Goal: Task Accomplishment & Management: Use online tool/utility

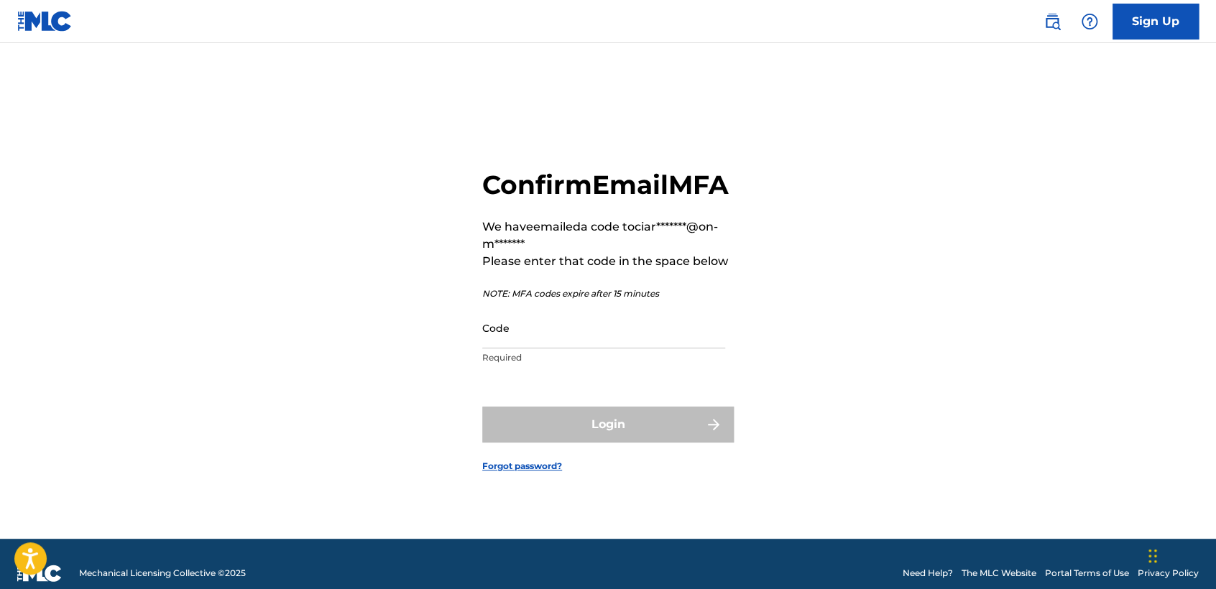
click at [585, 365] on div "Code Required" at bounding box center [603, 340] width 243 height 65
click at [587, 349] on input "Code" at bounding box center [603, 328] width 243 height 41
paste input "861455"
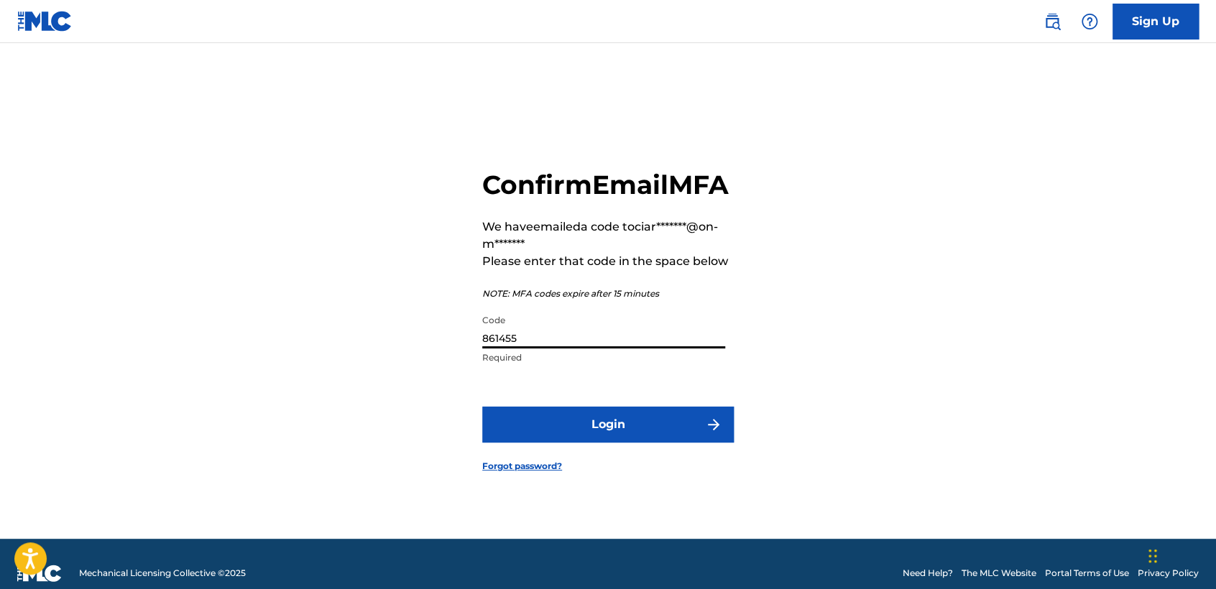
type input "861455"
click at [627, 435] on button "Login" at bounding box center [608, 425] width 252 height 36
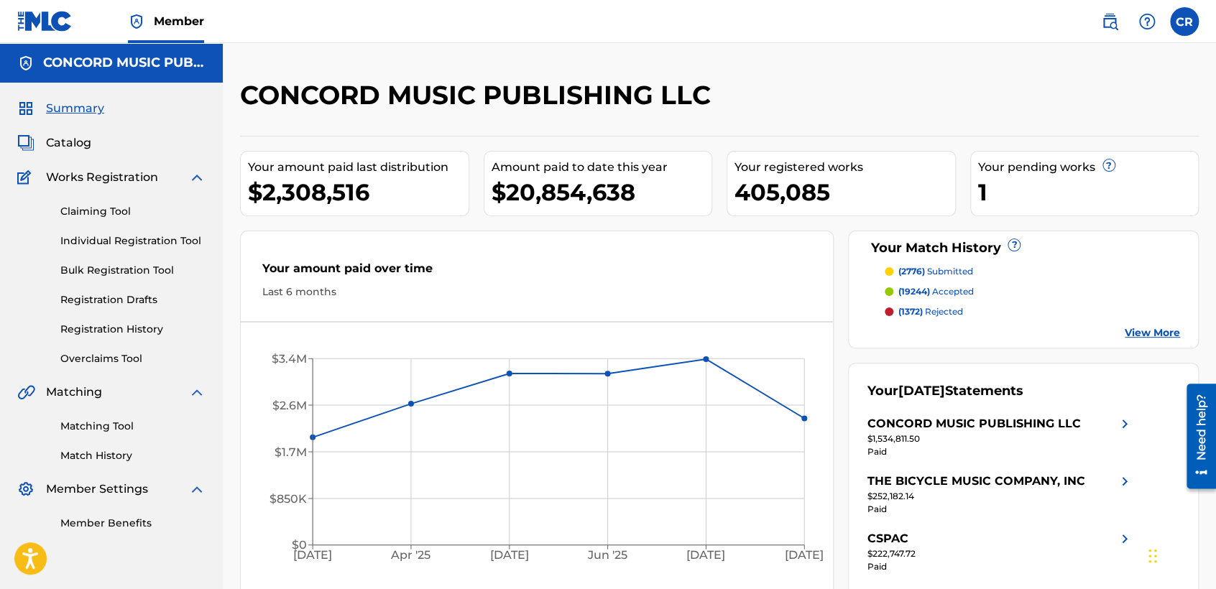
click at [96, 432] on link "Matching Tool" at bounding box center [132, 426] width 145 height 15
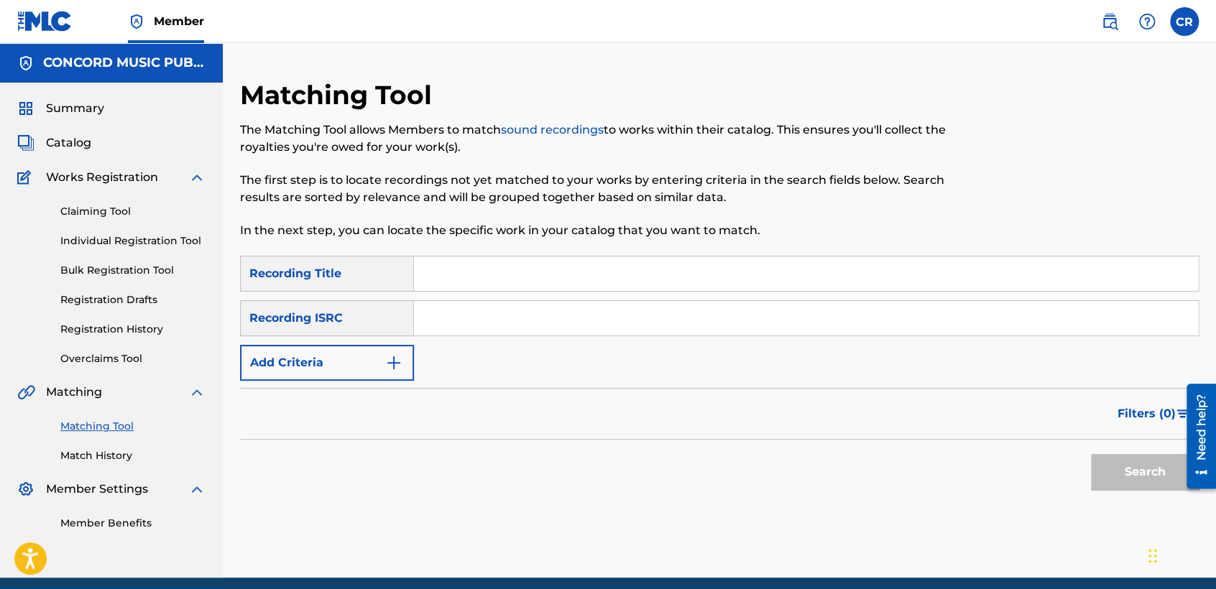
click at [508, 326] on input "Search Form" at bounding box center [806, 318] width 784 height 34
paste input "US4CM1010002"
type input "US4CM1010002"
drag, startPoint x: 684, startPoint y: 273, endPoint x: 734, endPoint y: 324, distance: 71.1
click at [684, 273] on input "Search Form" at bounding box center [806, 274] width 784 height 34
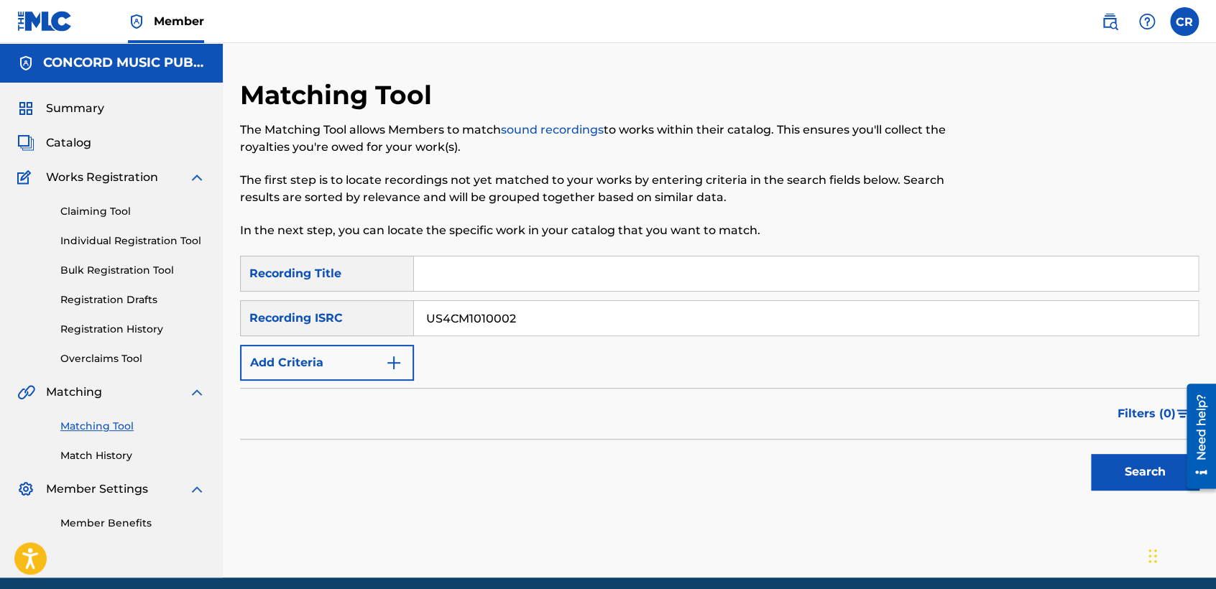
paste input "UP & DOWN"
type input "UP & DOWN"
click at [1088, 471] on div "Search" at bounding box center [1141, 468] width 115 height 57
click at [1167, 474] on button "Search" at bounding box center [1145, 472] width 108 height 36
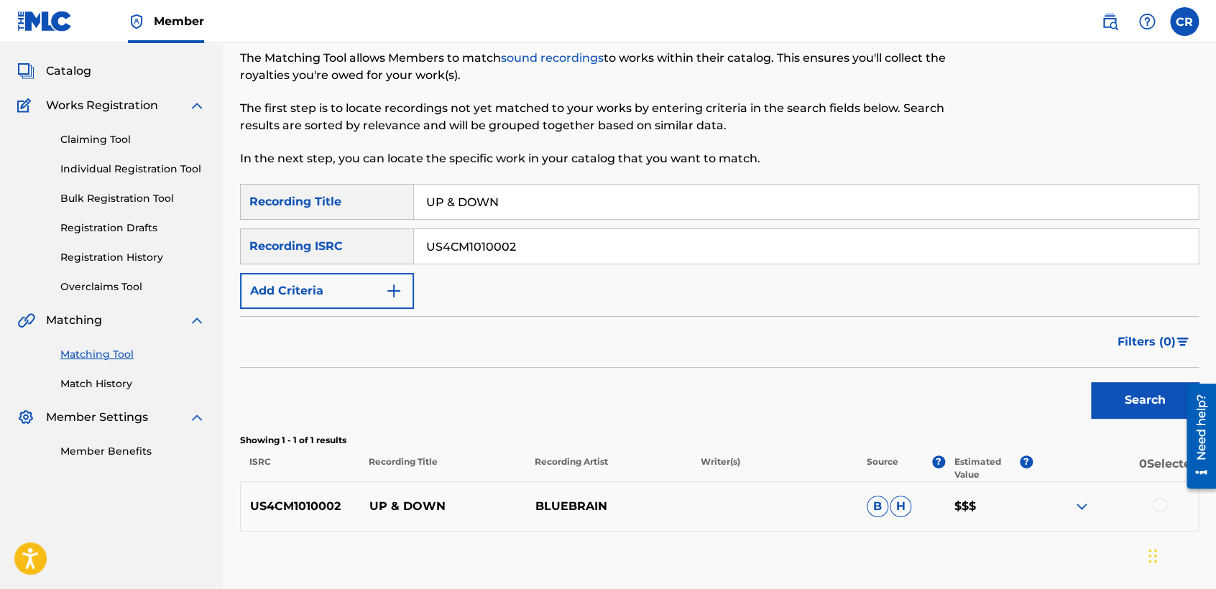
scroll to position [154, 0]
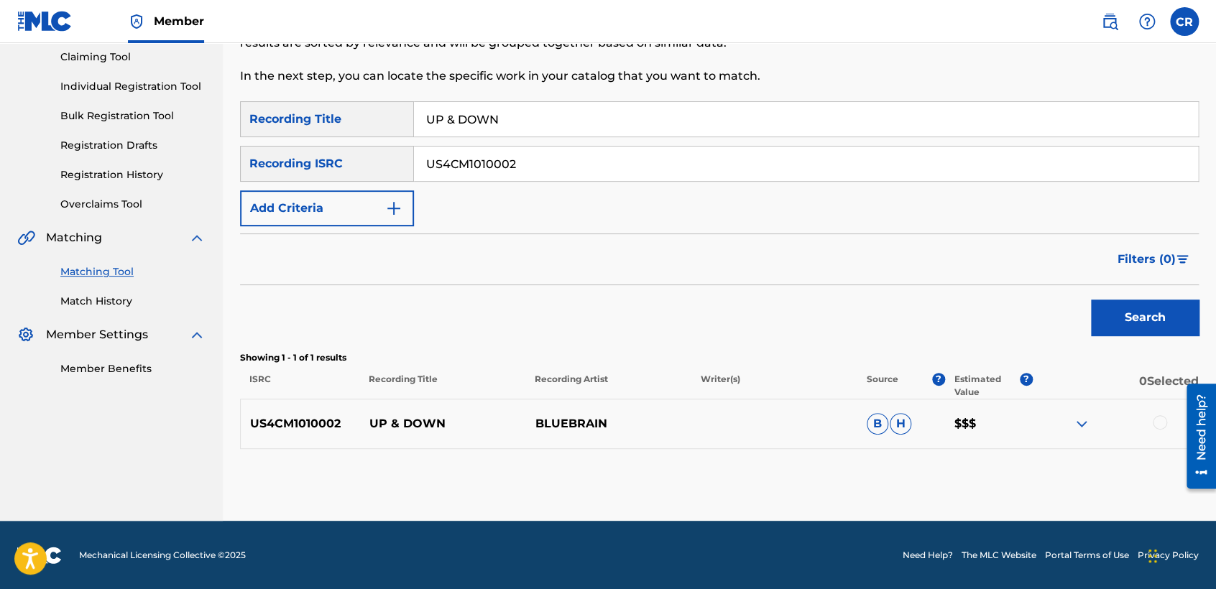
click at [616, 164] on input "US4CM1010002" at bounding box center [806, 164] width 784 height 34
paste input "ITZB41617265"
type input "ITZB41617265"
click at [673, 130] on input "UP & DOWN" at bounding box center [806, 119] width 784 height 34
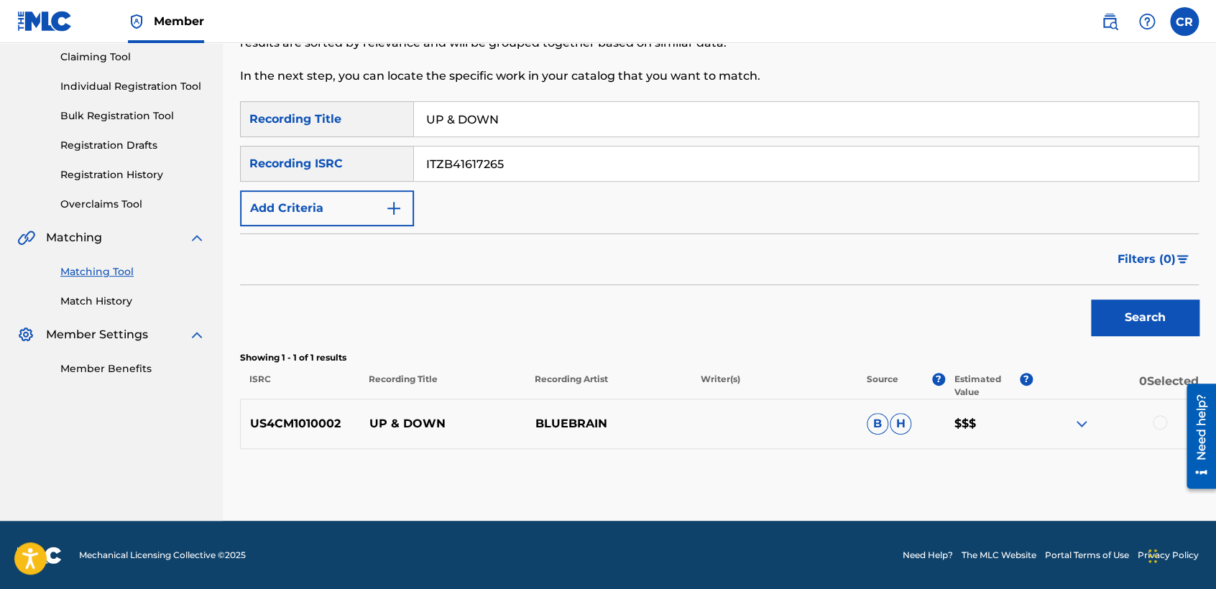
click at [673, 130] on input "UP & DOWN" at bounding box center [806, 119] width 784 height 34
paste input "THOUSAND MILES"
type input "THOUSAND MILES"
click at [1117, 314] on button "Search" at bounding box center [1145, 318] width 108 height 36
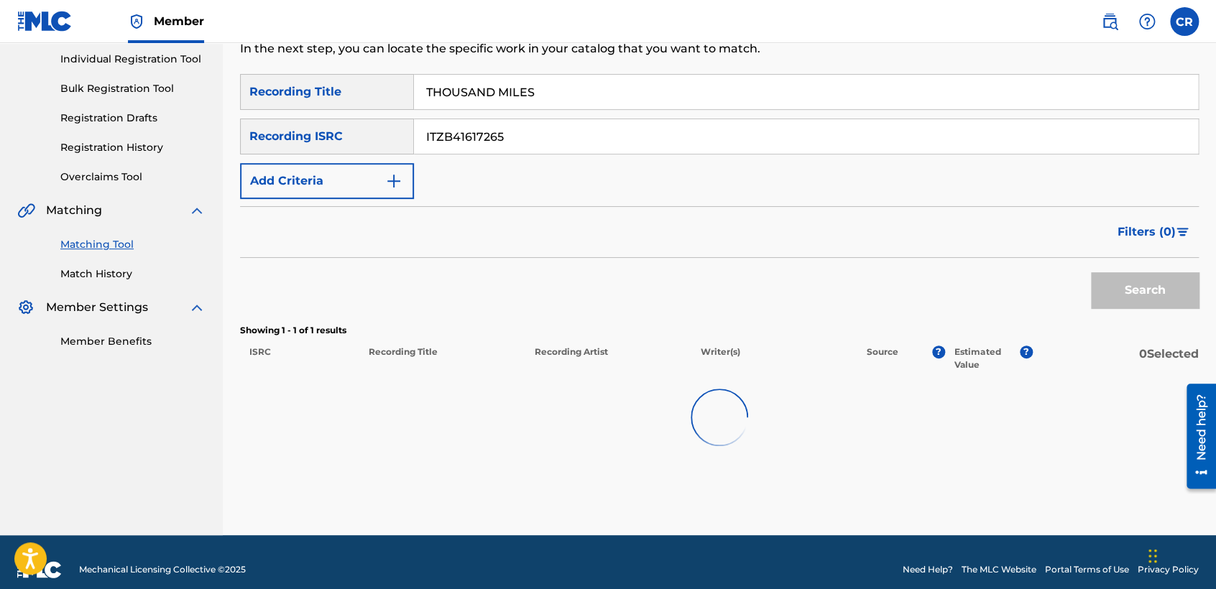
scroll to position [196, 0]
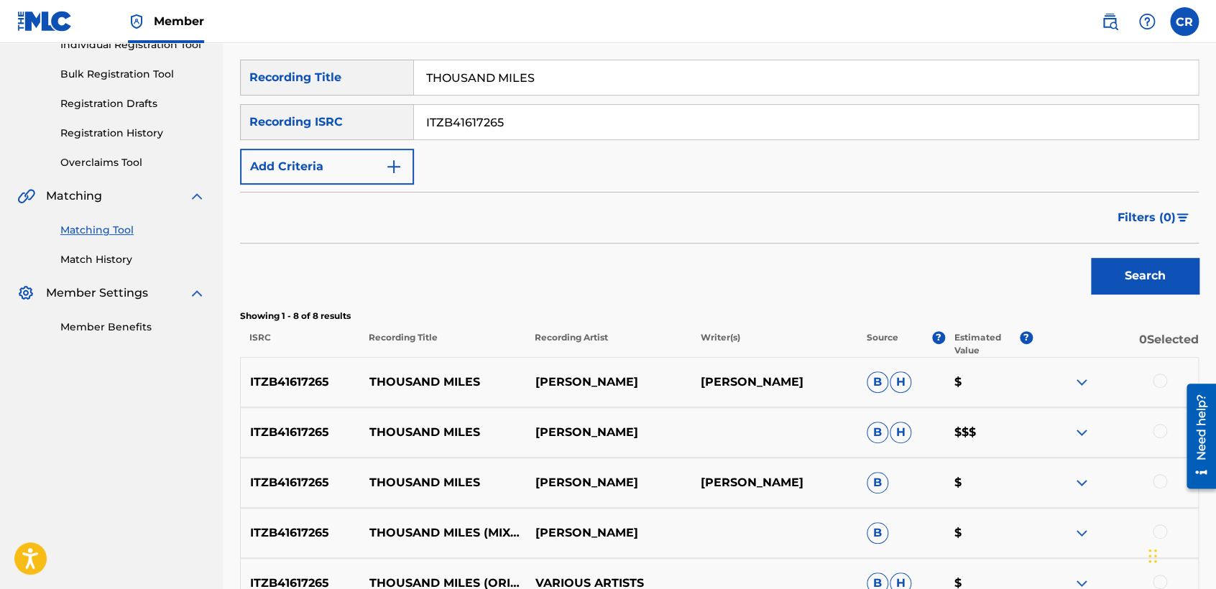
click at [801, 386] on p "GIACOMO BISCIARRI" at bounding box center [774, 382] width 166 height 17
copy p "BISCIARRI"
click at [1161, 377] on div at bounding box center [1160, 381] width 14 height 14
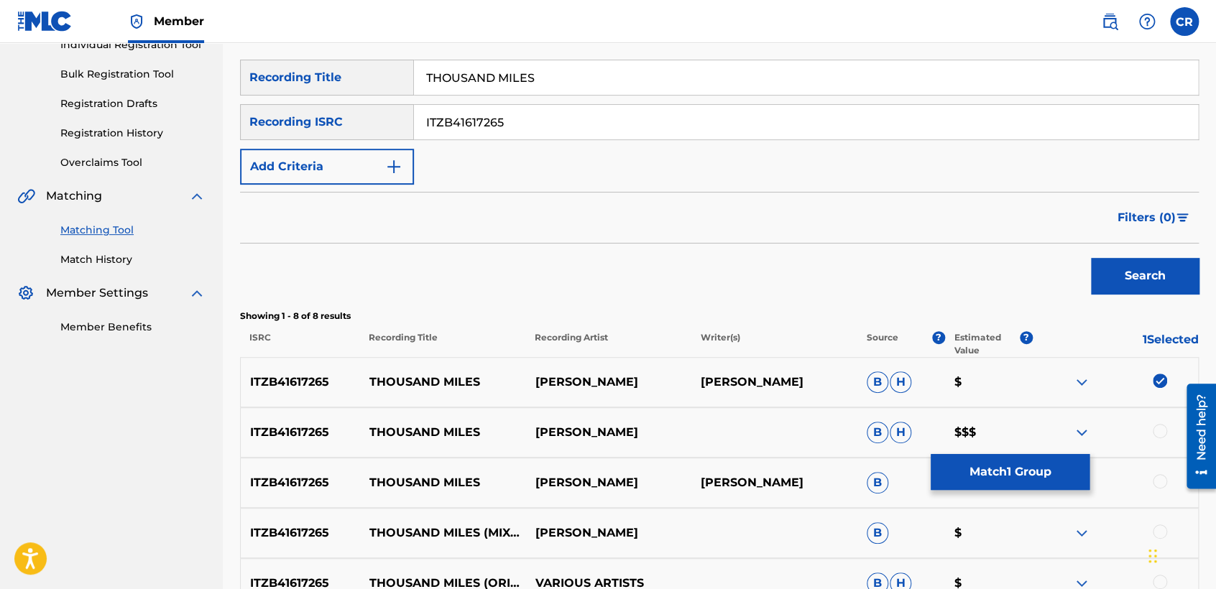
click at [1161, 424] on div at bounding box center [1160, 431] width 14 height 14
drag, startPoint x: 1161, startPoint y: 474, endPoint x: 1155, endPoint y: 492, distance: 18.0
click at [1158, 476] on div at bounding box center [1160, 481] width 14 height 14
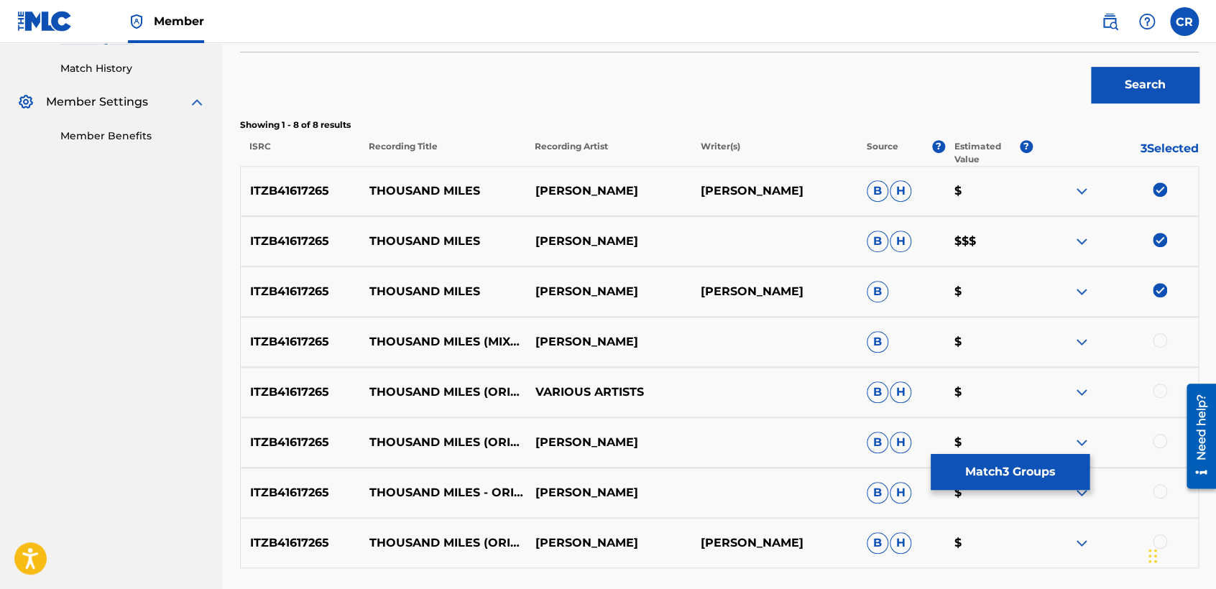
scroll to position [507, 0]
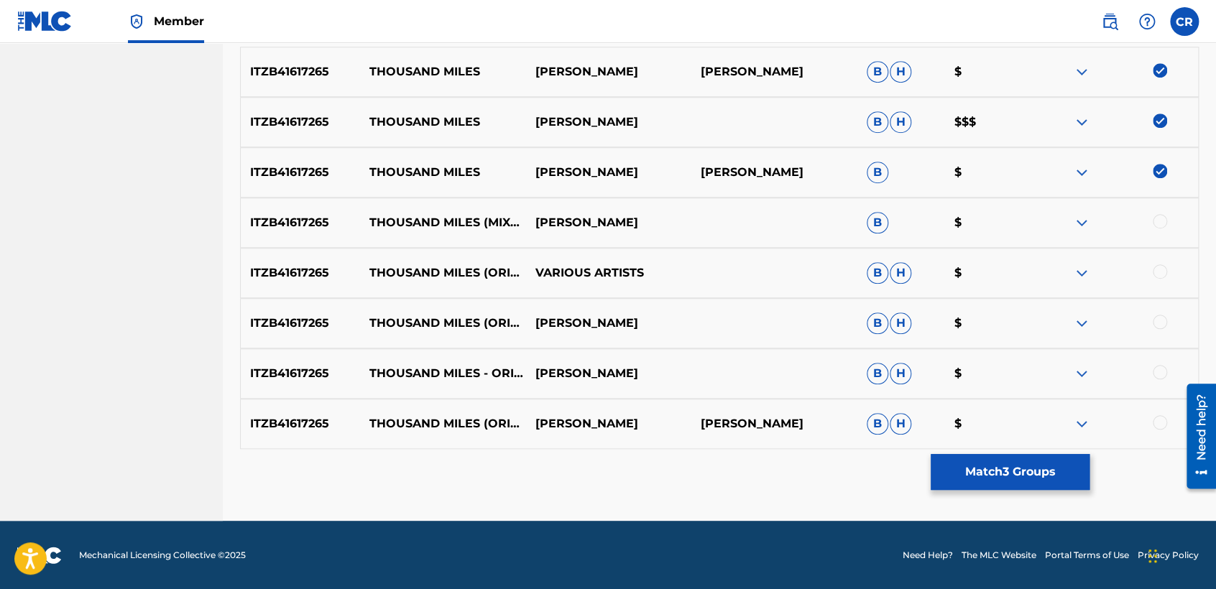
drag, startPoint x: 1157, startPoint y: 216, endPoint x: 1153, endPoint y: 256, distance: 39.7
click at [1157, 220] on div at bounding box center [1160, 221] width 14 height 14
click at [1155, 279] on div at bounding box center [1115, 272] width 166 height 17
click at [1154, 272] on div at bounding box center [1160, 271] width 14 height 14
click at [1158, 318] on div at bounding box center [1160, 322] width 14 height 14
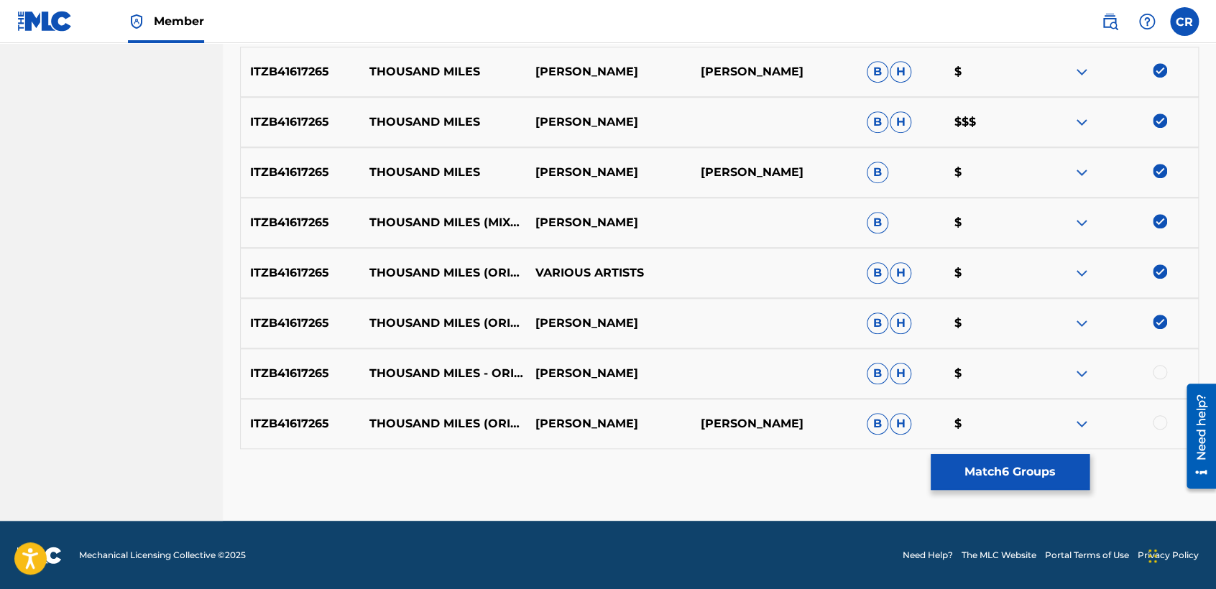
click at [1163, 365] on div at bounding box center [1160, 372] width 14 height 14
click at [1153, 423] on div at bounding box center [1160, 422] width 14 height 14
click at [987, 461] on button "Match 8 Groups" at bounding box center [1010, 472] width 159 height 36
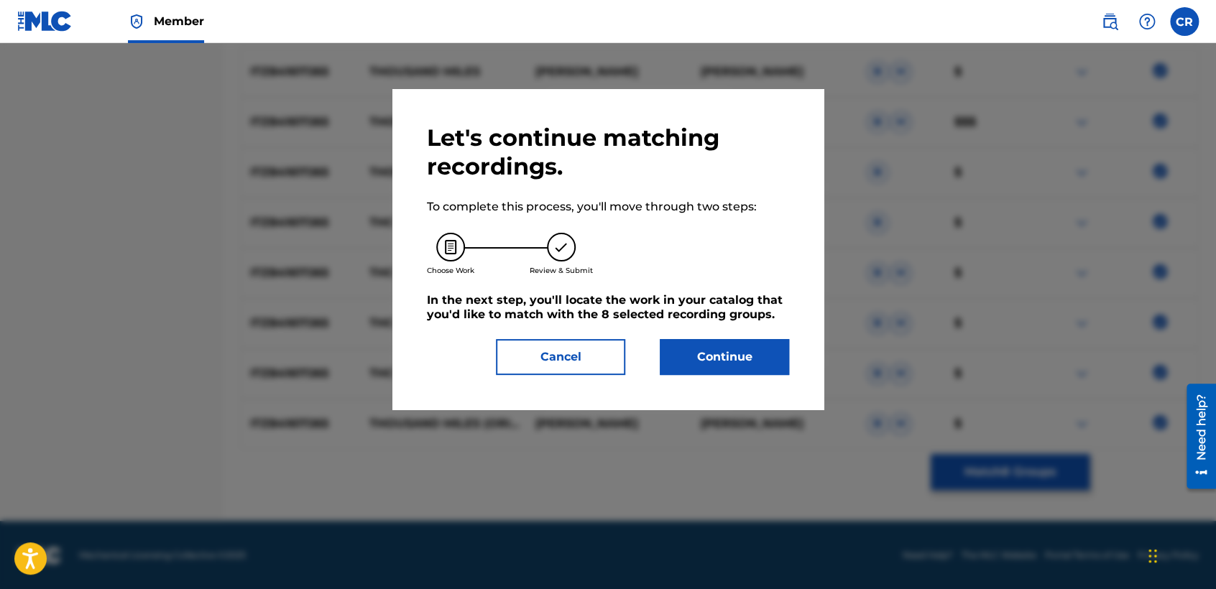
click at [715, 343] on button "Continue" at bounding box center [724, 357] width 129 height 36
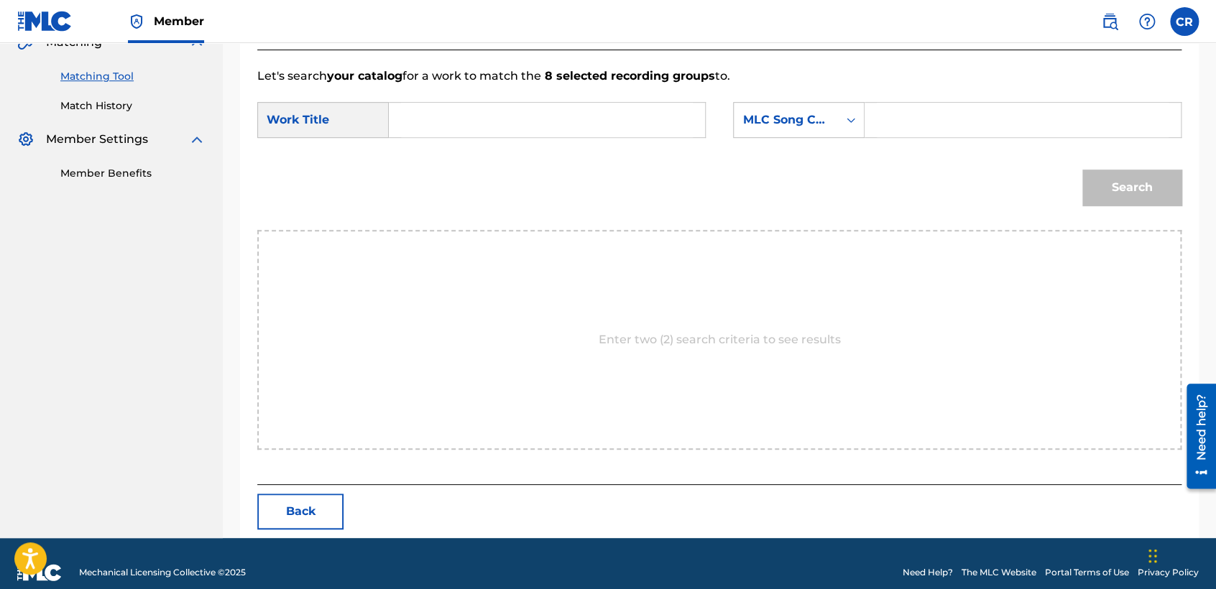
scroll to position [367, 0]
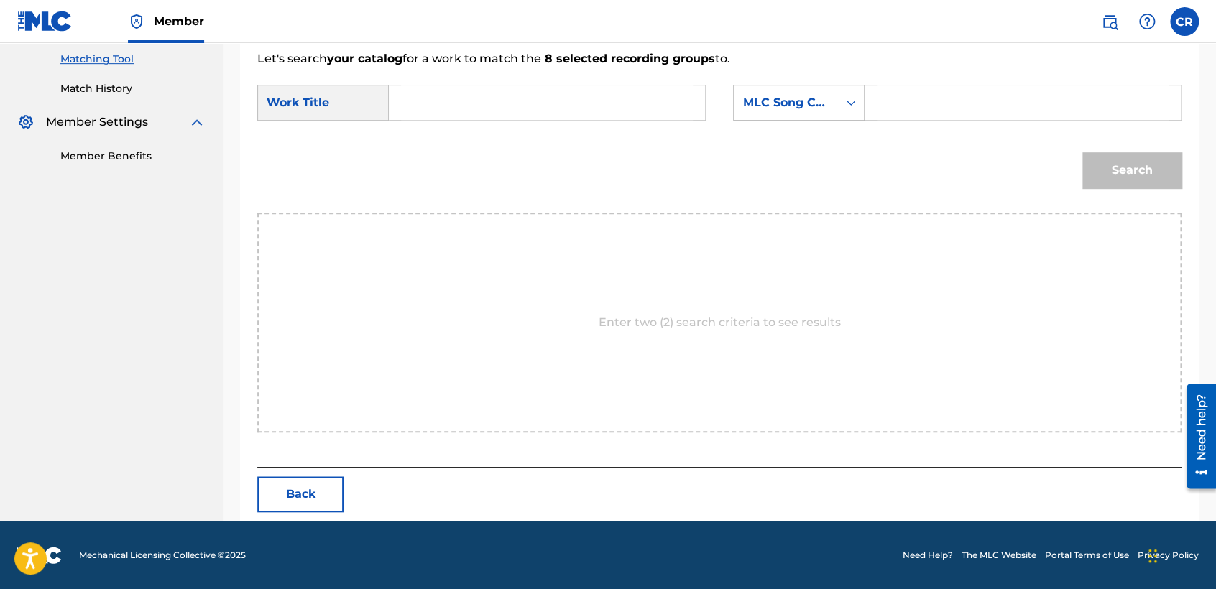
click at [779, 98] on div "MLC Song Code" at bounding box center [785, 102] width 87 height 17
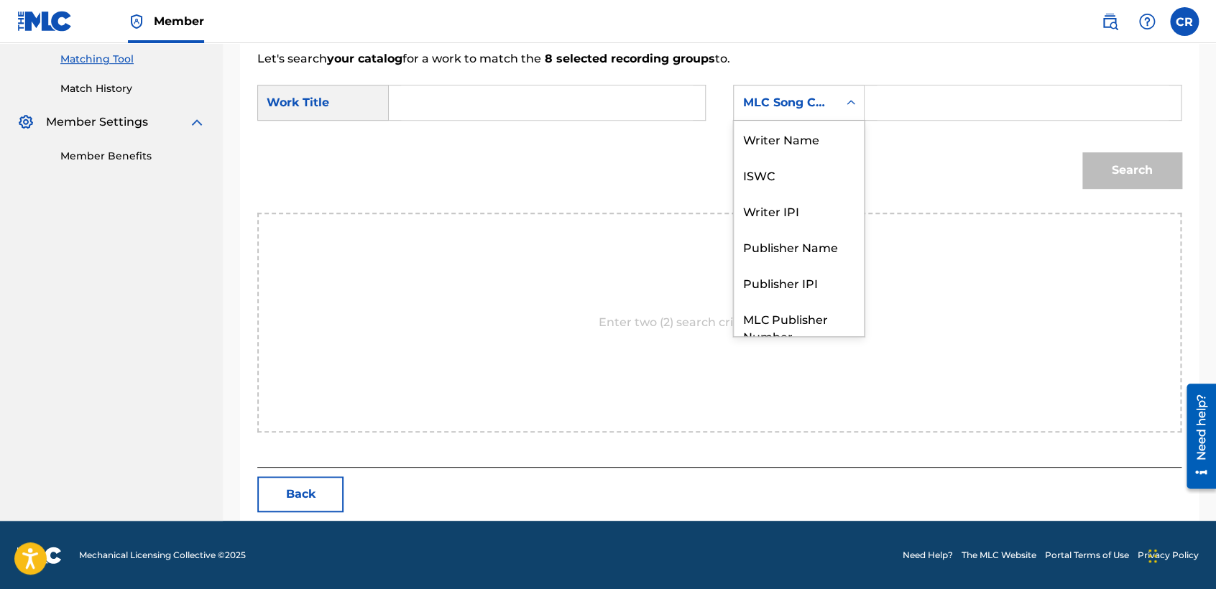
scroll to position [0, 0]
click at [785, 152] on div "Writer Name ISWC Writer IPI Publisher Name Publisher IPI MLC Publisher Number M…" at bounding box center [799, 229] width 130 height 216
drag, startPoint x: 785, startPoint y: 152, endPoint x: 887, endPoint y: 122, distance: 105.7
click at [786, 152] on div "Writer Name" at bounding box center [799, 139] width 130 height 36
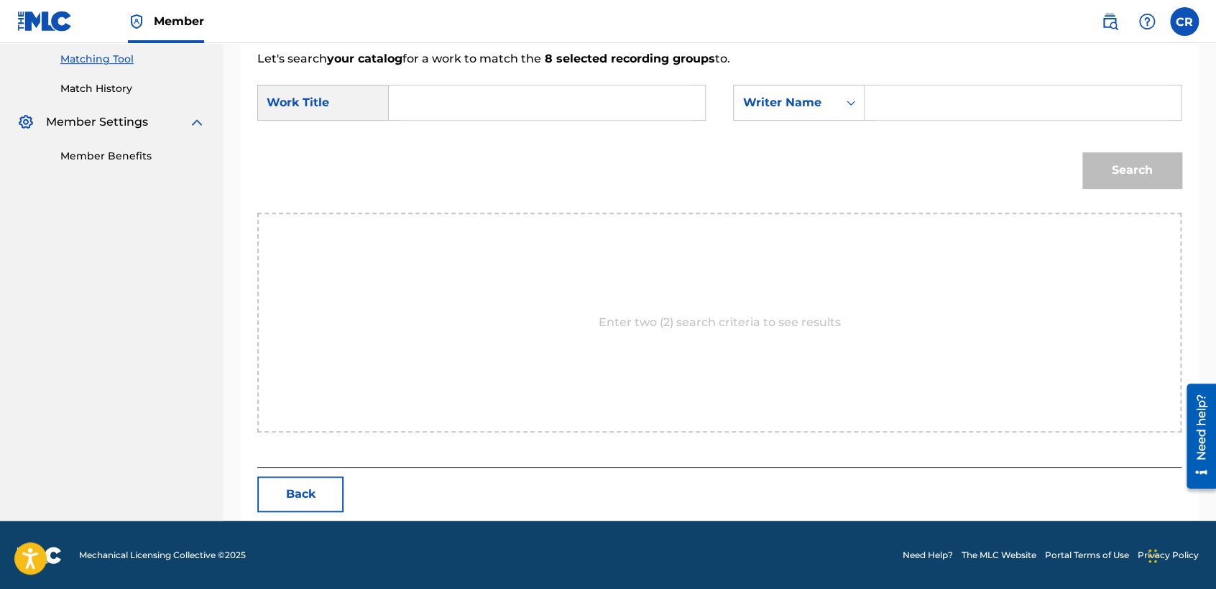
click at [903, 112] on input "Search Form" at bounding box center [1023, 103] width 292 height 34
paste input "BISCIARRI"
type input "BISCIARRI"
click at [591, 89] on input "Search Form" at bounding box center [547, 103] width 292 height 34
paste input "THOUSAND MILES"
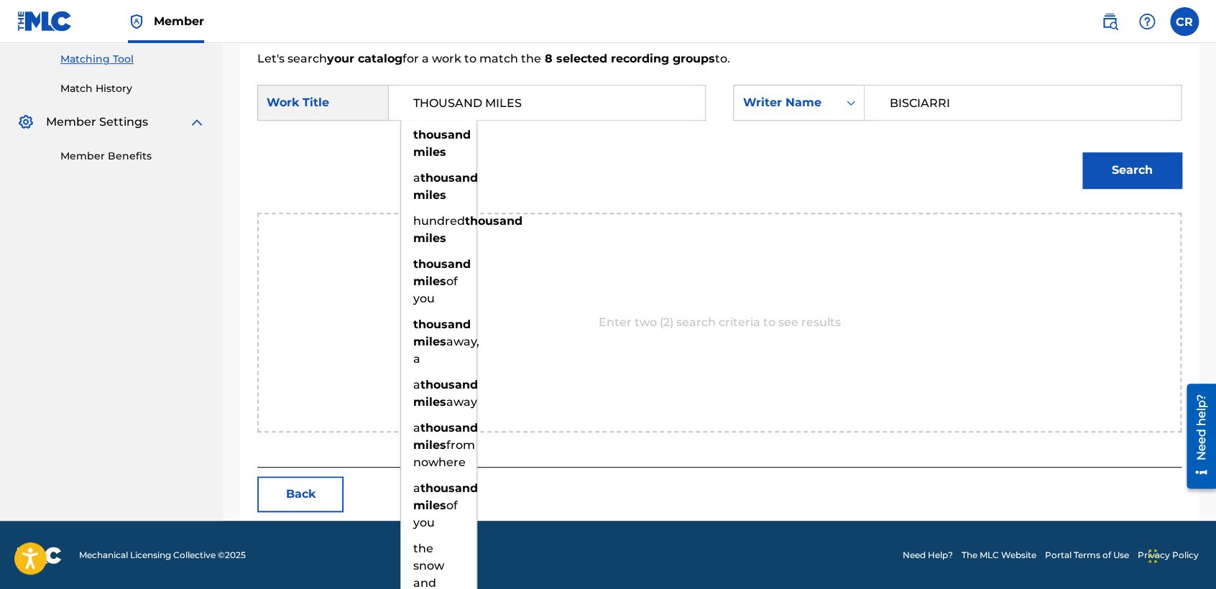
type input "THOUSAND MILES"
drag, startPoint x: 1170, startPoint y: 164, endPoint x: 1161, endPoint y: 165, distance: 8.7
click at [1168, 165] on button "Search" at bounding box center [1131, 170] width 99 height 36
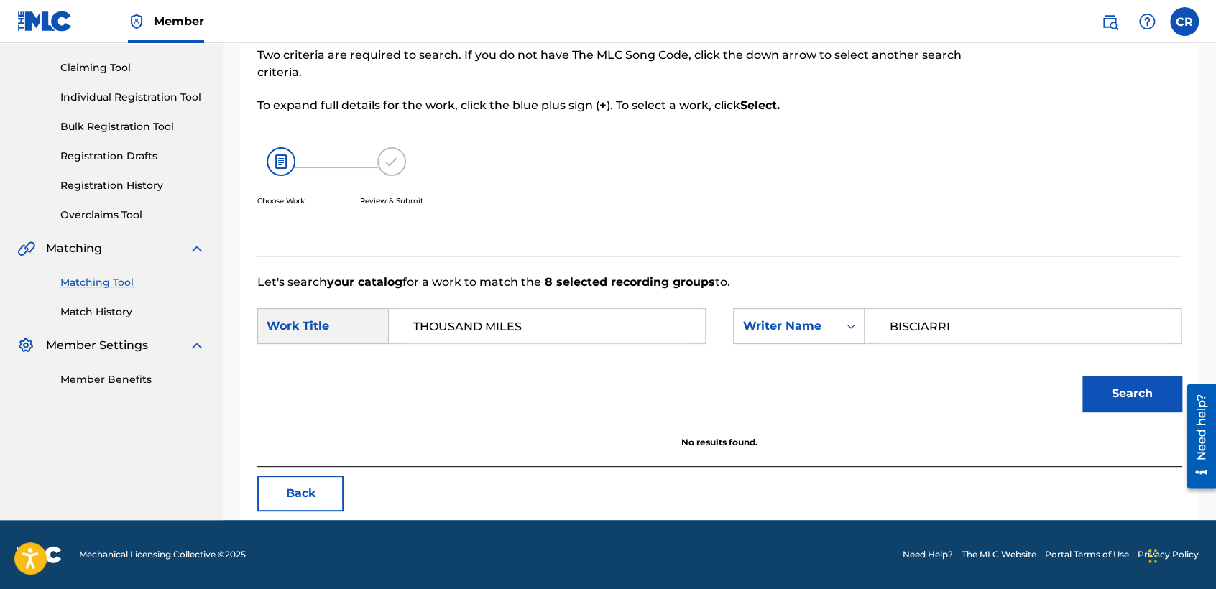
scroll to position [143, 0]
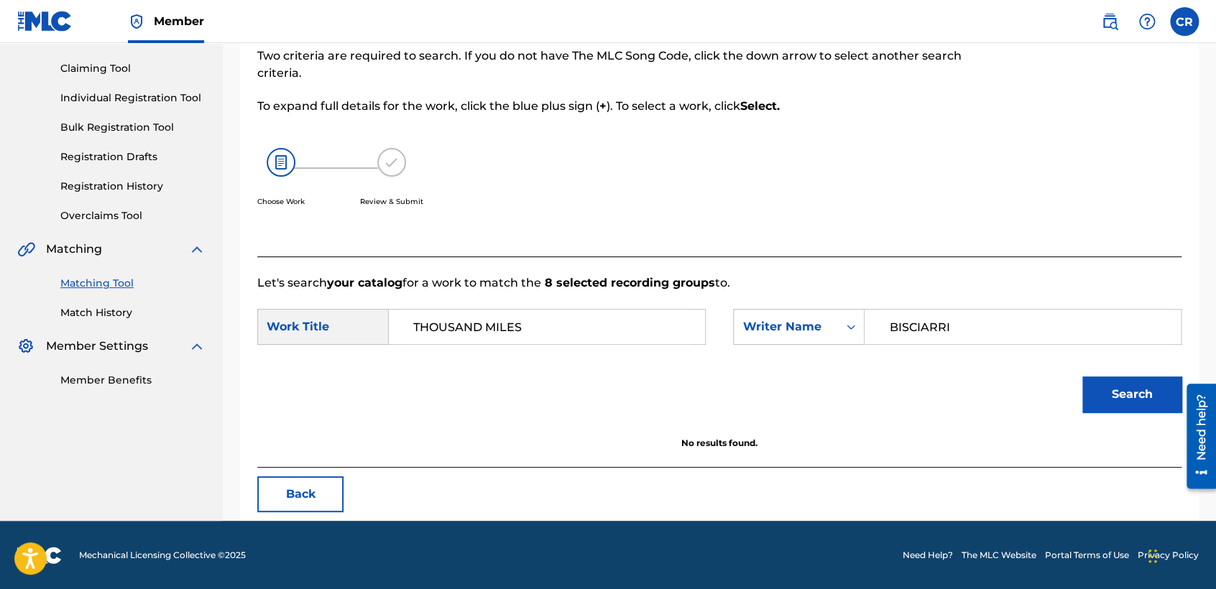
click at [310, 510] on button "Back" at bounding box center [300, 494] width 86 height 36
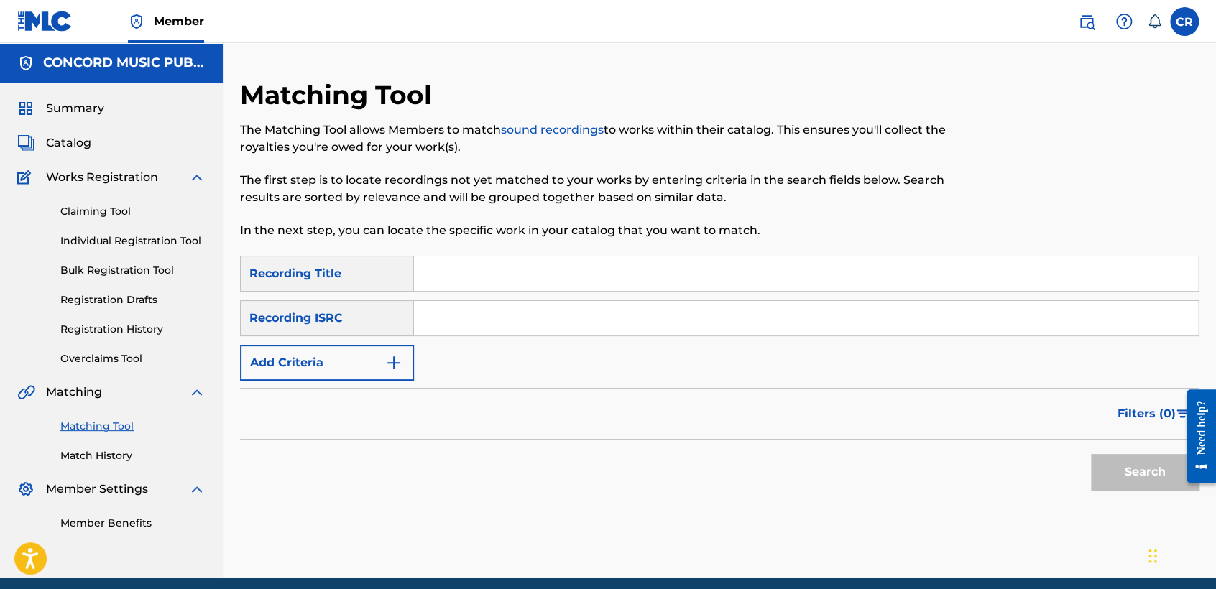
click at [640, 329] on input "Search Form" at bounding box center [806, 318] width 784 height 34
paste input "US3DF2058438"
type input "US3DF2058438"
click at [678, 272] on input "Search Form" at bounding box center [806, 274] width 784 height 34
paste input "QUIENCEAÃ‘ERA"
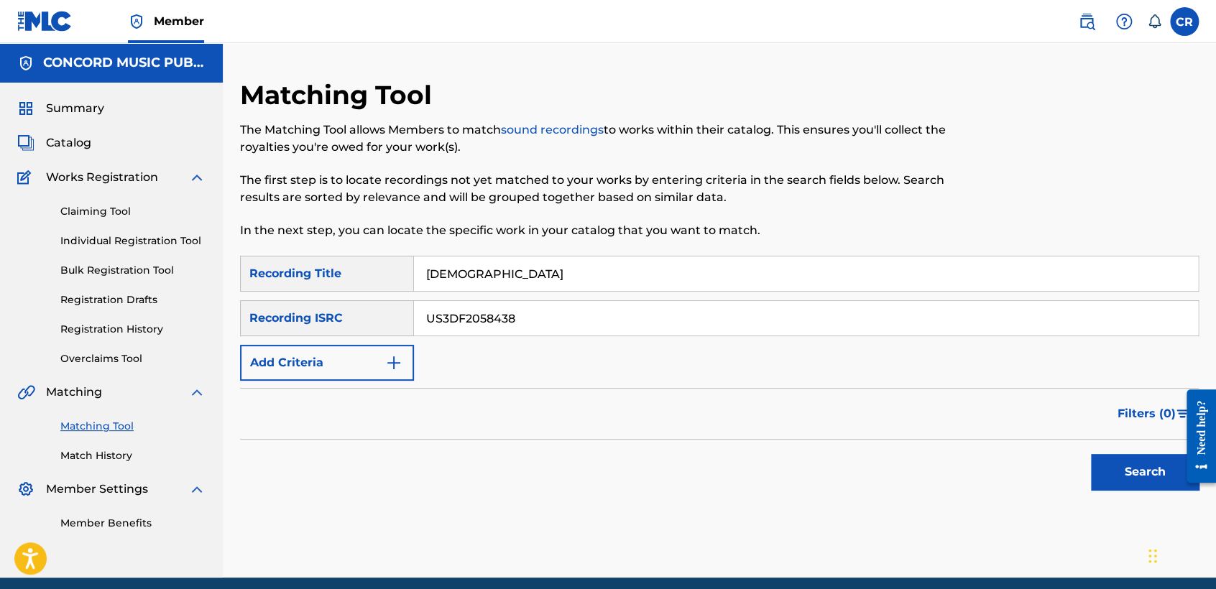
type input "QUIENCEAÃ‘ERA"
drag, startPoint x: 1120, startPoint y: 480, endPoint x: 1025, endPoint y: 476, distance: 95.0
click at [1120, 480] on button "Search" at bounding box center [1145, 472] width 108 height 36
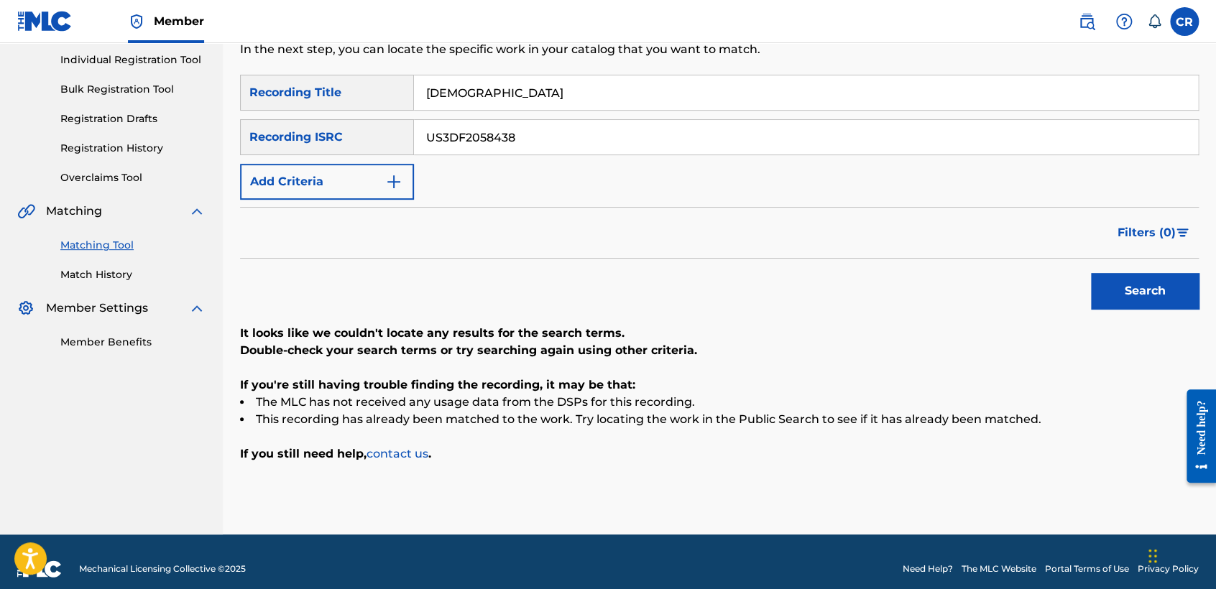
scroll to position [195, 0]
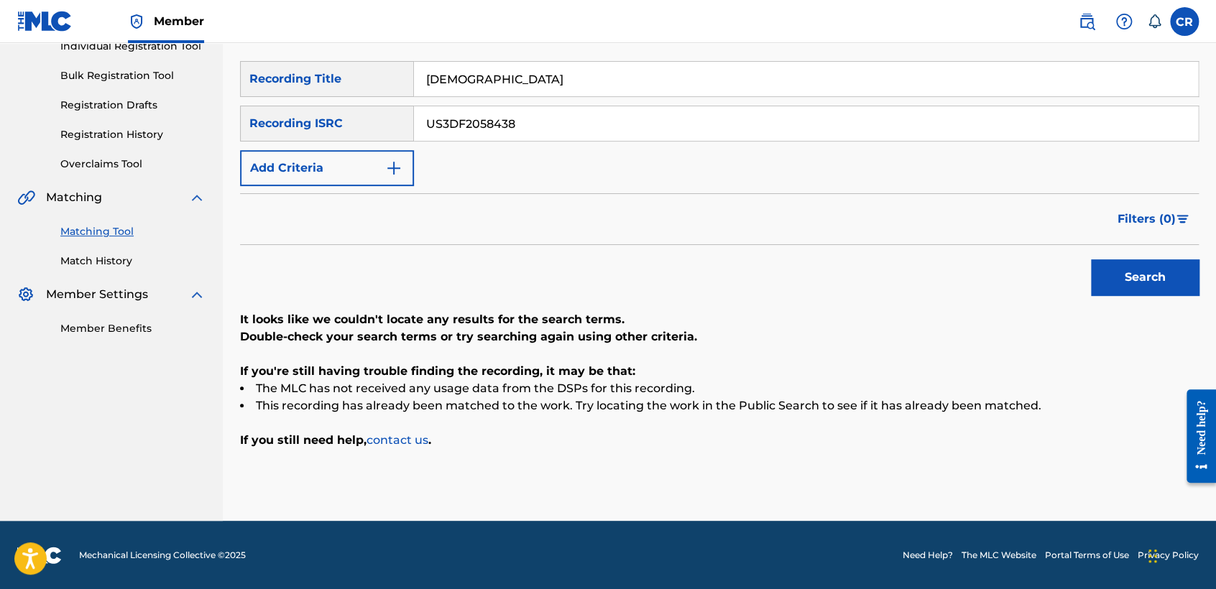
click at [572, 125] on input "US3DF2058438" at bounding box center [806, 123] width 784 height 34
paste input "TCADD1770339"
type input "TCADD1770339"
click at [648, 90] on input "QUIENCEAÃ‘ERA" at bounding box center [806, 79] width 784 height 34
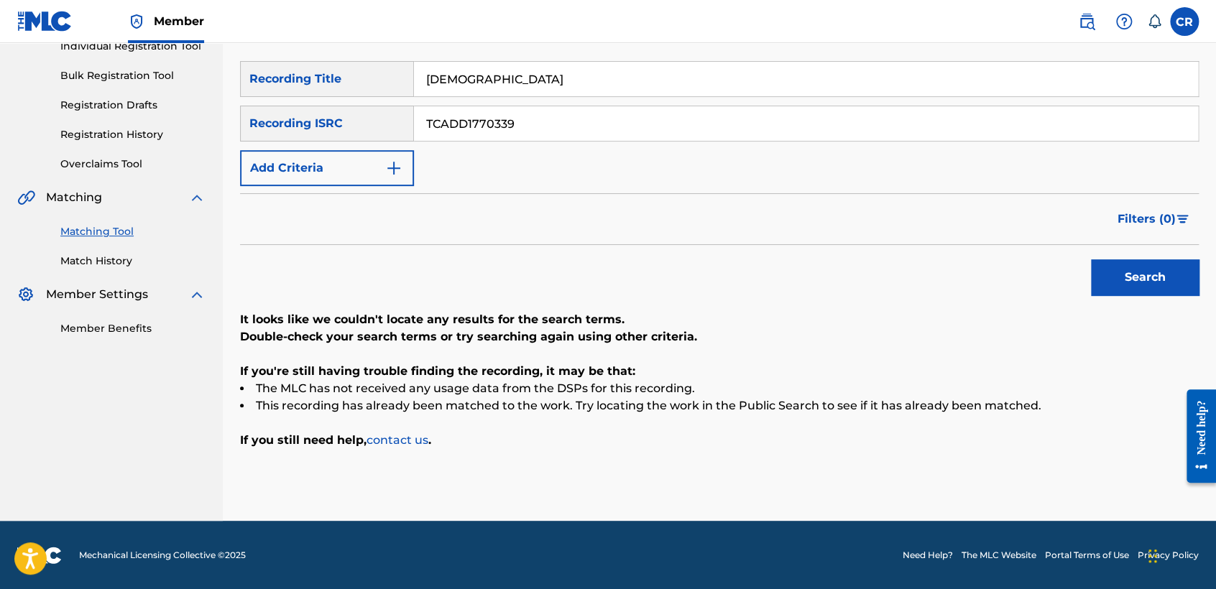
click at [648, 90] on input "QUIENCEAÃ‘ERA" at bounding box center [806, 79] width 784 height 34
paste input "HANDS UP"
type input "HANDS UP"
click at [1120, 292] on button "Search" at bounding box center [1145, 277] width 108 height 36
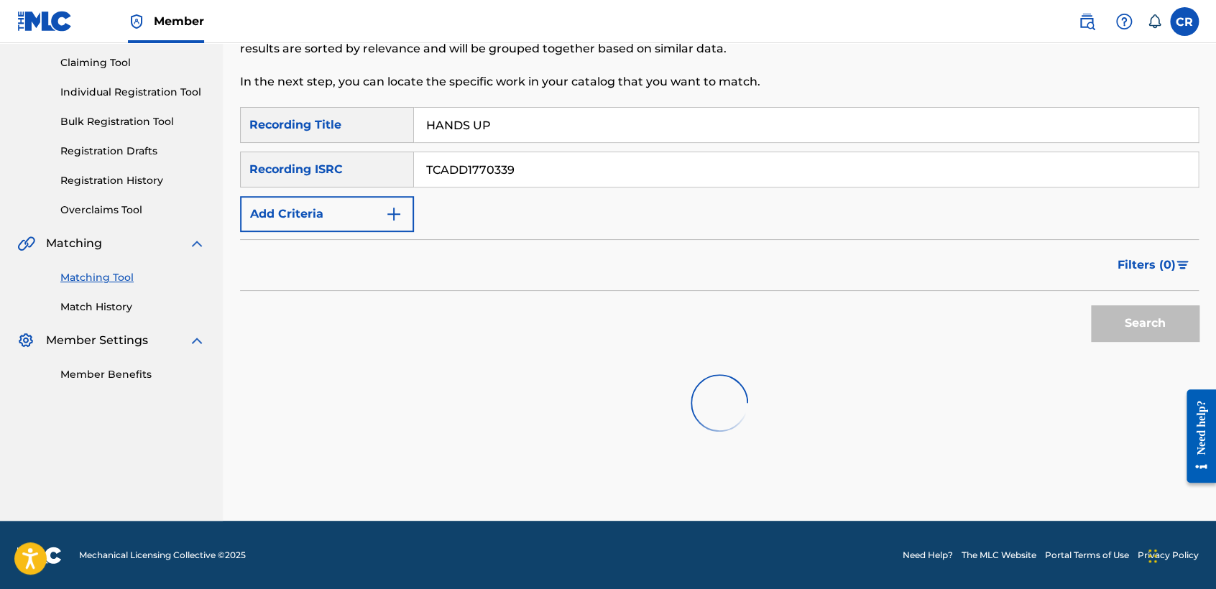
scroll to position [154, 0]
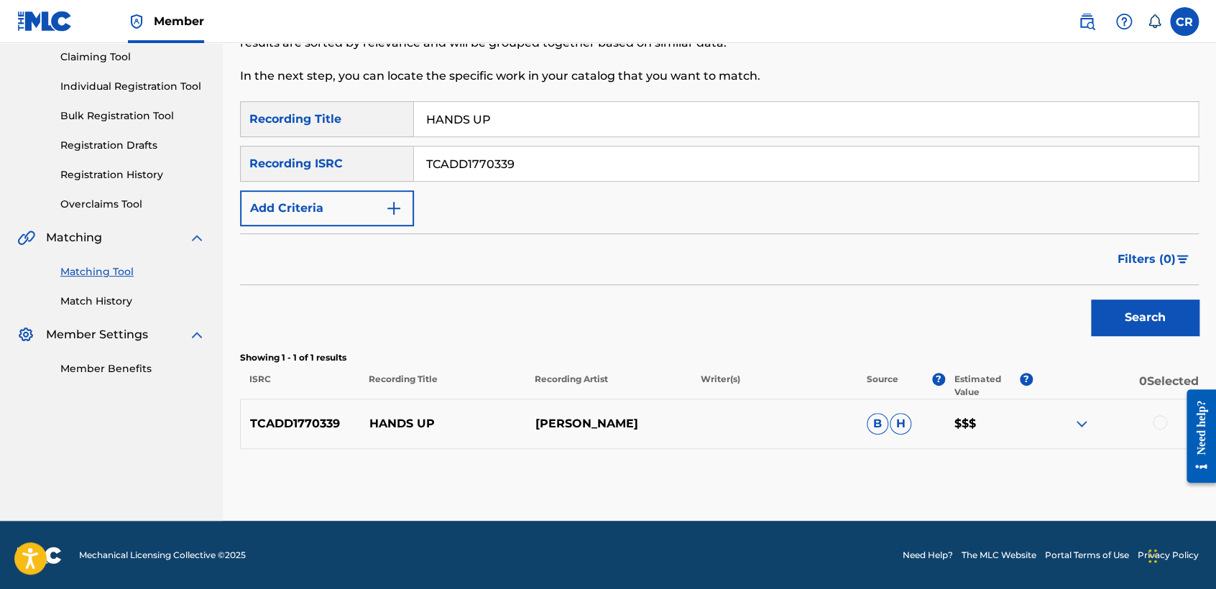
click at [613, 152] on input "TCADD1770339" at bounding box center [806, 164] width 784 height 34
paste input "BC1124553"
type input "TCABC1124553"
click at [699, 124] on input "HANDS UP" at bounding box center [806, 119] width 784 height 34
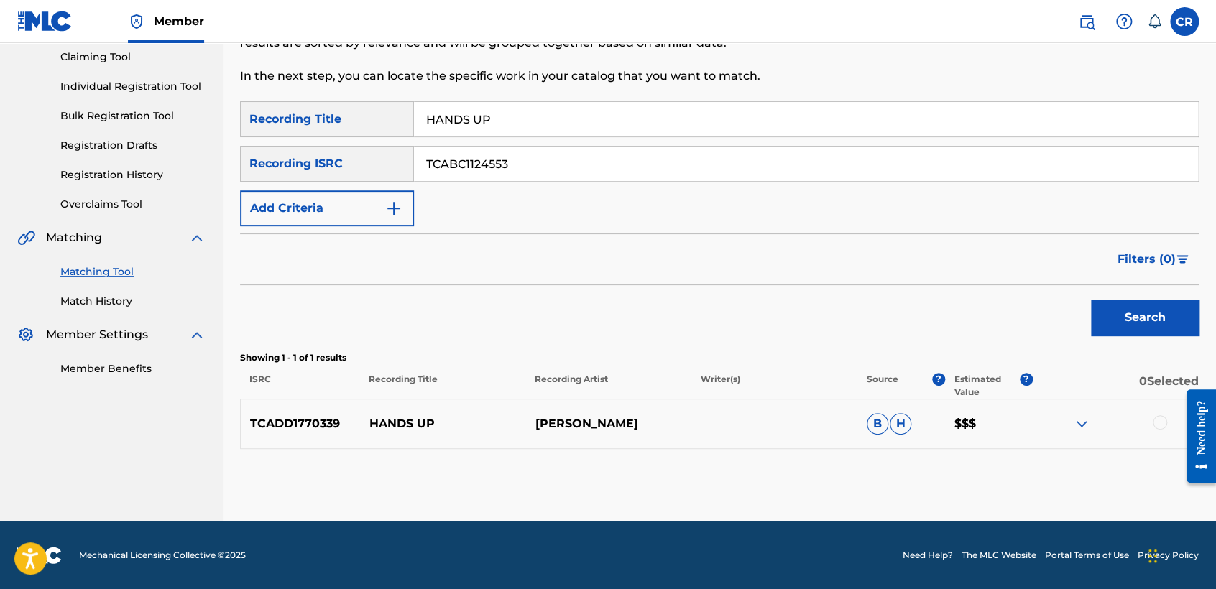
click at [699, 124] on input "HANDS UP" at bounding box center [806, 119] width 784 height 34
paste input "WISE"
type input "WISE UP"
click at [1125, 313] on button "Search" at bounding box center [1145, 318] width 108 height 36
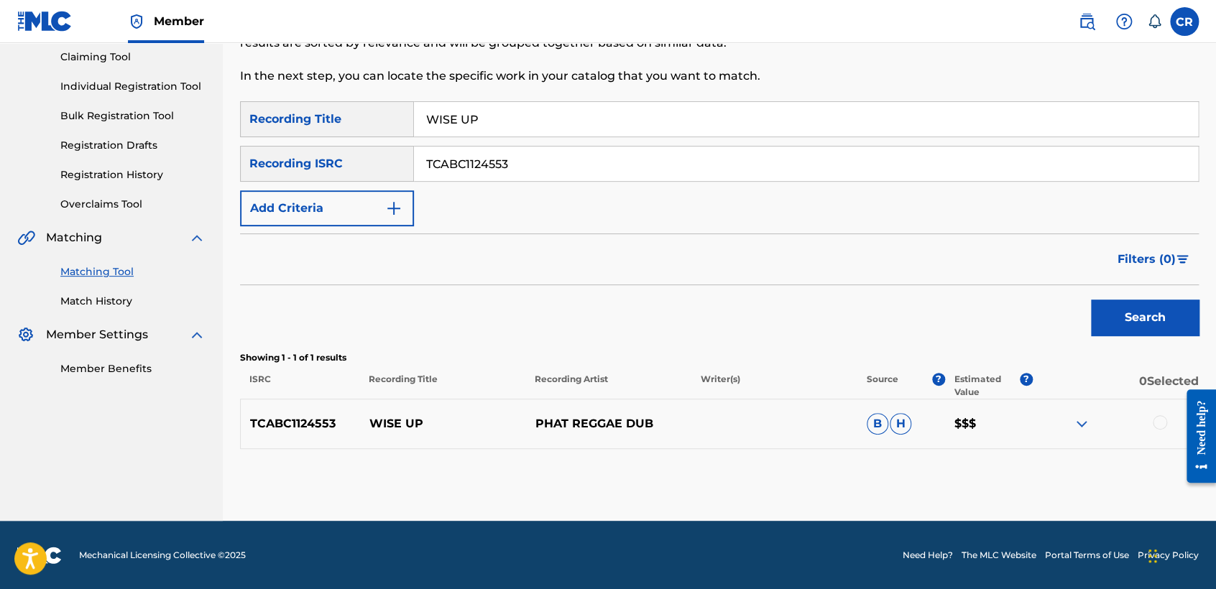
click at [614, 188] on div "SearchWithCriteria6a53fdfa-94de-41fb-8f34-6a415ebd8759 Recording Title WISE UP …" at bounding box center [719, 163] width 959 height 125
click at [609, 164] on input "TCABC1124553" at bounding box center [806, 164] width 784 height 34
paste input "USNO11100234"
type input "USNO11100234"
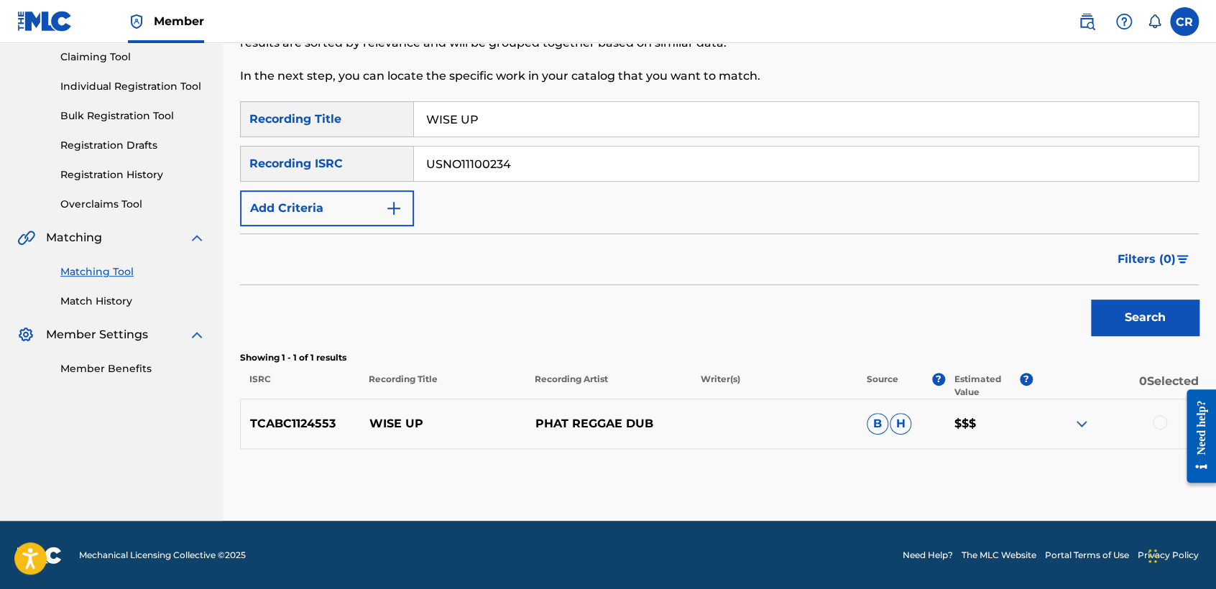
click at [675, 100] on div "Matching Tool The Matching Tool allows Members to match sound recordings to wor…" at bounding box center [609, 13] width 738 height 177
click at [678, 106] on input "WISE UP" at bounding box center [806, 119] width 784 height 34
paste input "STEVE REICH: WTC 9/11 II. 2010"
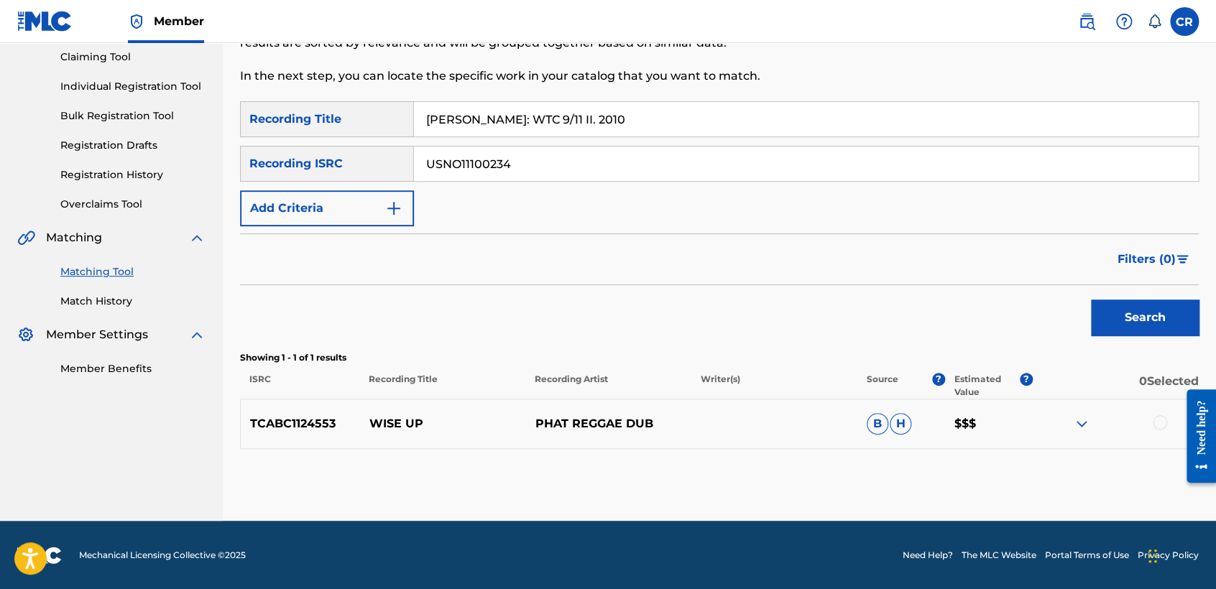
type input "STEVE REICH: WTC 9/11 II. 2010"
click at [1125, 292] on div "Search" at bounding box center [1141, 313] width 115 height 57
click at [1125, 313] on button "Search" at bounding box center [1145, 318] width 108 height 36
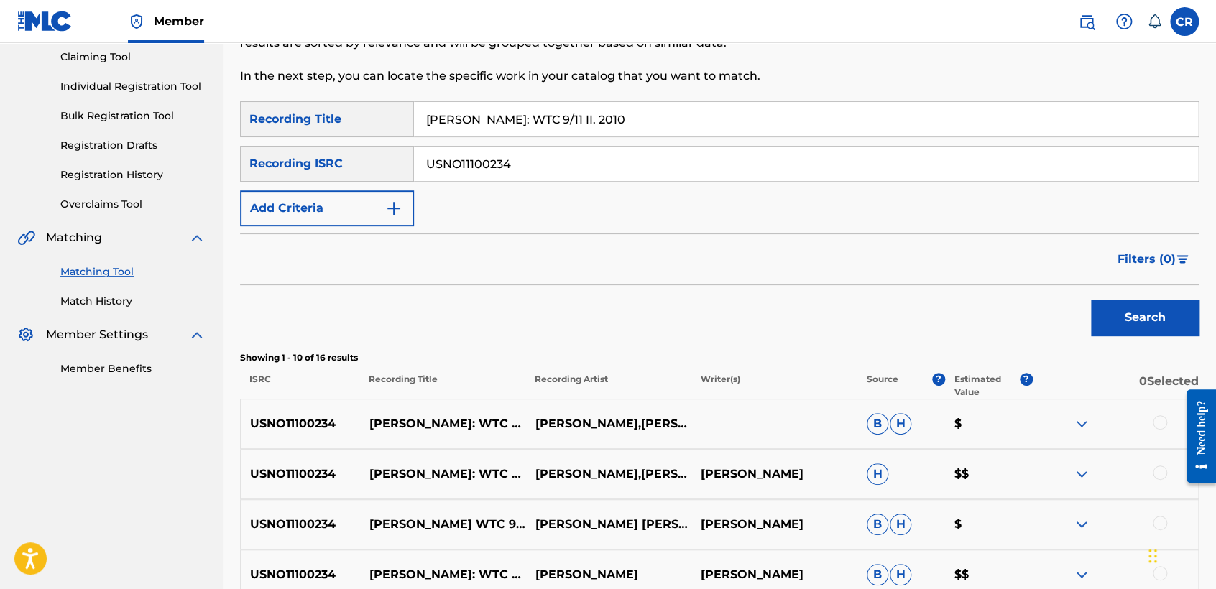
click at [757, 471] on p "STEVE REICH" at bounding box center [774, 474] width 166 height 17
click at [510, 172] on input "USNO11100234" at bounding box center [806, 164] width 784 height 34
paste input "CAD430200809"
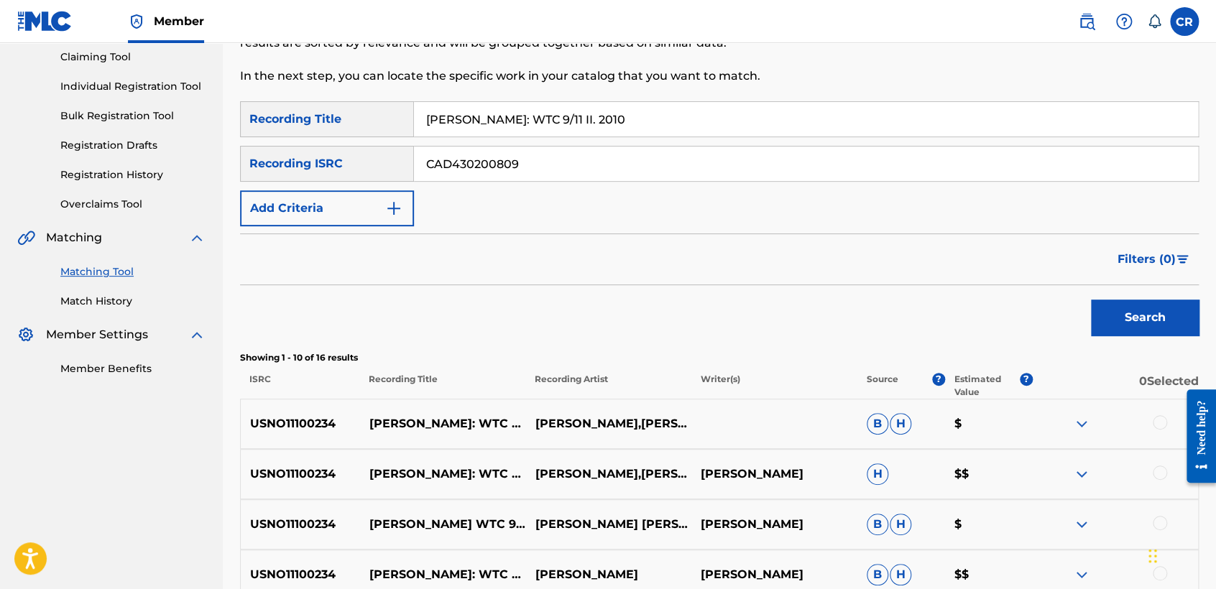
type input "CAD430200809"
click at [749, 135] on input "STEVE REICH: WTC 9/11 II. 2010" at bounding box center [806, 119] width 784 height 34
paste input "ICE CREAM GIRL"
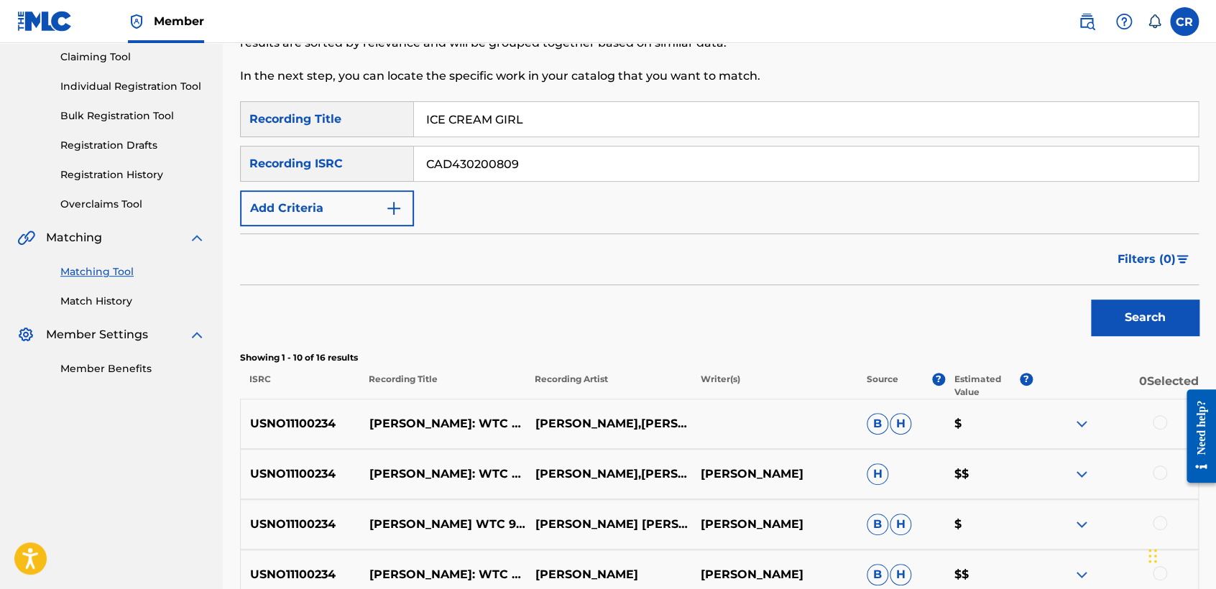
type input "ICE CREAM GIRL"
click at [1163, 314] on button "Search" at bounding box center [1145, 318] width 108 height 36
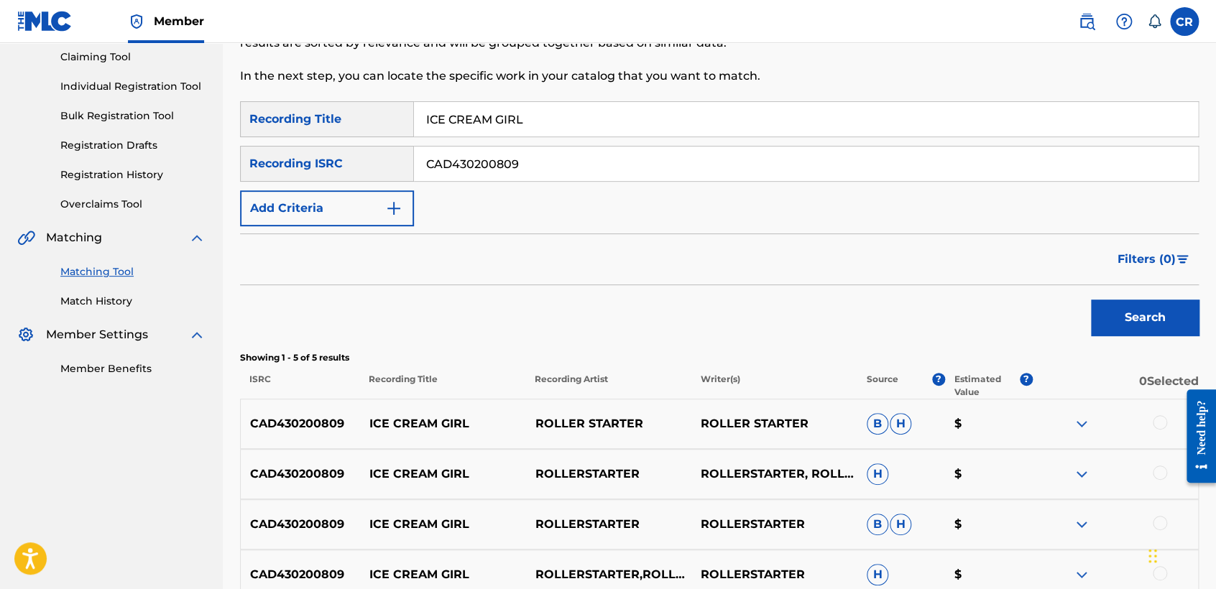
click at [538, 174] on input "CAD430200809" at bounding box center [806, 164] width 784 height 34
paste input "USUYG1009723"
type input "USUYG1009723"
click at [701, 124] on input "ICE CREAM GIRL" at bounding box center [806, 119] width 784 height 34
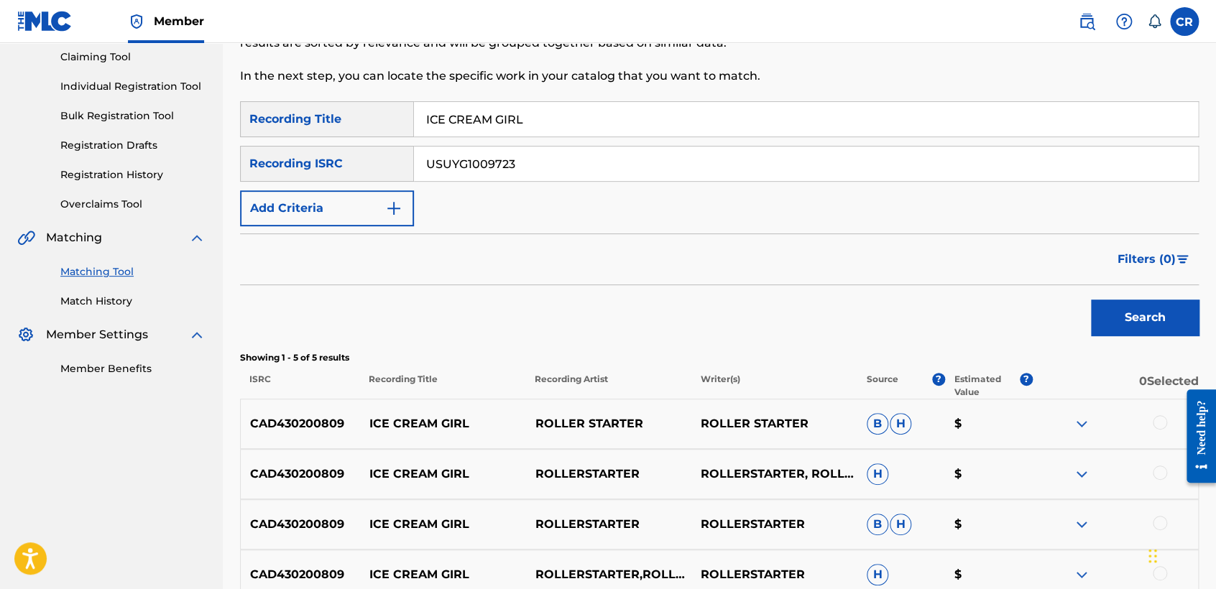
click at [701, 124] on input "ICE CREAM GIRL" at bounding box center [806, 119] width 784 height 34
paste input "DIFFER.E.N.T."
type input "DIFFER.E.N.T."
click at [1138, 315] on button "Search" at bounding box center [1145, 318] width 108 height 36
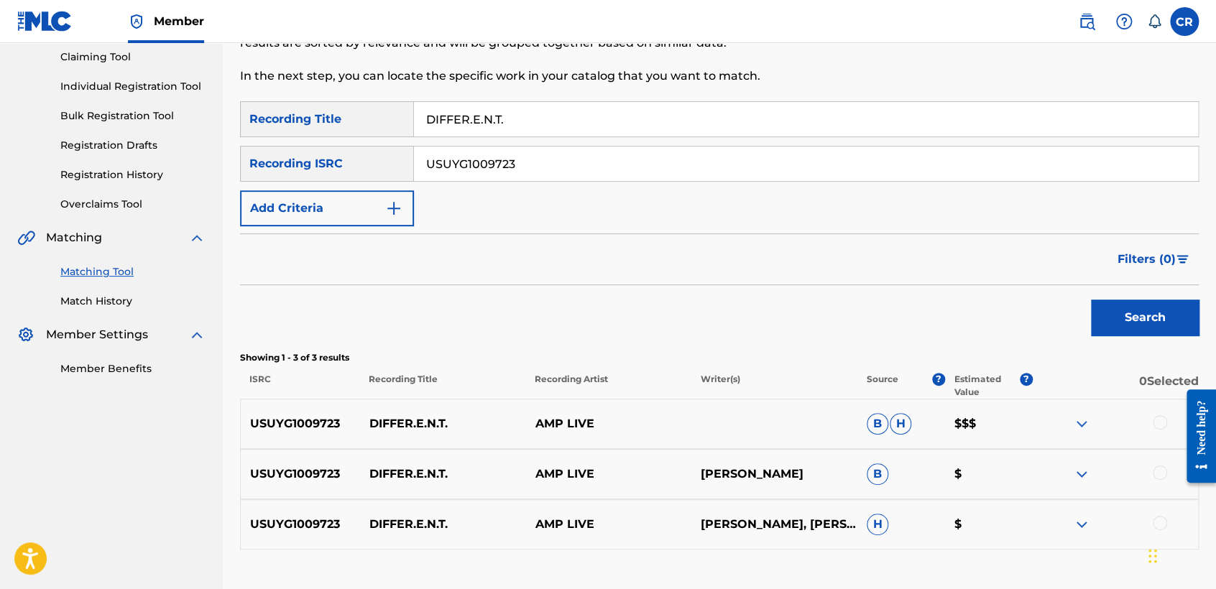
click at [806, 490] on div "USUYG1009723 DIFFER.E.N.T. AMP LIVE ANTHONY ANDERSON B $" at bounding box center [719, 474] width 959 height 50
drag, startPoint x: 806, startPoint y: 490, endPoint x: 806, endPoint y: 476, distance: 13.7
click at [806, 483] on div "USUYG1009723 DIFFER.E.N.T. AMP LIVE ANTHONY ANDERSON B $" at bounding box center [719, 474] width 959 height 50
copy p "ANDERSON"
click at [1161, 418] on div at bounding box center [1160, 422] width 14 height 14
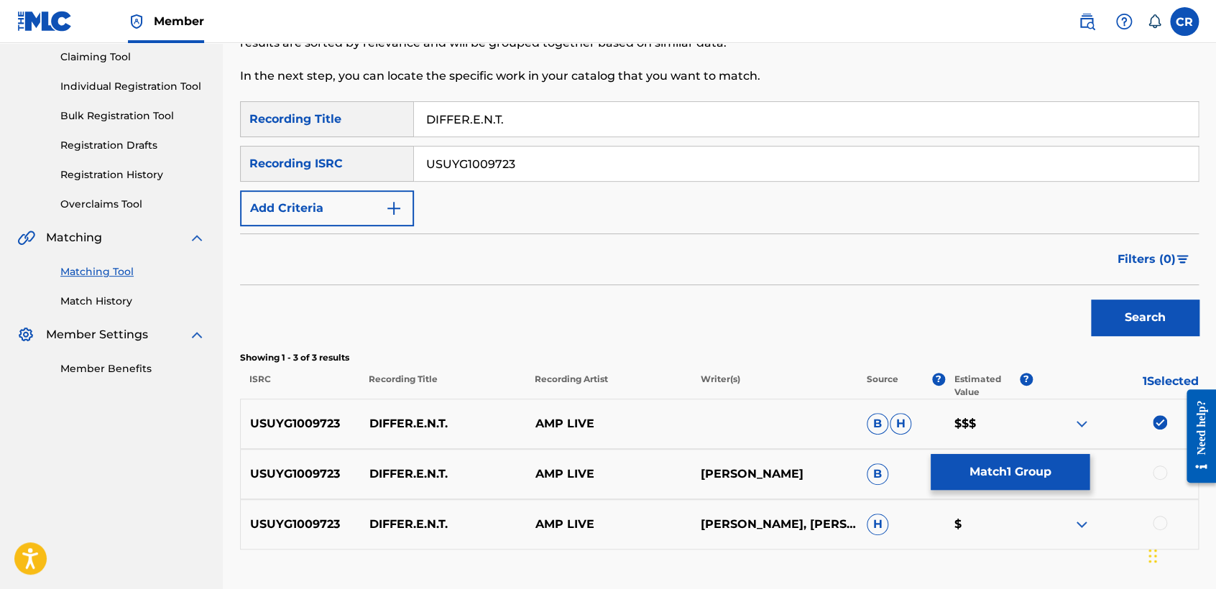
click at [1159, 473] on div at bounding box center [1160, 473] width 14 height 14
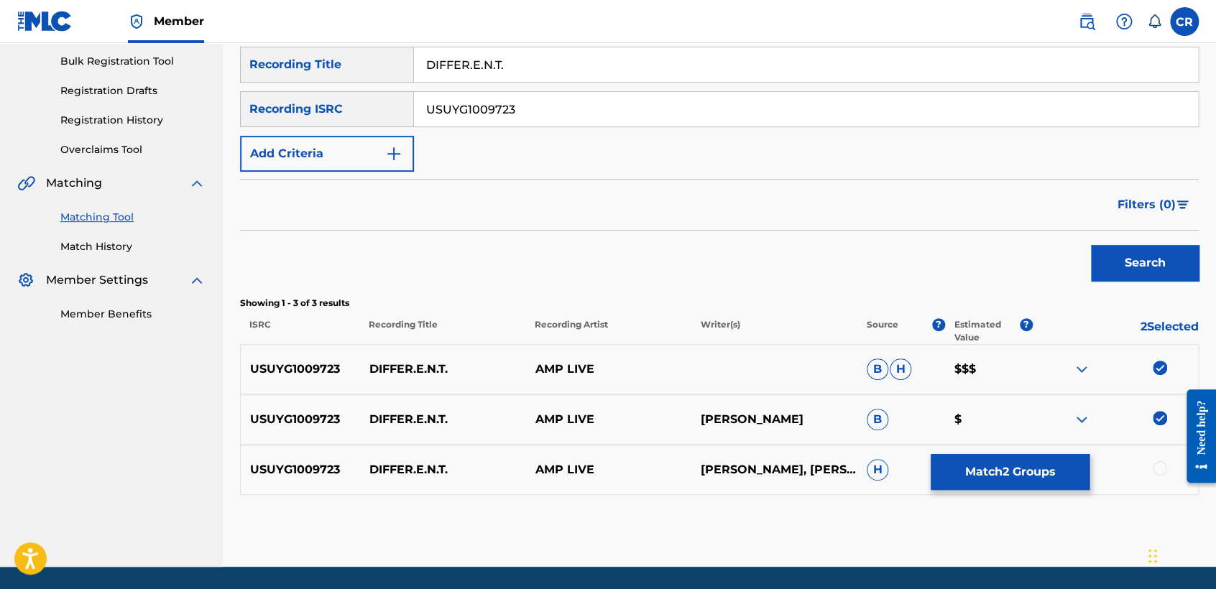
scroll to position [234, 0]
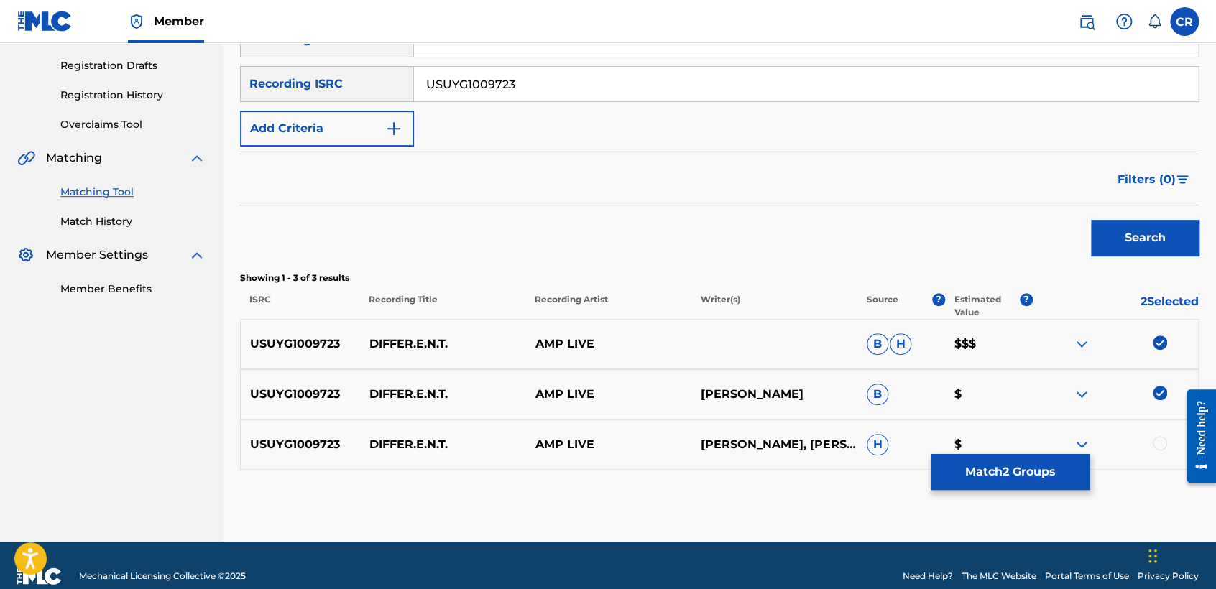
click at [1162, 446] on div at bounding box center [1160, 443] width 14 height 14
click at [1055, 493] on div "Matching Tool The Matching Tool allows Members to match sound recordings to wor…" at bounding box center [719, 193] width 959 height 697
click at [1046, 486] on button "Match 3 Groups" at bounding box center [1010, 472] width 159 height 36
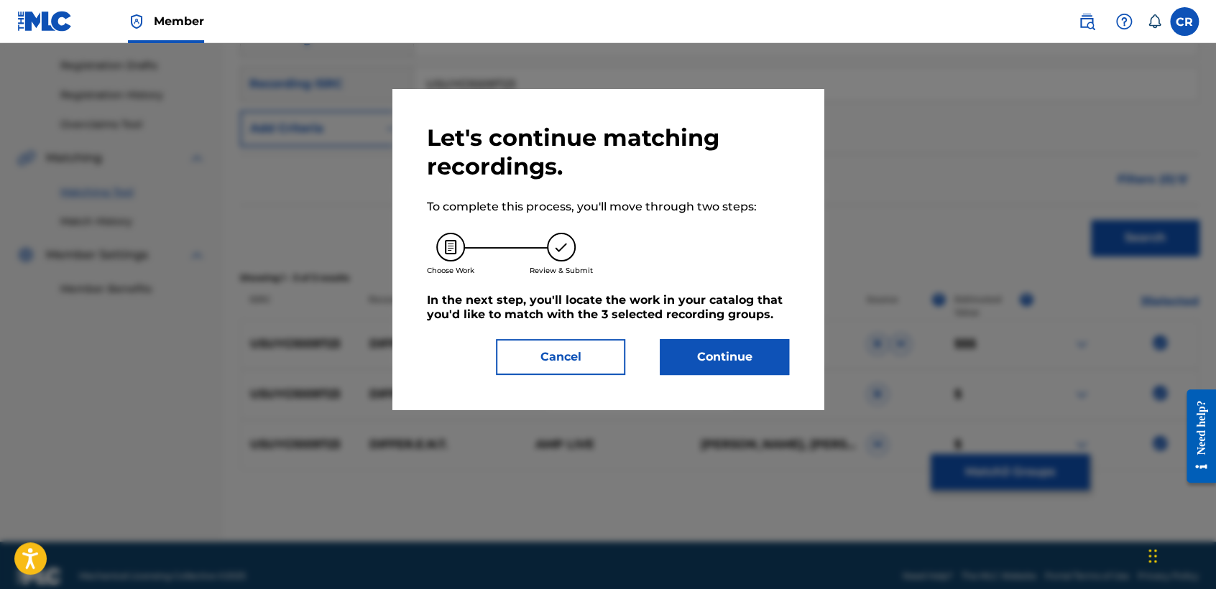
click at [751, 345] on button "Continue" at bounding box center [724, 357] width 129 height 36
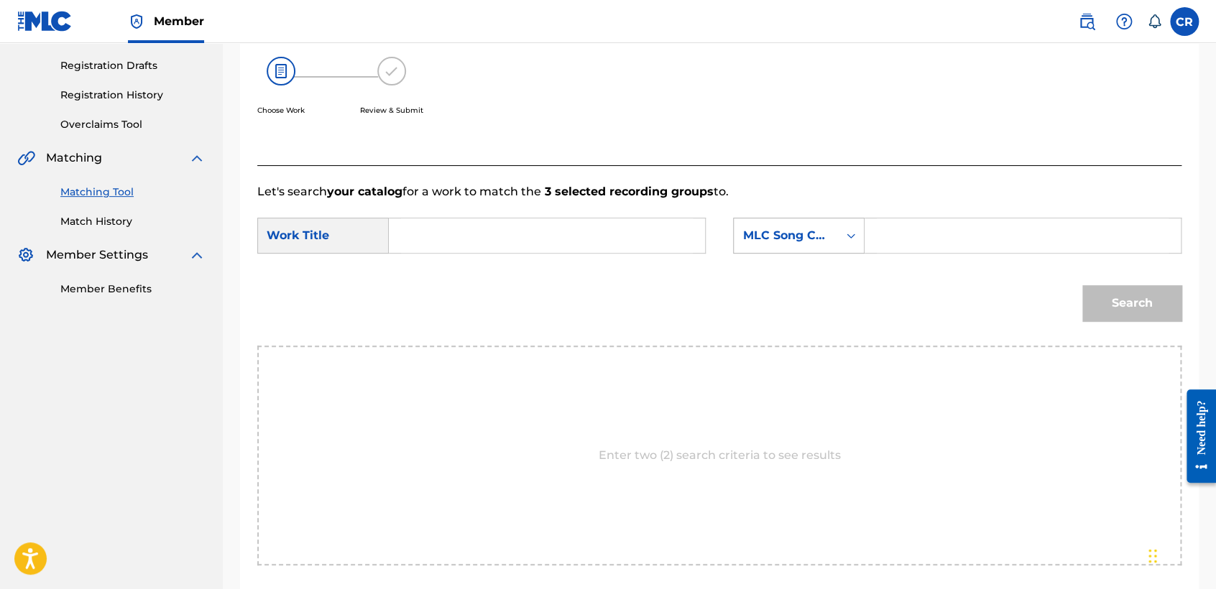
click at [783, 232] on div "MLC Song Code" at bounding box center [785, 235] width 87 height 17
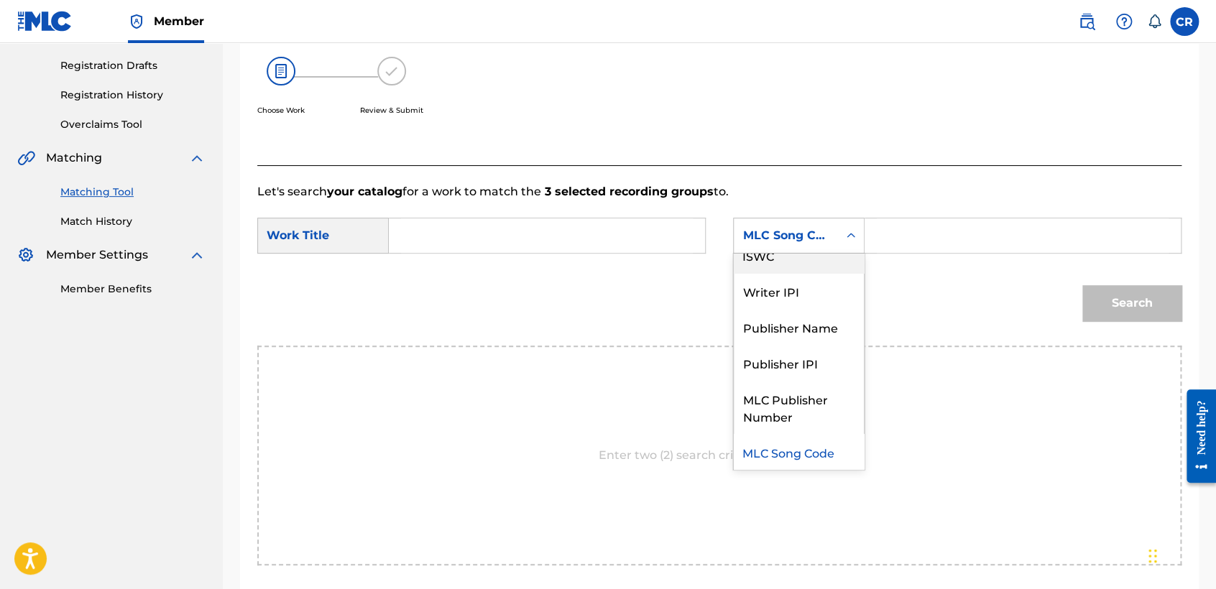
scroll to position [0, 0]
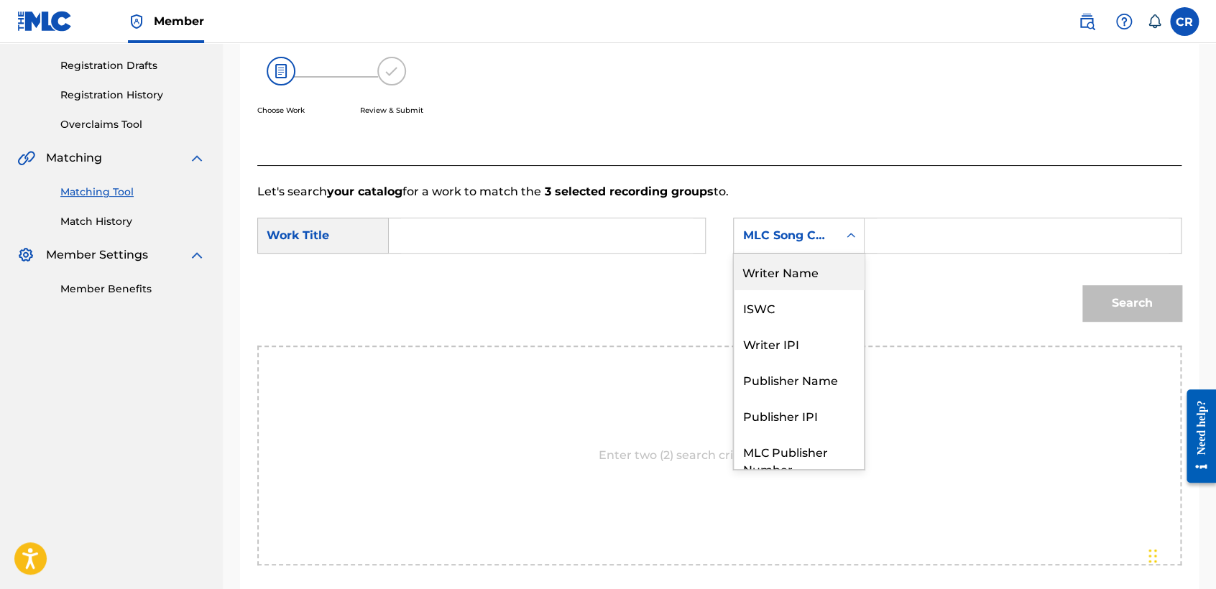
drag, startPoint x: 796, startPoint y: 294, endPoint x: 806, endPoint y: 275, distance: 20.9
click at [806, 275] on div "Writer Name ISWC Writer IPI Publisher Name Publisher IPI MLC Publisher Number M…" at bounding box center [799, 362] width 130 height 216
click at [806, 275] on div "Writer Name" at bounding box center [799, 272] width 130 height 36
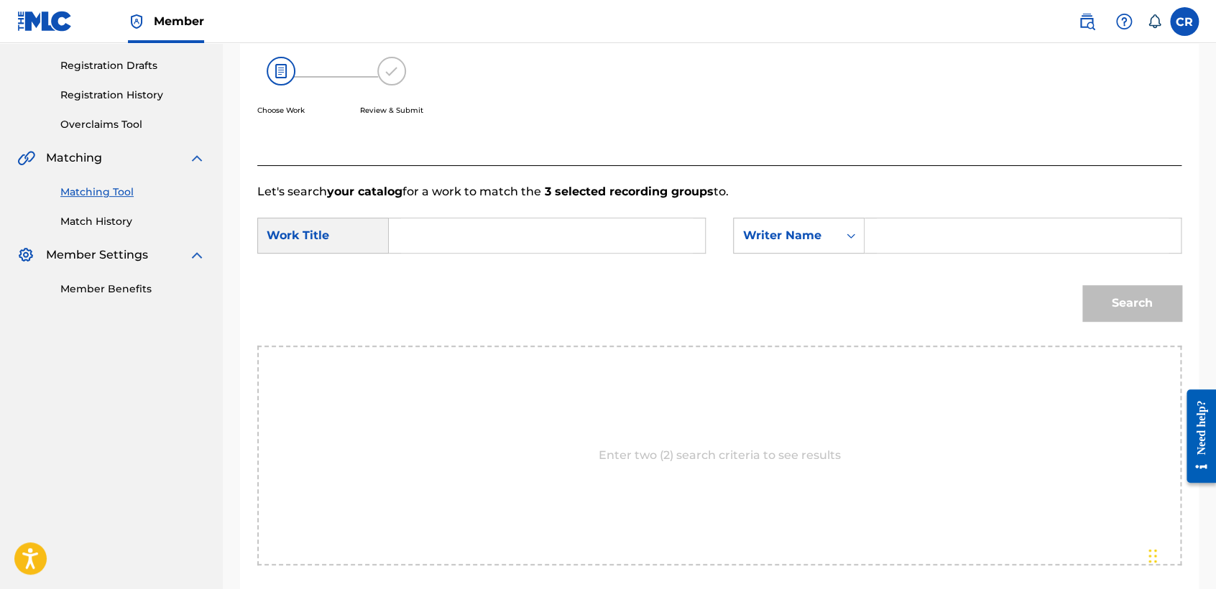
click at [944, 233] on input "Search Form" at bounding box center [1023, 235] width 292 height 34
paste input "ANDERSON"
type input "ANDERSON"
click at [560, 235] on input "Search Form" at bounding box center [547, 235] width 292 height 34
paste input "DIFFER.E.N.T."
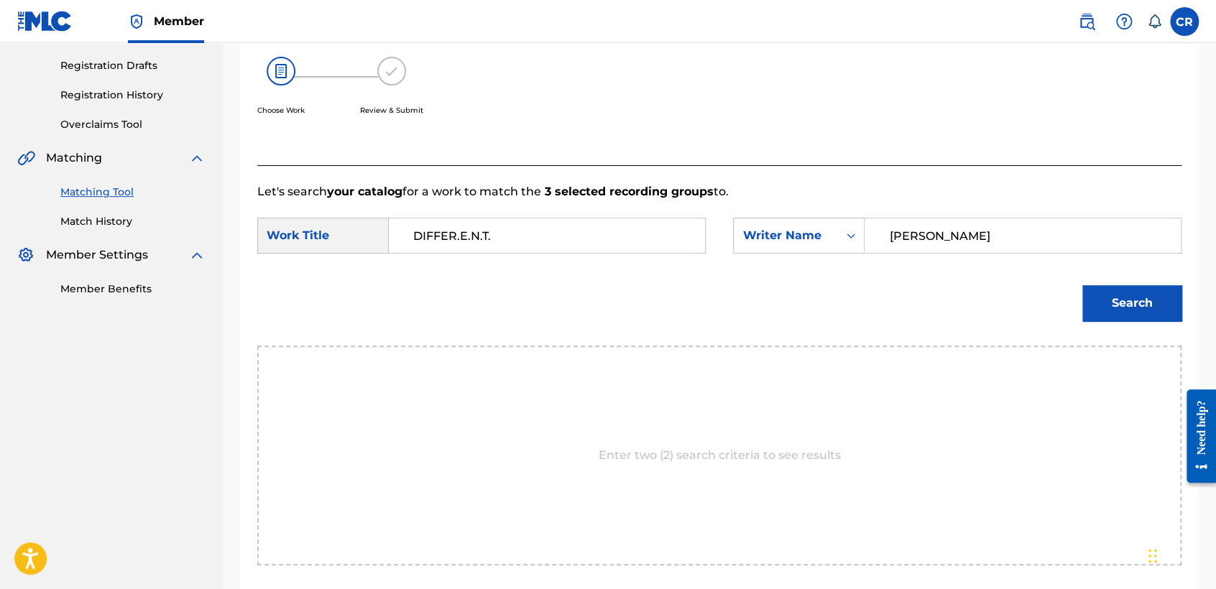
type input "DIFFER.E.N.T."
click at [1141, 294] on button "Search" at bounding box center [1131, 303] width 99 height 36
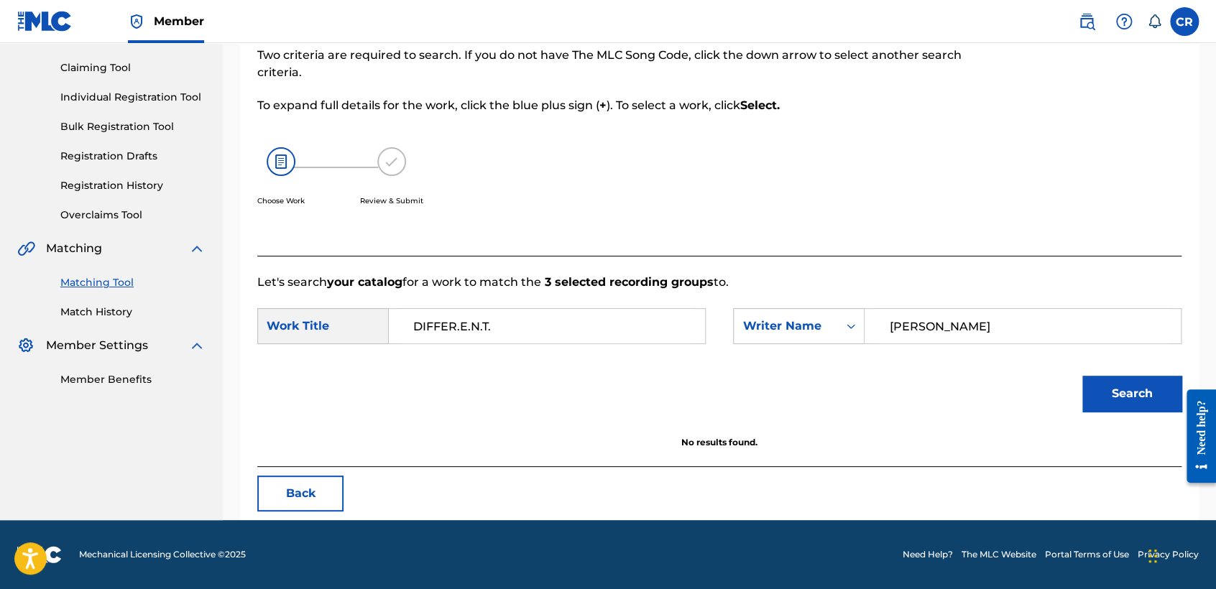
scroll to position [143, 0]
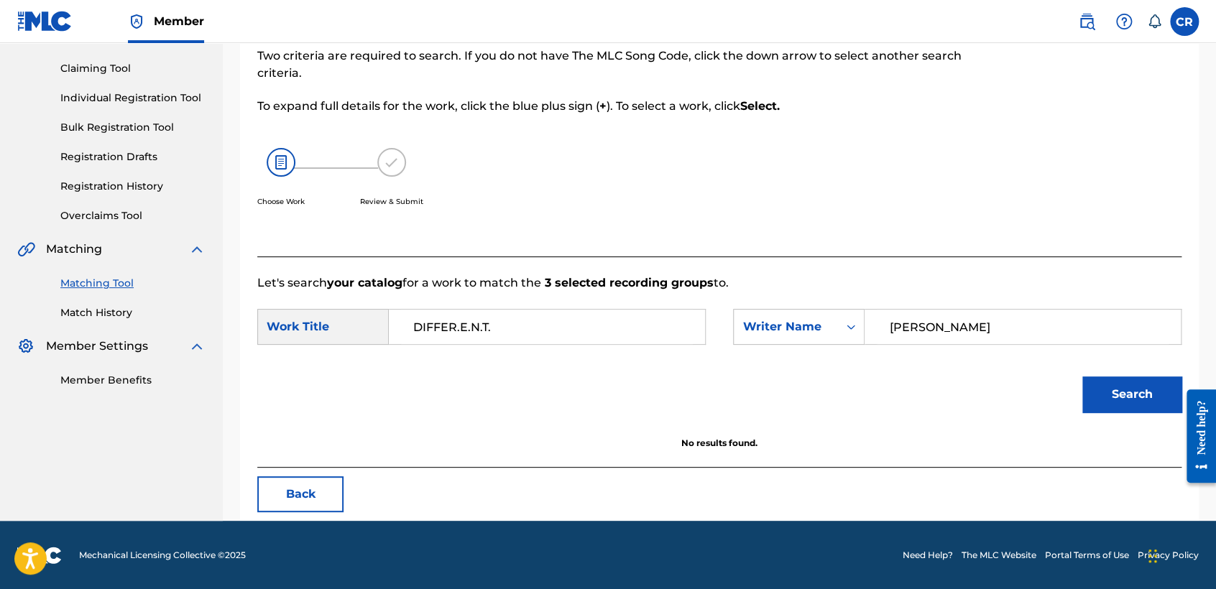
click at [315, 491] on button "Back" at bounding box center [300, 494] width 86 height 36
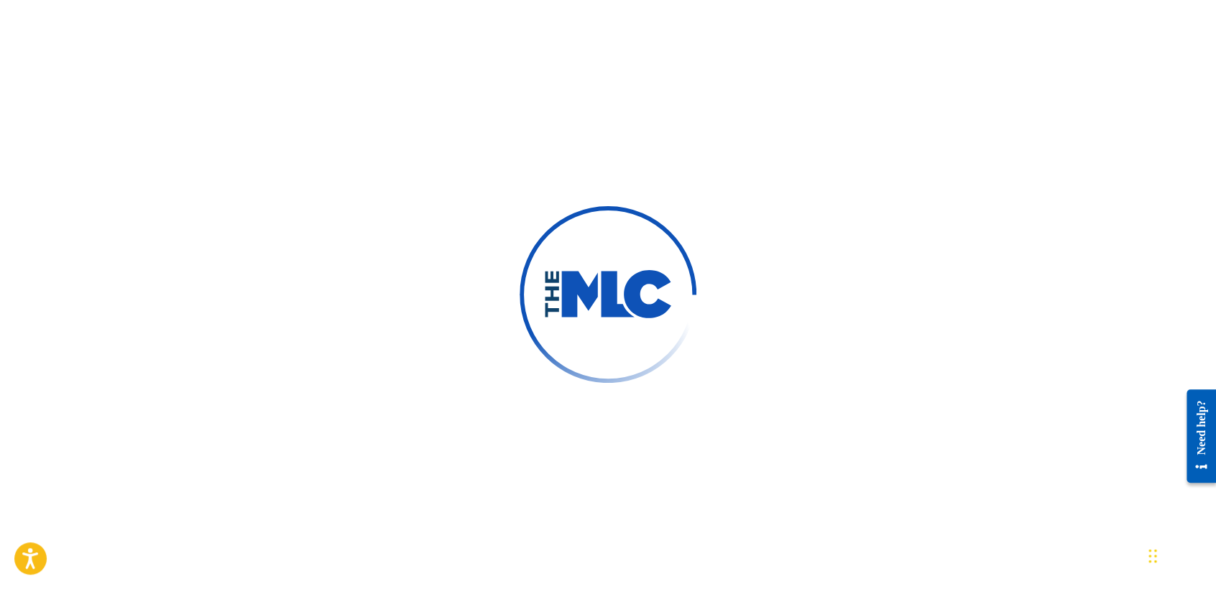
click at [241, 187] on div at bounding box center [608, 294] width 1216 height 589
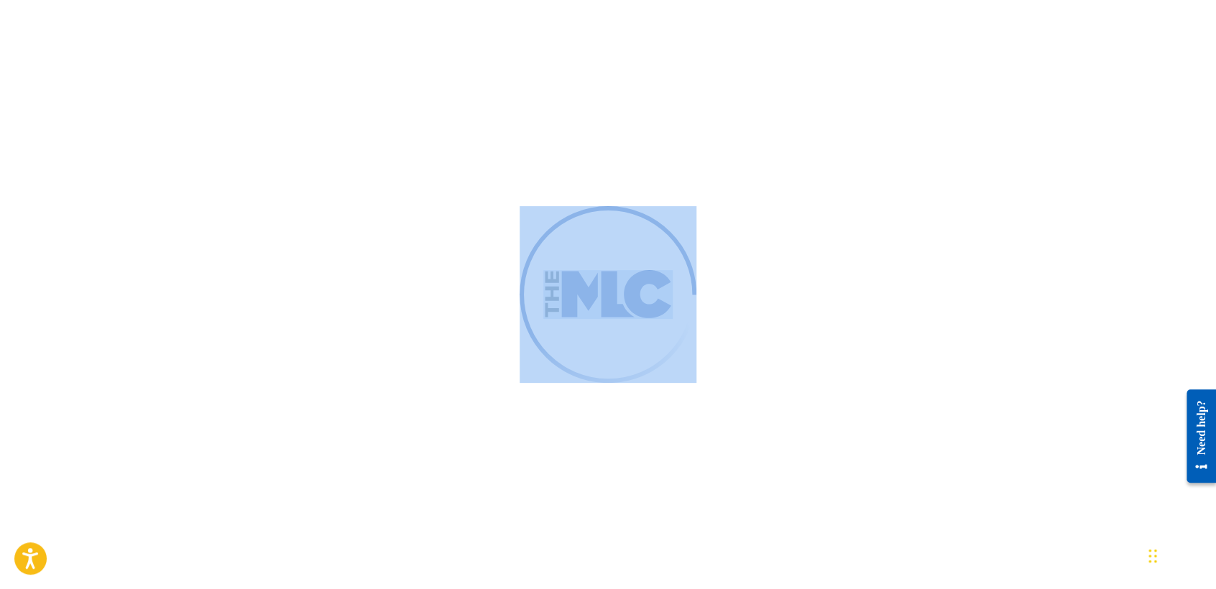
click at [241, 187] on div at bounding box center [608, 294] width 1216 height 589
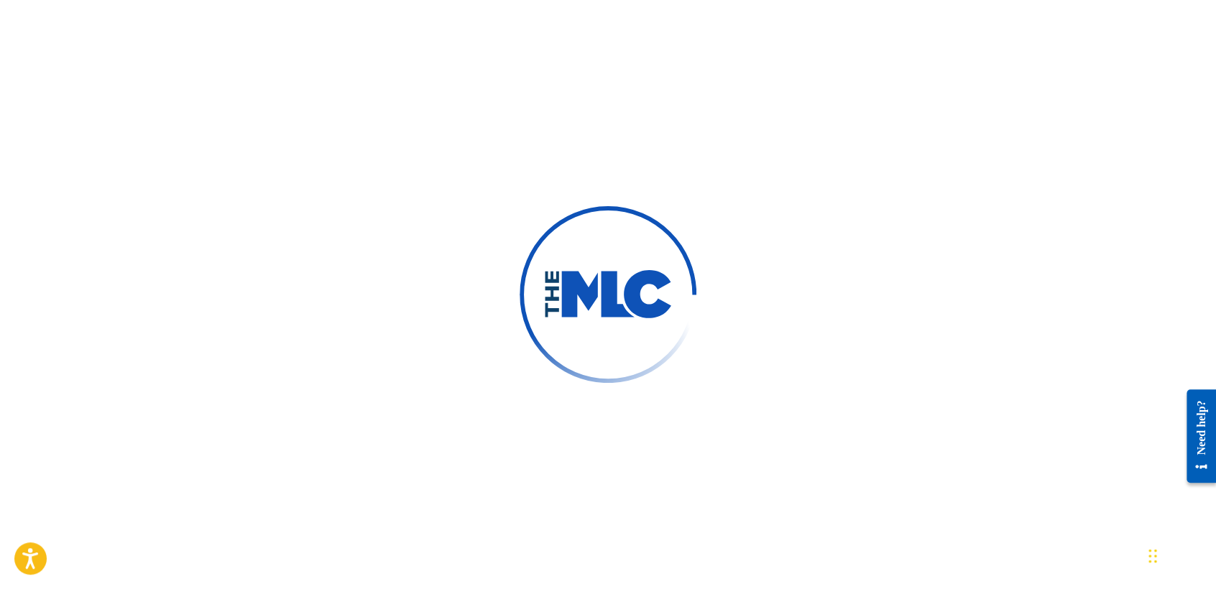
click at [241, 187] on div at bounding box center [608, 294] width 1216 height 589
click at [303, 151] on div at bounding box center [608, 294] width 1216 height 589
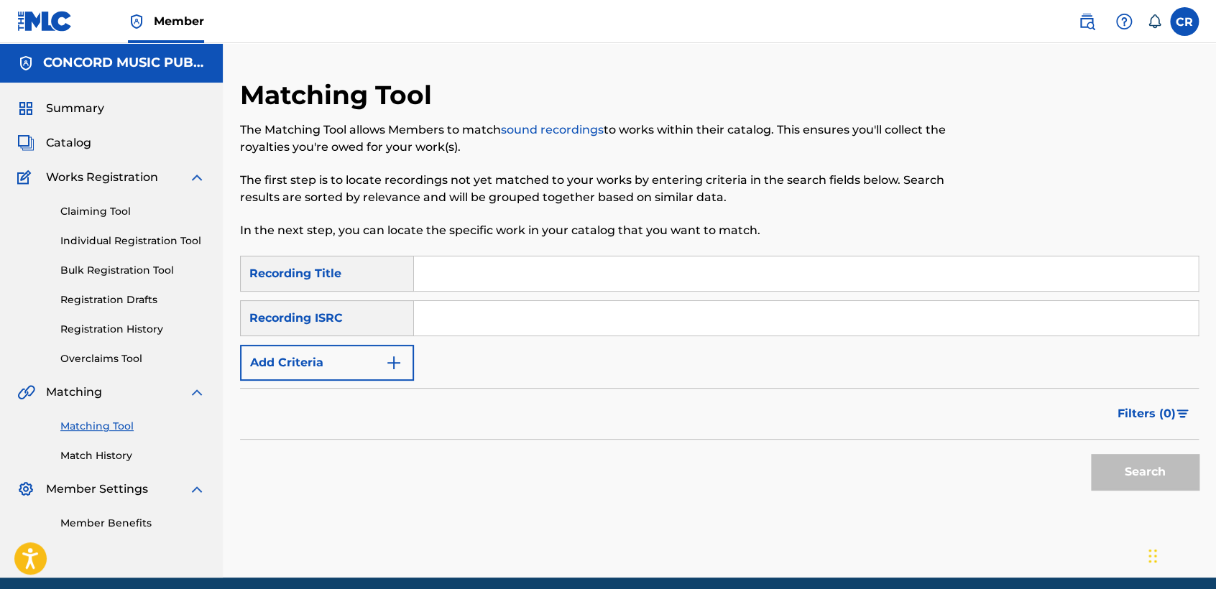
click at [545, 310] on input "Search Form" at bounding box center [806, 318] width 784 height 34
paste input "TCACY1758548"
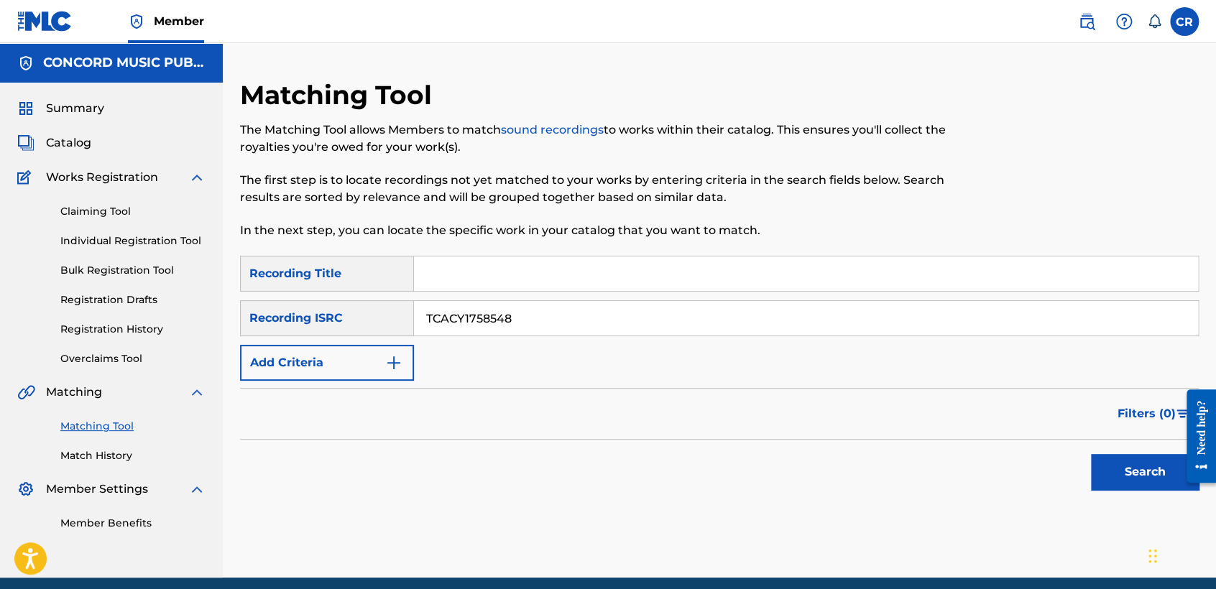
type input "TCACY1758548"
click at [712, 277] on input "Search Form" at bounding box center [806, 274] width 784 height 34
paste input "COMFORT"
type input "COMFORT"
click at [1116, 472] on button "Search" at bounding box center [1145, 472] width 108 height 36
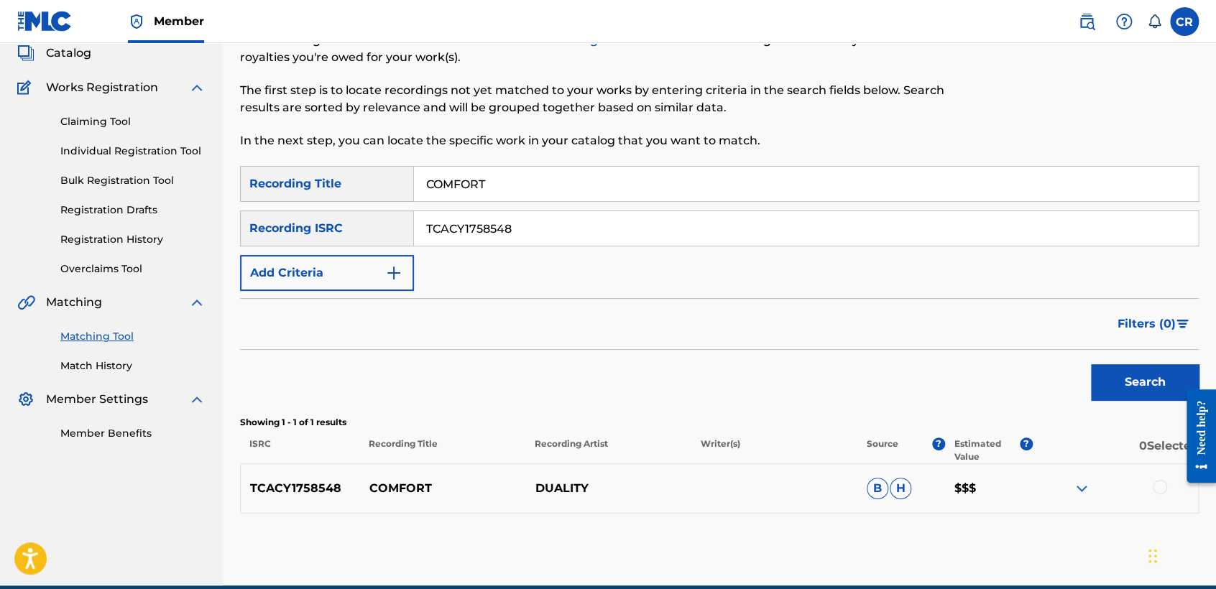
scroll to position [154, 0]
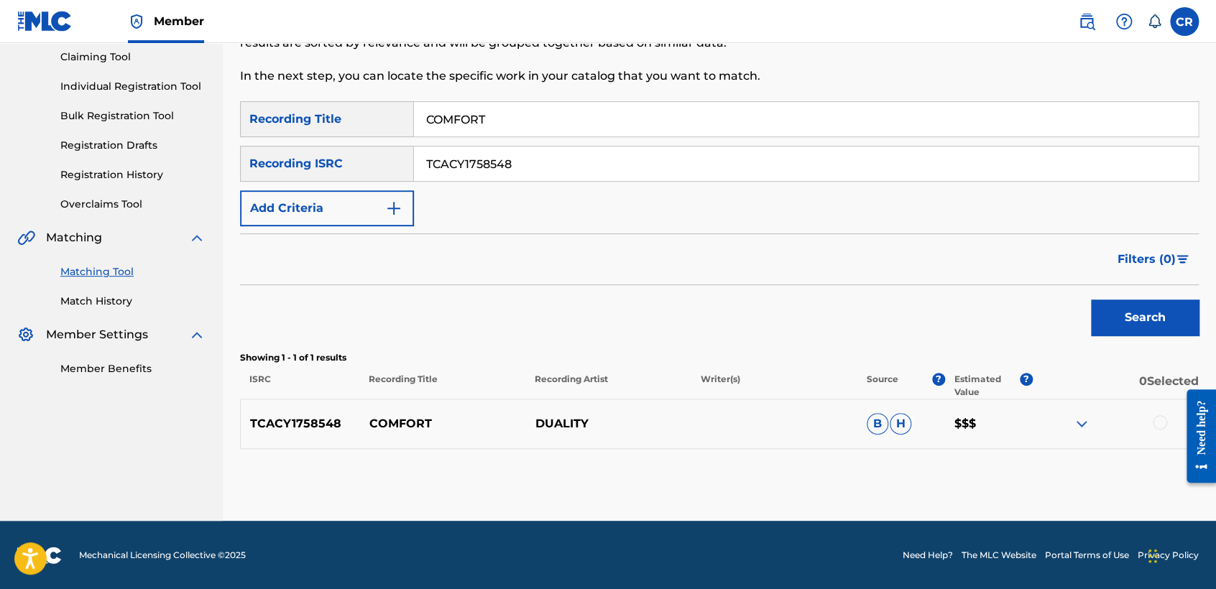
click at [576, 176] on input "TCACY1758548" at bounding box center [806, 164] width 784 height 34
paste input "GBMA21851409"
type input "GBMA21851409"
click at [660, 123] on input "COMFORT" at bounding box center [806, 119] width 784 height 34
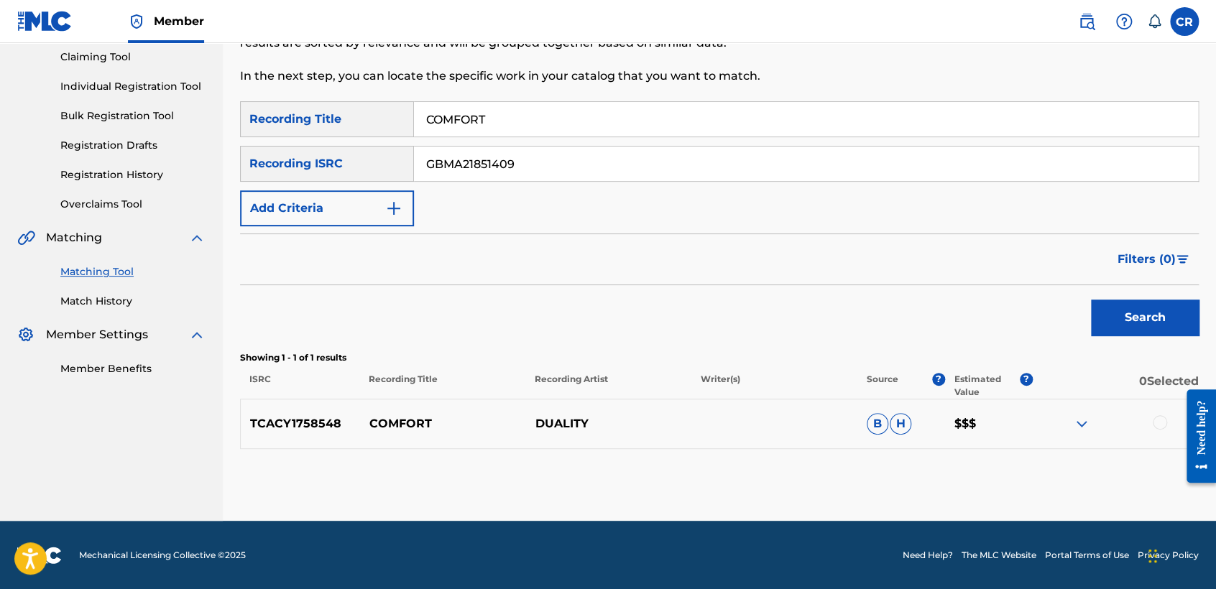
click at [660, 123] on input "COMFORT" at bounding box center [806, 119] width 784 height 34
paste input "VOY"
type input "VOY"
click at [1116, 320] on button "Search" at bounding box center [1145, 318] width 108 height 36
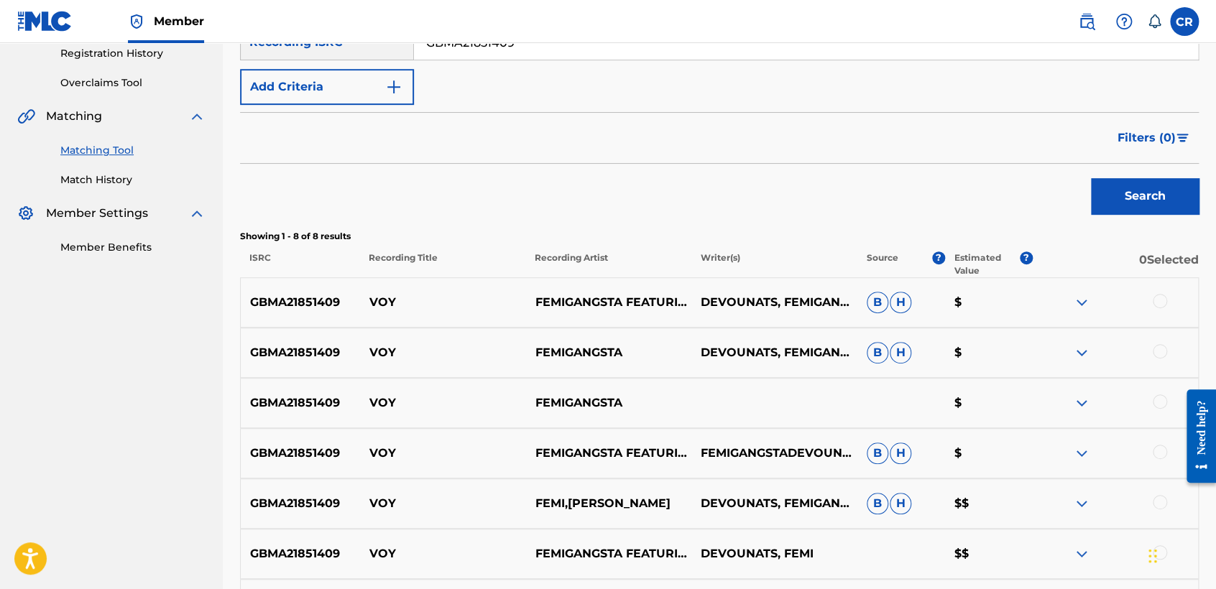
scroll to position [116, 0]
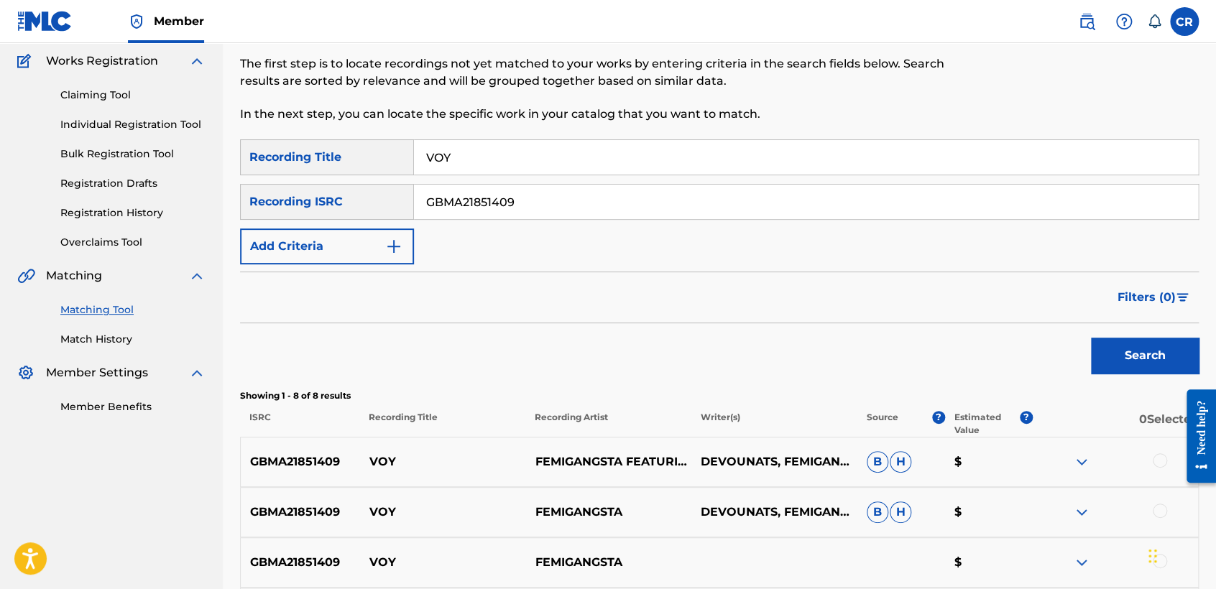
click at [554, 192] on input "GBMA21851409" at bounding box center [806, 202] width 784 height 34
paste input "QM6MZ1756330"
type input "QM6MZ1756330"
click at [688, 163] on input "VOY" at bounding box center [806, 157] width 784 height 34
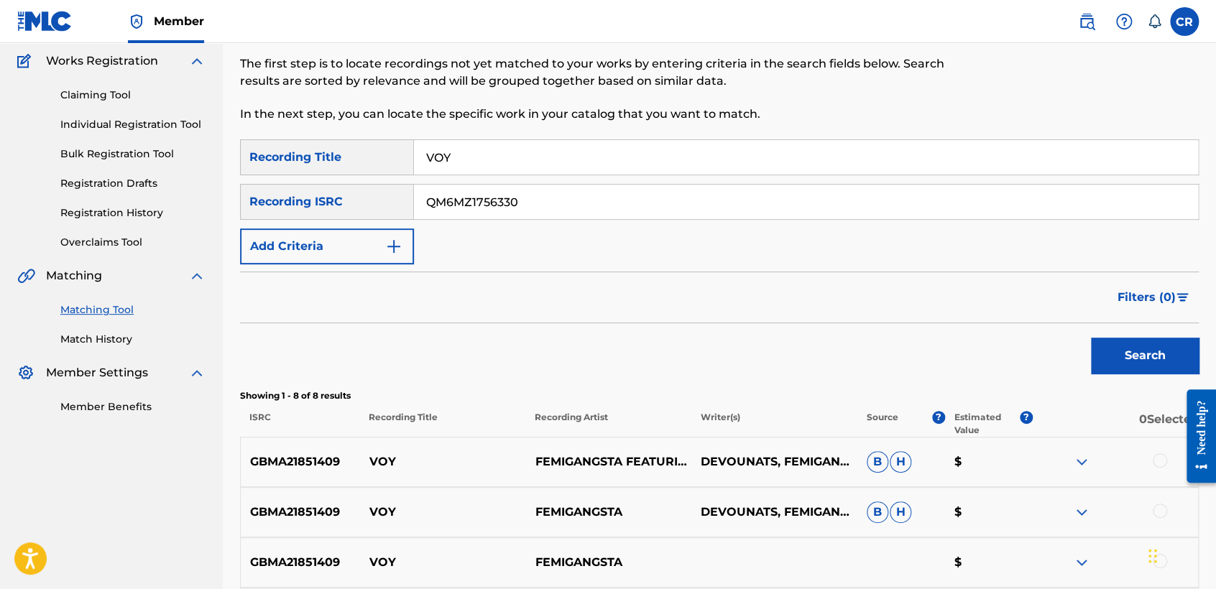
click at [688, 163] on input "VOY" at bounding box center [806, 157] width 784 height 34
paste input "HITCHHIKER"
type input "HITCHHIKER"
click at [1127, 366] on button "Search" at bounding box center [1145, 356] width 108 height 36
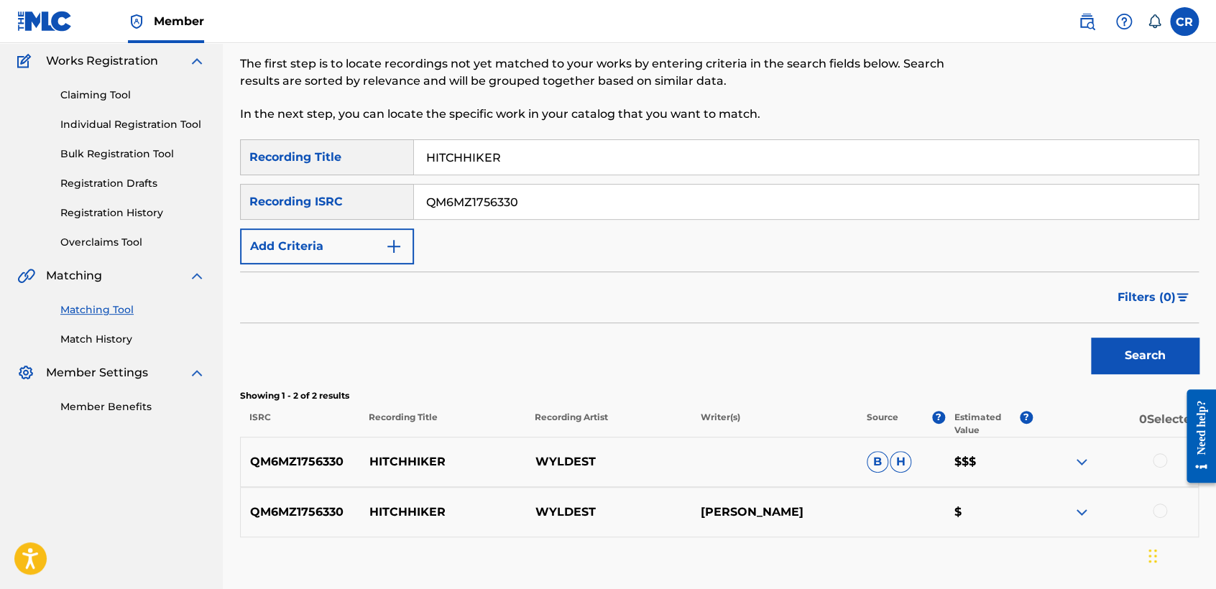
click at [644, 213] on input "QM6MZ1756330" at bounding box center [806, 202] width 784 height 34
paste input "TCADQ1890367"
type input "TCADQ1890367"
click at [658, 137] on div "Matching Tool The Matching Tool allows Members to match sound recordings to wor…" at bounding box center [609, 51] width 738 height 177
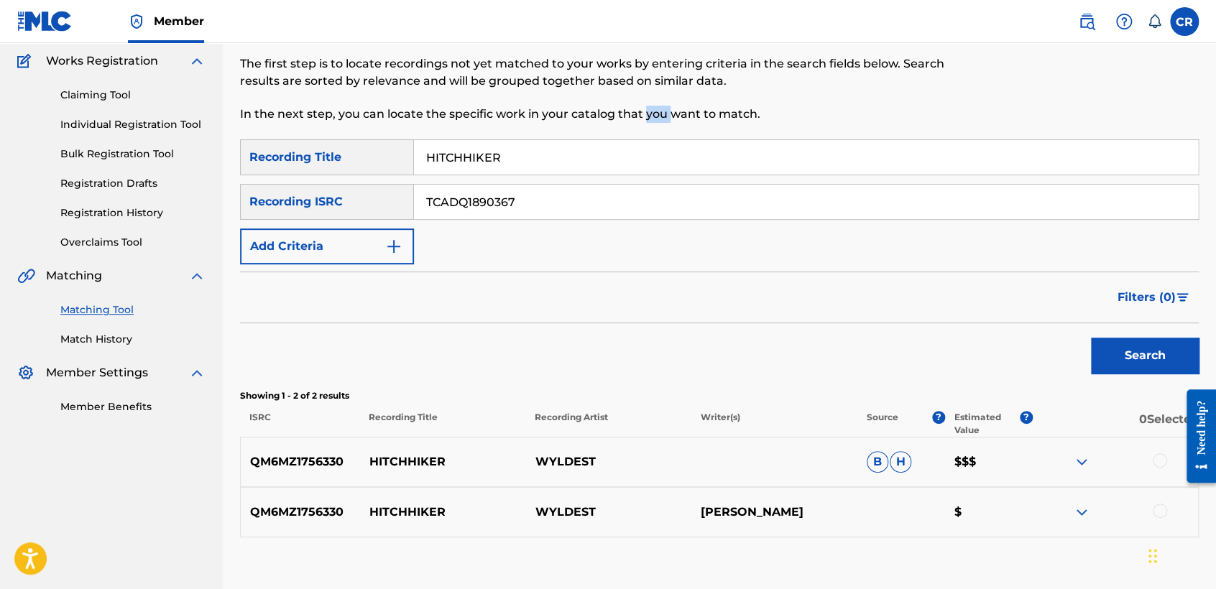
click at [658, 137] on div "Matching Tool The Matching Tool allows Members to match sound recordings to wor…" at bounding box center [609, 51] width 738 height 177
click at [658, 145] on input "HITCHHIKER" at bounding box center [806, 157] width 784 height 34
paste input "GIRLFRIEND"
type input "GIRLFRIEND"
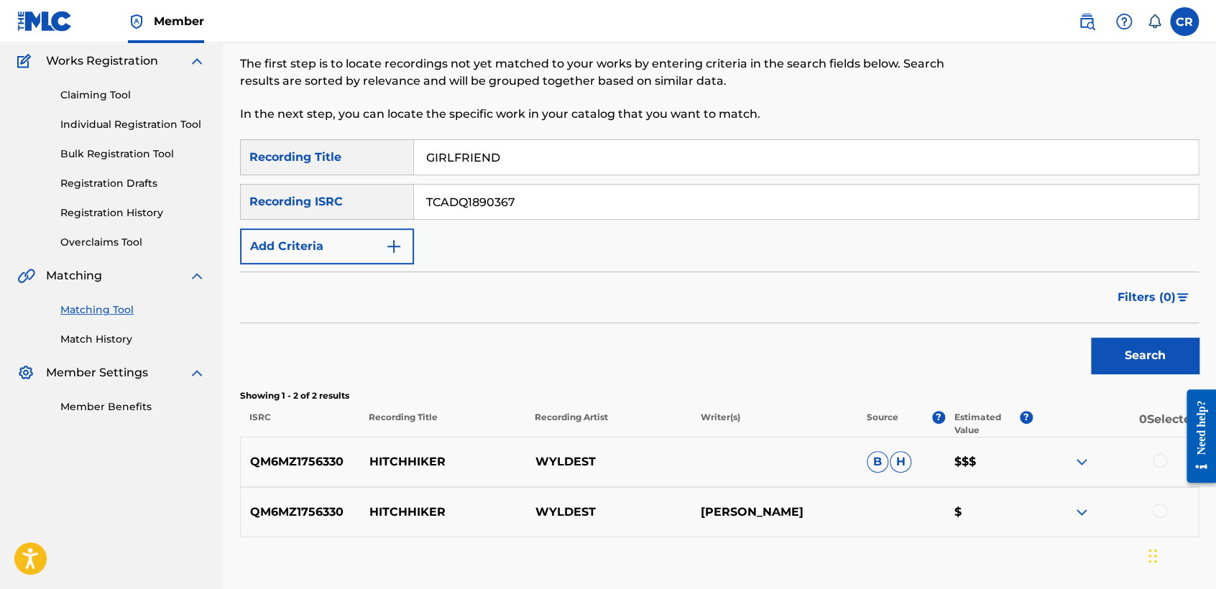
click at [1141, 347] on button "Search" at bounding box center [1145, 356] width 108 height 36
click at [612, 194] on input "TCADQ1890367" at bounding box center [806, 202] width 784 height 34
paste input "QZDA41821175"
type input "QZDA41821175"
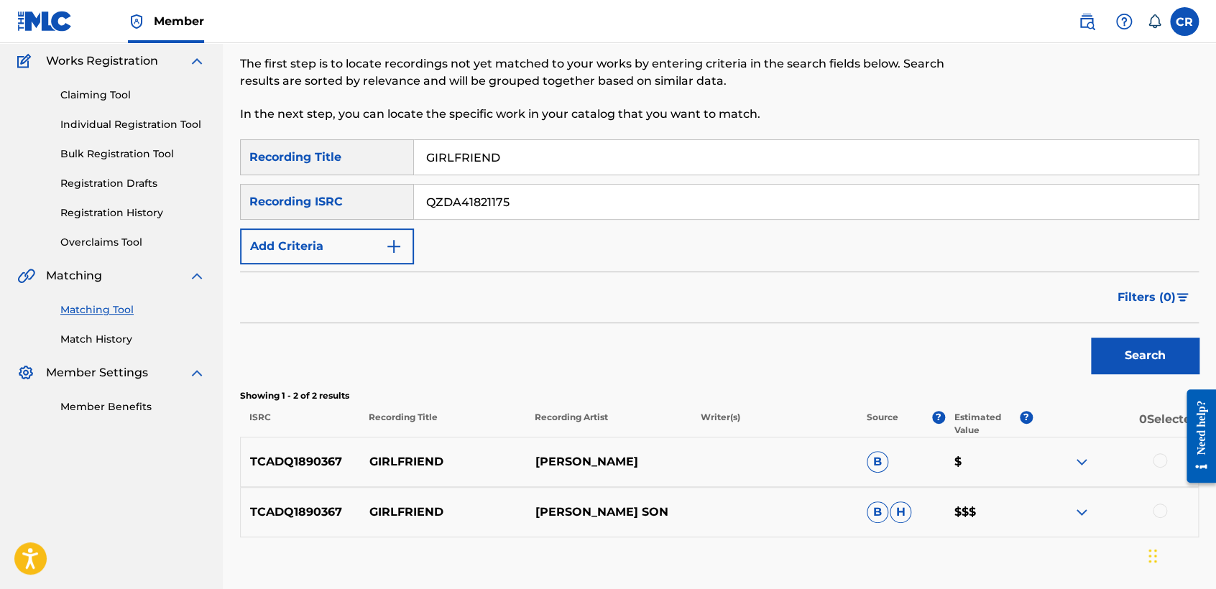
click at [708, 151] on input "GIRLFRIEND" at bounding box center [806, 157] width 784 height 34
paste input "TE AMARE"
click at [719, 152] on input "TE AMARE" at bounding box center [806, 157] width 784 height 34
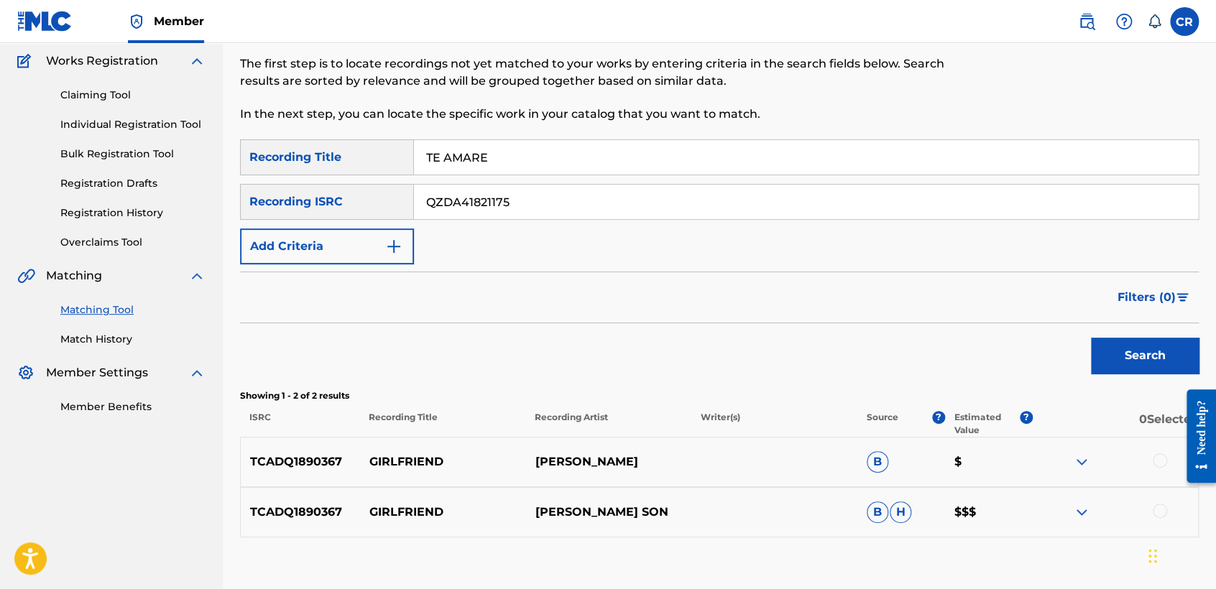
click at [719, 152] on input "TE AMARE" at bounding box center [806, 157] width 784 height 34
paste input "Search Form"
type input "TE AMARE"
click at [1111, 366] on button "Search" at bounding box center [1145, 356] width 108 height 36
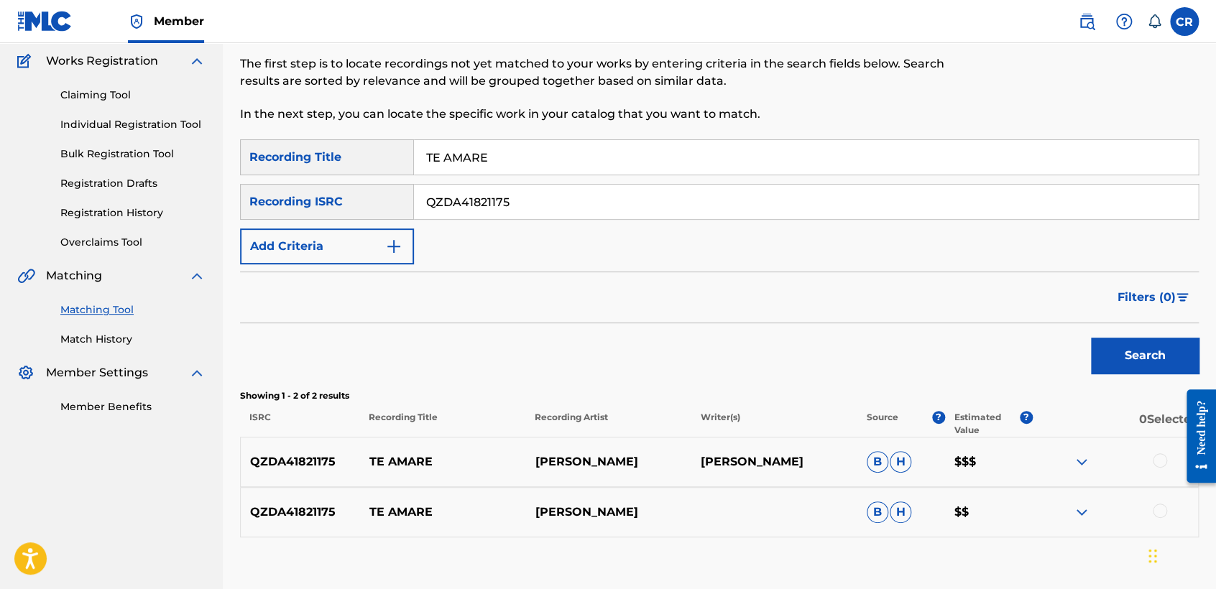
click at [803, 462] on p "ALVARO SANTAMARIA" at bounding box center [774, 461] width 166 height 17
click at [803, 463] on p "ALVARO SANTAMARIA" at bounding box center [774, 461] width 166 height 17
copy p "SANTAMARIA"
click at [1155, 458] on div at bounding box center [1160, 460] width 14 height 14
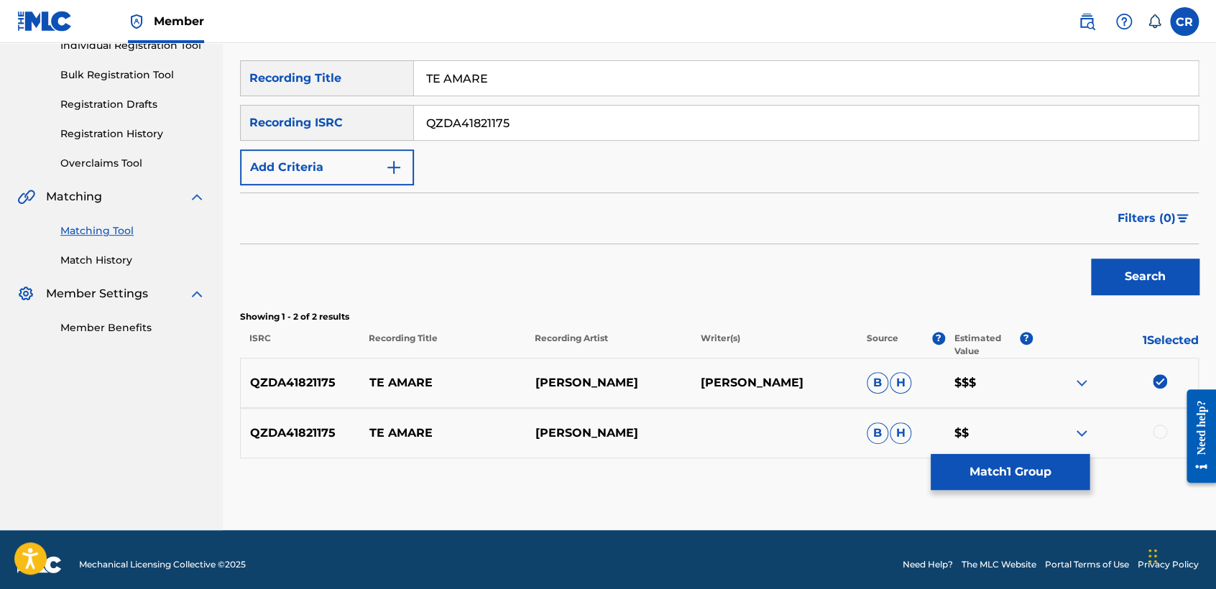
scroll to position [196, 0]
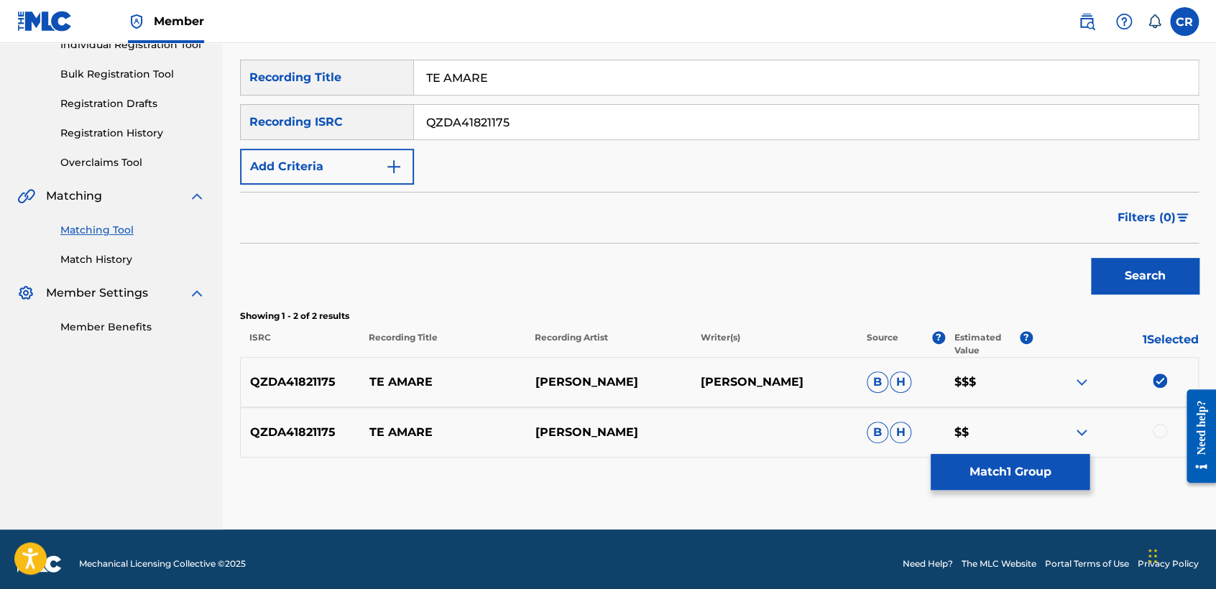
click at [1155, 434] on div at bounding box center [1160, 431] width 14 height 14
click at [993, 474] on button "Match 2 Groups" at bounding box center [1010, 472] width 159 height 36
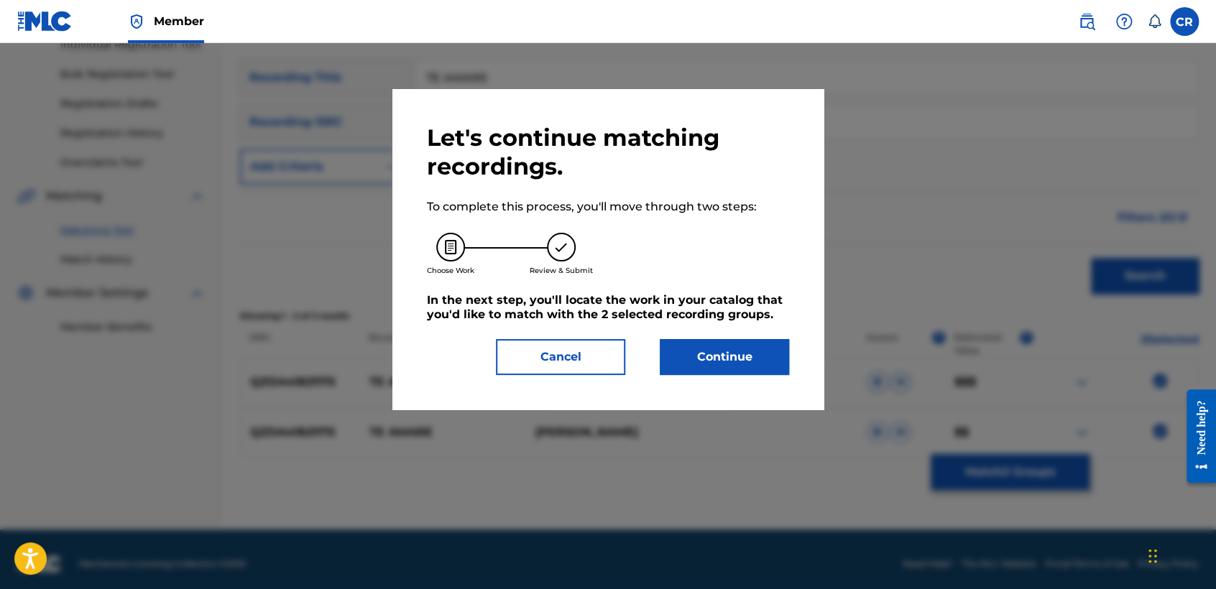
click at [703, 353] on button "Continue" at bounding box center [724, 357] width 129 height 36
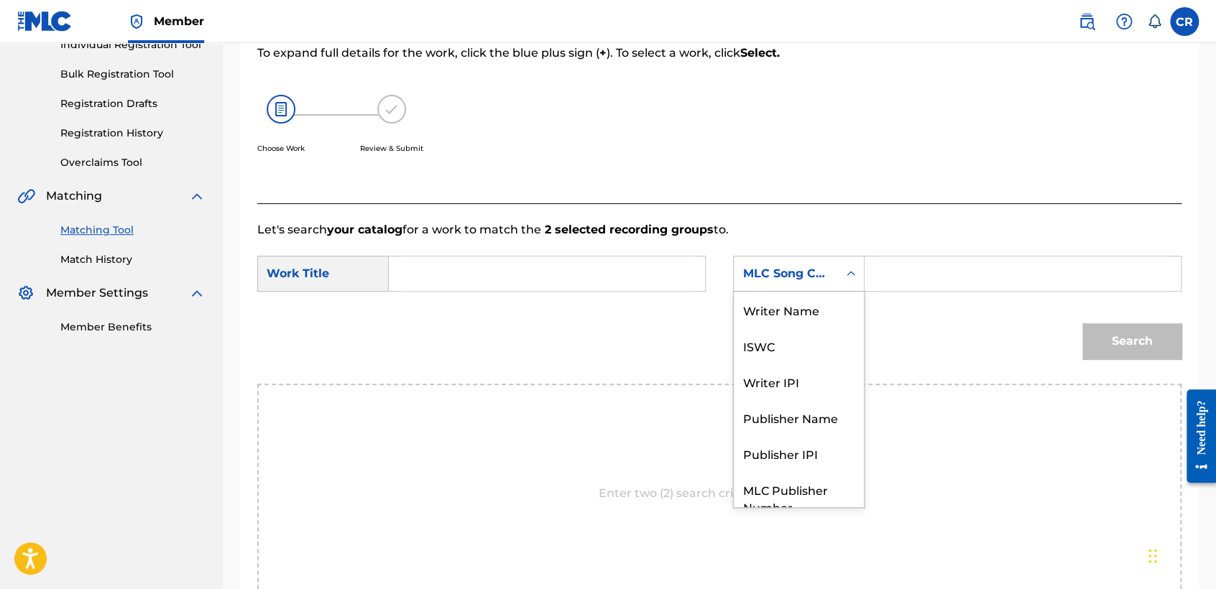
click at [776, 279] on div "MLC Song Code" at bounding box center [785, 273] width 87 height 17
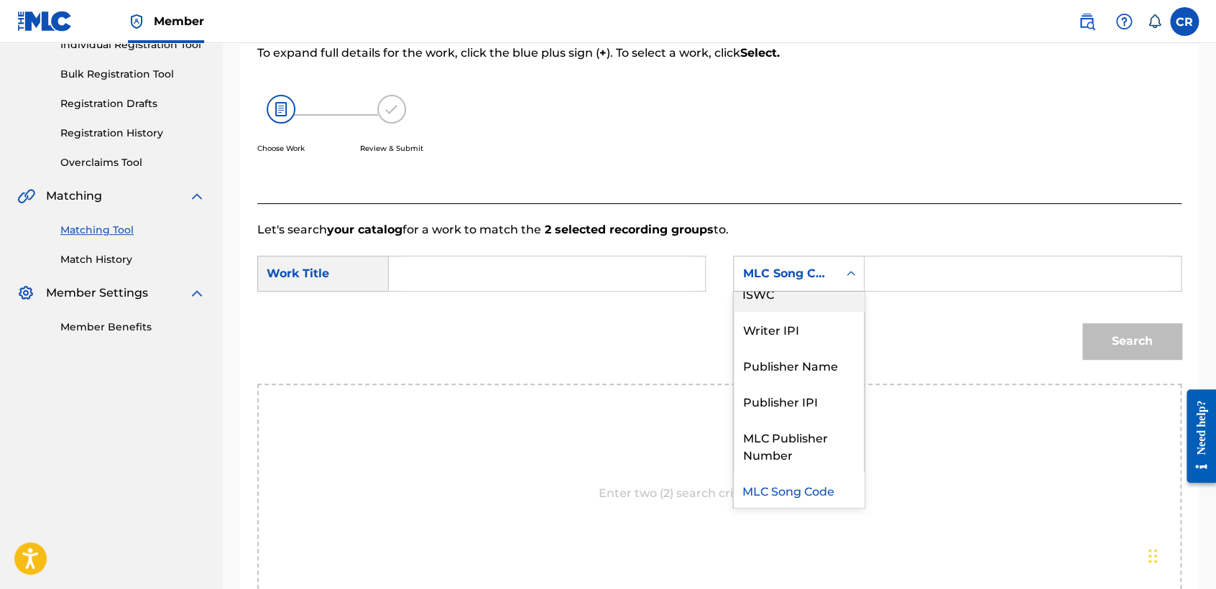
scroll to position [0, 0]
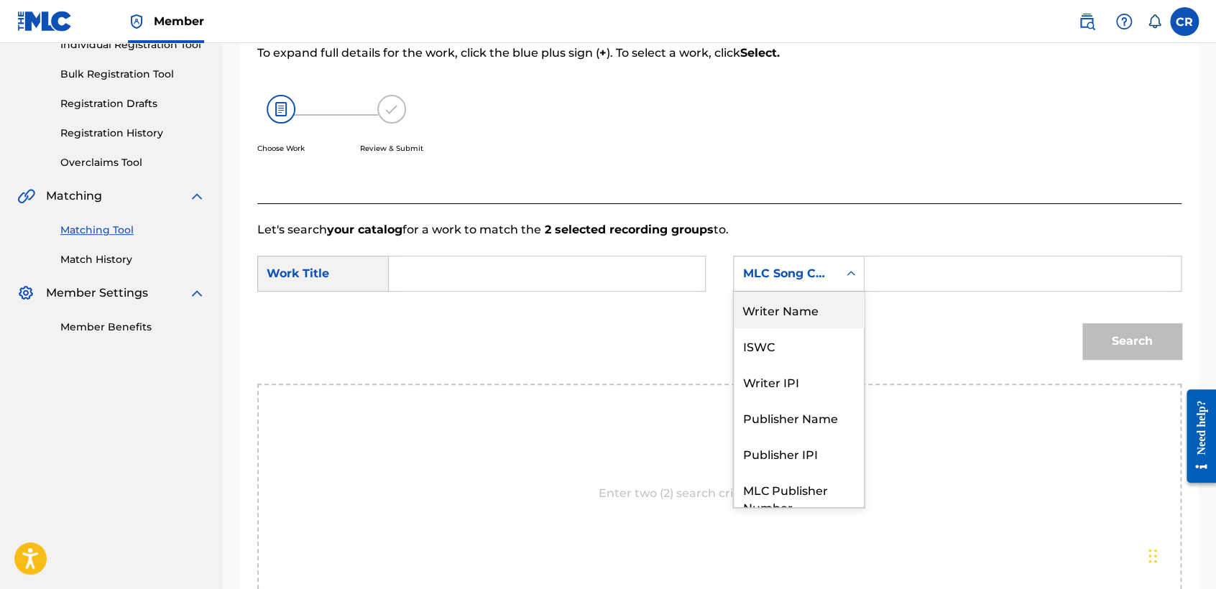
drag, startPoint x: 778, startPoint y: 300, endPoint x: 799, endPoint y: 292, distance: 23.2
click at [780, 300] on div "Writer Name" at bounding box center [799, 310] width 130 height 36
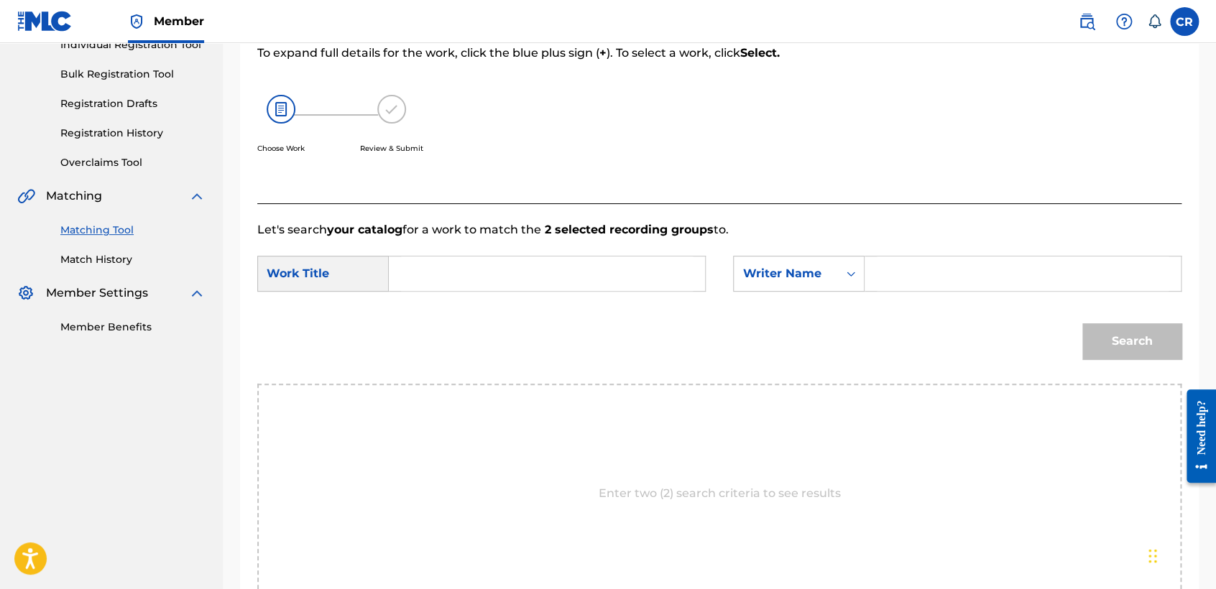
click at [905, 267] on input "Search Form" at bounding box center [1023, 274] width 292 height 34
paste input "SANTAMARIA"
type input "SANTAMARIA"
click at [662, 272] on input "Search Form" at bounding box center [547, 274] width 292 height 34
paste input "SANTAMARIA"
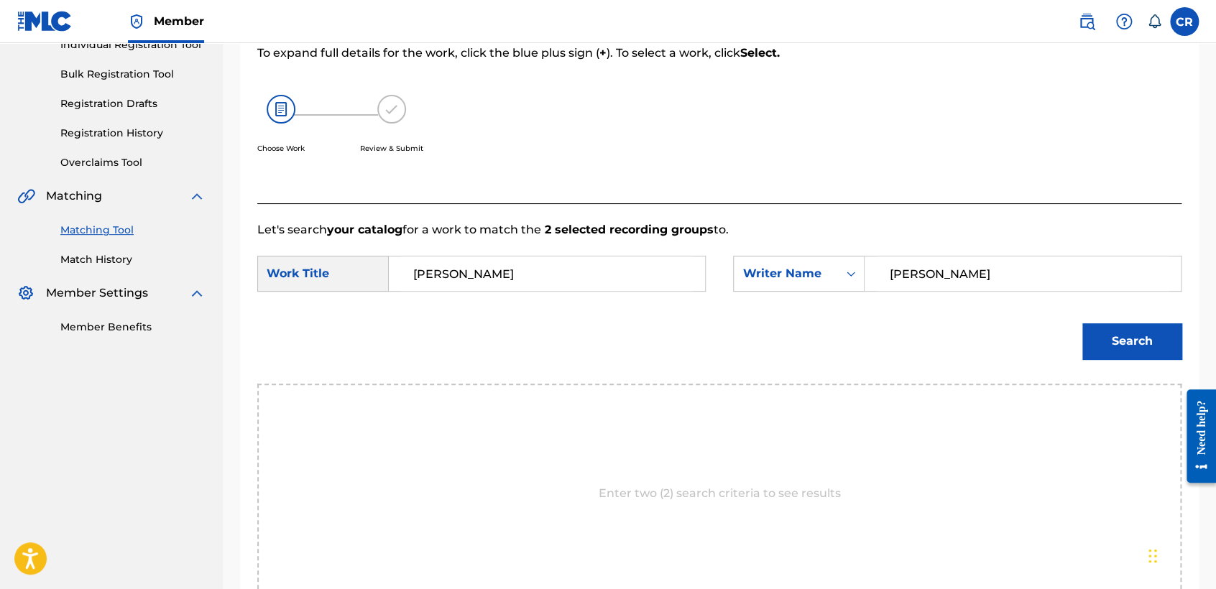
click at [563, 295] on div "SearchWithCriteria24d13064-1ca7-4880-b2e3-8b24846aa4b3 Work Title SANTAMARIA Se…" at bounding box center [719, 278] width 924 height 45
click at [563, 290] on input "SANTAMARIA" at bounding box center [547, 274] width 292 height 34
click at [563, 289] on input "SANTAMARIA" at bounding box center [547, 274] width 292 height 34
paste input "TE AMARE"
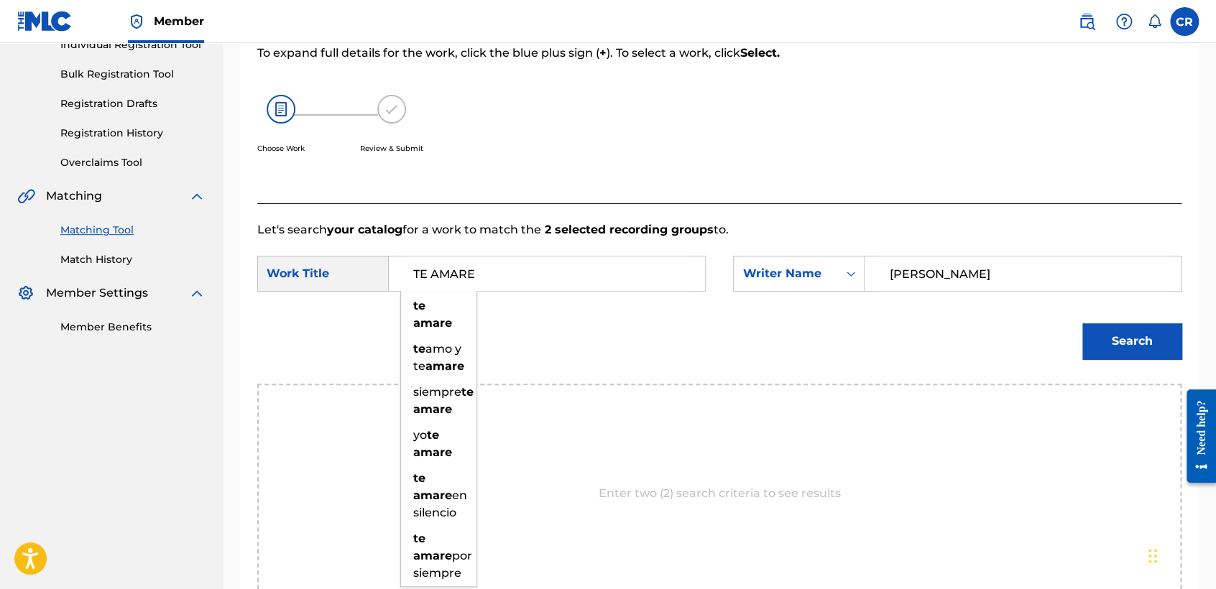
type input "TE AMARE"
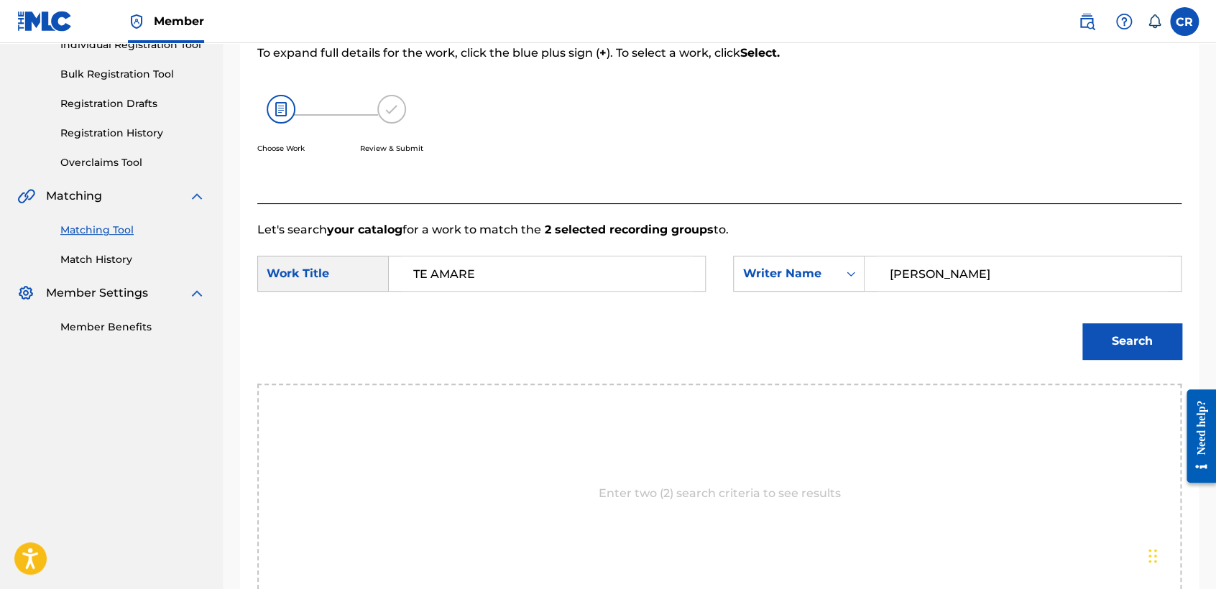
click at [1115, 339] on button "Search" at bounding box center [1131, 341] width 99 height 36
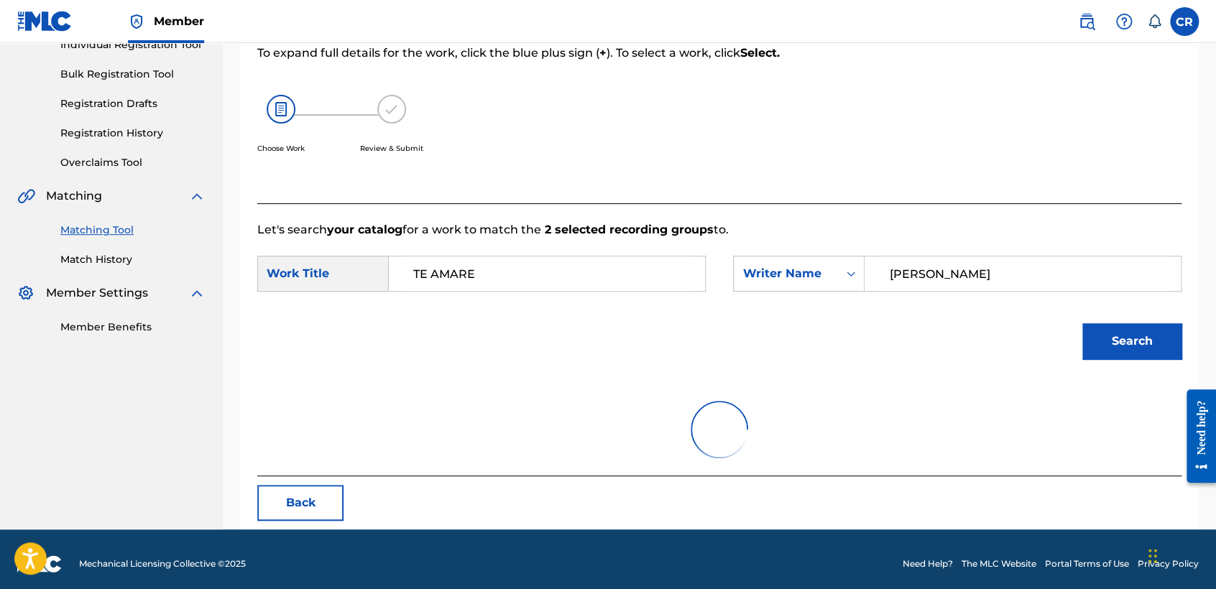
scroll to position [143, 0]
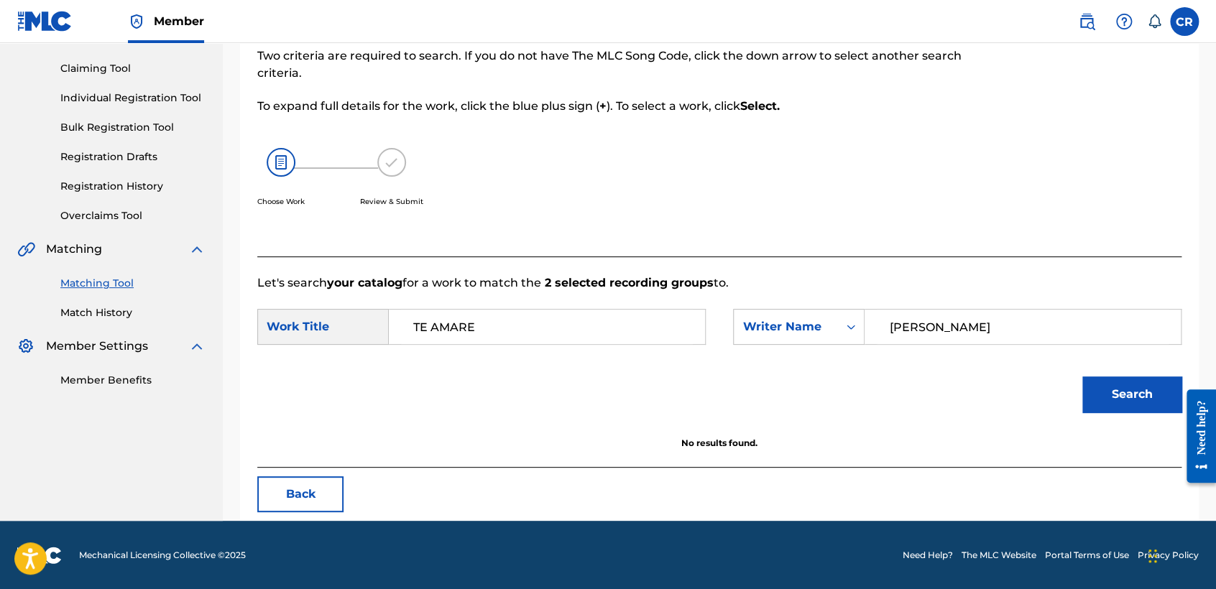
click at [289, 489] on button "Back" at bounding box center [300, 494] width 86 height 36
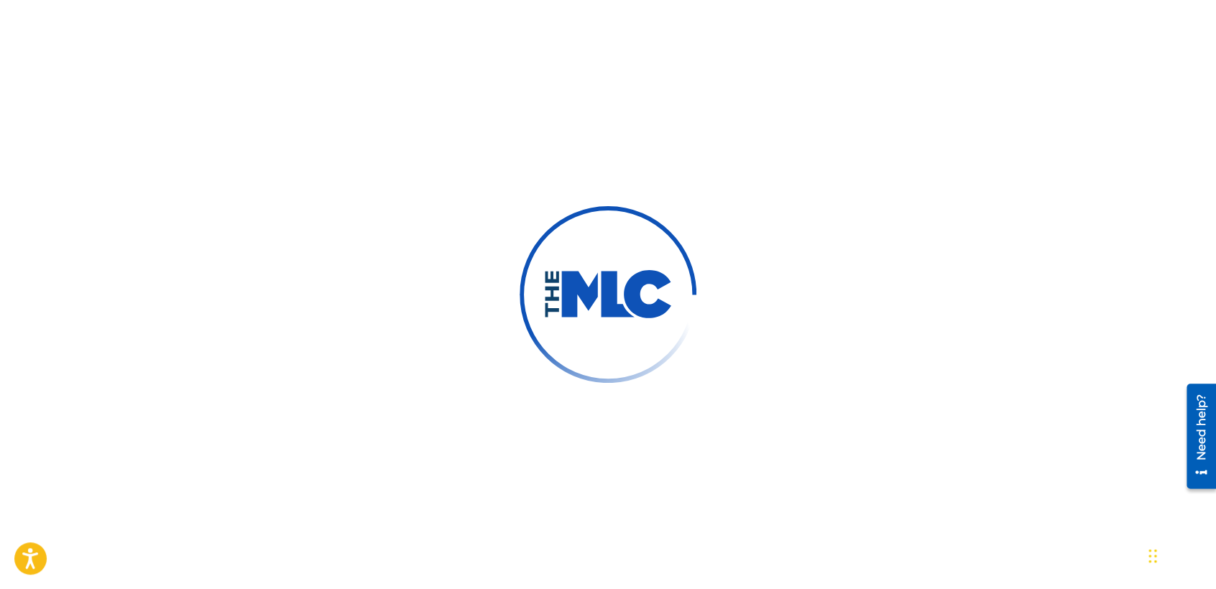
click at [333, 121] on div at bounding box center [608, 294] width 1216 height 589
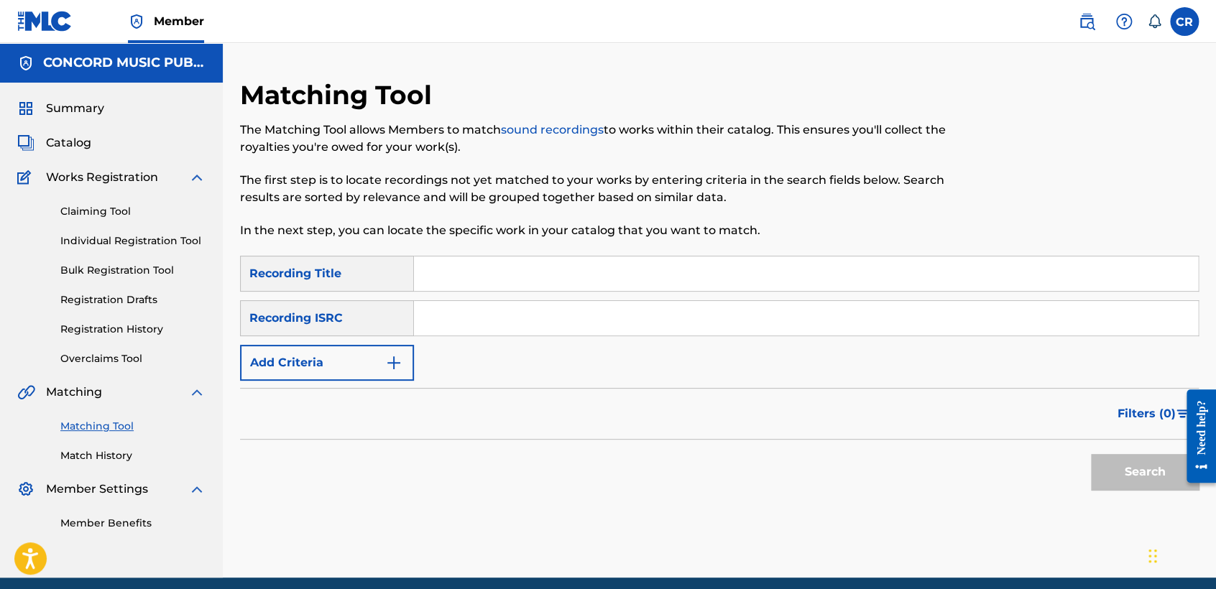
drag, startPoint x: 604, startPoint y: 303, endPoint x: 607, endPoint y: 313, distance: 10.5
click at [604, 303] on input "Search Form" at bounding box center [806, 318] width 784 height 34
paste input "USUYG1277477"
type input "USUYG1277477"
drag, startPoint x: 709, startPoint y: 286, endPoint x: 732, endPoint y: 300, distance: 26.7
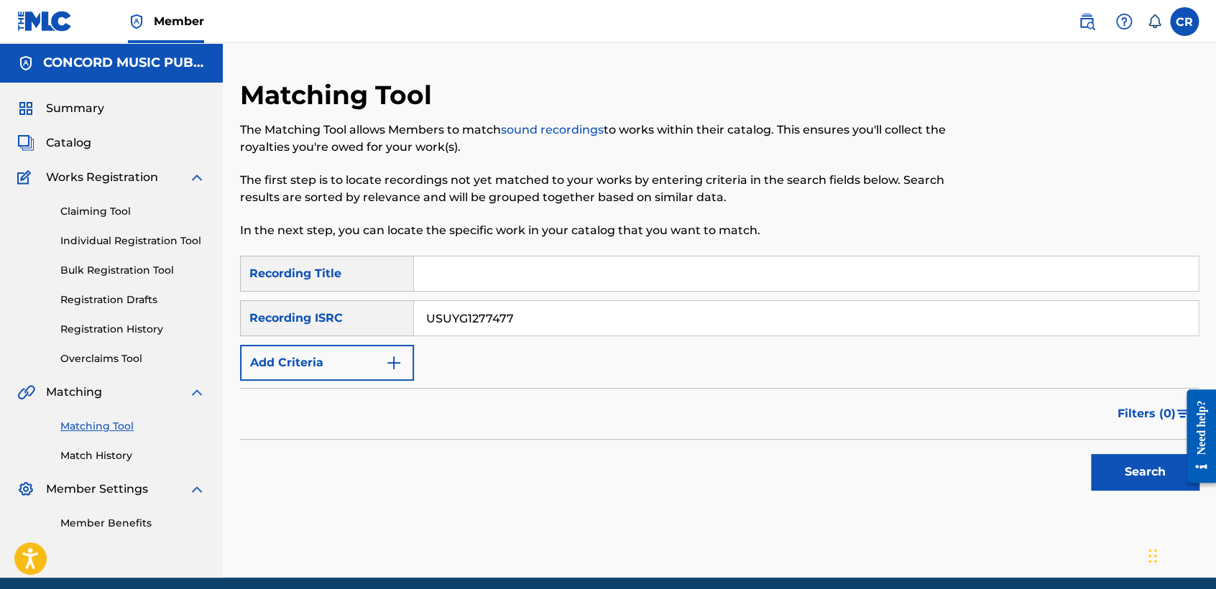
click at [709, 285] on input "Search Form" at bounding box center [806, 274] width 784 height 34
paste input "LIL BIH"
type input "LIL BIH"
click at [1102, 463] on button "Search" at bounding box center [1145, 472] width 108 height 36
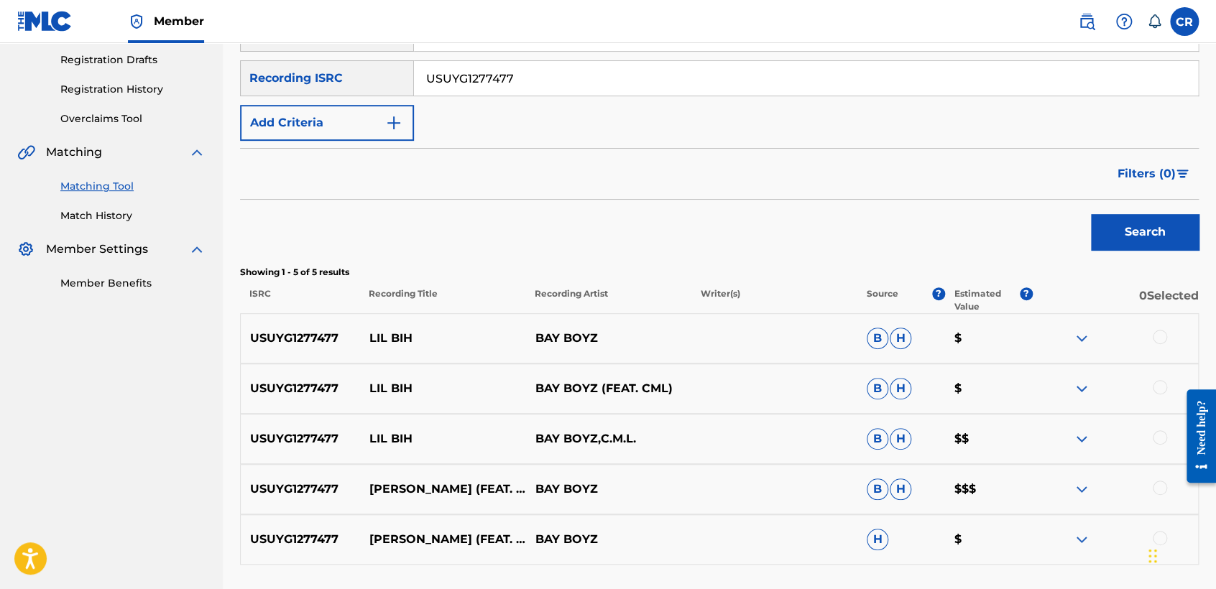
scroll to position [239, 0]
click at [567, 91] on input "USUYG1277477" at bounding box center [806, 79] width 784 height 34
paste input "T8K1821310"
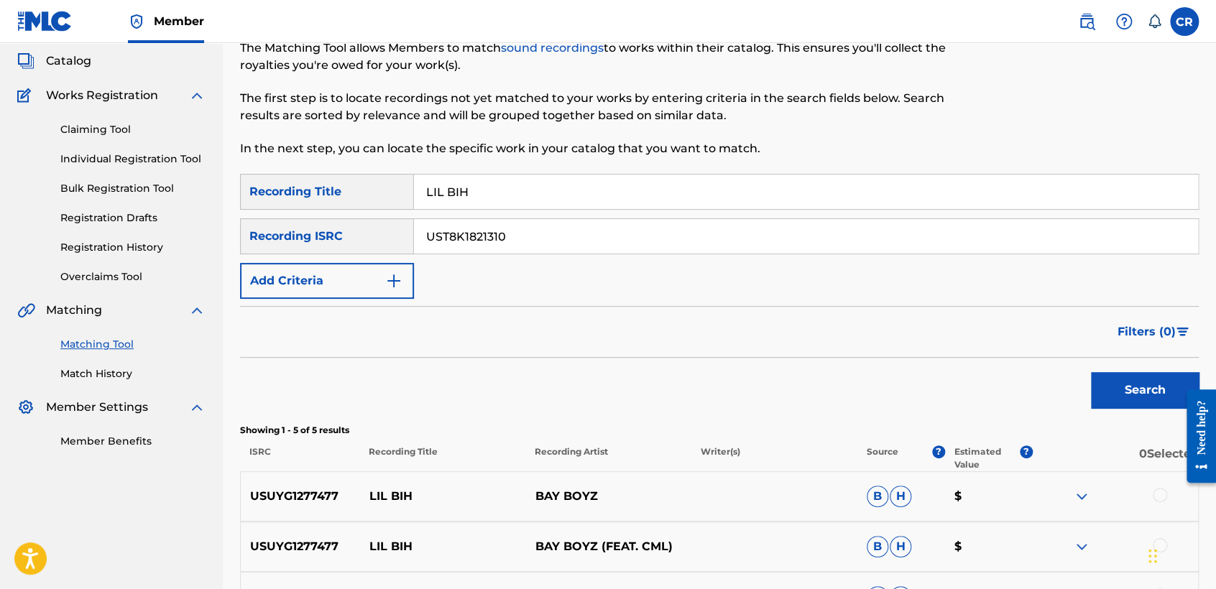
scroll to position [80, 0]
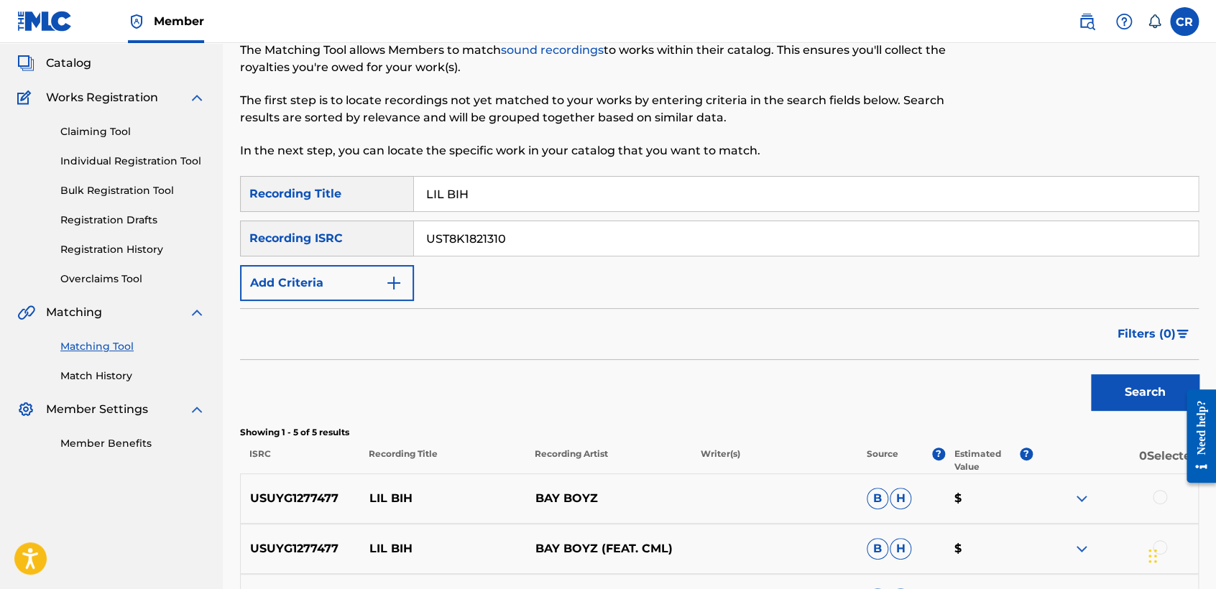
type input "UST8K1821310"
click at [688, 195] on input "LIL BIH" at bounding box center [806, 194] width 784 height 34
paste input "FOR YOUR EYES ONLY"
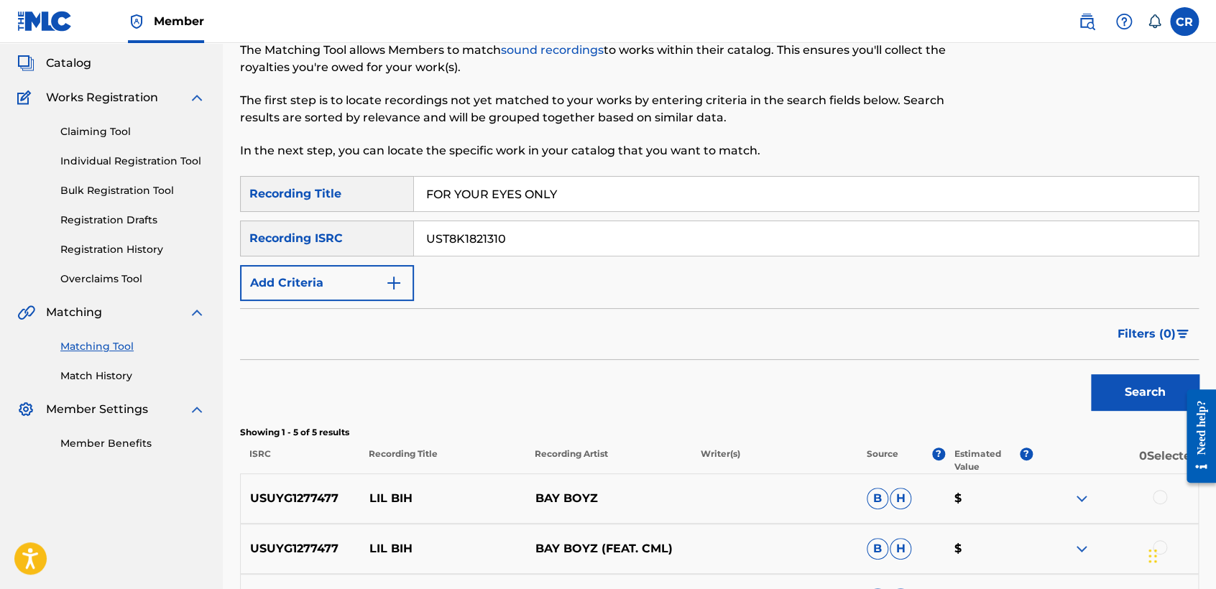
type input "FOR YOUR EYES ONLY"
click at [1127, 409] on button "Search" at bounding box center [1145, 392] width 108 height 36
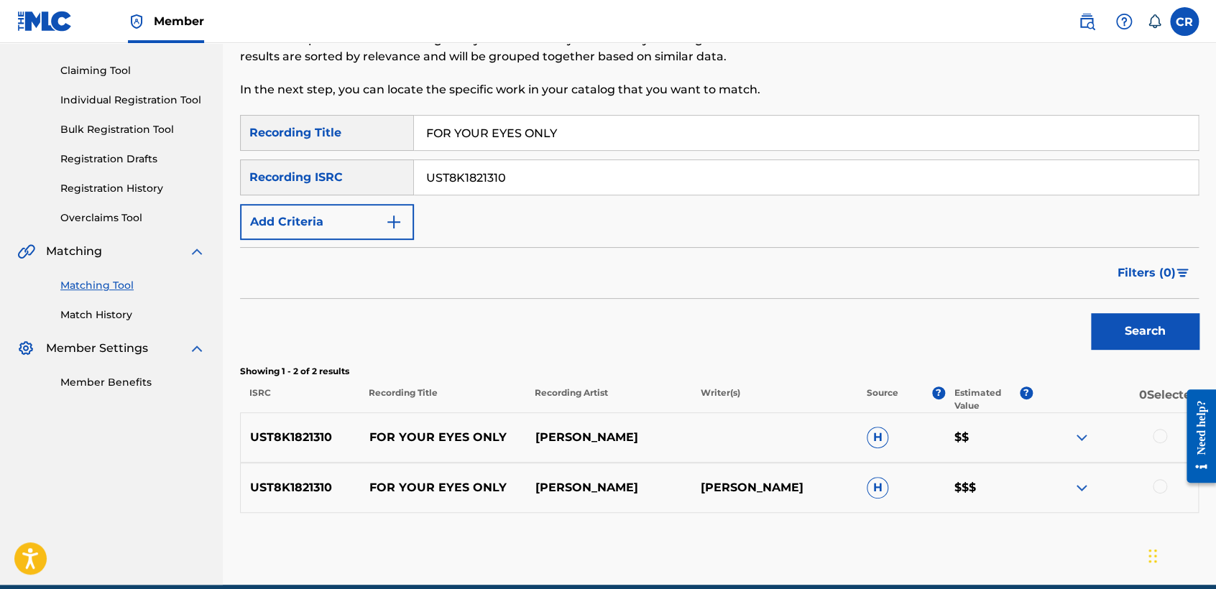
scroll to position [196, 0]
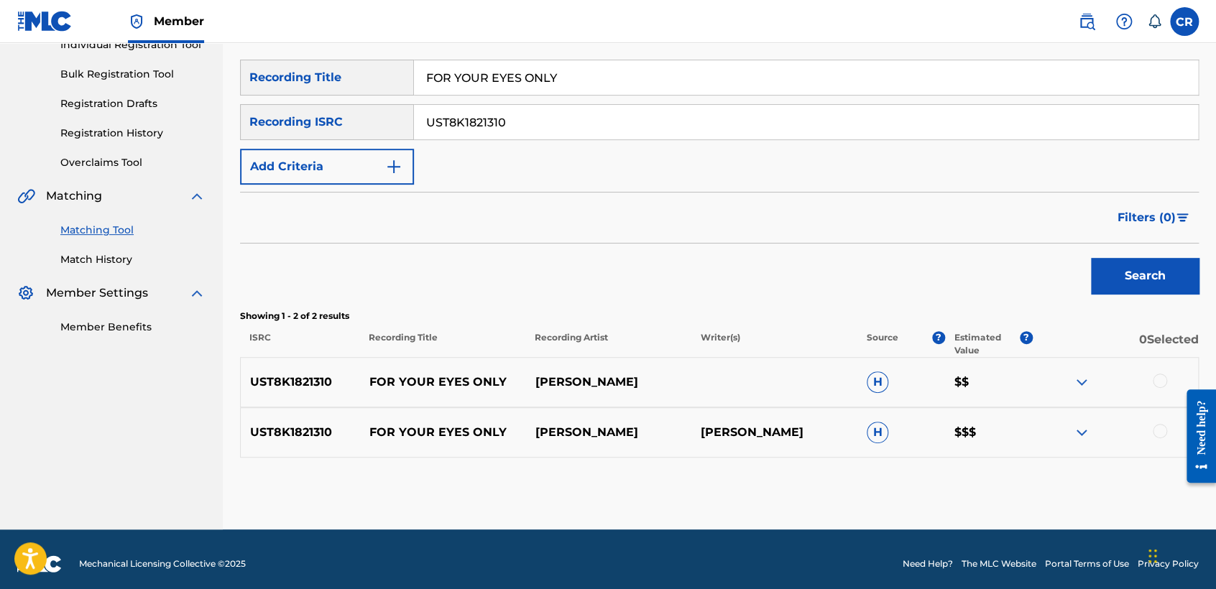
click at [574, 124] on input "UST8K1821310" at bounding box center [806, 122] width 784 height 34
paste input "MX4971404044"
type input "MX4971404044"
click at [675, 91] on input "FOR YOUR EYES ONLY" at bounding box center [806, 77] width 784 height 34
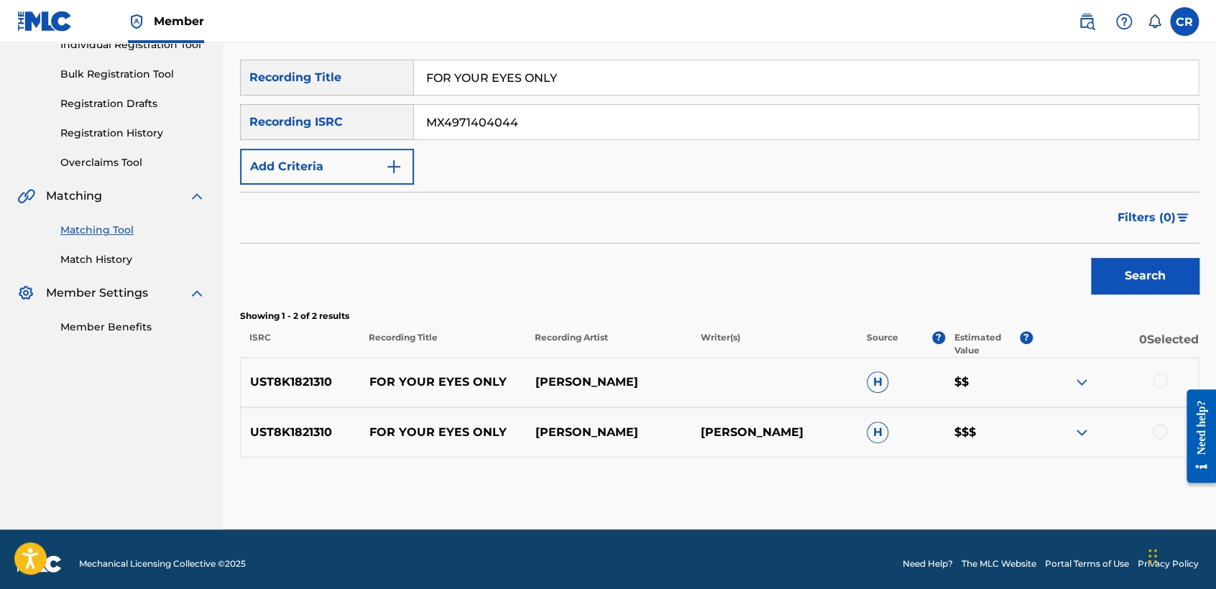
click at [675, 91] on input "FOR YOUR EYES ONLY" at bounding box center [806, 77] width 784 height 34
paste input "SAN LUIS POTOSI"
type input "SAN LUIS POTOSI"
click at [1171, 269] on button "Search" at bounding box center [1145, 276] width 108 height 36
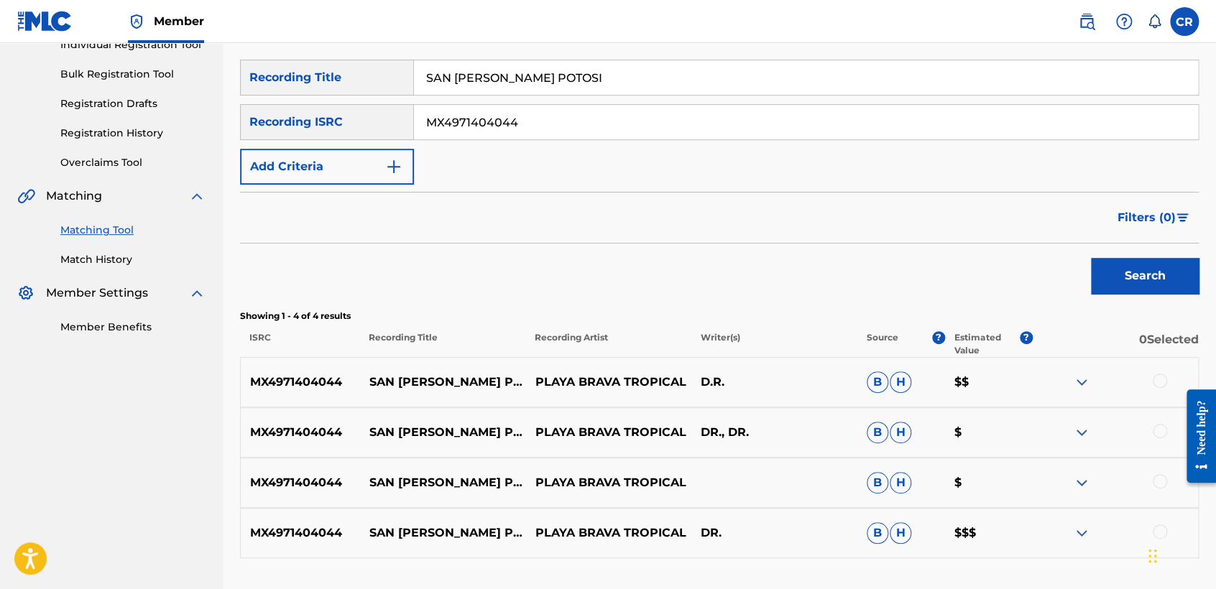
click at [614, 135] on input "MX4971404044" at bounding box center [806, 122] width 784 height 34
paste input "USDHM1108063"
type input "USDHM1108063"
click at [617, 81] on input "SAN LUIS POTOSI" at bounding box center [806, 77] width 784 height 34
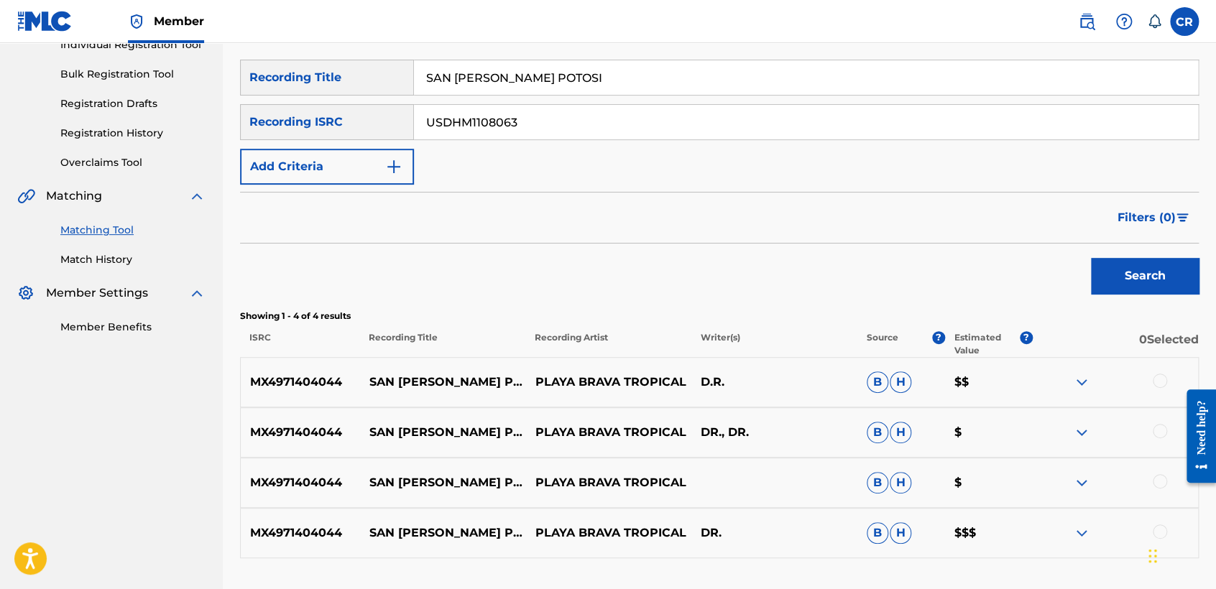
click at [617, 80] on input "SAN LUIS POTOSI" at bounding box center [806, 77] width 784 height 34
paste input "TE AMO"
type input "TE AMO"
click at [1117, 277] on button "Search" at bounding box center [1145, 276] width 108 height 36
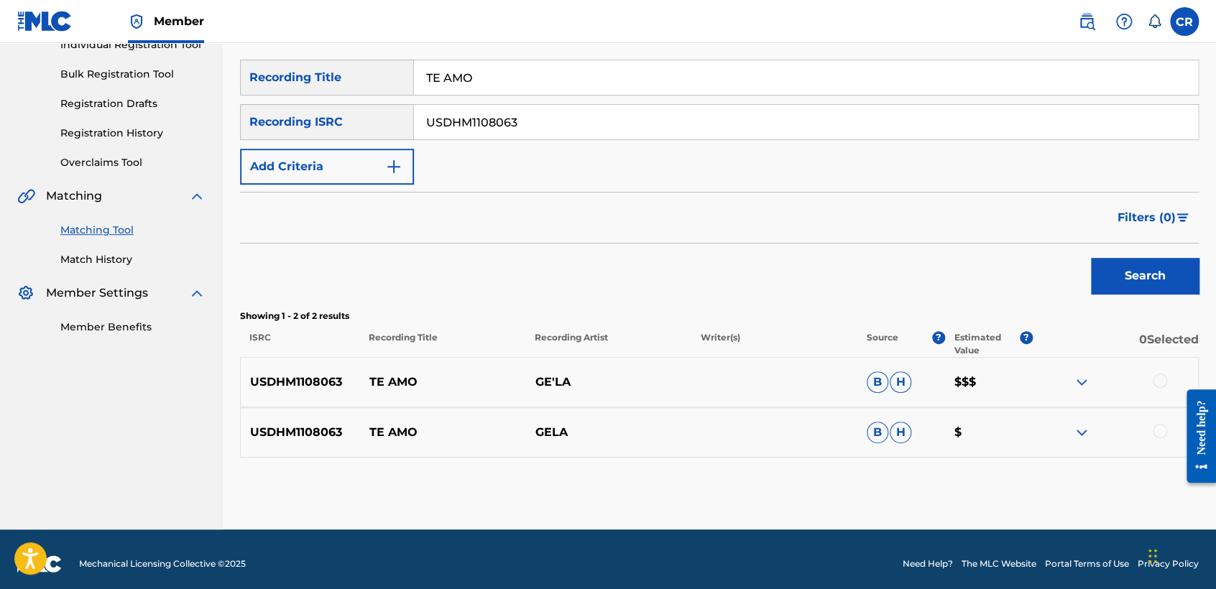
click at [571, 137] on input "USDHM1108063" at bounding box center [806, 122] width 784 height 34
paste input "GB7EG1400004"
type input "GB7EG1400004"
click at [632, 83] on input "TE AMO" at bounding box center [806, 77] width 784 height 34
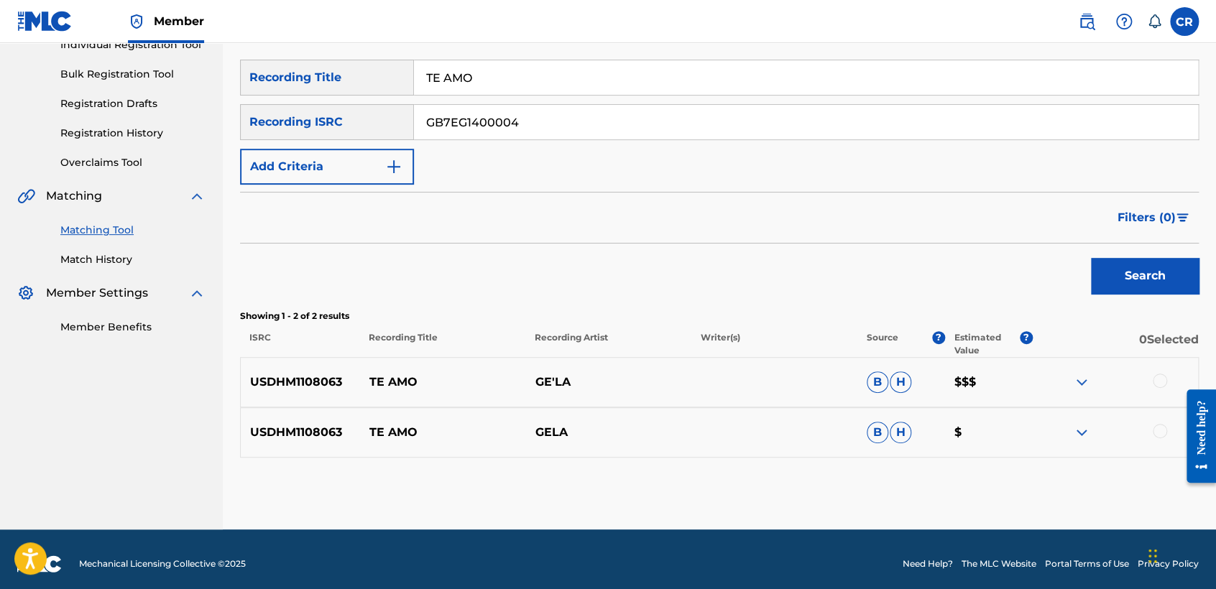
click at [632, 83] on input "TE AMO" at bounding box center [806, 77] width 784 height 34
paste input "HEART OF OAK"
type input "HEART OF OAK"
click at [1153, 285] on button "Search" at bounding box center [1145, 276] width 108 height 36
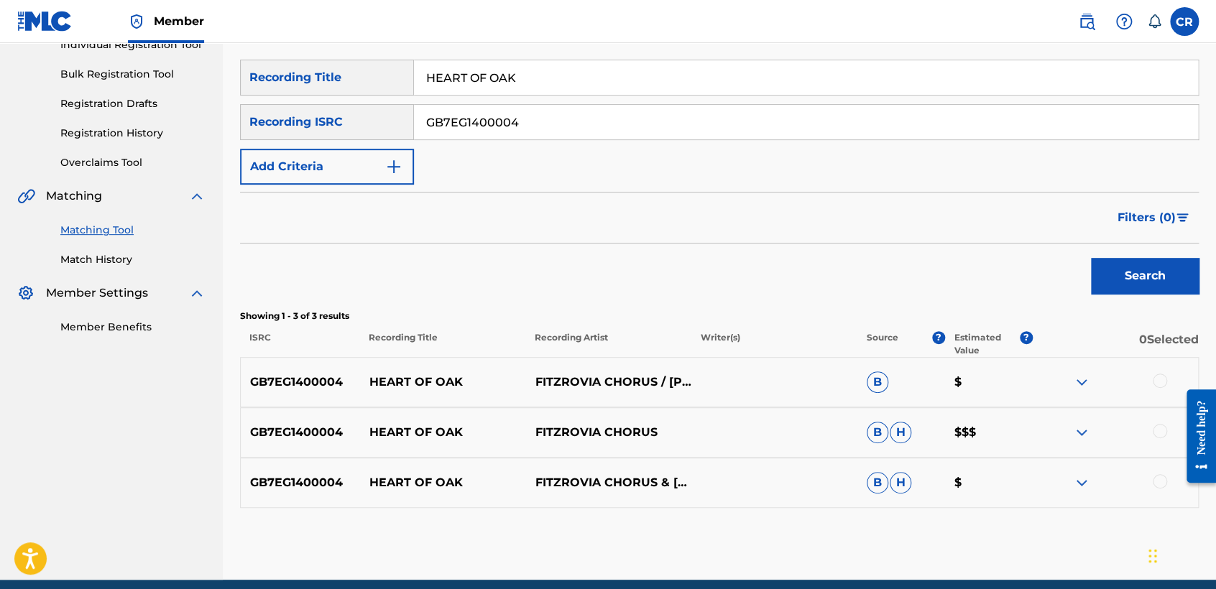
click at [576, 129] on input "GB7EG1400004" at bounding box center [806, 122] width 784 height 34
paste input "DEF057502940"
click at [525, 128] on input "DEF057502940" at bounding box center [806, 122] width 784 height 34
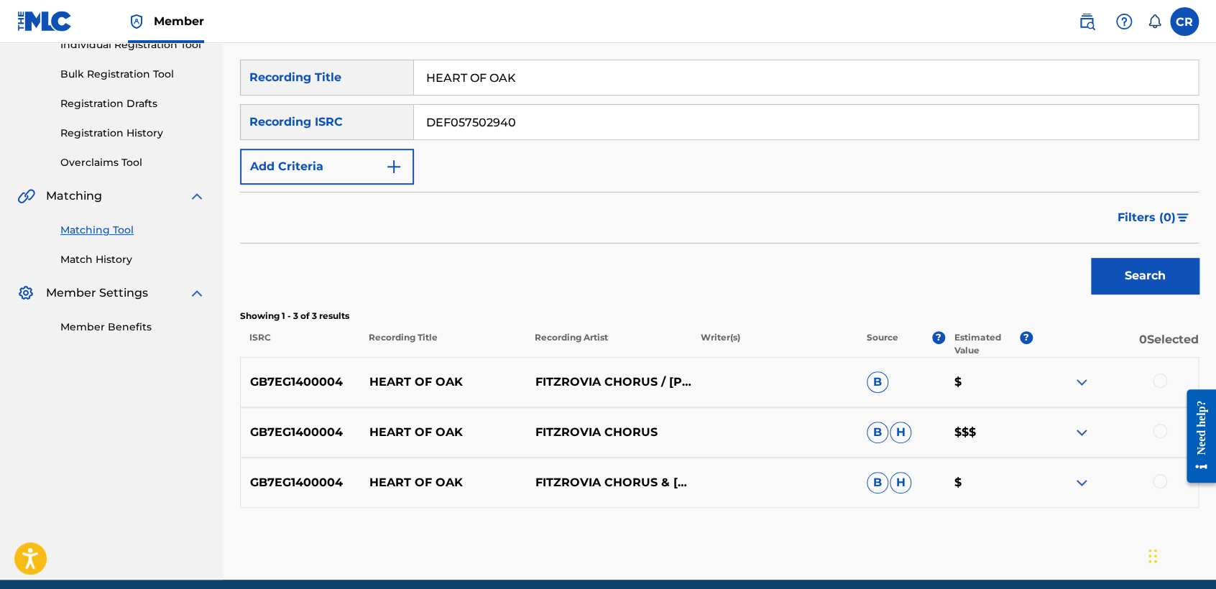
paste input "QZFZ21946452"
type input "QZFZ21946452"
click at [724, 92] on input "HEART OF OAK" at bounding box center [806, 77] width 784 height 34
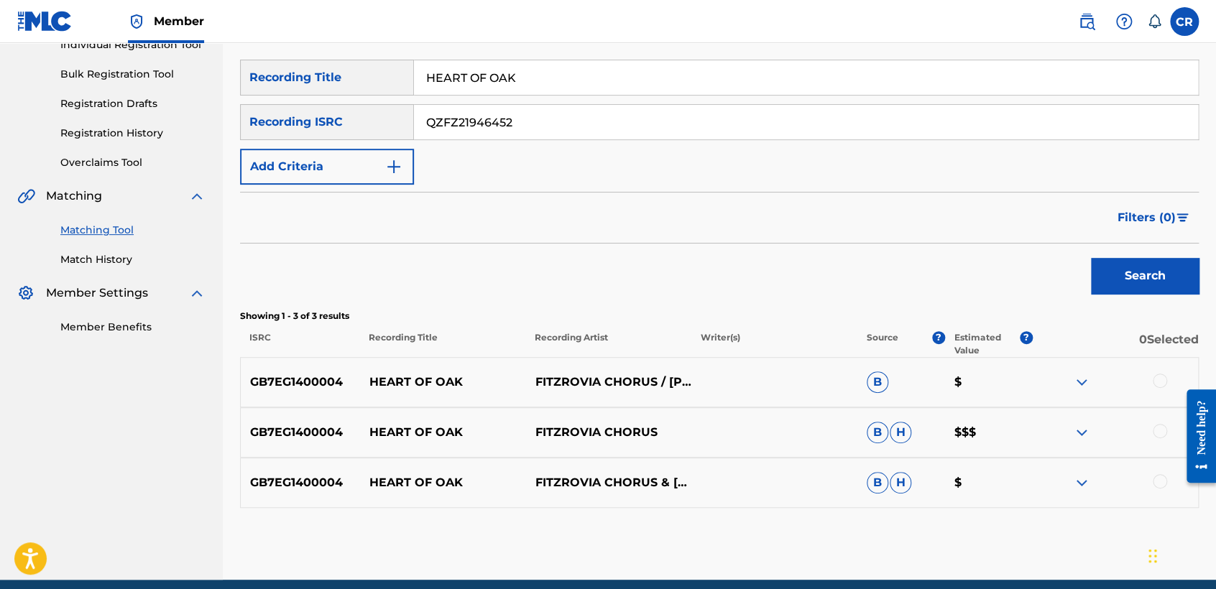
click at [724, 92] on input "HEART OF OAK" at bounding box center [806, 77] width 784 height 34
paste input "MONEY COUNTER"
type input "MONEY COUNTER"
click at [1133, 292] on button "Search" at bounding box center [1145, 276] width 108 height 36
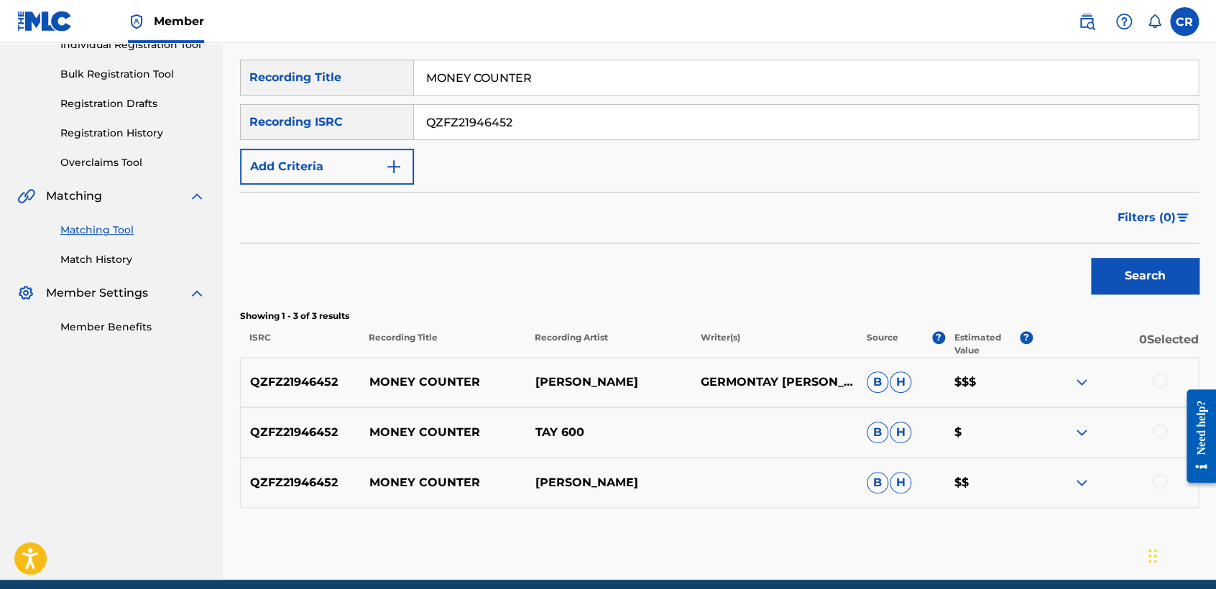
click at [610, 382] on p "TAY CAPONE" at bounding box center [608, 382] width 166 height 17
click at [596, 384] on p "TAY CAPONE" at bounding box center [608, 382] width 166 height 17
copy p "CAPONE"
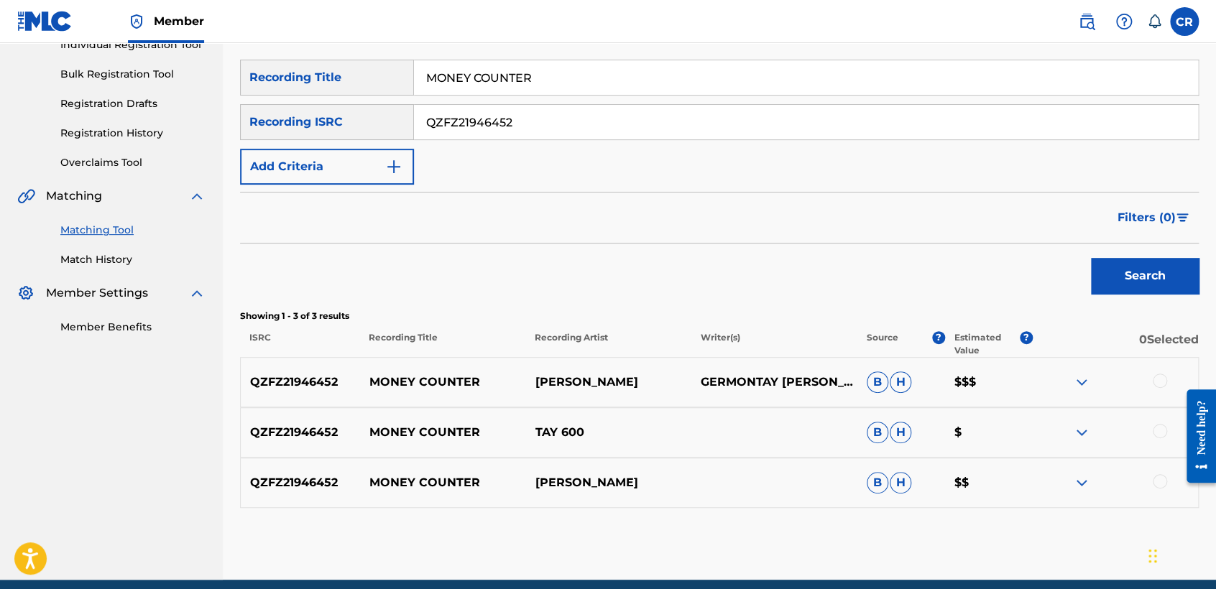
click at [1160, 376] on div at bounding box center [1160, 381] width 14 height 14
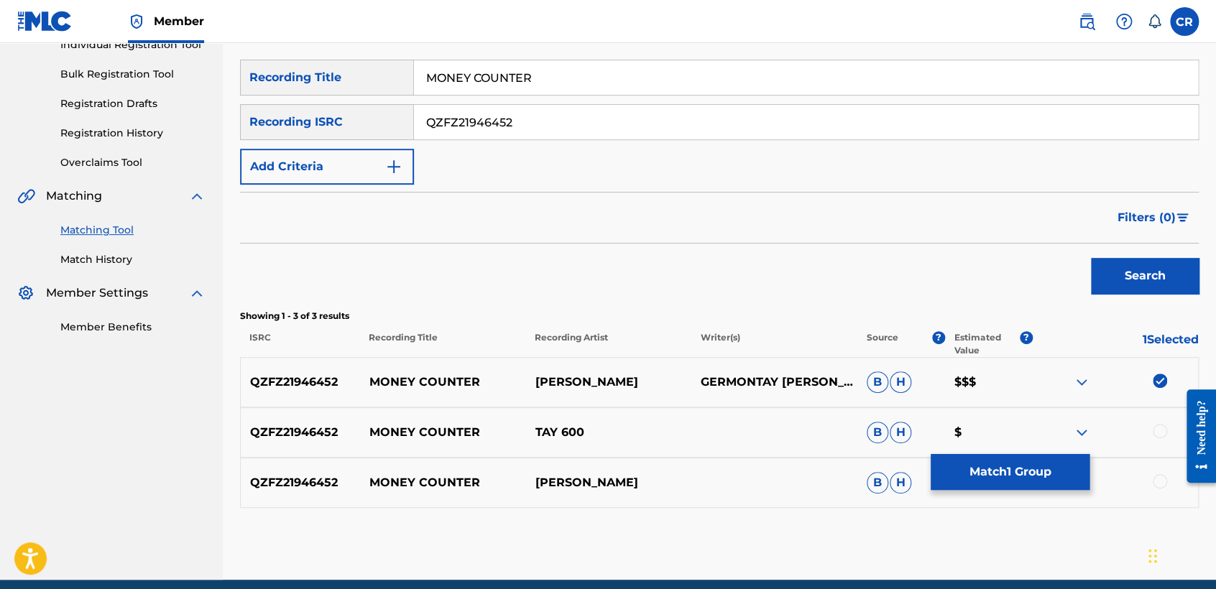
click at [1162, 431] on div at bounding box center [1160, 431] width 14 height 14
click at [1160, 481] on div at bounding box center [1160, 481] width 14 height 14
click at [1032, 474] on button "Match 3 Groups" at bounding box center [1010, 472] width 159 height 36
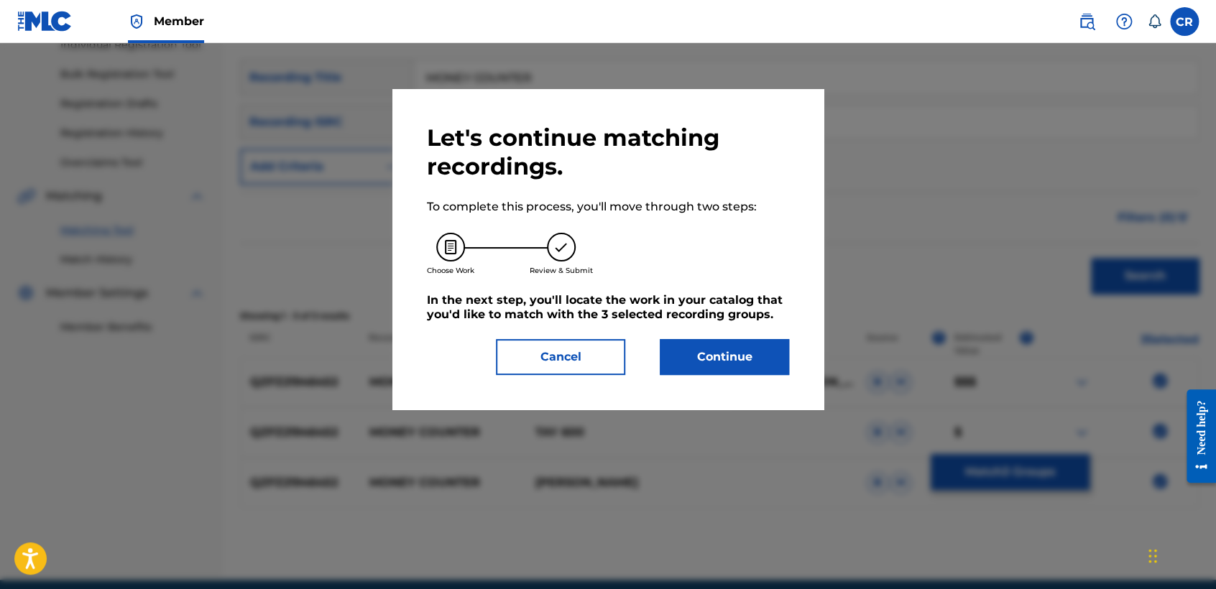
click at [750, 351] on button "Continue" at bounding box center [724, 357] width 129 height 36
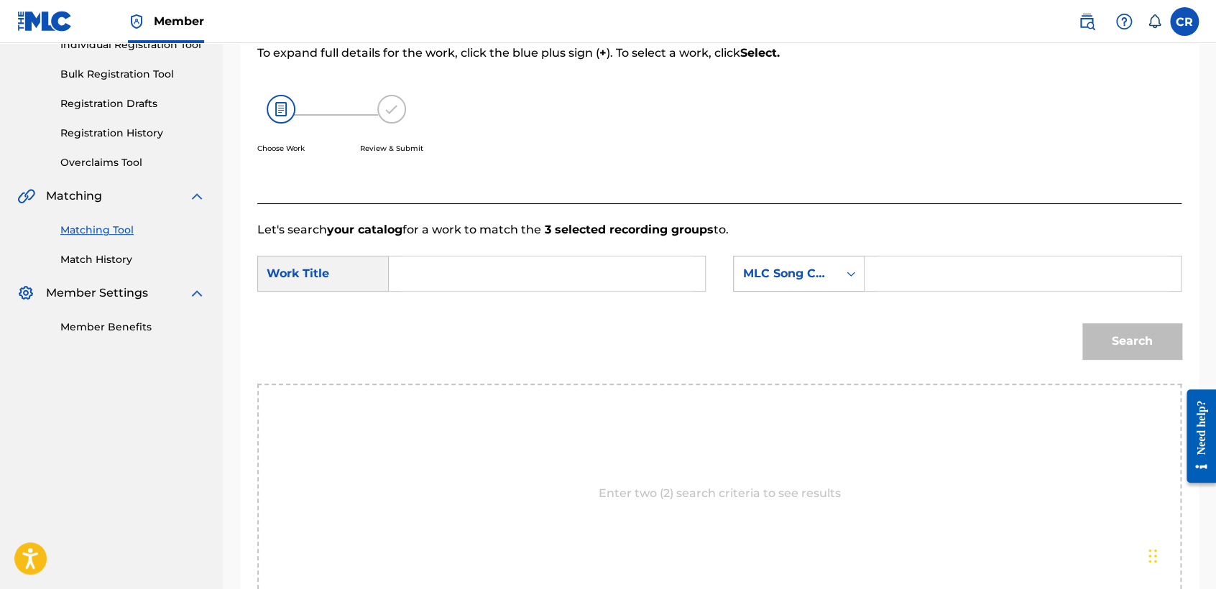
click at [783, 278] on div "MLC Song Code" at bounding box center [785, 273] width 87 height 17
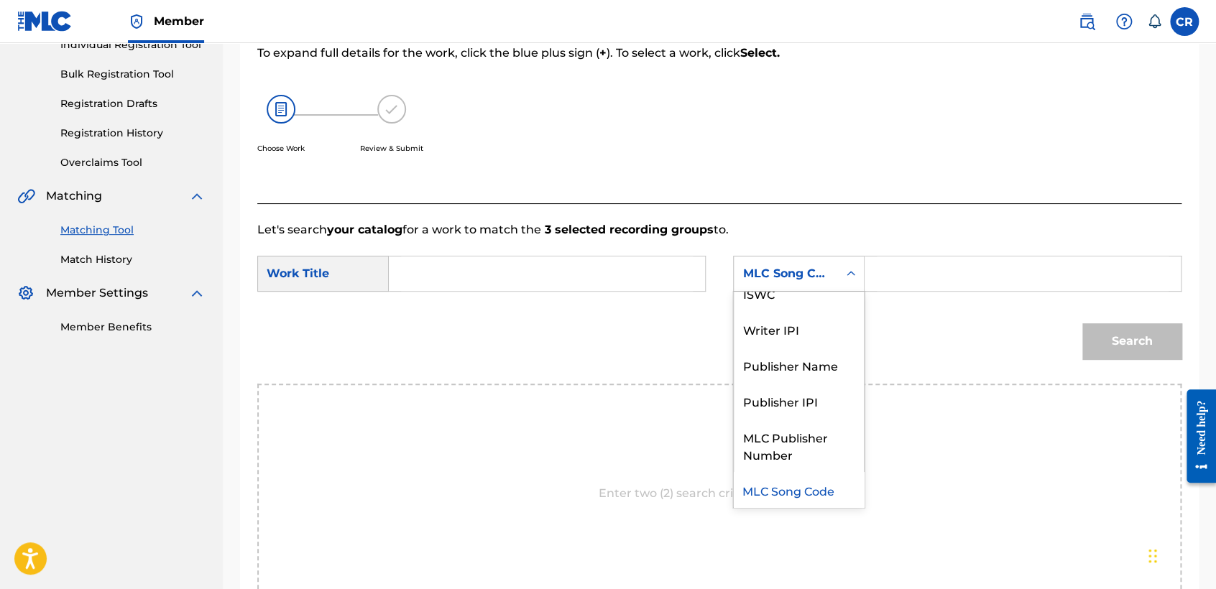
scroll to position [0, 0]
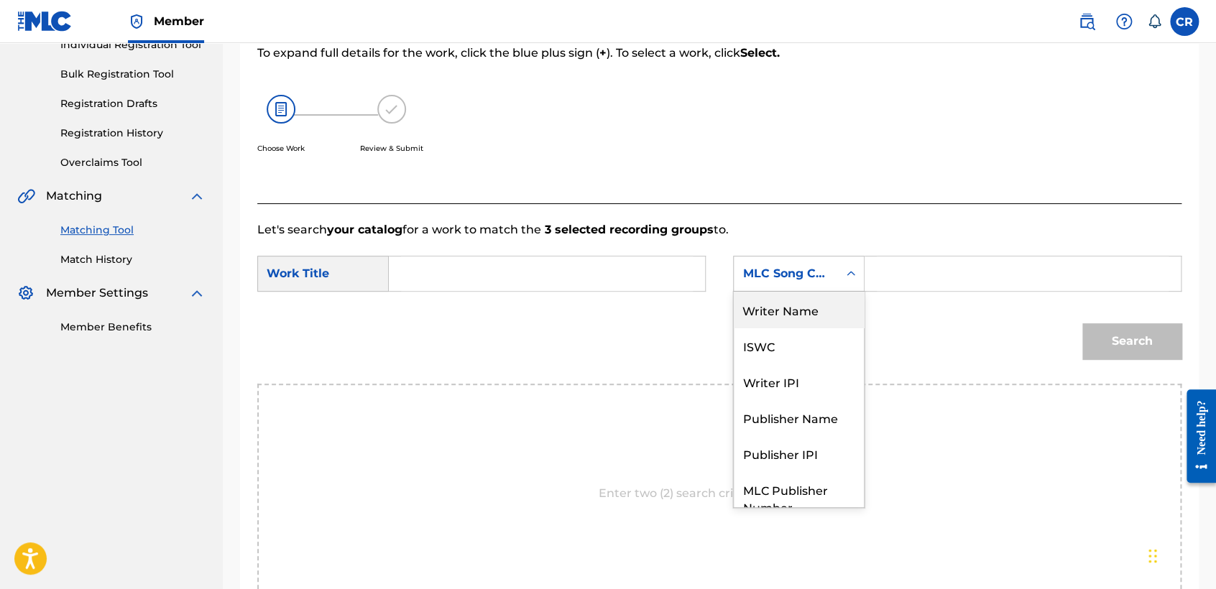
click at [788, 308] on div "Writer Name" at bounding box center [799, 310] width 130 height 36
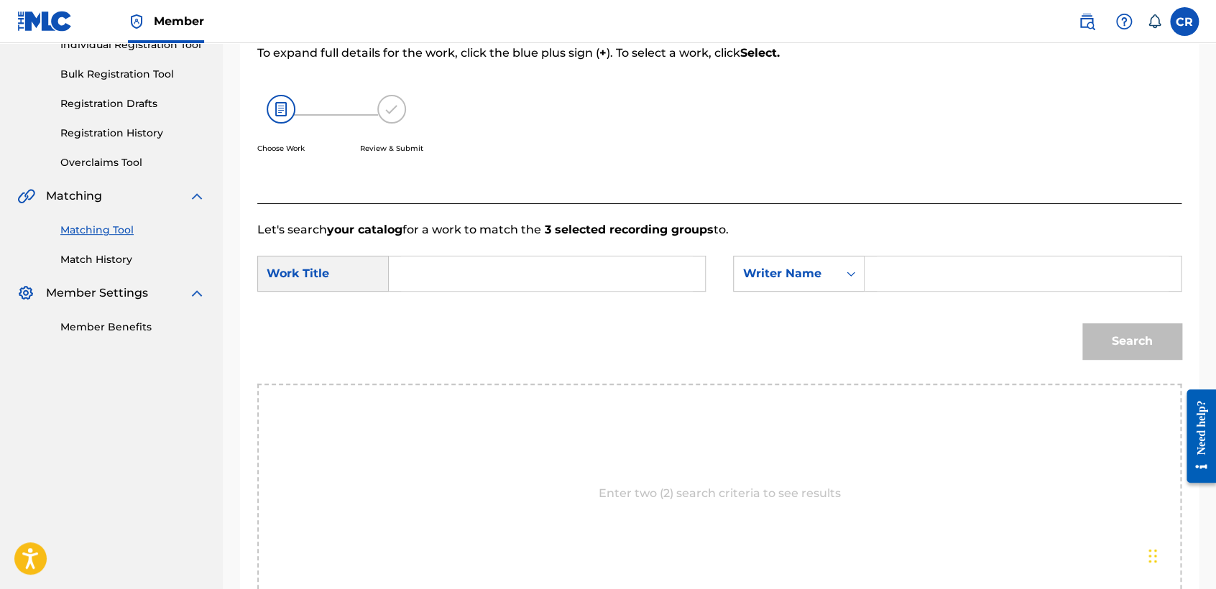
click at [874, 265] on div "Search Form" at bounding box center [1022, 274] width 317 height 36
click at [882, 267] on input "Search Form" at bounding box center [1023, 274] width 292 height 34
click at [913, 280] on input "V" at bounding box center [1023, 274] width 292 height 34
paste input "CAPONE"
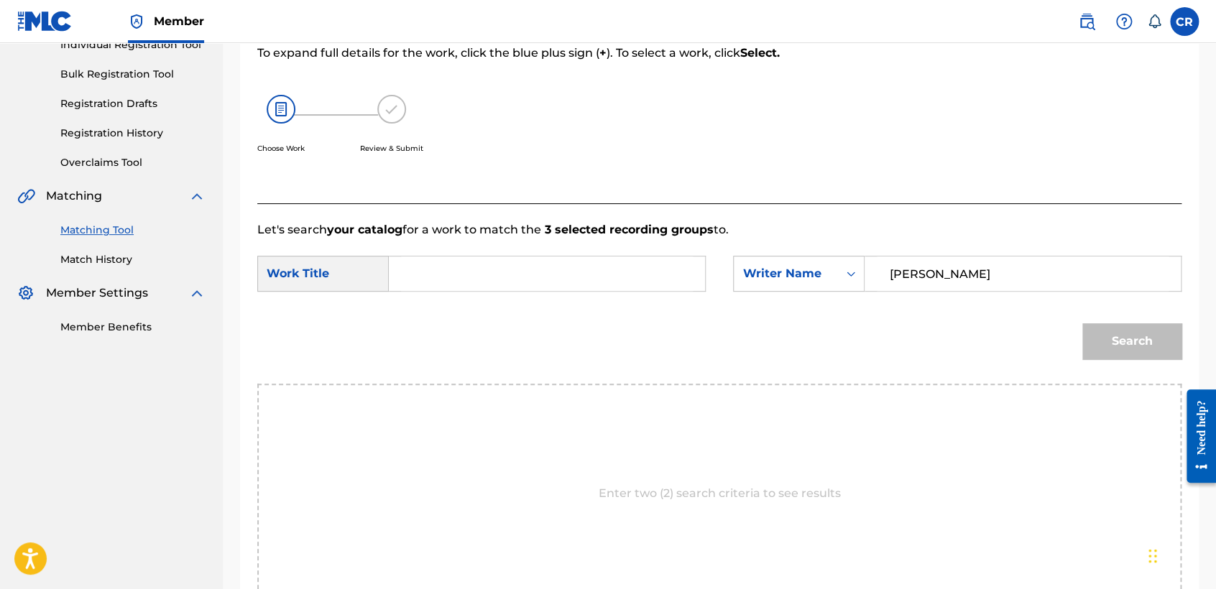
type input "CAPONE"
click at [565, 270] on input "Search Form" at bounding box center [547, 274] width 292 height 34
paste input "MONEY COUNTER"
type input "MONEY COUNTER"
click at [1128, 351] on button "Search" at bounding box center [1131, 341] width 99 height 36
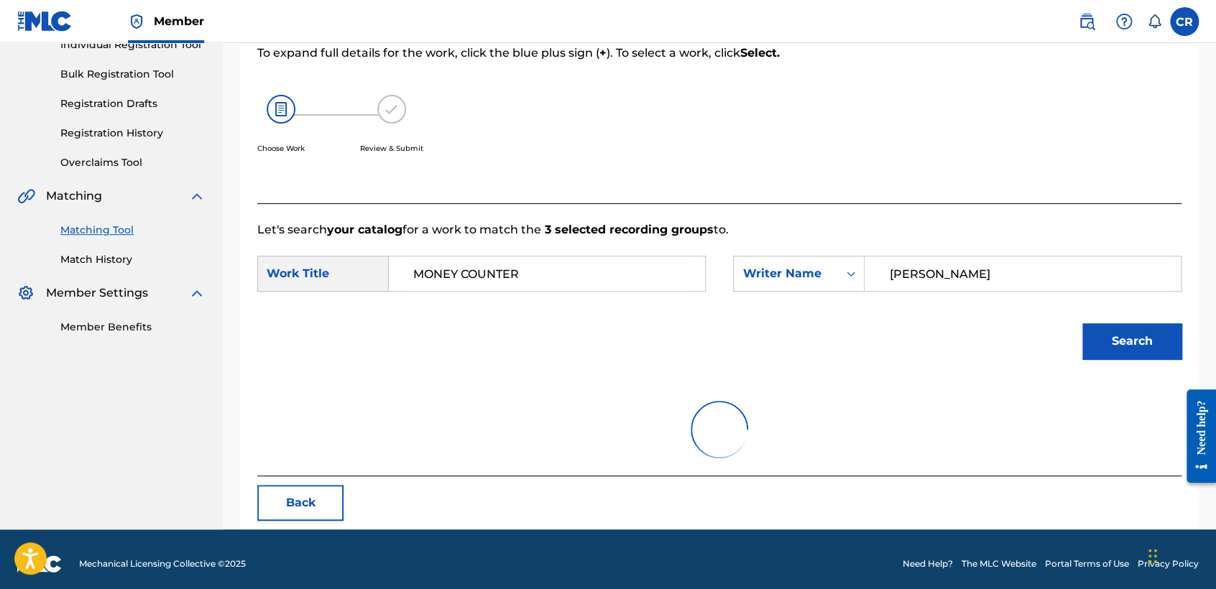
scroll to position [143, 0]
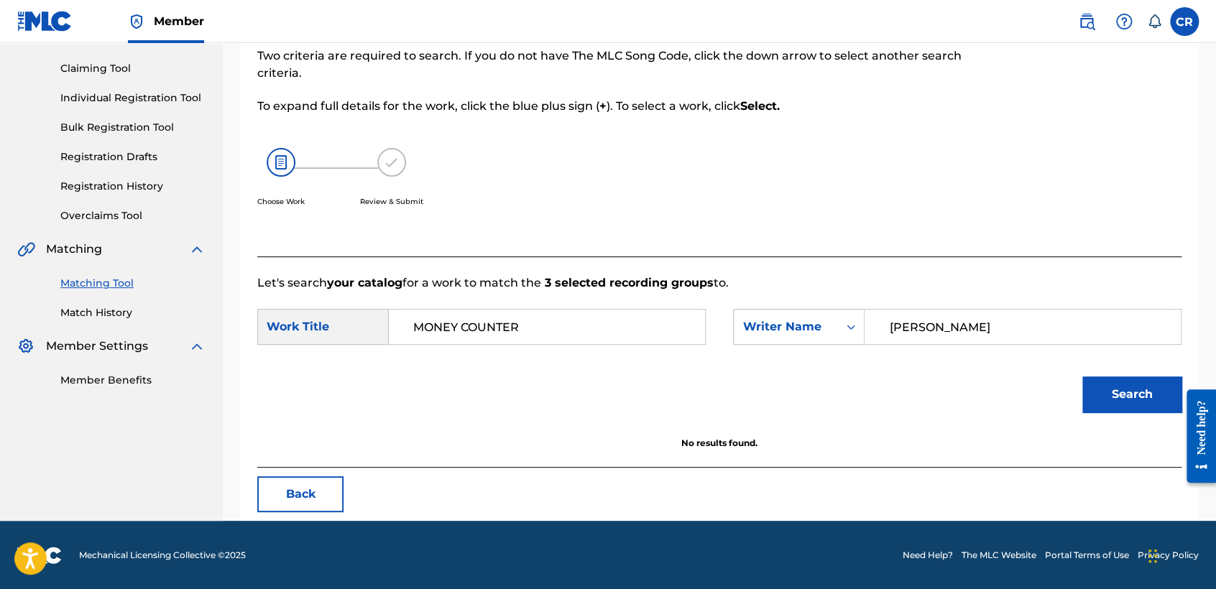
click at [331, 488] on button "Back" at bounding box center [300, 494] width 86 height 36
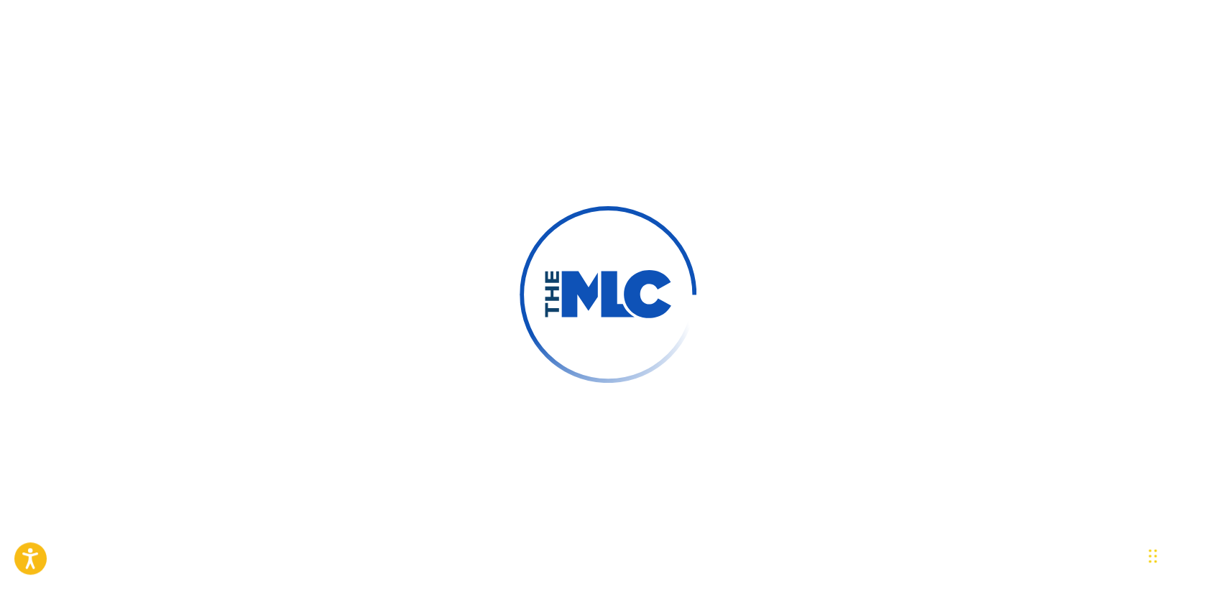
click at [461, 275] on div at bounding box center [608, 294] width 1216 height 589
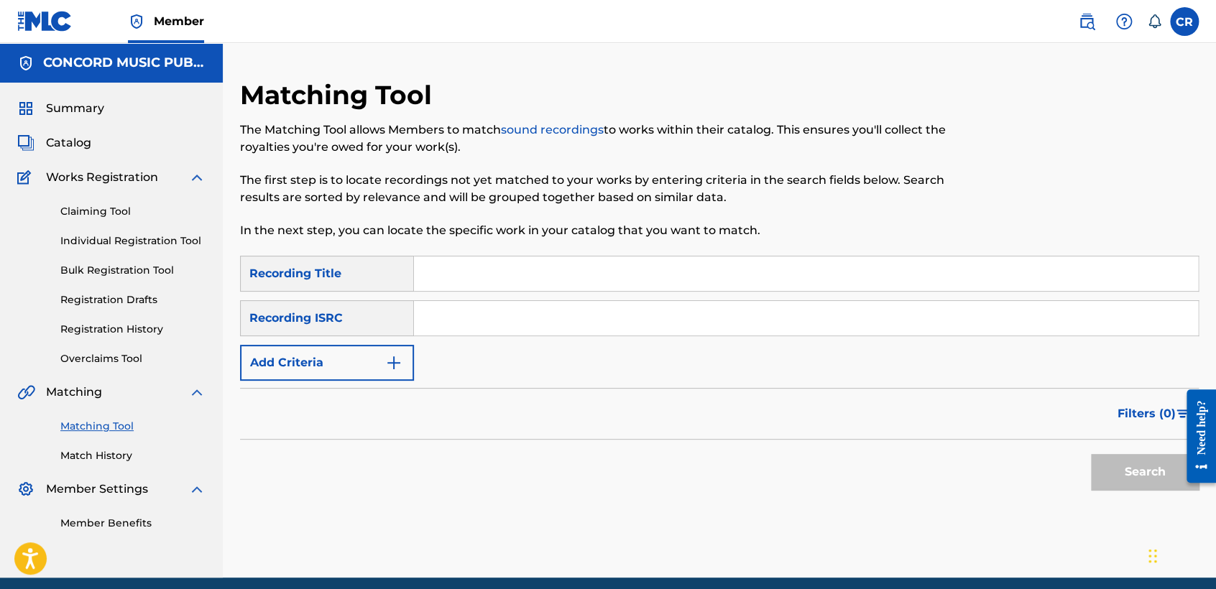
click at [630, 296] on div "SearchWithCriteria03574d2b-a7b3-4839-b7a7-f60f5a755d80 Recording Title SearchWi…" at bounding box center [719, 318] width 959 height 125
click at [630, 315] on input "Search Form" at bounding box center [806, 318] width 784 height 34
paste input "HKI190461309"
type input "HKI190461309"
click at [674, 267] on input "Search Form" at bounding box center [806, 274] width 784 height 34
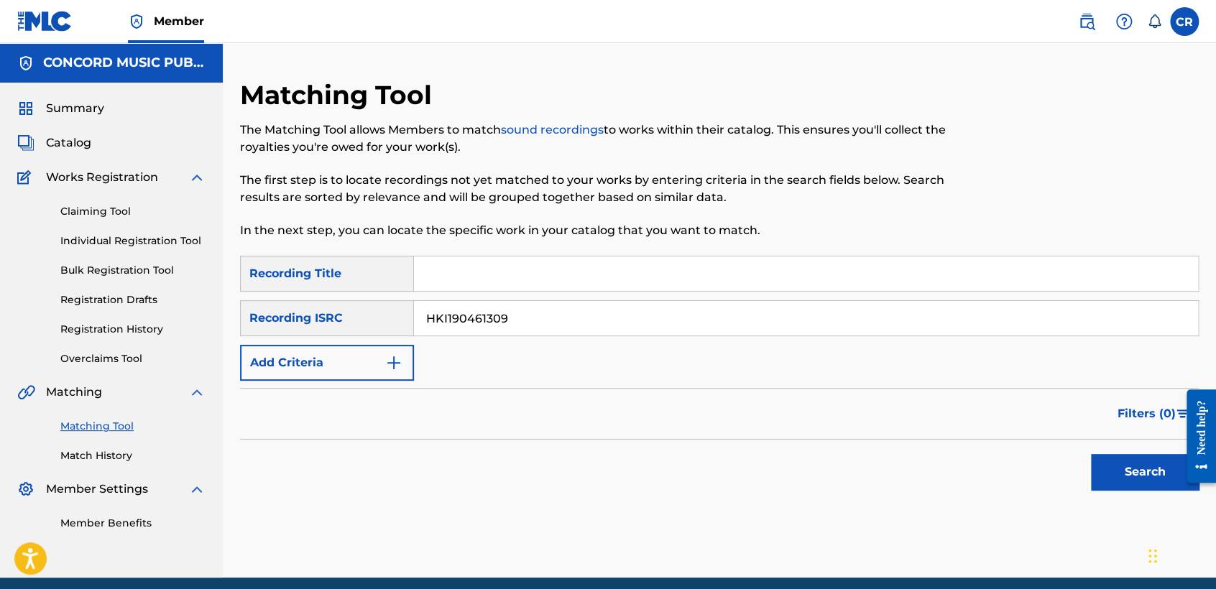
paste input "BASSOON CONCERTO IN E-FLAT MAJOR, RV 483: III. ALLEGRO"
type input "BASSOON CONCERTO IN E-FLAT MAJOR, RV 483: III. ALLEGRO"
click at [1122, 496] on div "Search" at bounding box center [1141, 468] width 115 height 57
click at [617, 325] on input "HKI190461309" at bounding box center [806, 318] width 784 height 34
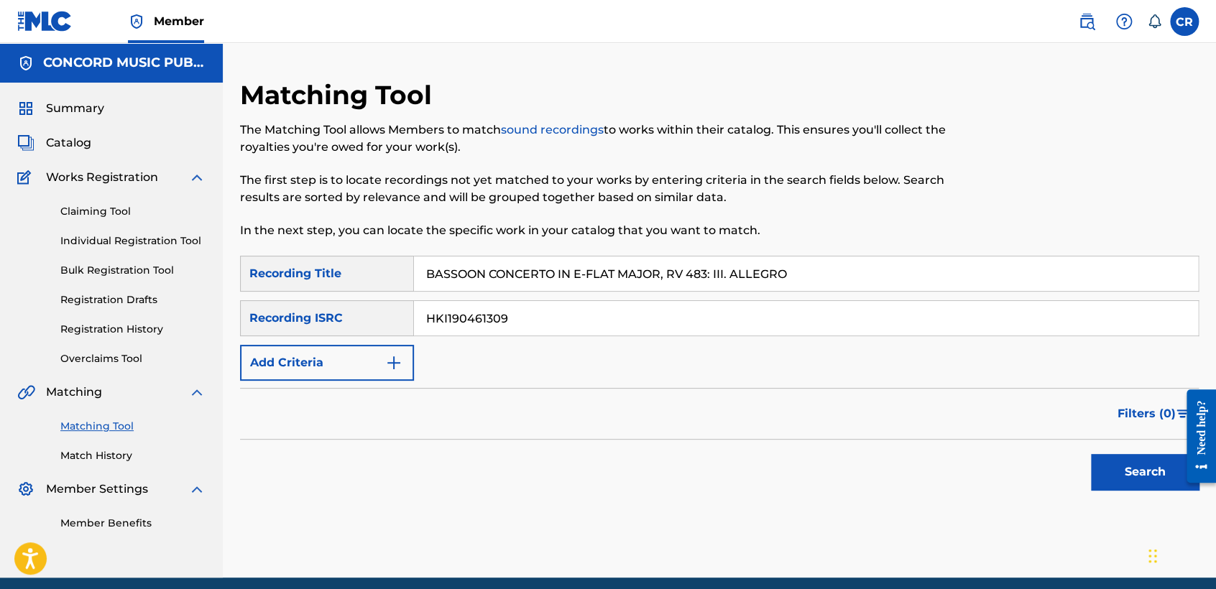
paste input "GX3Q92371618"
type input "GX3Q92371618"
click at [756, 270] on input "BASSOON CONCERTO IN E-FLAT MAJOR, RV 483: III. ALLEGRO" at bounding box center [806, 274] width 784 height 34
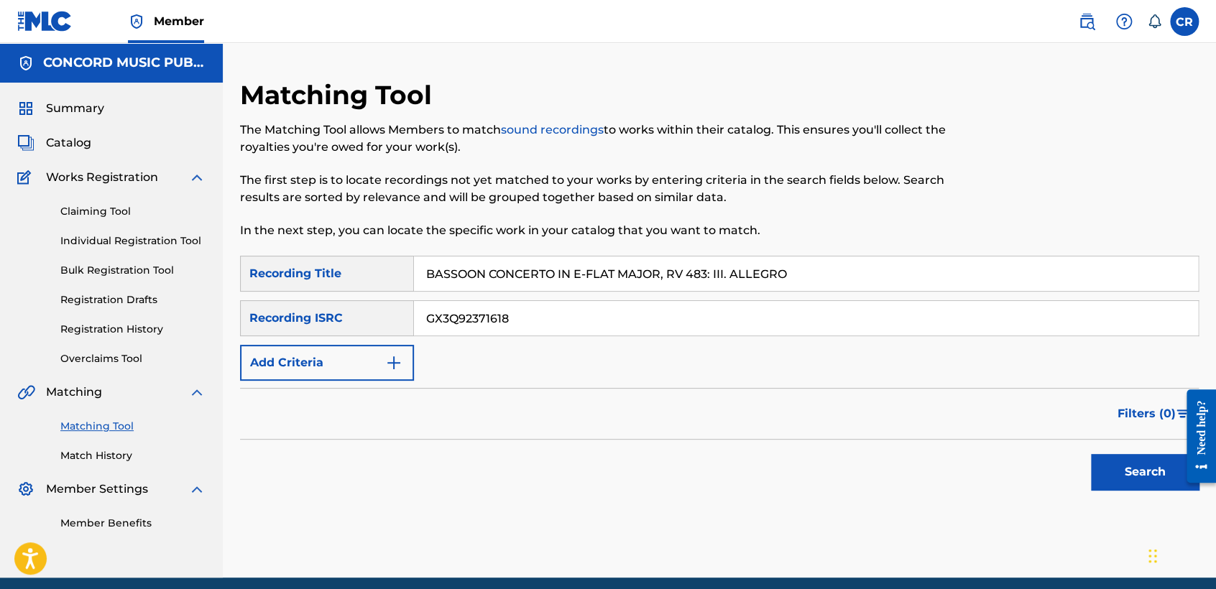
click at [756, 270] on input "BASSOON CONCERTO IN E-FLAT MAJOR, RV 483: III. ALLEGRO" at bounding box center [806, 274] width 784 height 34
paste input "FLOWERS"
type input "FLOWERS"
click at [1110, 474] on button "Search" at bounding box center [1145, 472] width 108 height 36
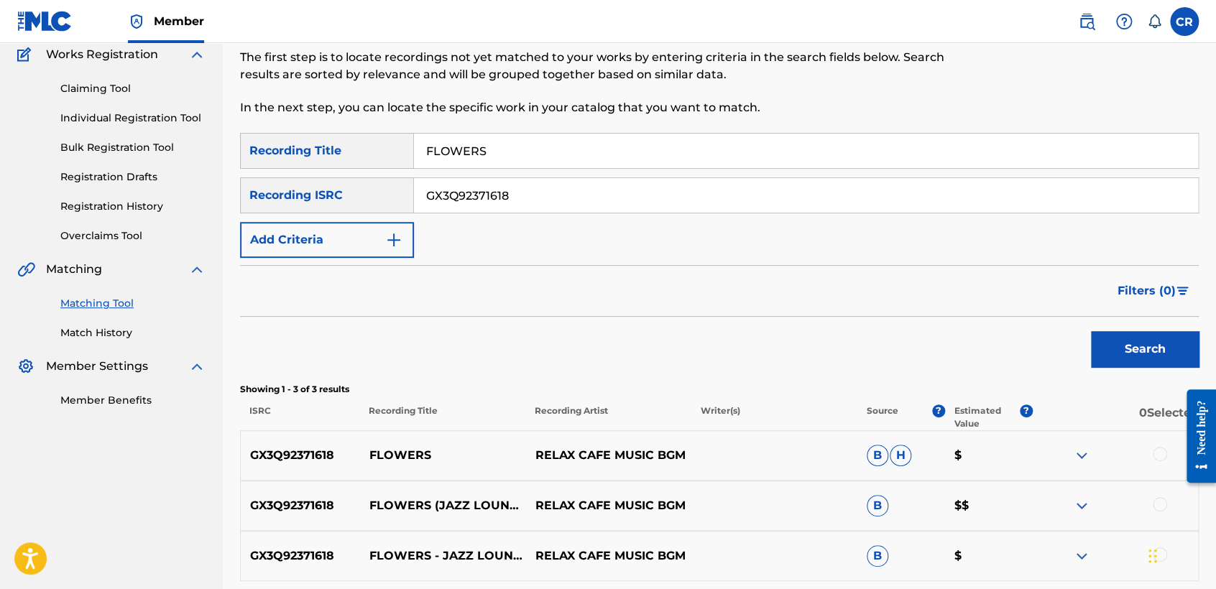
scroll to position [255, 0]
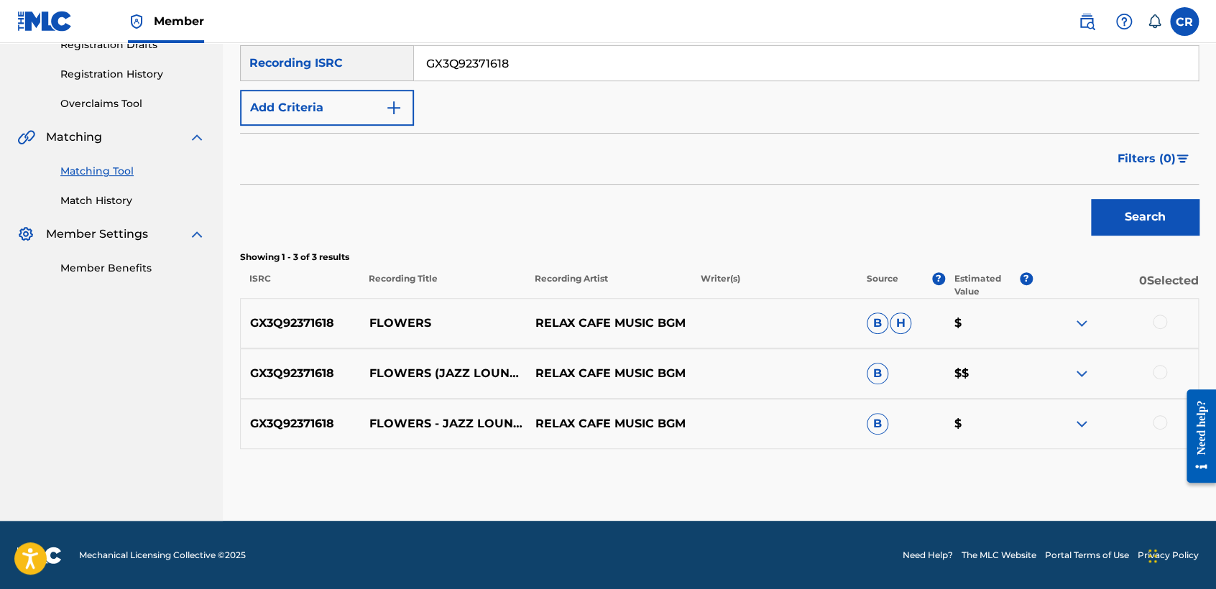
click at [561, 72] on input "GX3Q92371618" at bounding box center [806, 63] width 784 height 34
paste input "MXF600600289"
type input "MXF600600289"
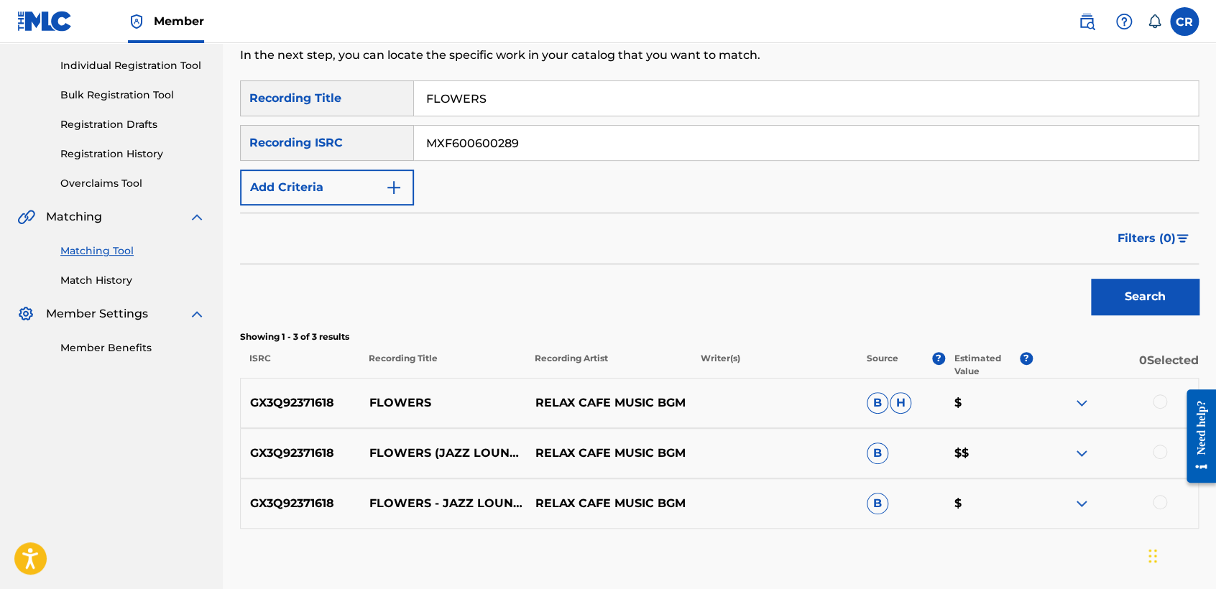
click at [609, 119] on div "SearchWithCriteria03574d2b-a7b3-4839-b7a7-f60f5a755d80 Recording Title FLOWERS …" at bounding box center [719, 142] width 959 height 125
click at [610, 110] on div "SearchWithCriteria03574d2b-a7b3-4839-b7a7-f60f5a755d80 Recording Title FLOWERS …" at bounding box center [719, 142] width 959 height 125
click at [610, 106] on input "FLOWERS" at bounding box center [806, 98] width 784 height 34
paste input "EL COMAL Y LA OLLA"
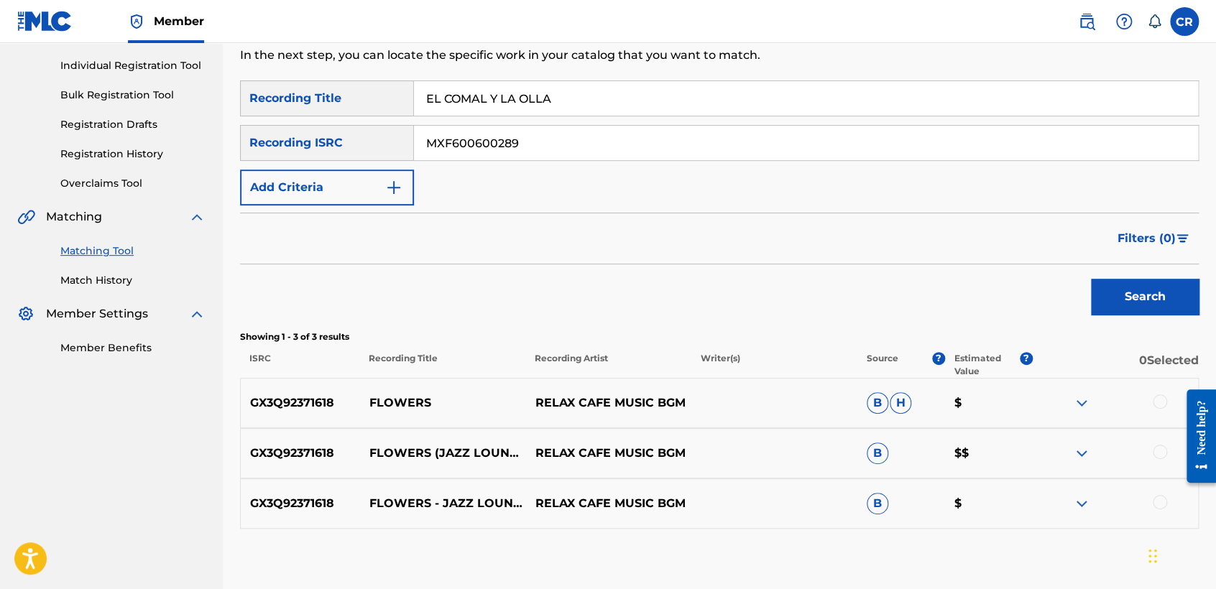
type input "EL COMAL Y LA OLLA"
click at [1127, 290] on button "Search" at bounding box center [1145, 297] width 108 height 36
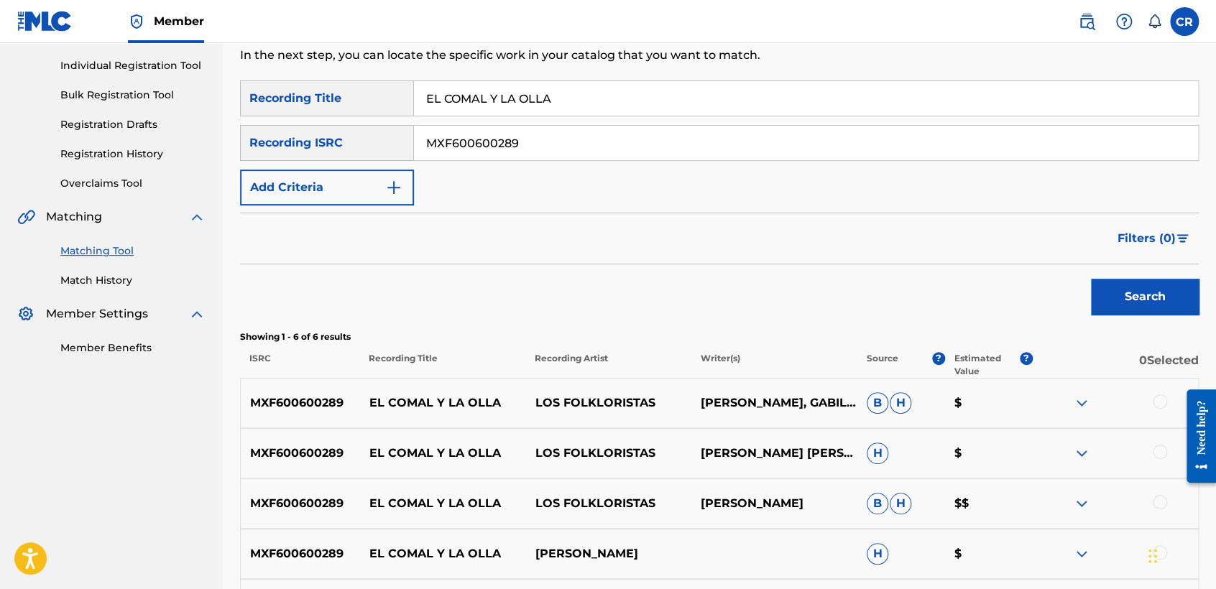
click at [734, 405] on p "G. SOLER, GABILONDO SOLER" at bounding box center [774, 403] width 166 height 17
click at [753, 458] on p "G. SOLER GARCIA LOPEZ LEONARDO" at bounding box center [774, 453] width 166 height 17
copy p "LEONARDO"
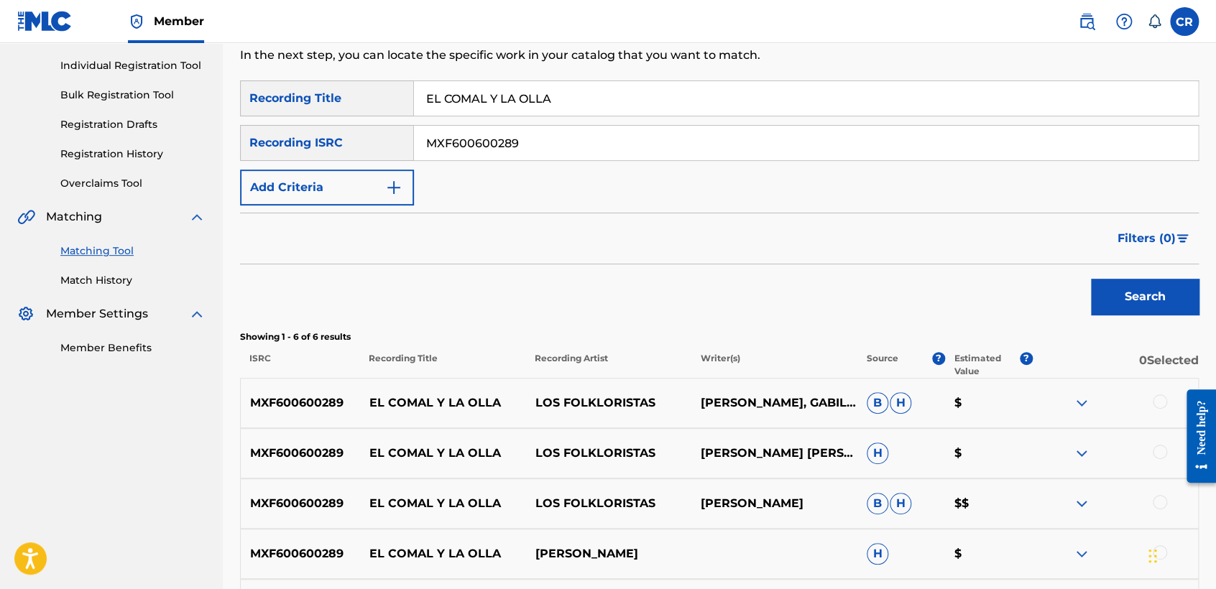
click at [1153, 413] on div "MXF600600289 EL COMAL Y LA OLLA LOS FOLKLORISTAS G. SOLER, GABILONDO SOLER B H $" at bounding box center [719, 403] width 959 height 50
click at [1158, 402] on div at bounding box center [1160, 402] width 14 height 14
click at [1158, 453] on div at bounding box center [1160, 452] width 14 height 14
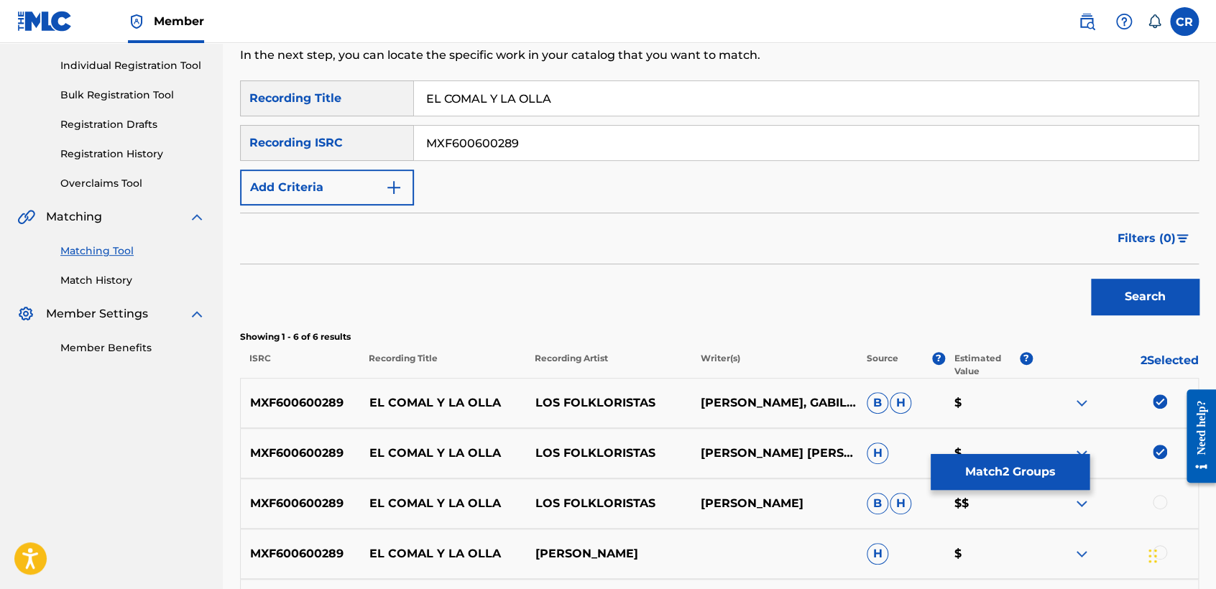
click at [1160, 505] on div at bounding box center [1160, 502] width 14 height 14
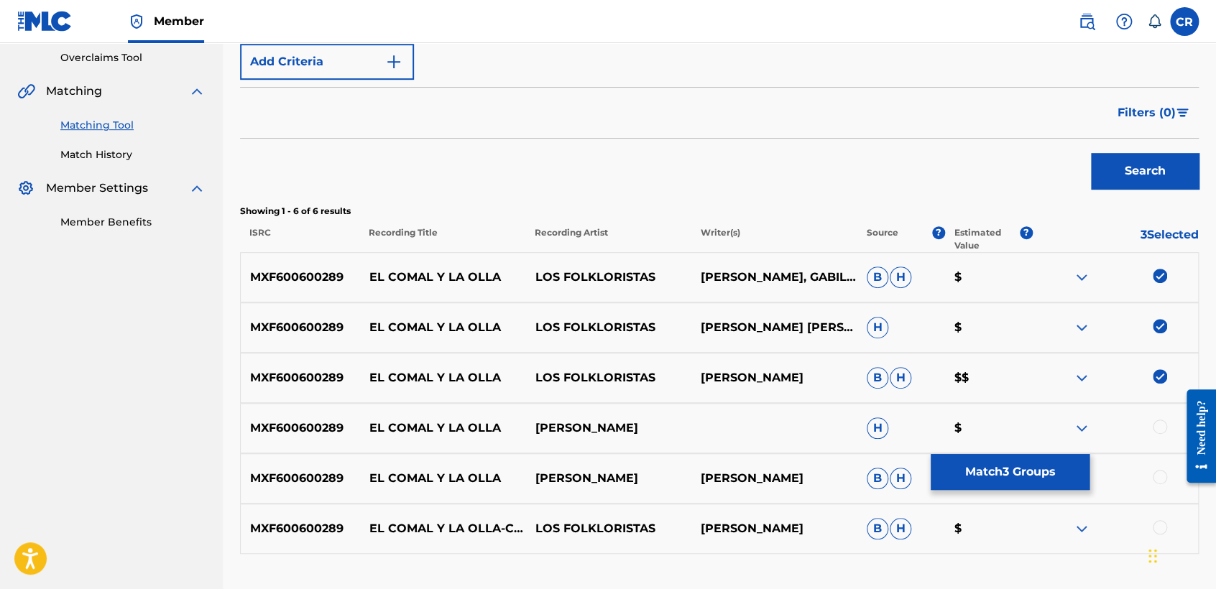
scroll to position [406, 0]
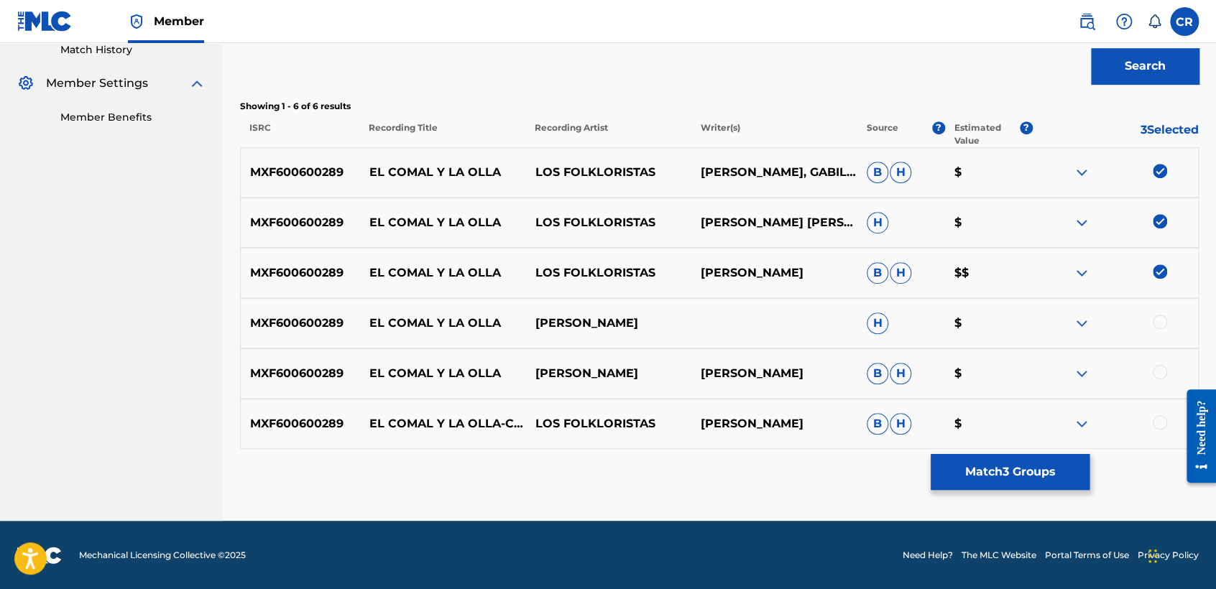
click at [1162, 320] on div at bounding box center [1160, 322] width 14 height 14
click at [1162, 364] on div "MXF600600289 EL COMAL Y LA OLLA G. SOLER G. SOLER B H $" at bounding box center [719, 374] width 959 height 50
click at [1161, 369] on div at bounding box center [1160, 372] width 14 height 14
click at [1161, 417] on div at bounding box center [1160, 422] width 14 height 14
drag, startPoint x: 986, startPoint y: 453, endPoint x: 981, endPoint y: 458, distance: 7.6
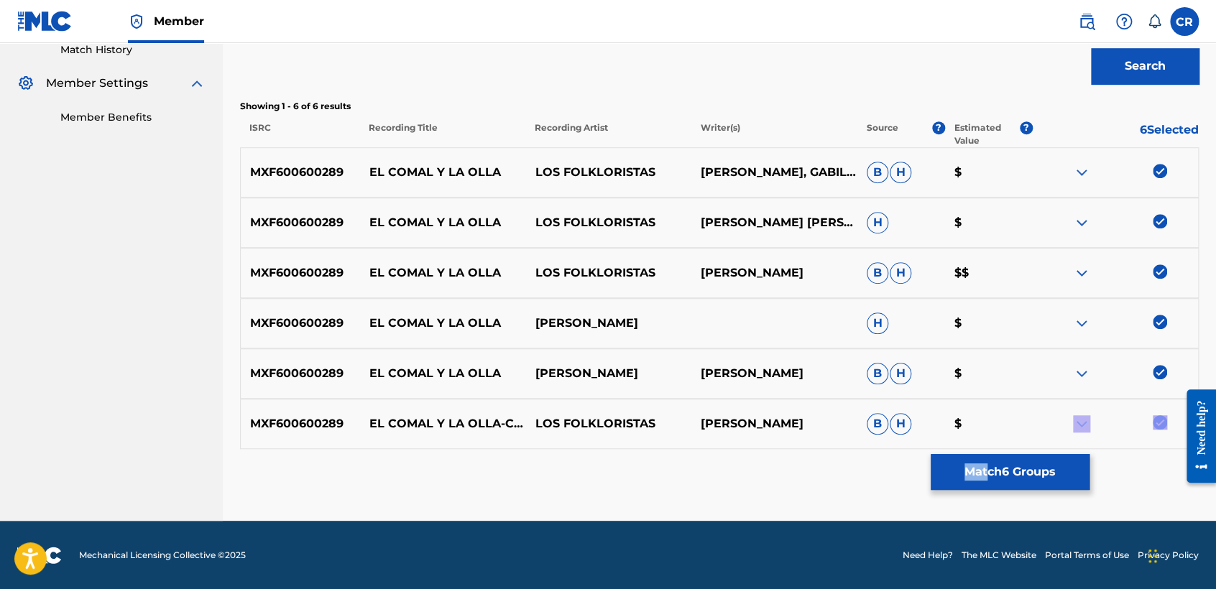
click at [985, 456] on div "Matching Tool The Matching Tool allows Members to match sound recordings to wor…" at bounding box center [719, 97] width 959 height 848
click at [977, 483] on button "Match 6 Groups" at bounding box center [1010, 472] width 159 height 36
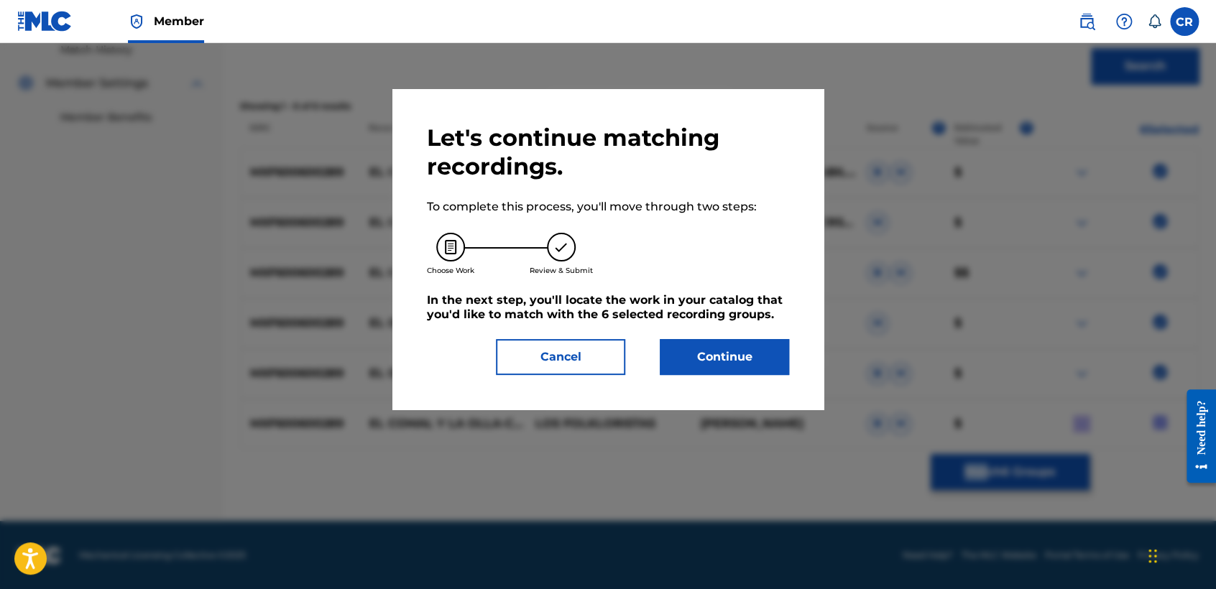
click at [776, 364] on button "Continue" at bounding box center [724, 357] width 129 height 36
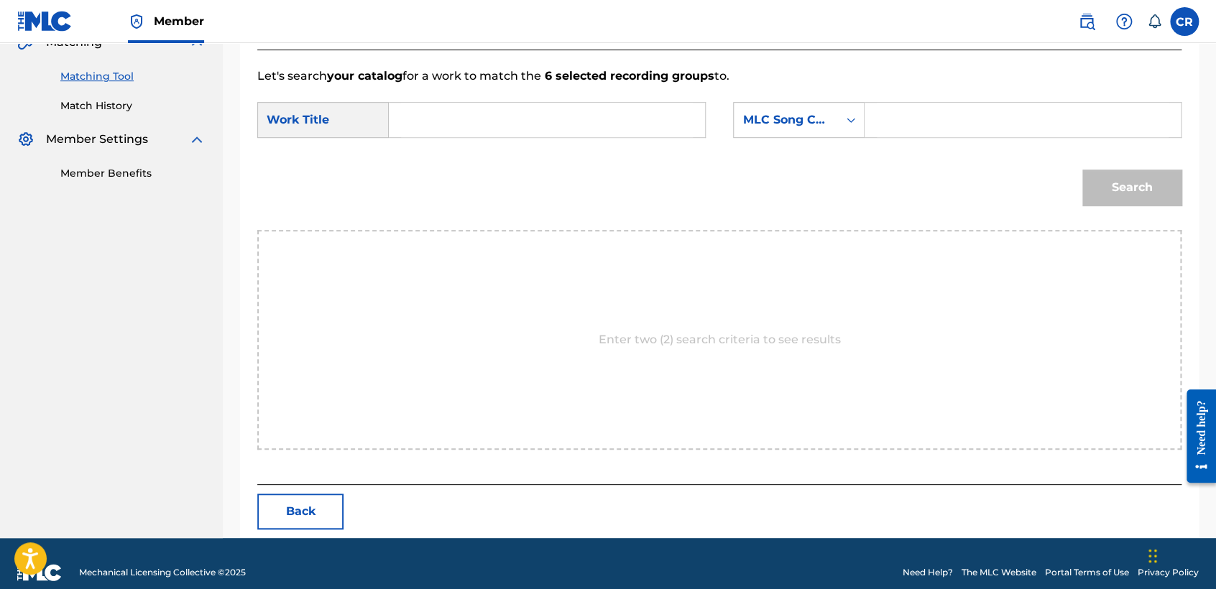
scroll to position [367, 0]
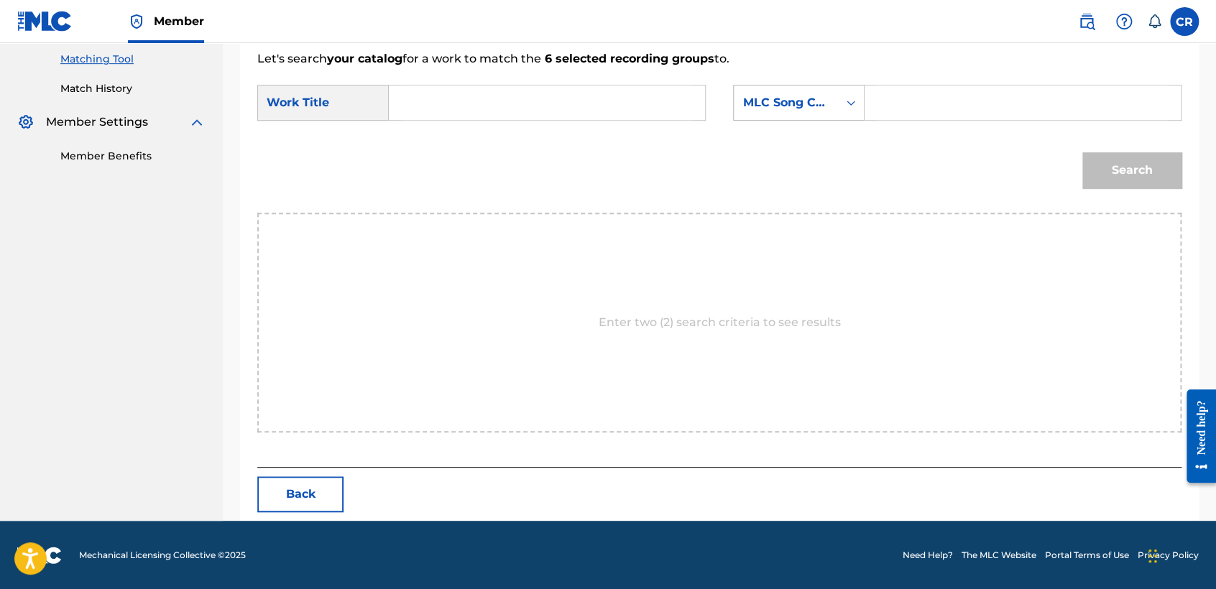
click at [794, 109] on div "MLC Song Code" at bounding box center [785, 102] width 87 height 17
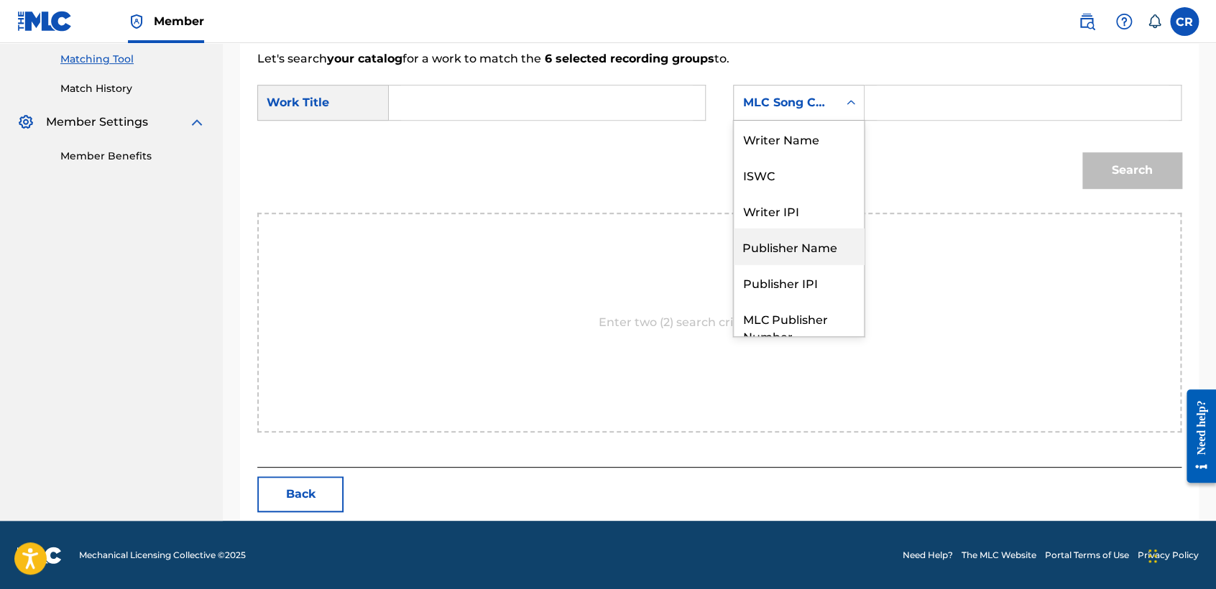
scroll to position [0, 0]
click at [811, 140] on div "Writer Name" at bounding box center [799, 139] width 130 height 36
click at [857, 101] on icon "Search Form" at bounding box center [851, 103] width 14 height 14
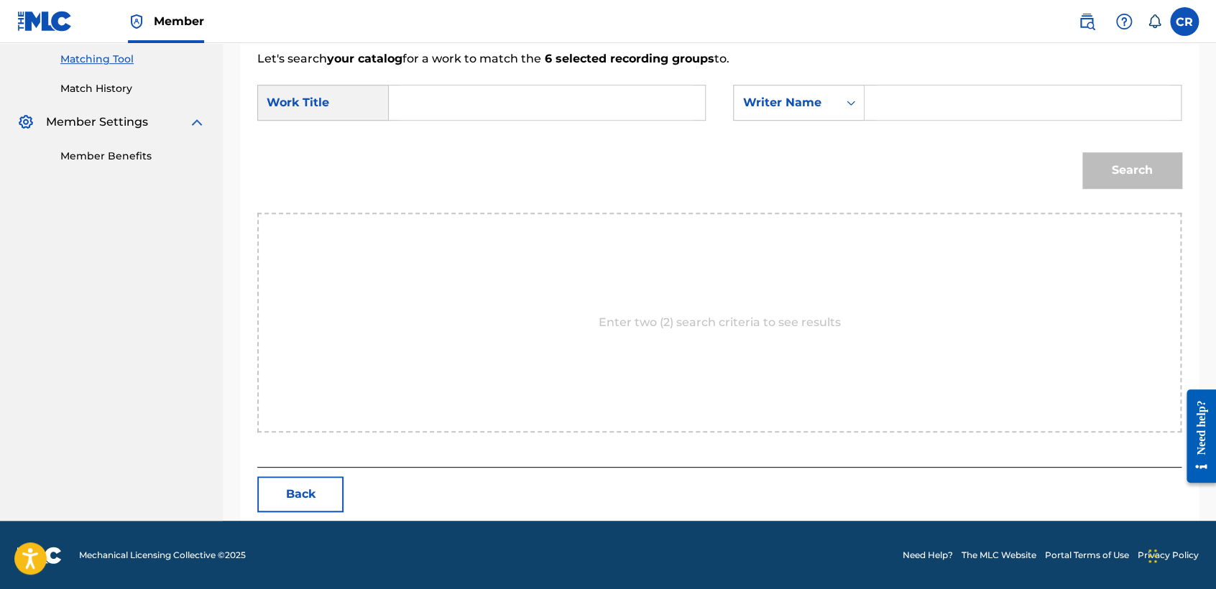
click at [927, 106] on input "Search Form" at bounding box center [1023, 103] width 292 height 34
paste input "LEONARDO"
type input "LEONARDO"
click at [598, 114] on input "Search Form" at bounding box center [547, 103] width 292 height 34
paste input "EL COMAL Y LA OLLA"
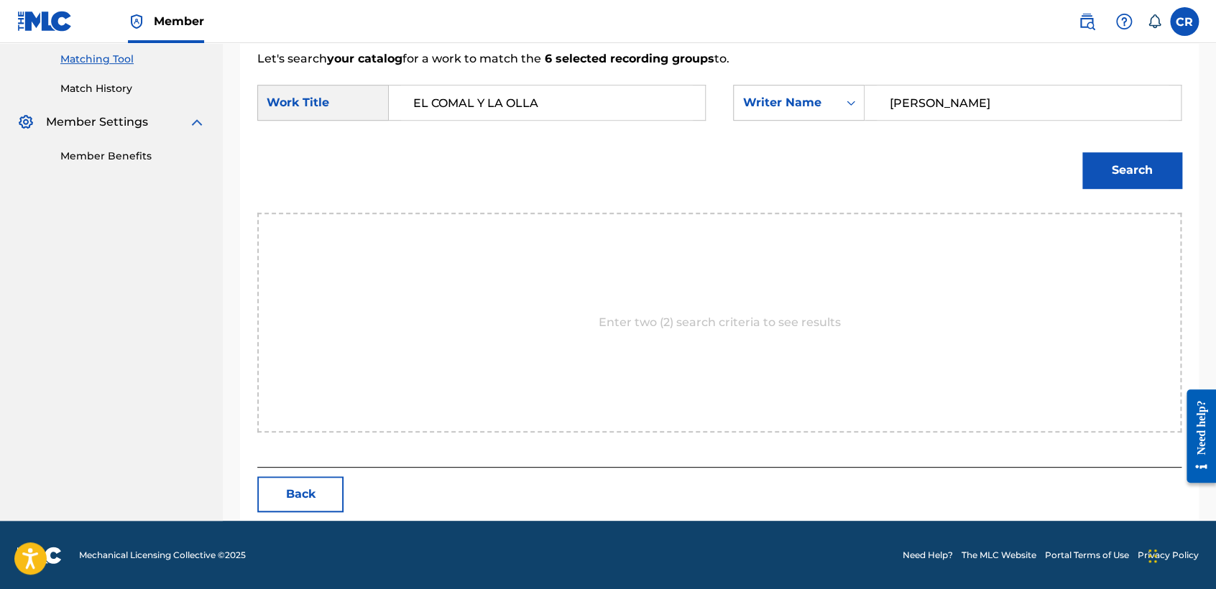
type input "EL COMAL Y LA OLLA"
click at [1084, 162] on button "Search" at bounding box center [1131, 170] width 99 height 36
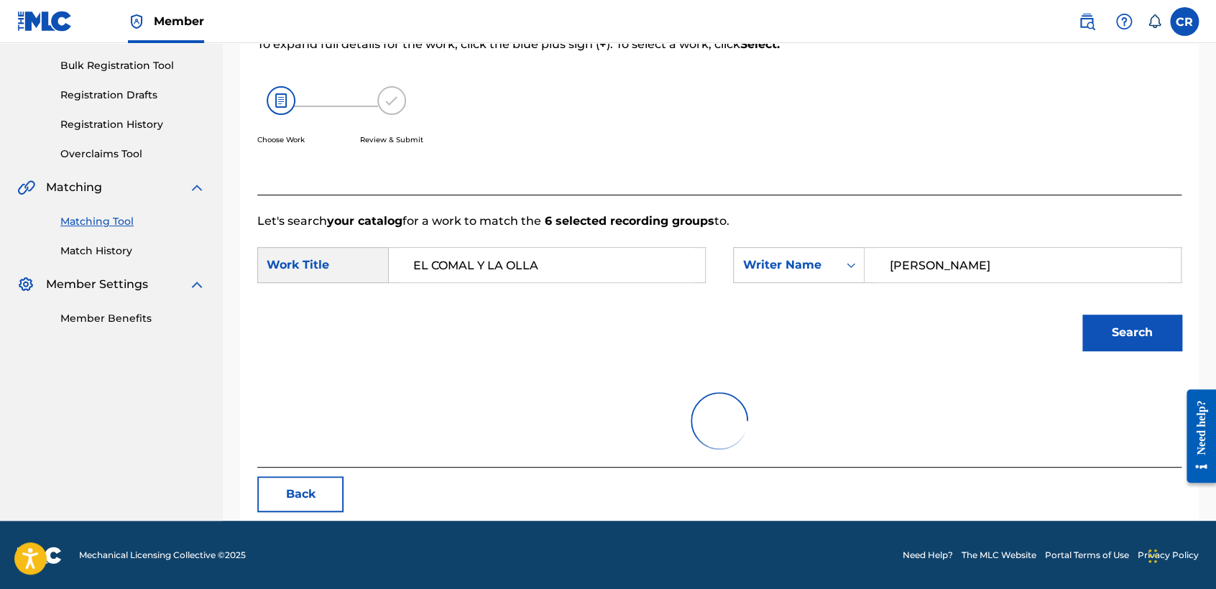
click at [1095, 162] on div at bounding box center [1075, 52] width 213 height 285
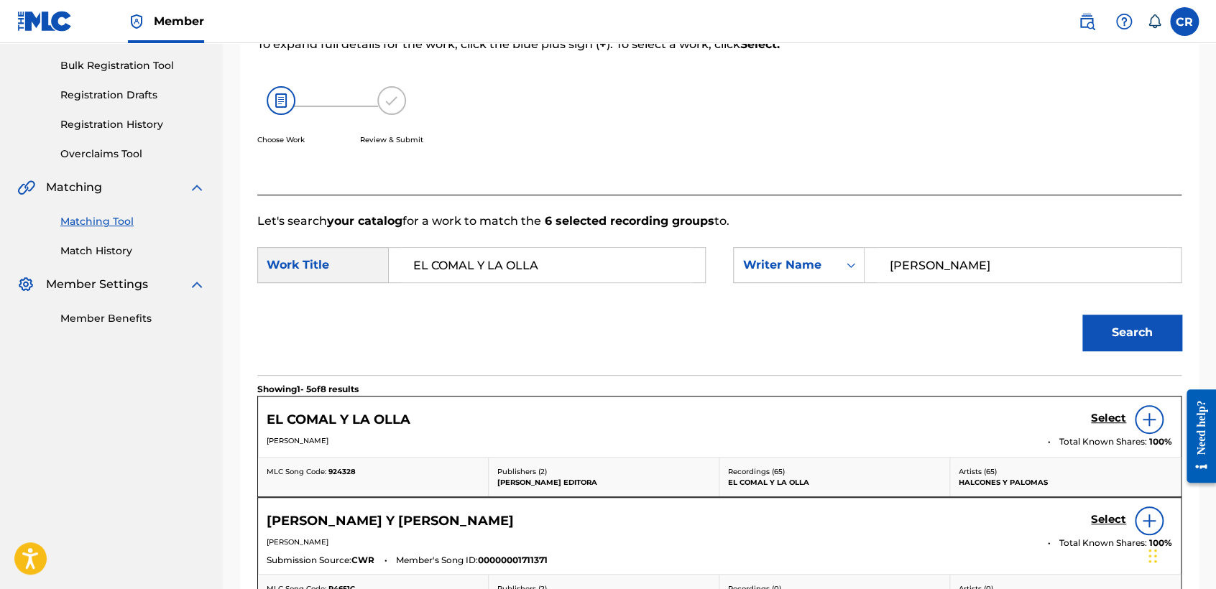
click at [1107, 417] on h5 "Select" at bounding box center [1108, 419] width 35 height 14
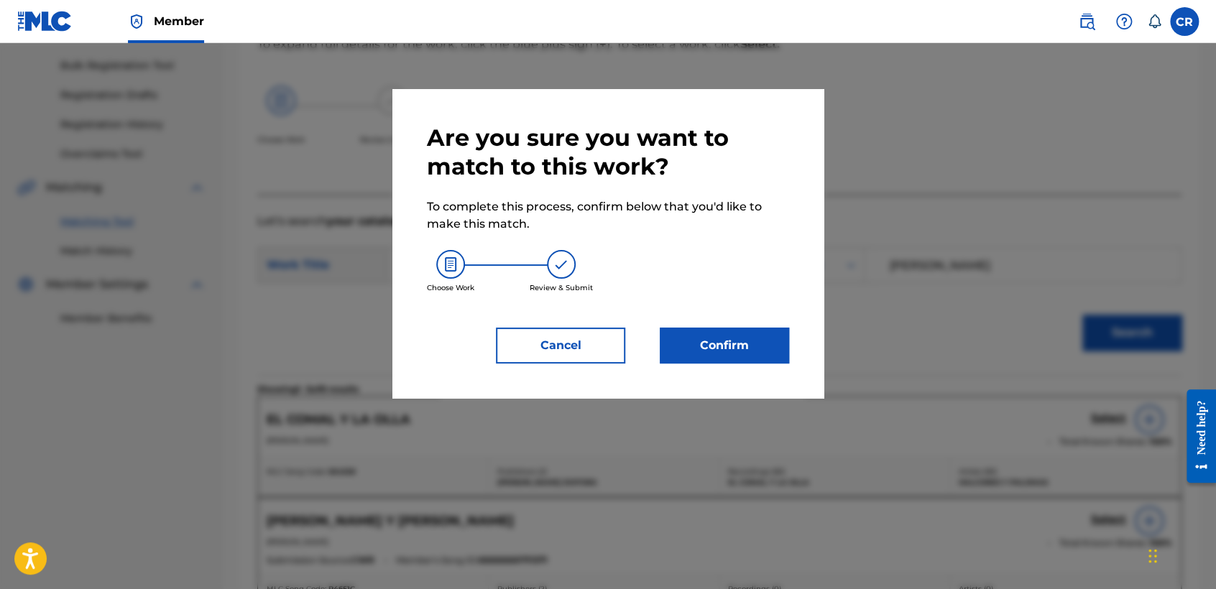
click at [725, 336] on button "Confirm" at bounding box center [724, 346] width 129 height 36
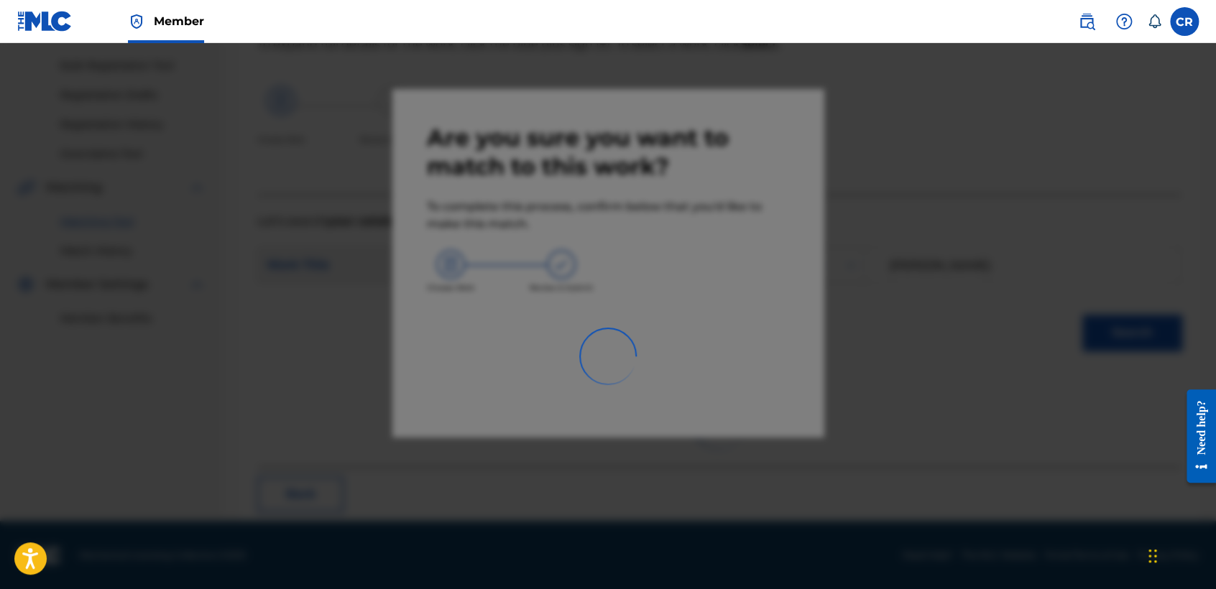
scroll to position [54, 0]
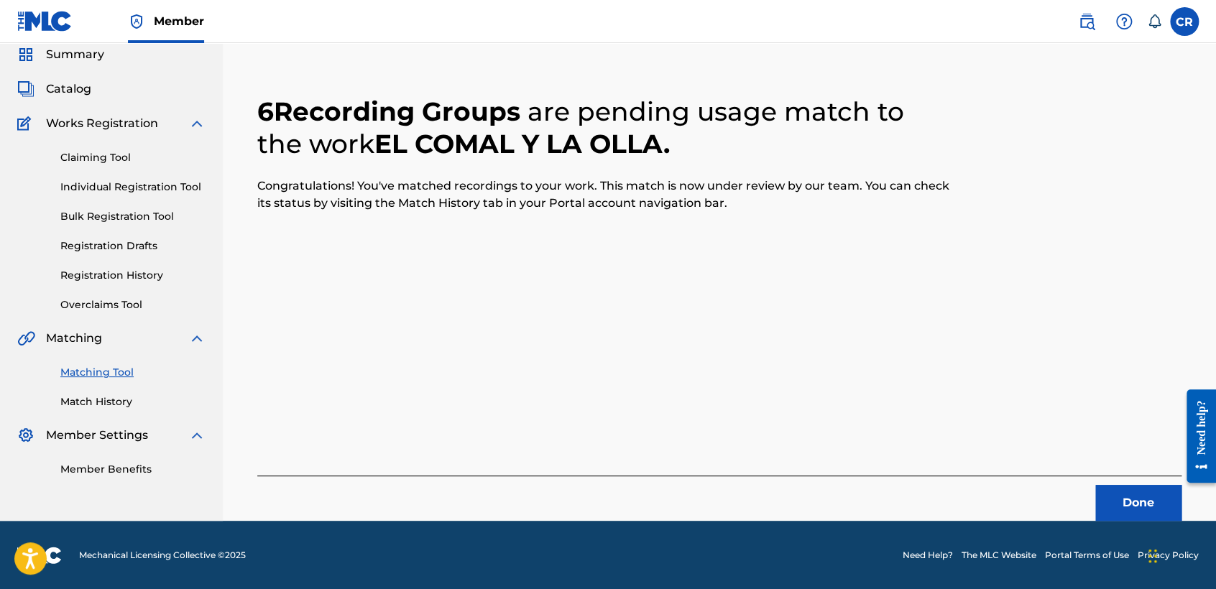
click at [1133, 504] on button "Done" at bounding box center [1138, 503] width 86 height 36
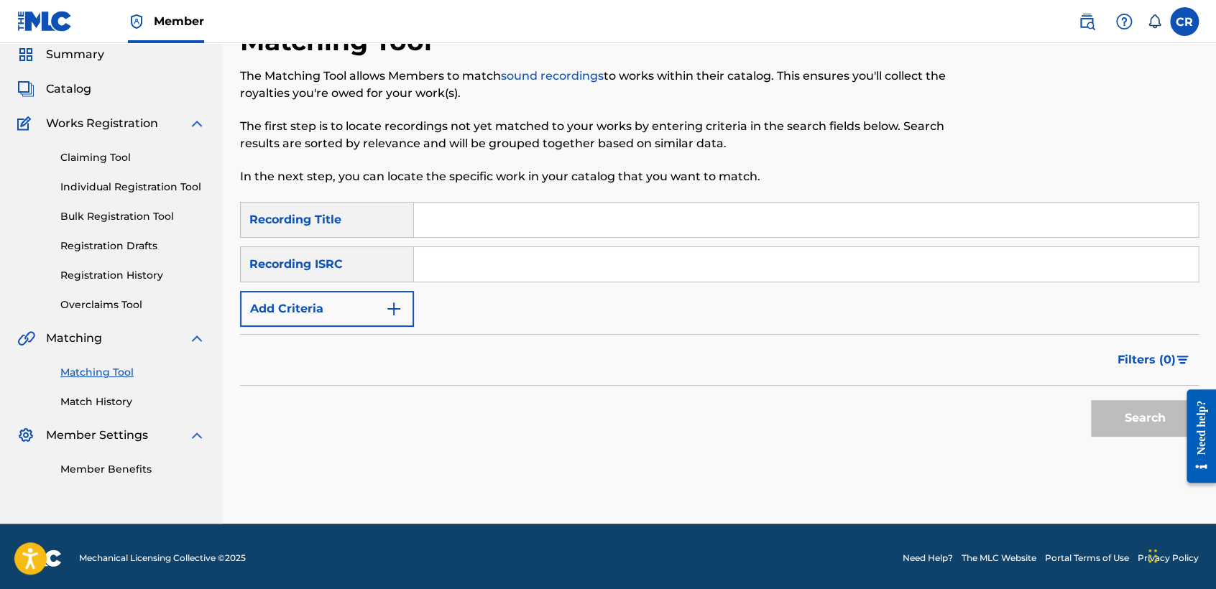
click at [752, 271] on input "Search Form" at bounding box center [806, 264] width 784 height 34
paste input "EL COMAL Y LA OLLA"
type input "EL COMAL Y LA OLLA"
paste input "QM6N21528119"
type input "QM6N21528119"
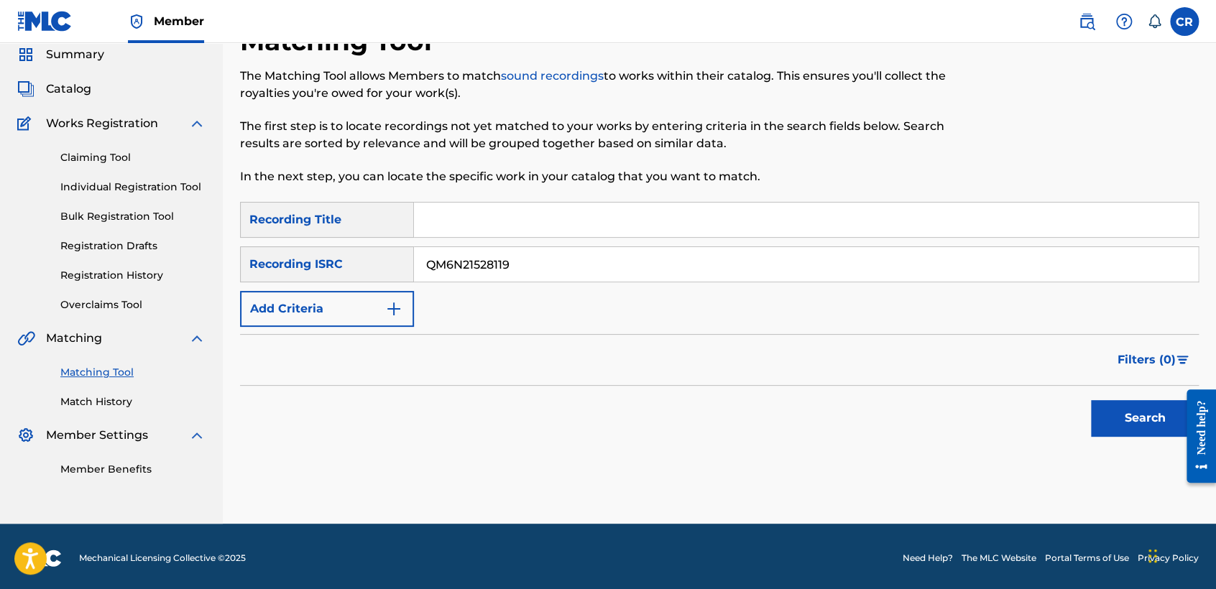
drag, startPoint x: 621, startPoint y: 224, endPoint x: 730, endPoint y: 276, distance: 120.9
click at [621, 224] on input "Search Form" at bounding box center [806, 220] width 784 height 34
paste input "MYO"
type input "MYO"
click at [1132, 392] on div "Search" at bounding box center [1141, 414] width 115 height 57
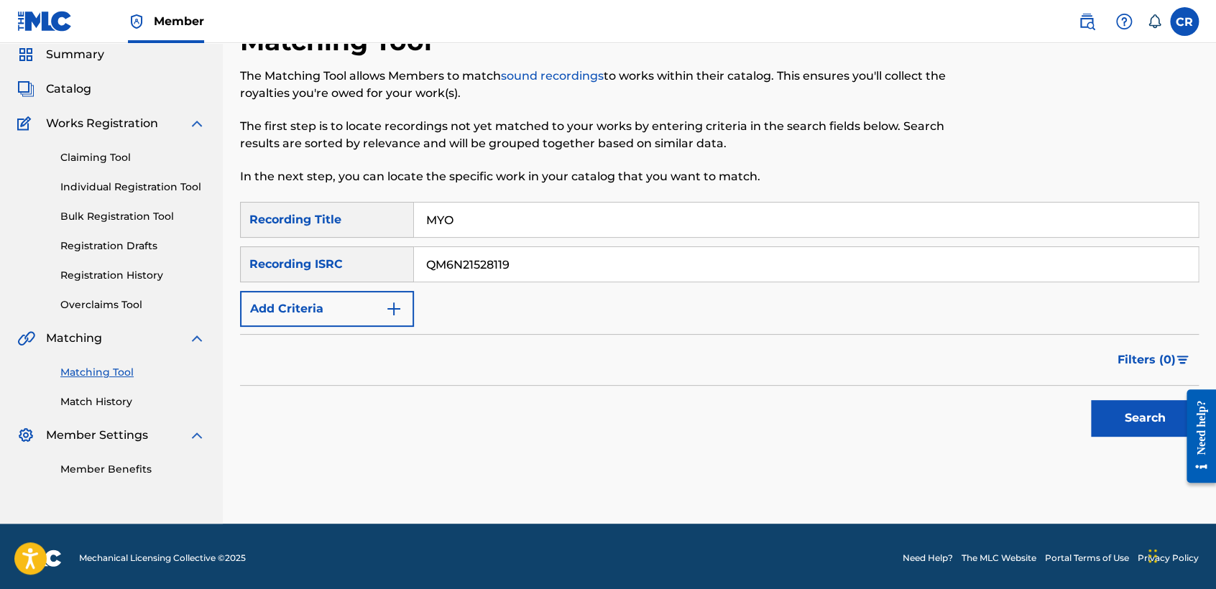
click at [1130, 403] on button "Search" at bounding box center [1145, 418] width 108 height 36
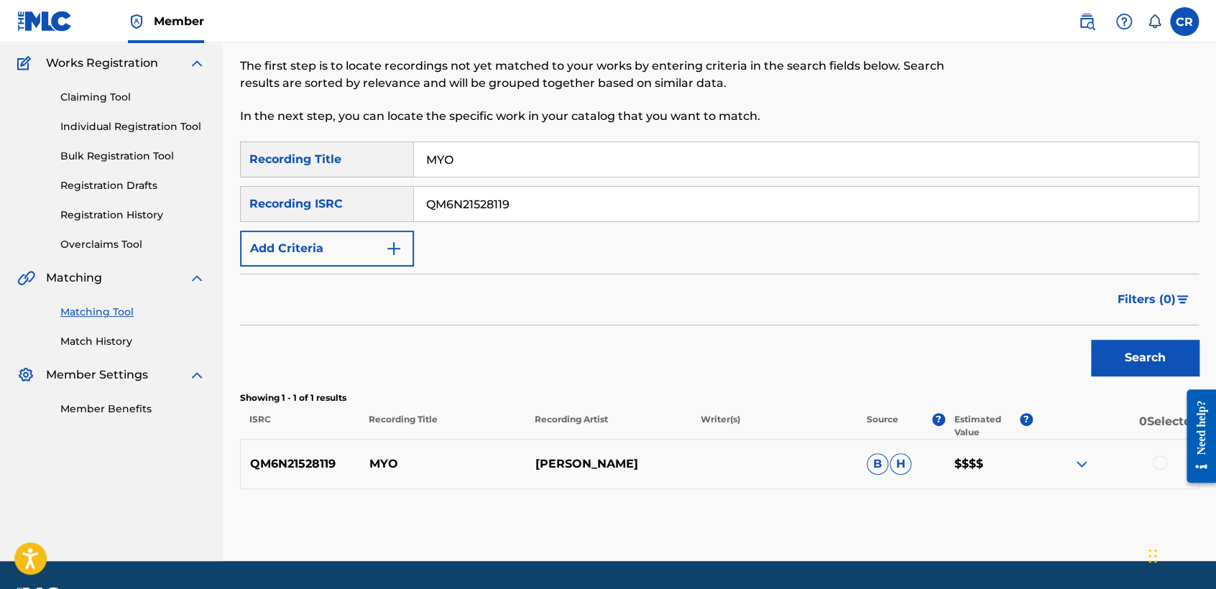
scroll to position [154, 0]
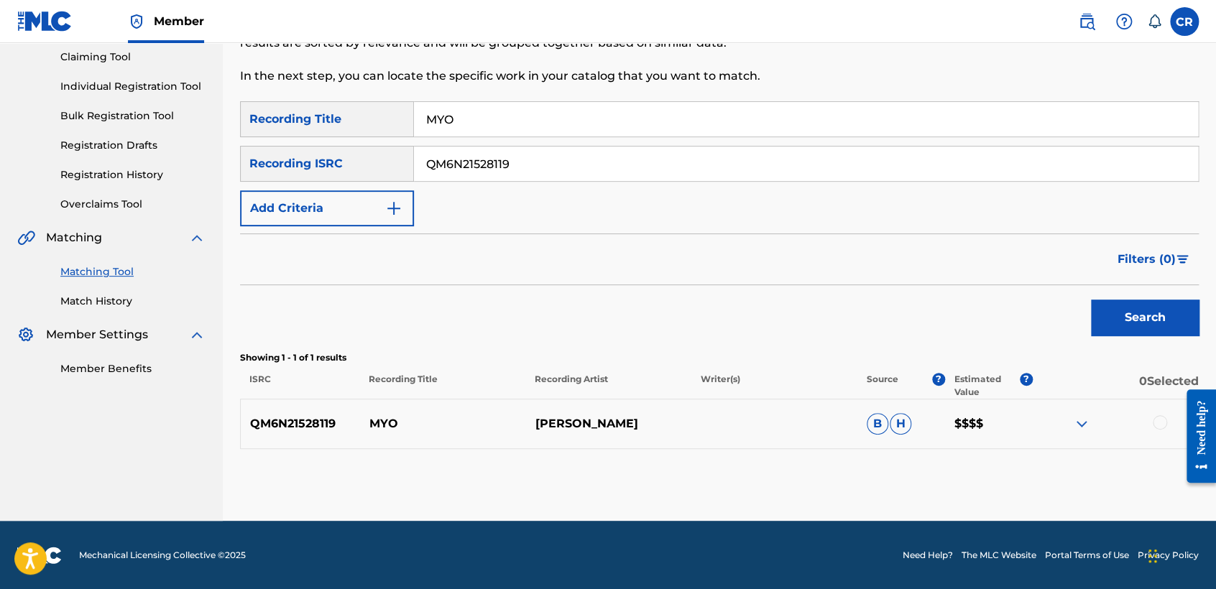
click at [604, 175] on input "QM6N21528119" at bounding box center [806, 164] width 784 height 34
paste input "USCCP0610020"
type input "USCCP0610020"
click at [683, 114] on input "MYO" at bounding box center [806, 119] width 784 height 34
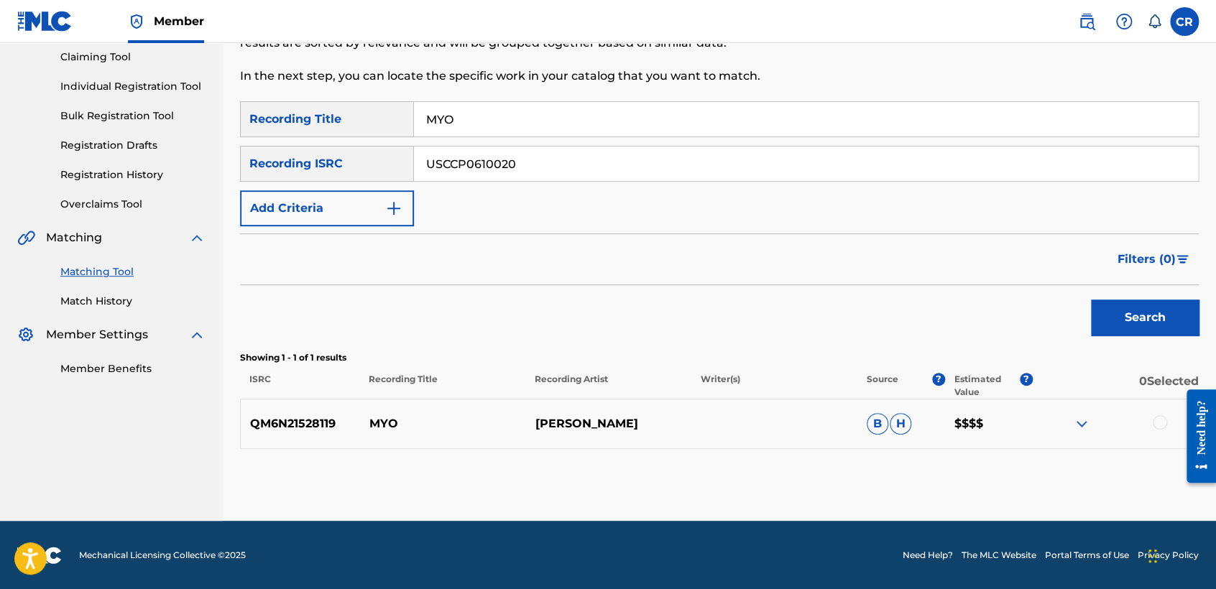
click at [683, 114] on input "MYO" at bounding box center [806, 119] width 784 height 34
paste input "KANYE WEST FREESTYLE"
type input "KANYE WEST FREESTYLE"
click at [1107, 305] on button "Search" at bounding box center [1145, 318] width 108 height 36
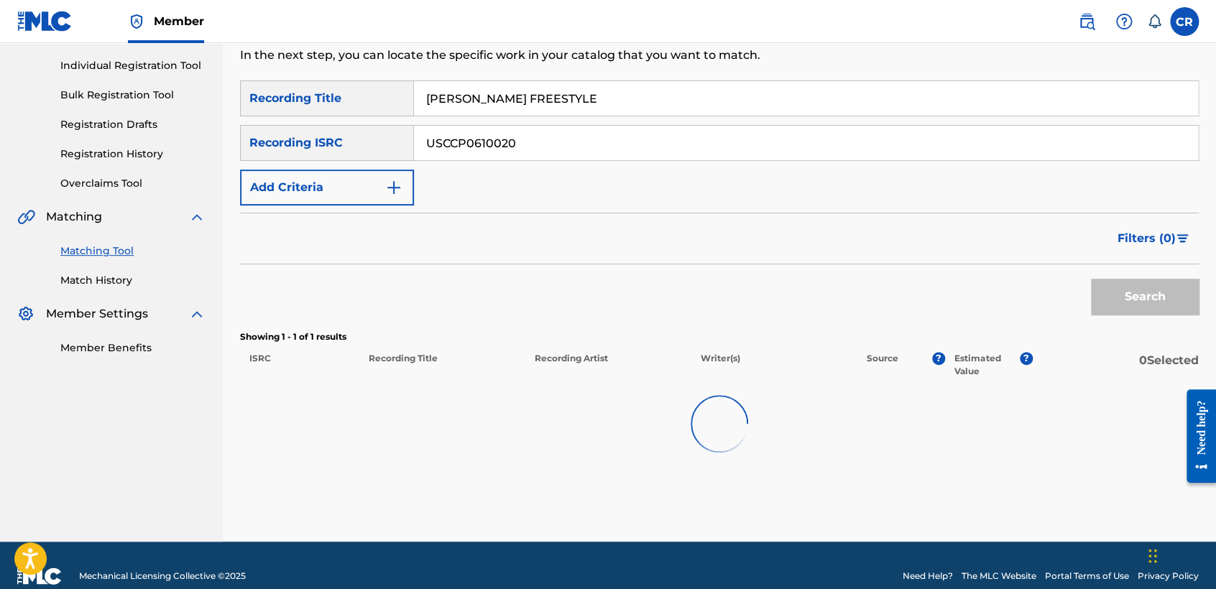
scroll to position [196, 0]
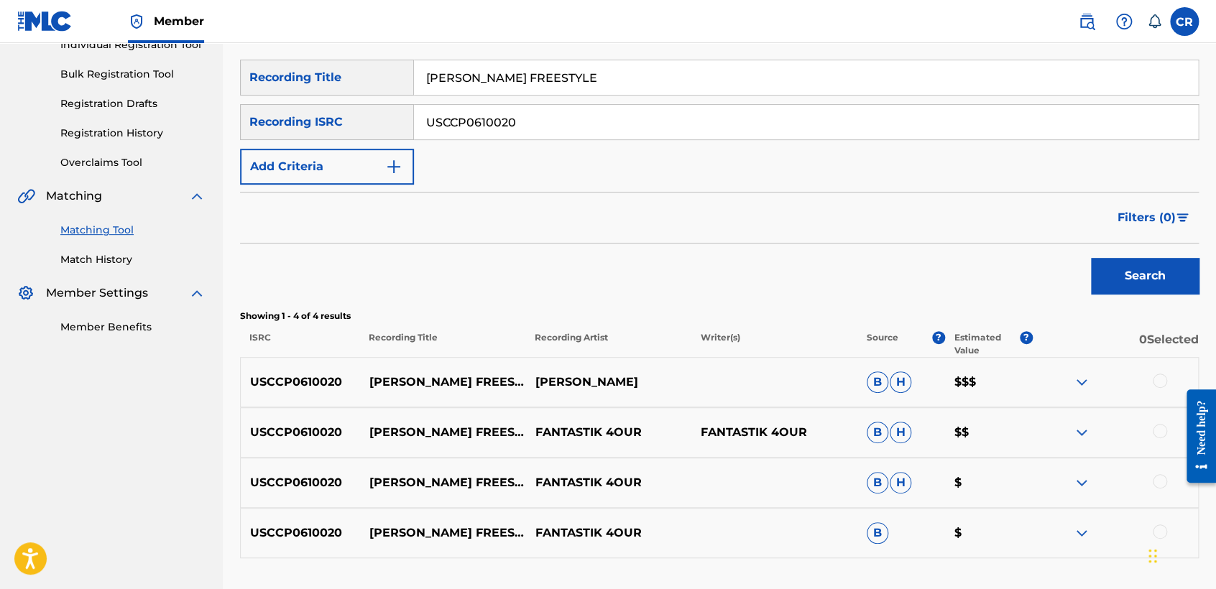
click at [620, 381] on p "KANYE WEST" at bounding box center [608, 382] width 166 height 17
click at [610, 381] on p "KANYE WEST" at bounding box center [608, 382] width 166 height 17
copy p "WEST"
click at [1154, 383] on div at bounding box center [1160, 381] width 14 height 14
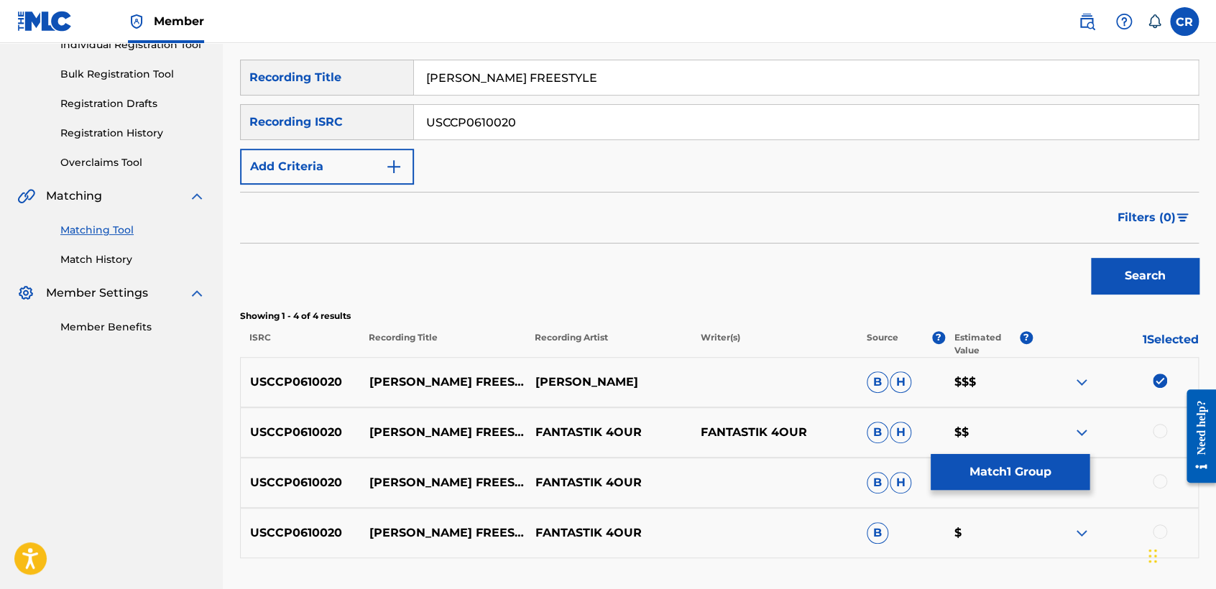
click at [1150, 428] on div at bounding box center [1115, 432] width 166 height 17
click at [1155, 430] on div at bounding box center [1160, 431] width 14 height 14
click at [1145, 489] on div at bounding box center [1115, 482] width 166 height 17
drag, startPoint x: 1161, startPoint y: 471, endPoint x: 1156, endPoint y: 480, distance: 10.0
click at [1161, 471] on div "USCCP0610020 KANYE WEST FREESTYLE FANTASTIK 4OUR B H $" at bounding box center [719, 483] width 959 height 50
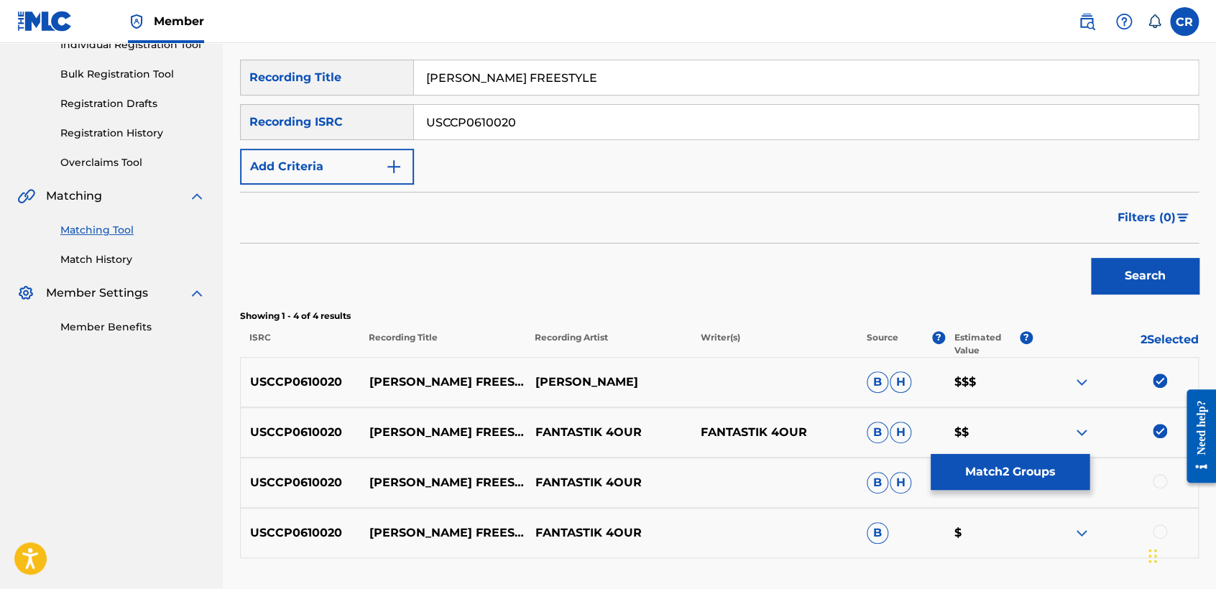
click at [1156, 480] on div at bounding box center [1160, 481] width 14 height 14
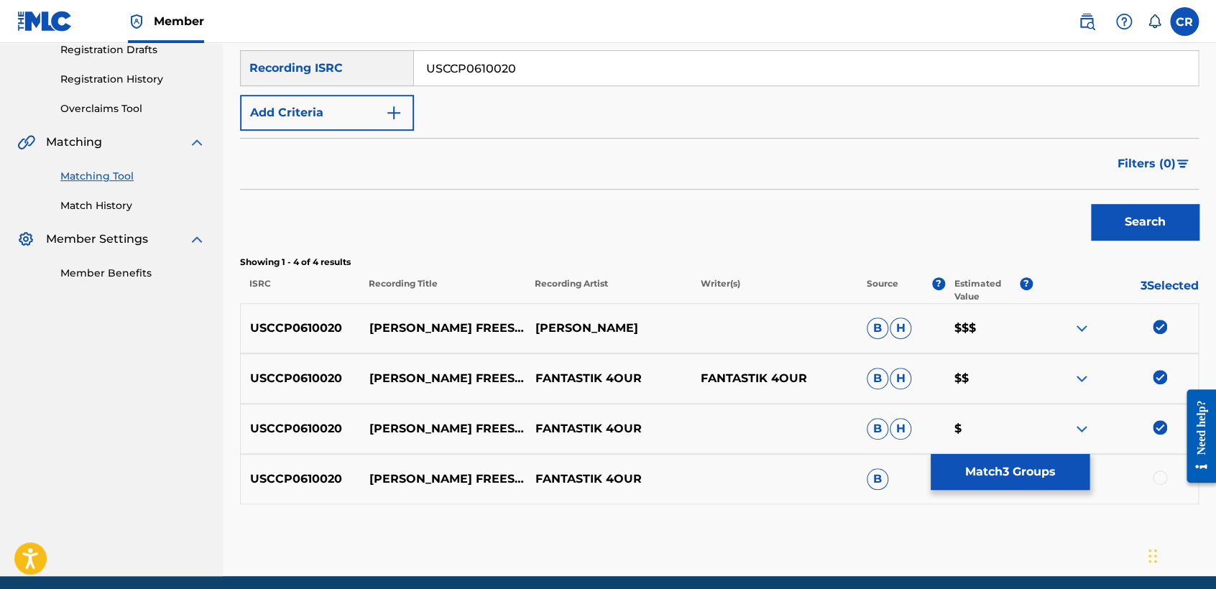
scroll to position [276, 0]
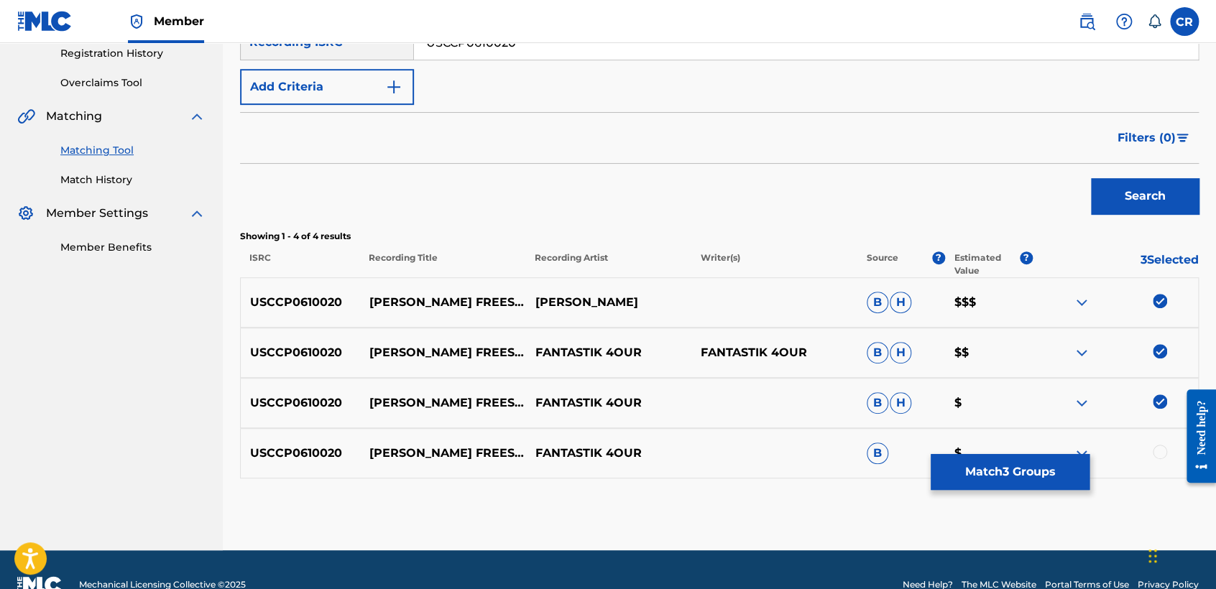
click at [1160, 446] on div at bounding box center [1160, 452] width 14 height 14
click at [1038, 481] on button "Match 4 Groups" at bounding box center [1010, 472] width 159 height 36
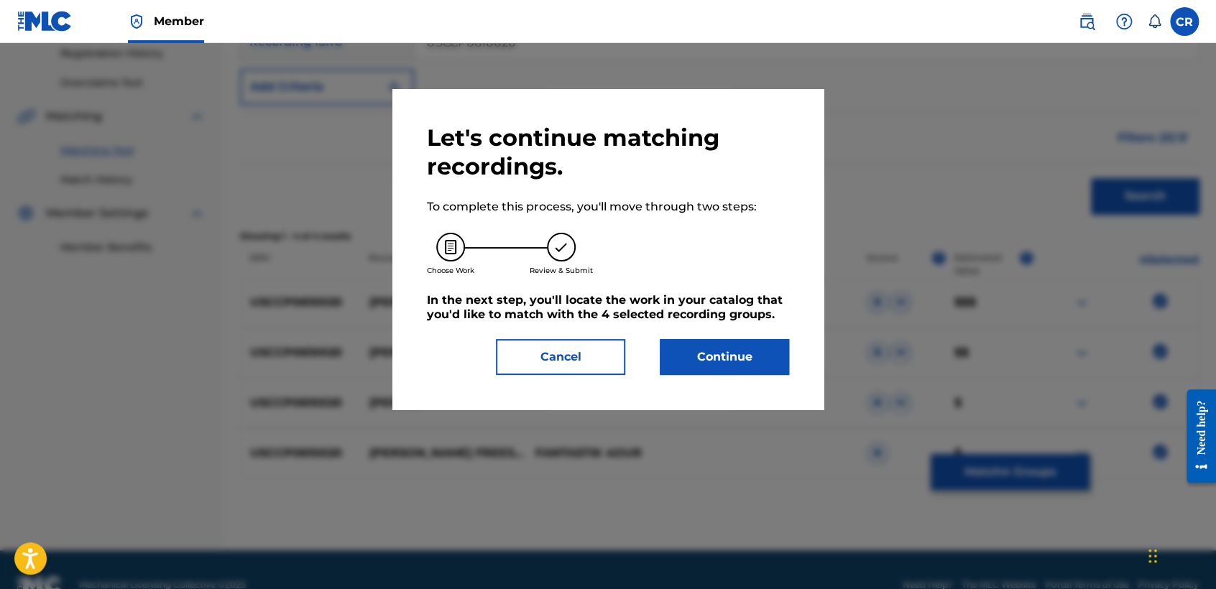
click at [773, 374] on button "Continue" at bounding box center [724, 357] width 129 height 36
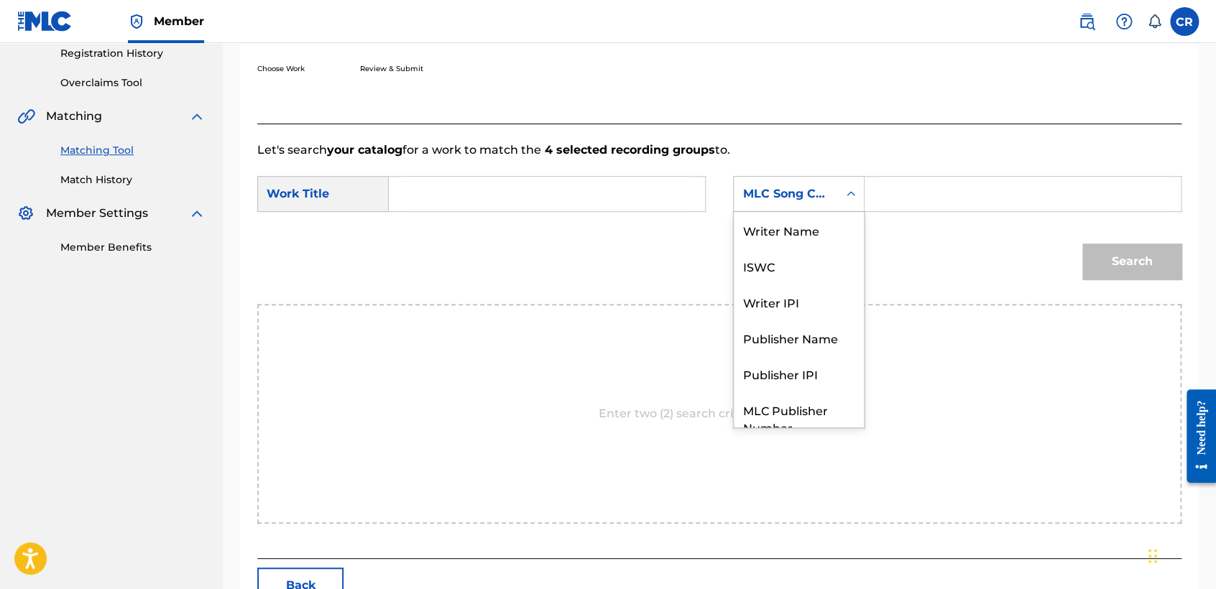
click at [765, 191] on div "MLC Song Code" at bounding box center [785, 193] width 87 height 17
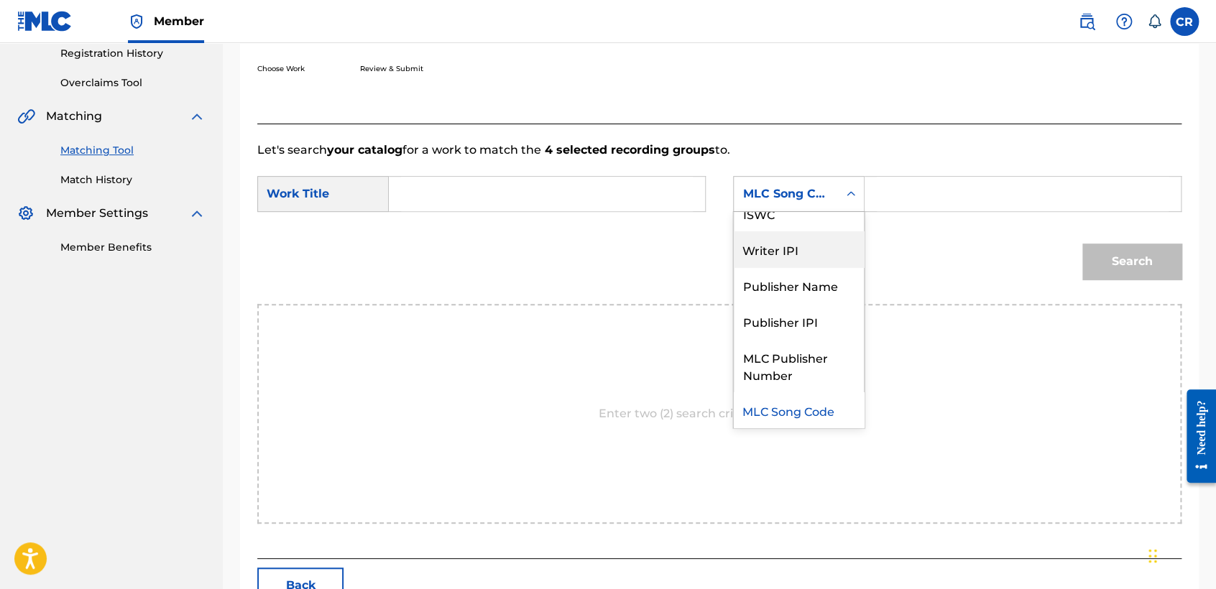
scroll to position [0, 0]
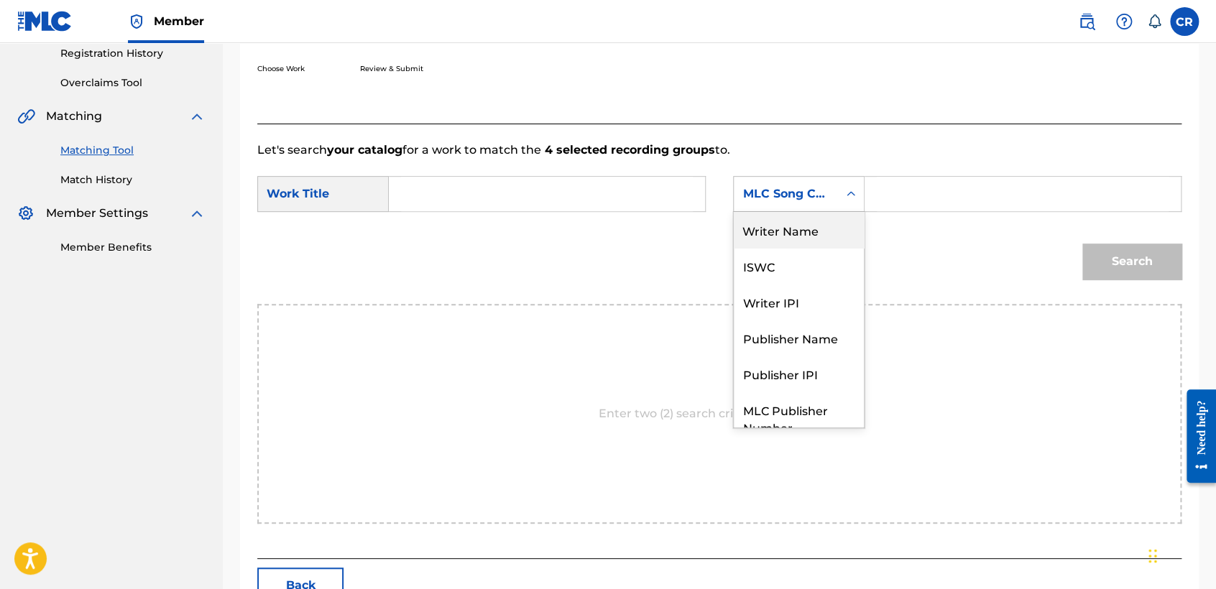
drag, startPoint x: 778, startPoint y: 249, endPoint x: 782, endPoint y: 241, distance: 9.0
click at [782, 241] on div "Writer Name ISWC Writer IPI Publisher Name Publisher IPI MLC Publisher Number M…" at bounding box center [799, 320] width 130 height 216
click at [785, 237] on div "Writer Name" at bounding box center [799, 230] width 130 height 36
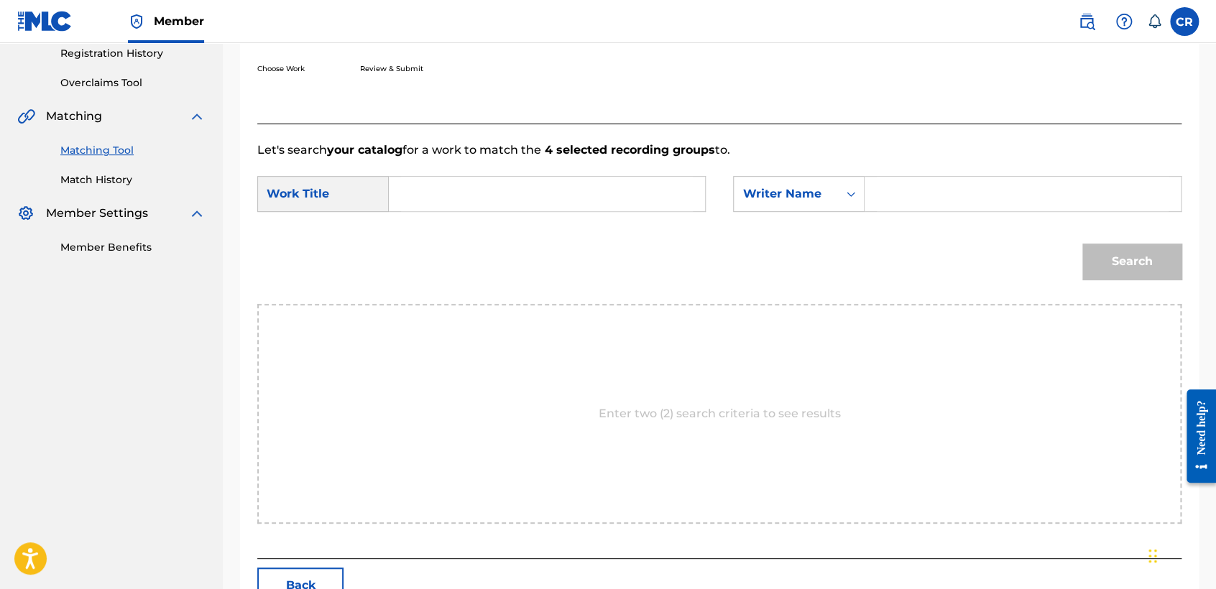
click at [887, 198] on input "Search Form" at bounding box center [1023, 194] width 292 height 34
paste input "WEST"
type input "WEST"
click at [606, 187] on input "Search Form" at bounding box center [547, 194] width 292 height 34
paste input "KANYE WEST FREESTYLE"
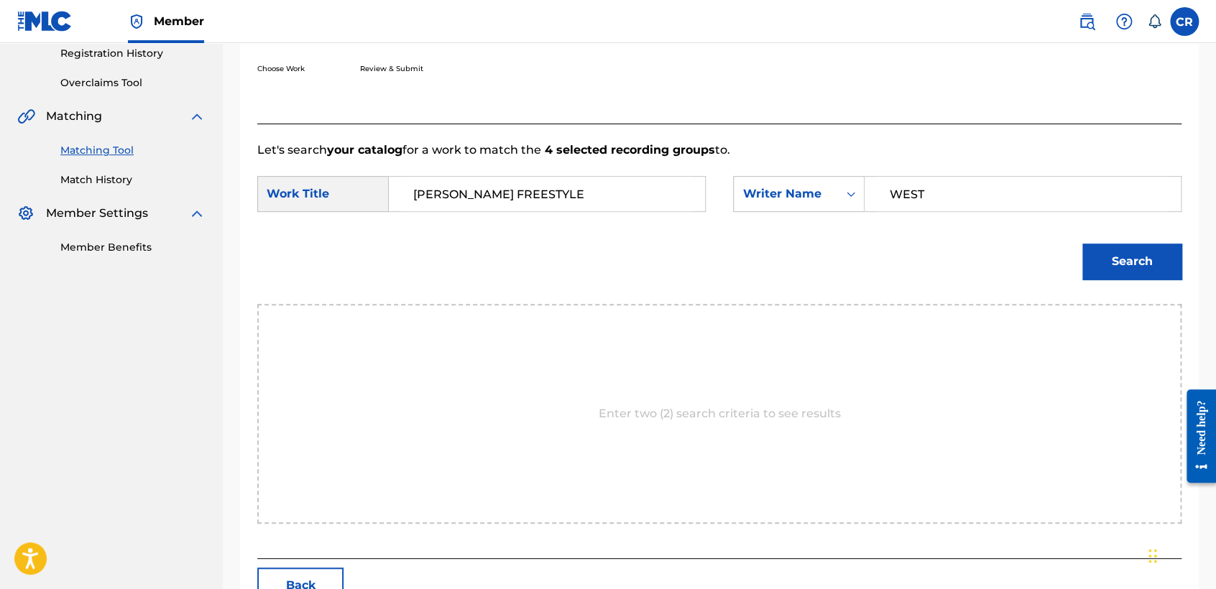
type input "KANYE WEST FREESTYLE"
click at [1092, 257] on button "Search" at bounding box center [1131, 262] width 99 height 36
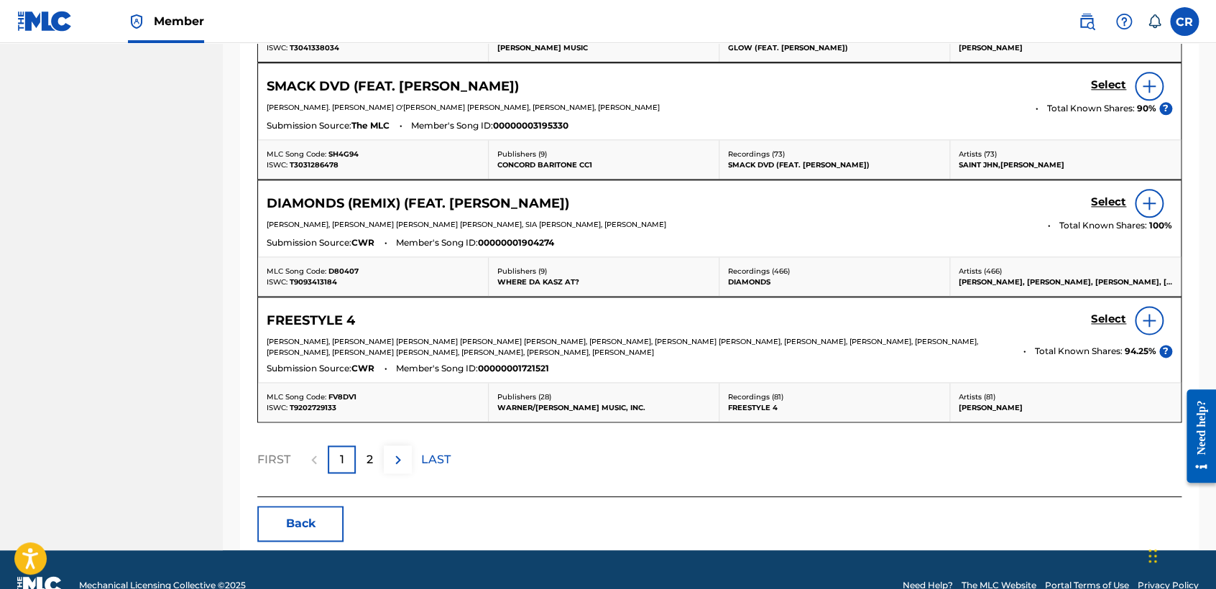
scroll to position [820, 0]
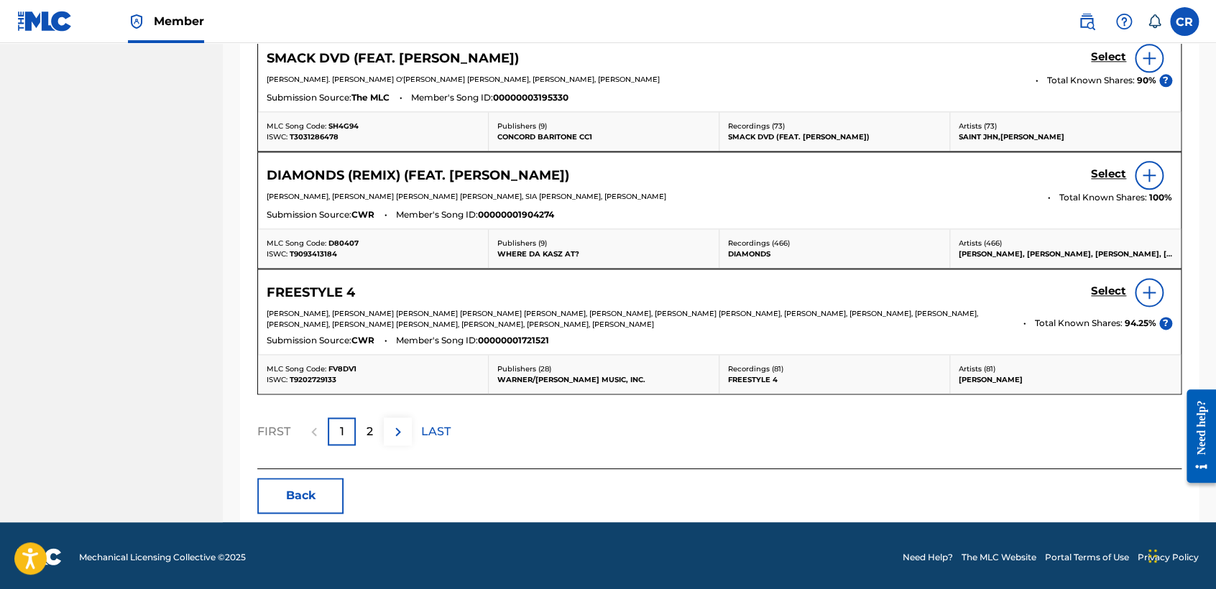
click at [287, 498] on button "Back" at bounding box center [300, 496] width 86 height 36
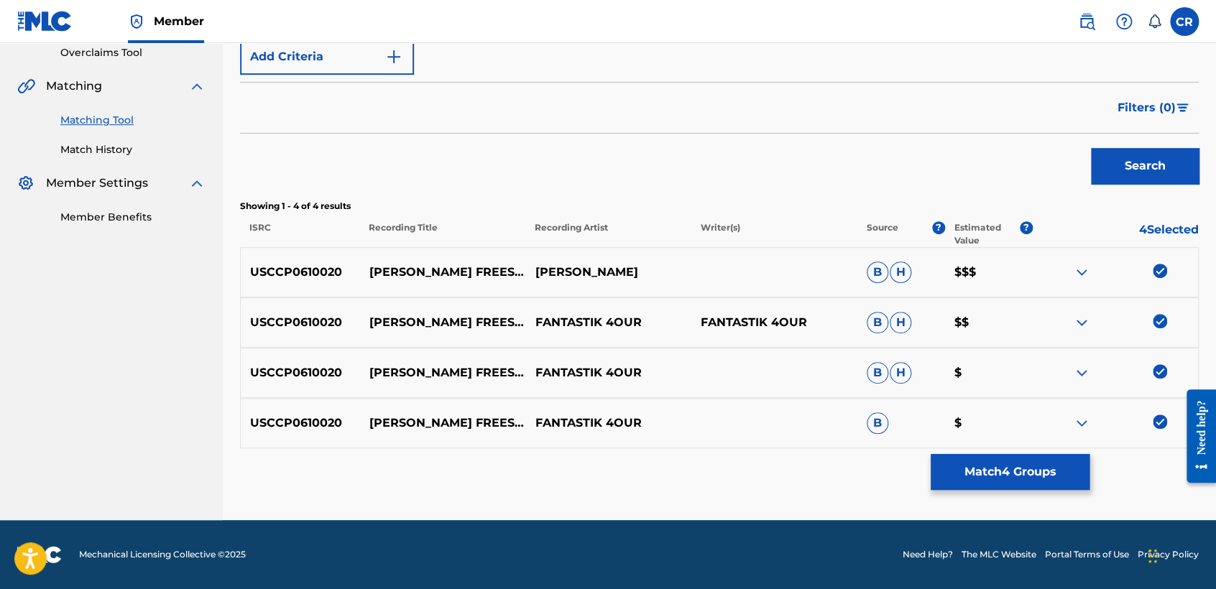
scroll to position [305, 0]
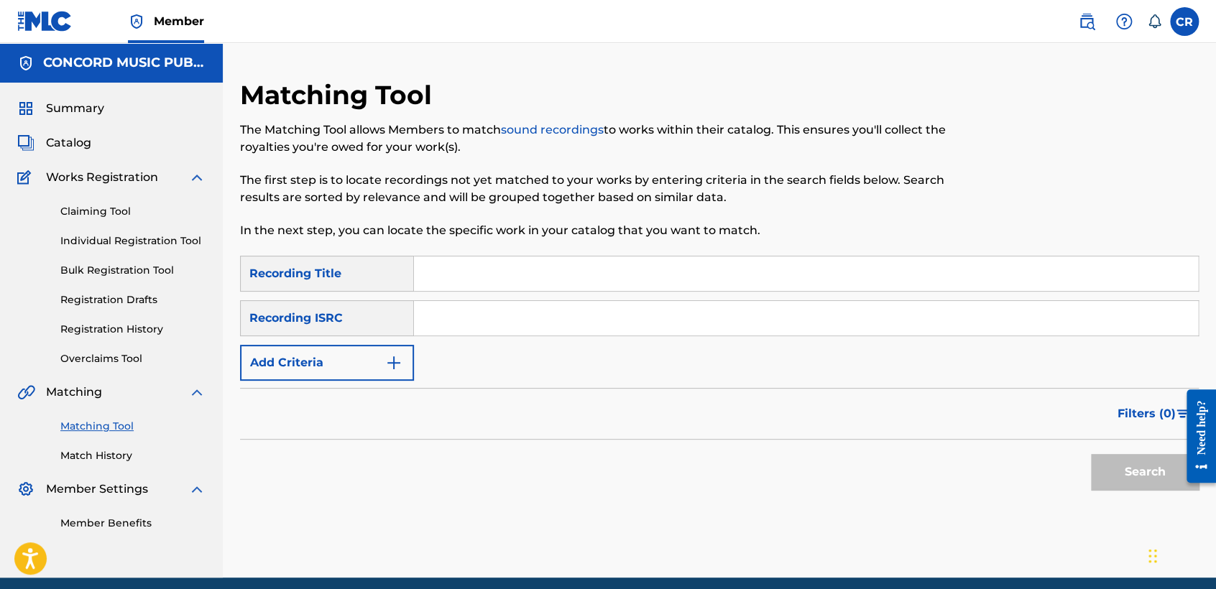
drag, startPoint x: 582, startPoint y: 313, endPoint x: 594, endPoint y: 319, distance: 13.5
click at [582, 313] on input "Search Form" at bounding box center [806, 318] width 784 height 34
paste input "ITF3A1700019"
type input "ITF3A1700019"
click at [678, 272] on input "Search Form" at bounding box center [806, 274] width 784 height 34
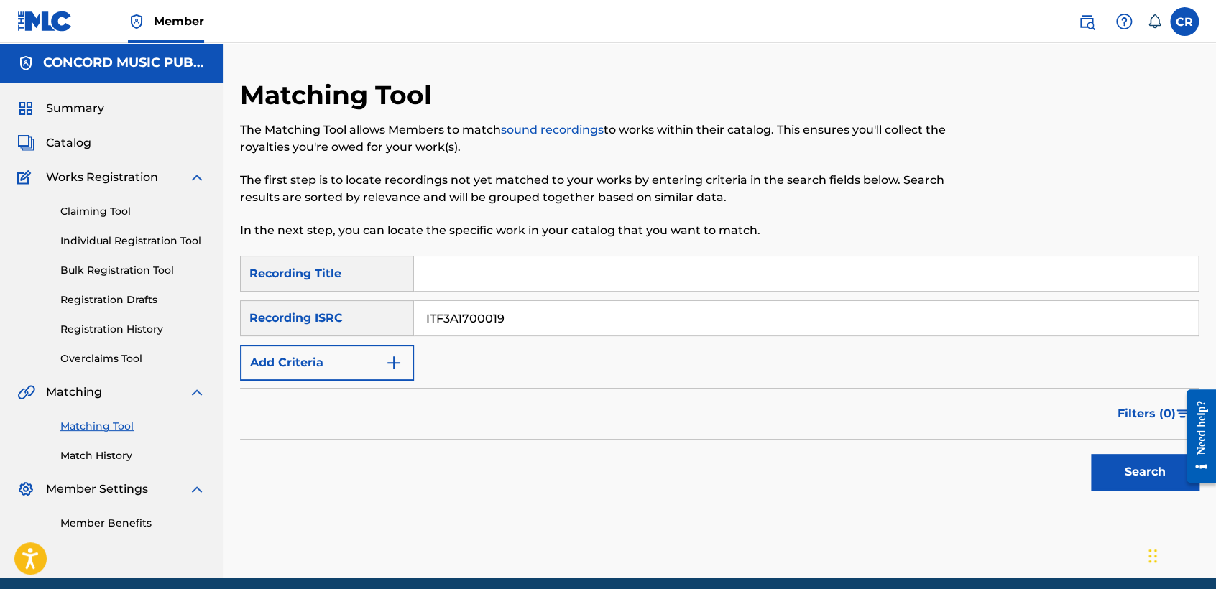
paste input "SHOOTING STAR"
type input "SHOOTING STAR"
drag, startPoint x: 1149, startPoint y: 470, endPoint x: 1150, endPoint y: 463, distance: 7.3
click at [1154, 469] on button "Search" at bounding box center [1145, 472] width 108 height 36
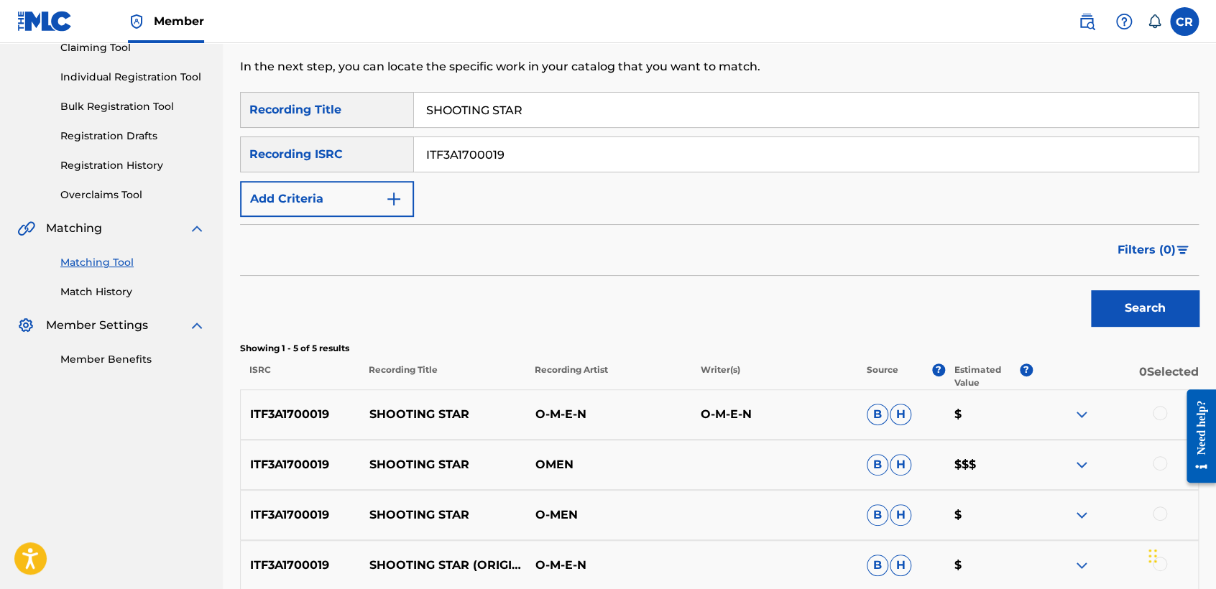
scroll to position [160, 0]
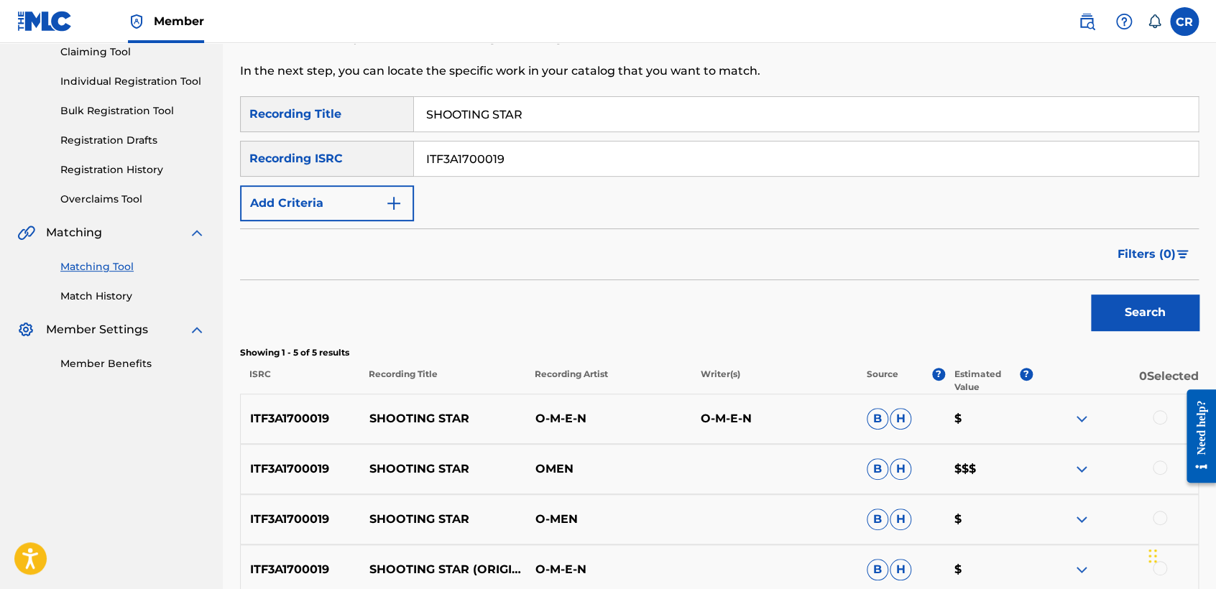
click at [598, 152] on input "ITF3A1700019" at bounding box center [806, 159] width 784 height 34
paste input "KRNAR1805916"
type input "KRNAR1805916"
click at [663, 121] on input "SHOOTING STAR" at bounding box center [806, 114] width 784 height 34
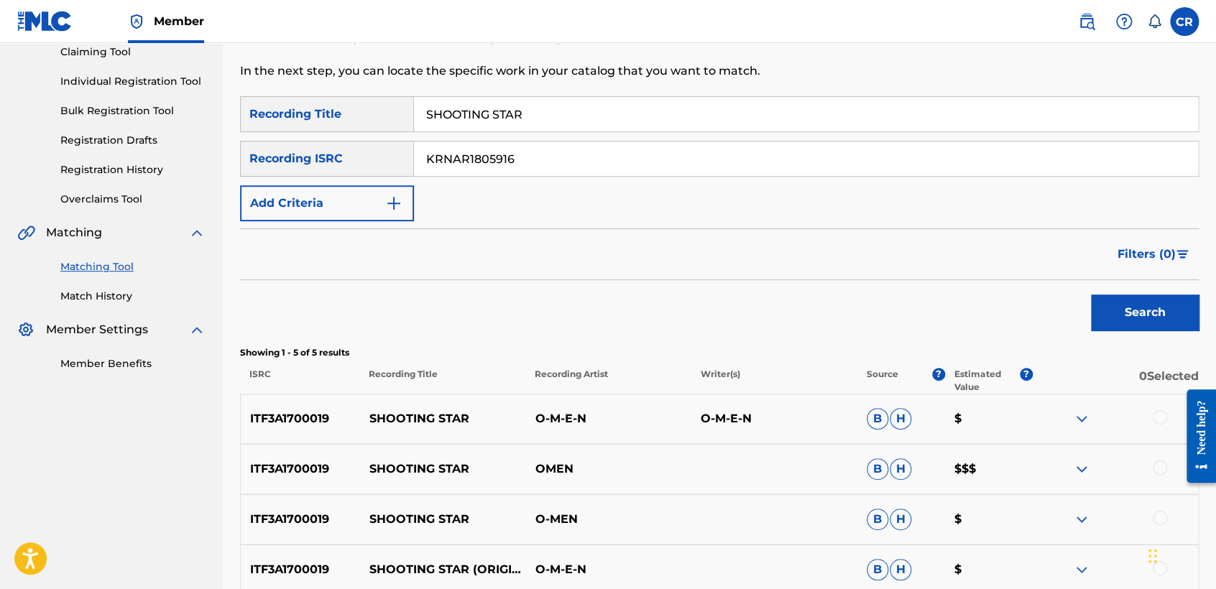
click at [663, 121] on input "SHOOTING STAR" at bounding box center [806, 114] width 784 height 34
paste input "TRAP"
type input "TRAP"
drag, startPoint x: 1174, startPoint y: 323, endPoint x: 1124, endPoint y: 317, distance: 50.7
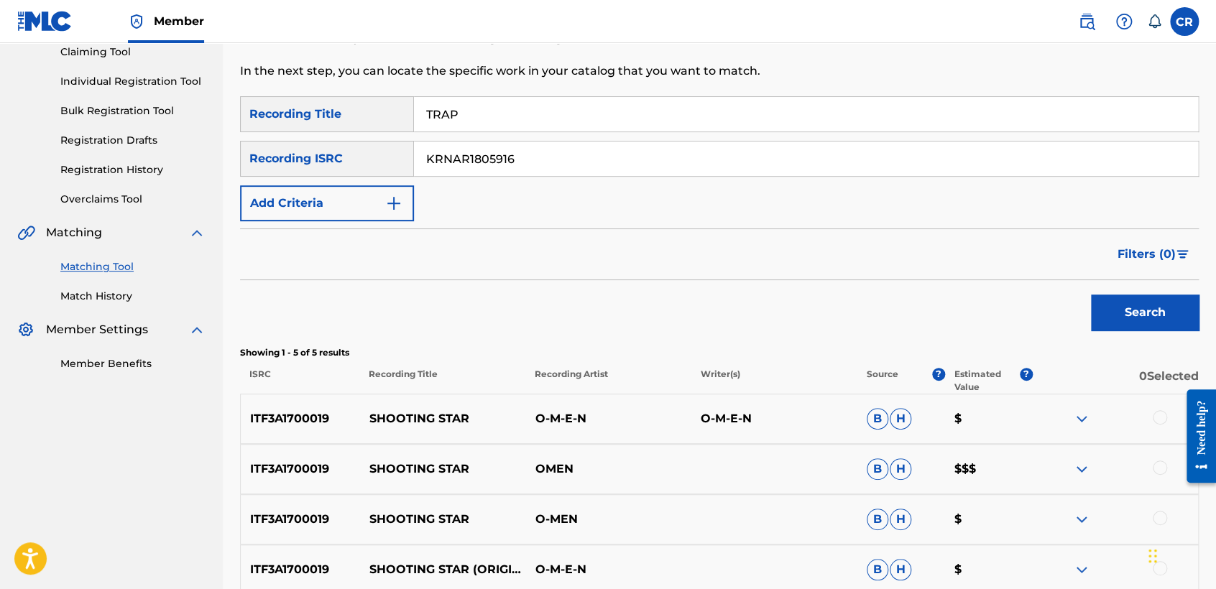
click at [1172, 323] on button "Search" at bounding box center [1145, 313] width 108 height 36
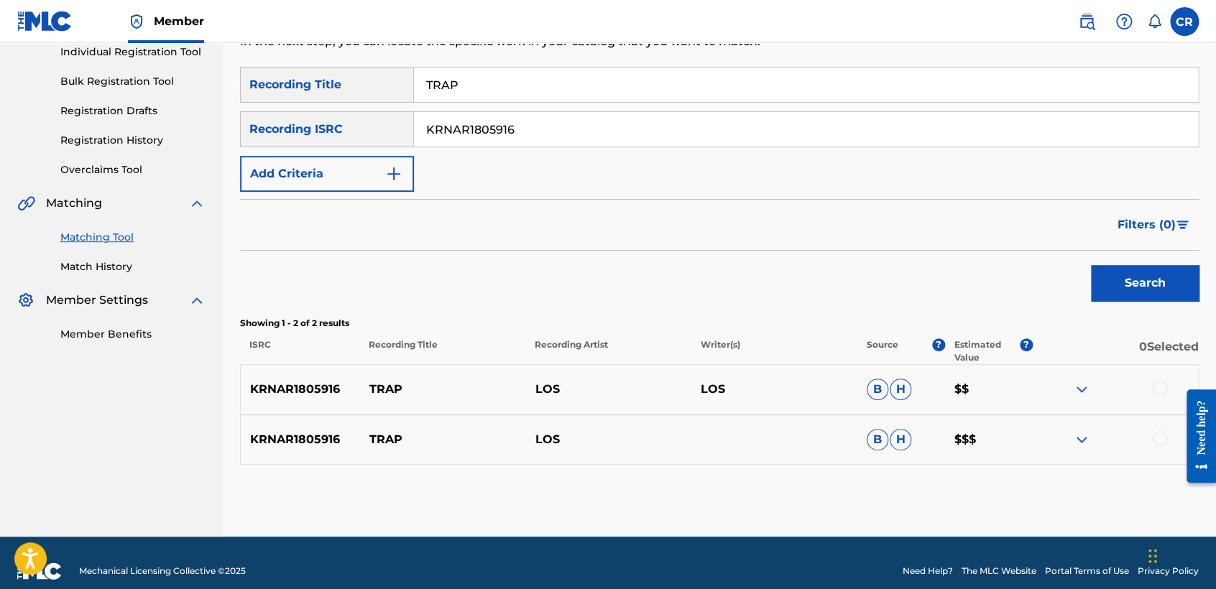
scroll to position [205, 0]
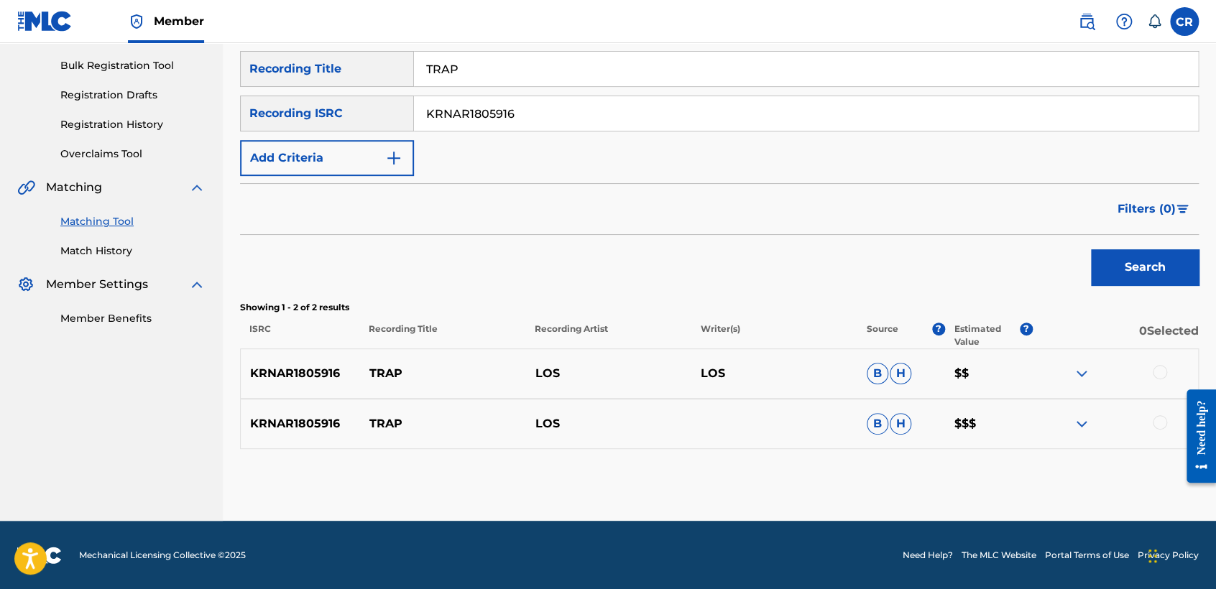
click at [593, 118] on input "KRNAR1805916" at bounding box center [806, 113] width 784 height 34
paste input "UK54A1800235"
type input "UK54A1800235"
click at [756, 589] on footer "Mechanical Licensing Collective © 2025 Need Help? The MLC Website Portal Terms …" at bounding box center [608, 555] width 1216 height 69
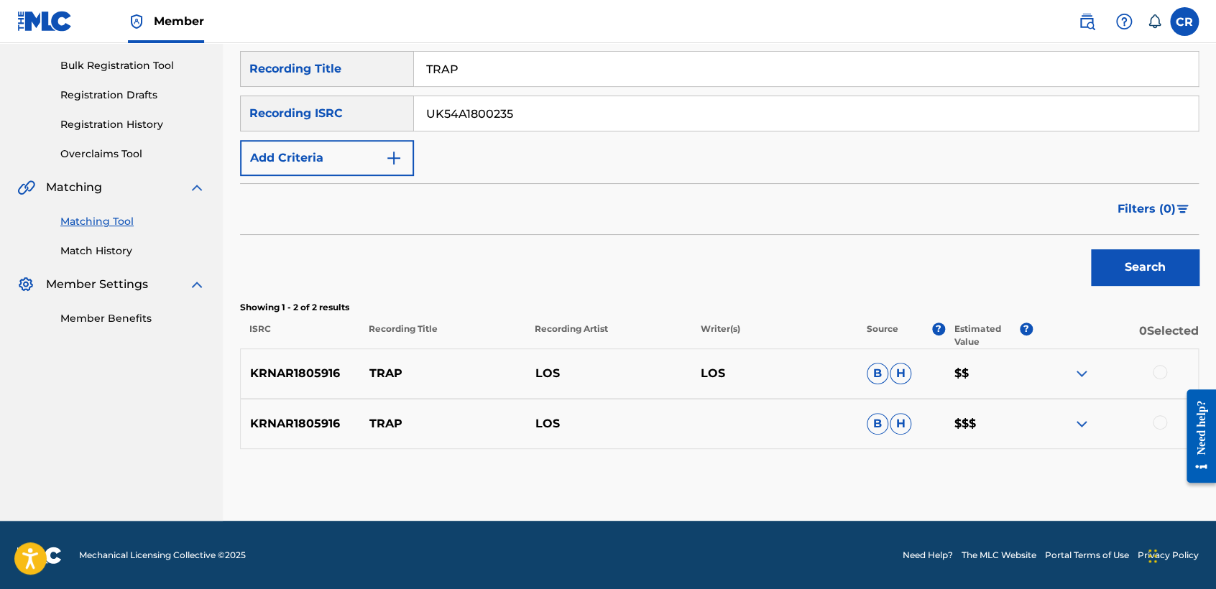
click at [636, 63] on input "TRAP" at bounding box center [806, 69] width 784 height 34
paste input "HE WAY"
type input "THE WAY"
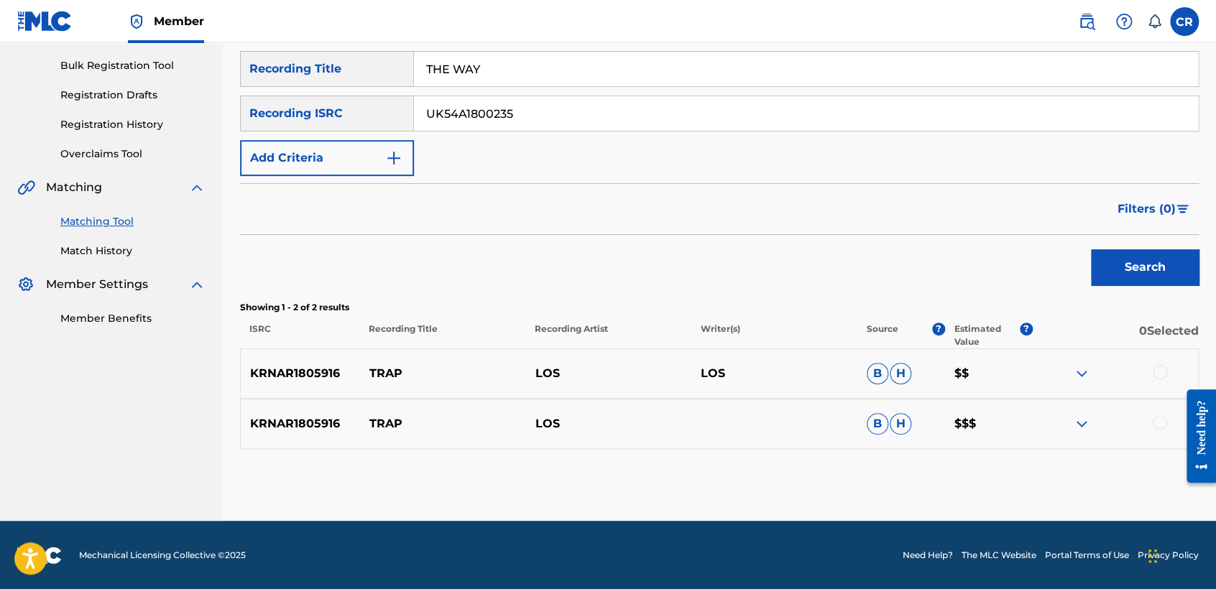
click at [1115, 279] on button "Search" at bounding box center [1145, 267] width 108 height 36
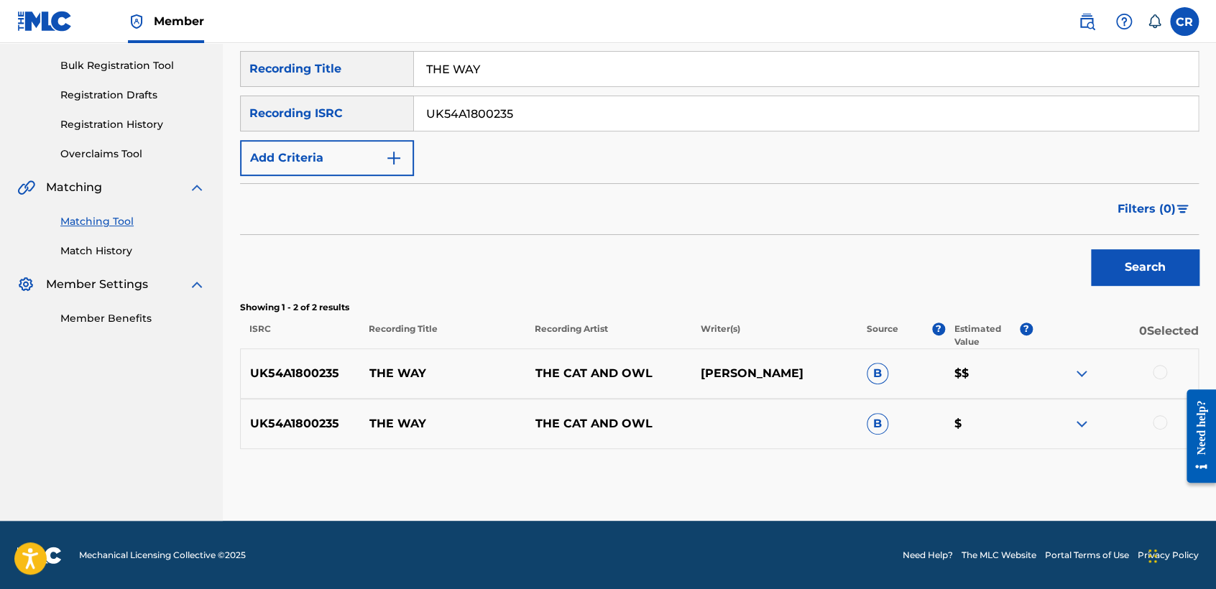
click at [799, 371] on p "[PERSON_NAME]" at bounding box center [774, 373] width 166 height 17
copy p "[PERSON_NAME]"
click at [1149, 369] on div at bounding box center [1115, 373] width 166 height 17
click at [1155, 374] on div at bounding box center [1160, 372] width 14 height 14
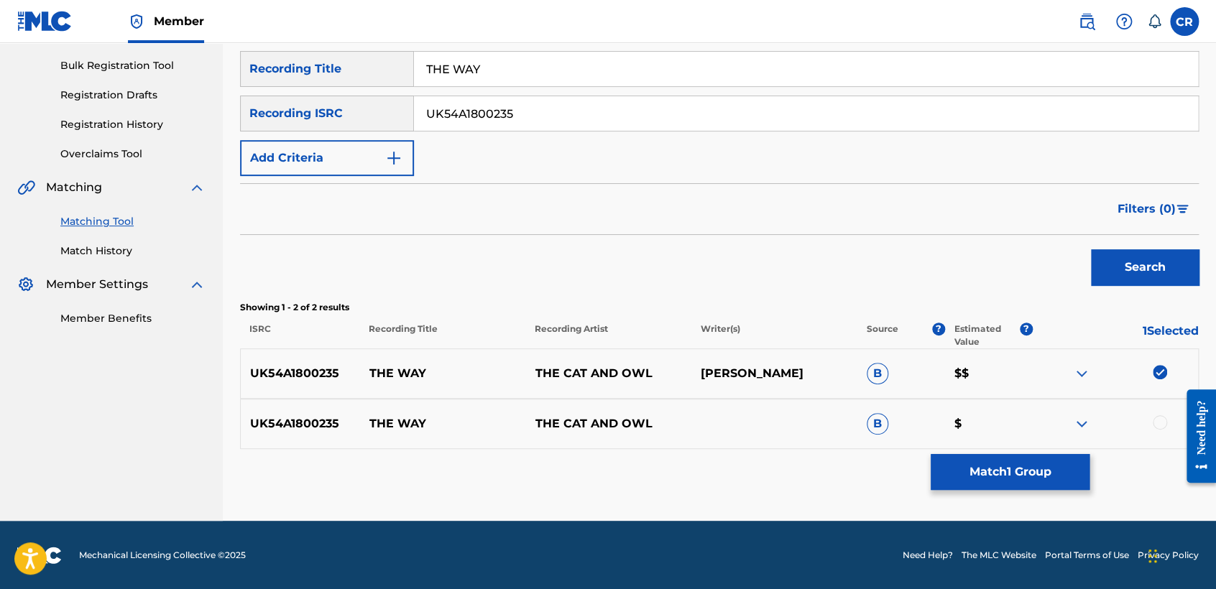
click at [1161, 421] on div at bounding box center [1160, 422] width 14 height 14
click at [1041, 464] on button "Match 2 Groups" at bounding box center [1010, 472] width 159 height 36
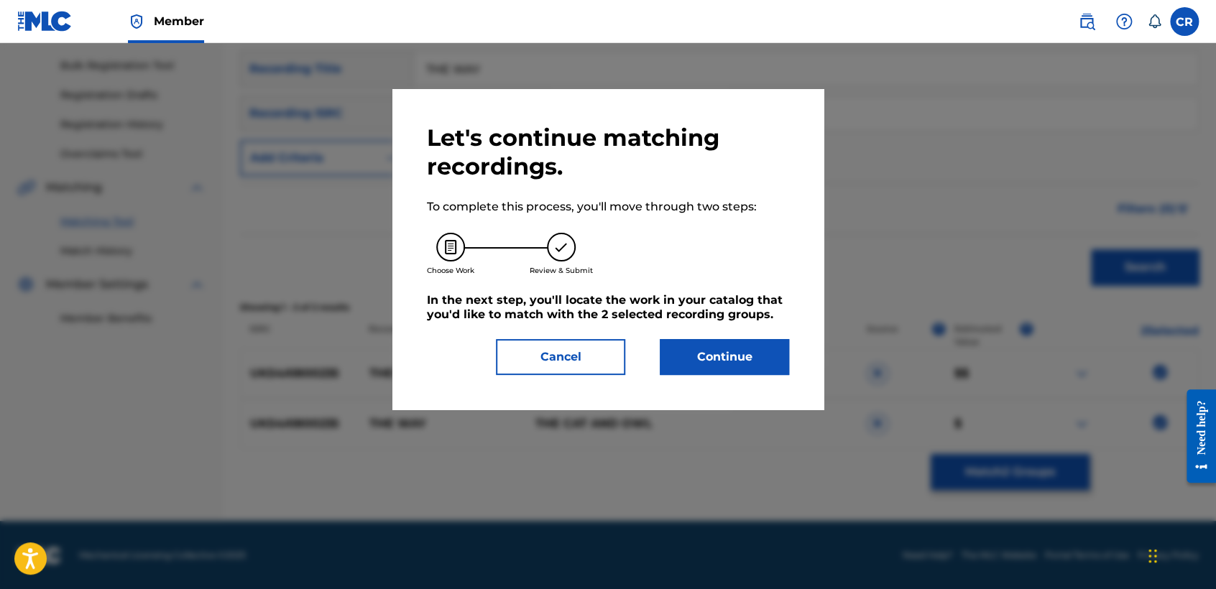
click at [758, 364] on button "Continue" at bounding box center [724, 357] width 129 height 36
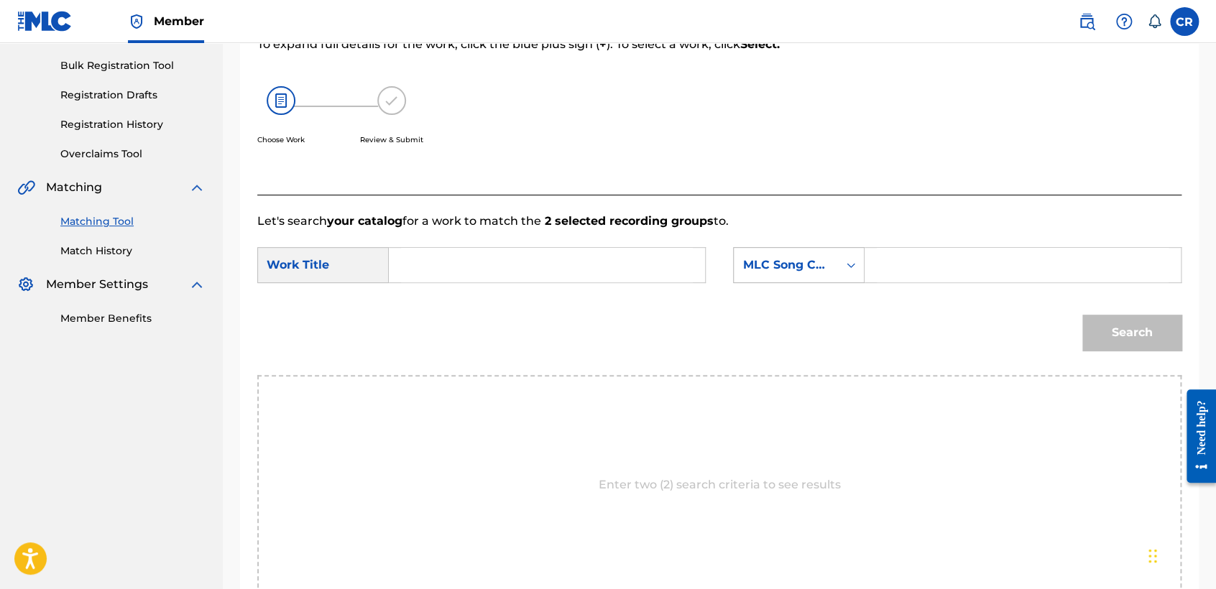
click at [821, 261] on div "MLC Song Code" at bounding box center [785, 265] width 87 height 17
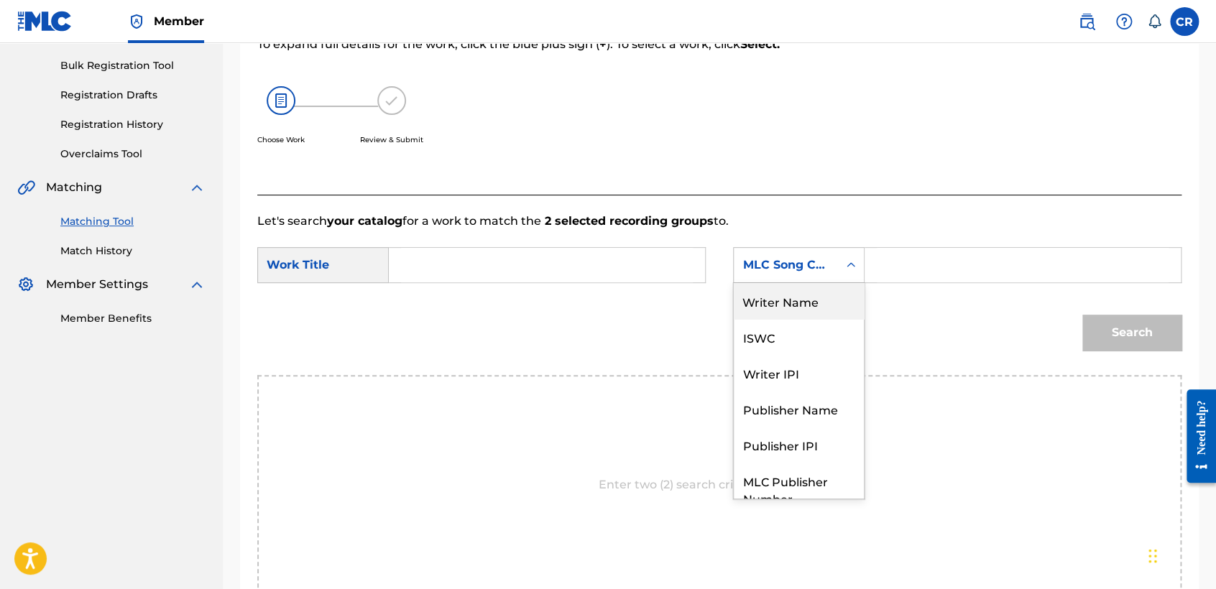
click at [827, 302] on div "Writer Name" at bounding box center [799, 301] width 130 height 36
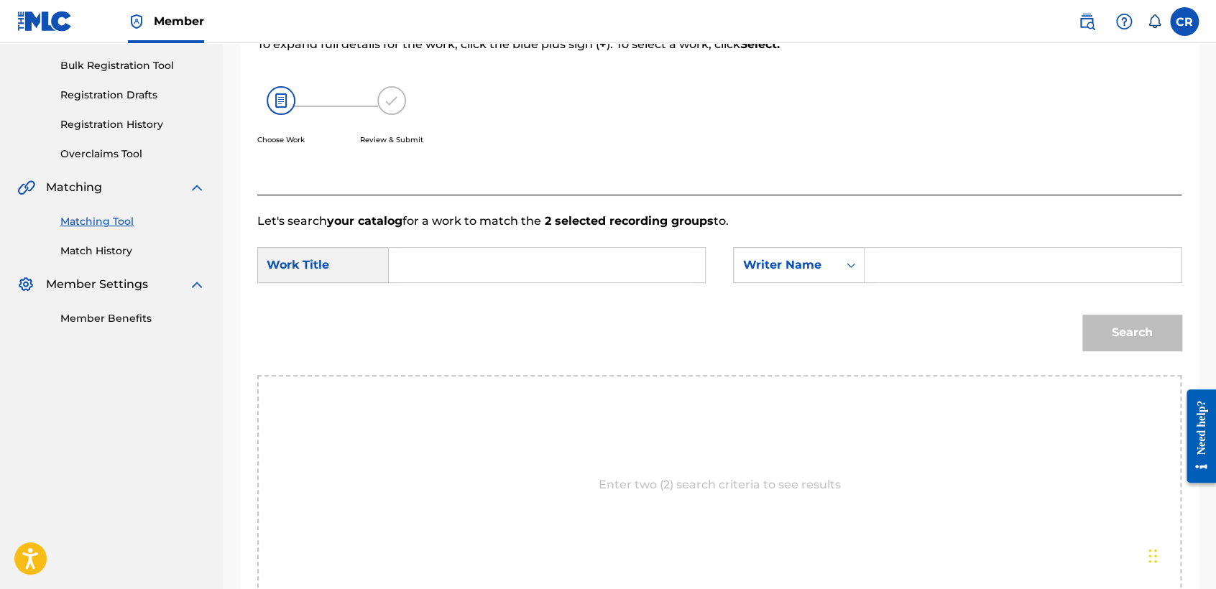
click at [910, 267] on input "Search Form" at bounding box center [1023, 265] width 292 height 34
paste input "[PERSON_NAME]"
type input "[PERSON_NAME]"
click at [581, 274] on input "Search Form" at bounding box center [547, 265] width 292 height 34
paste input "THE WAY"
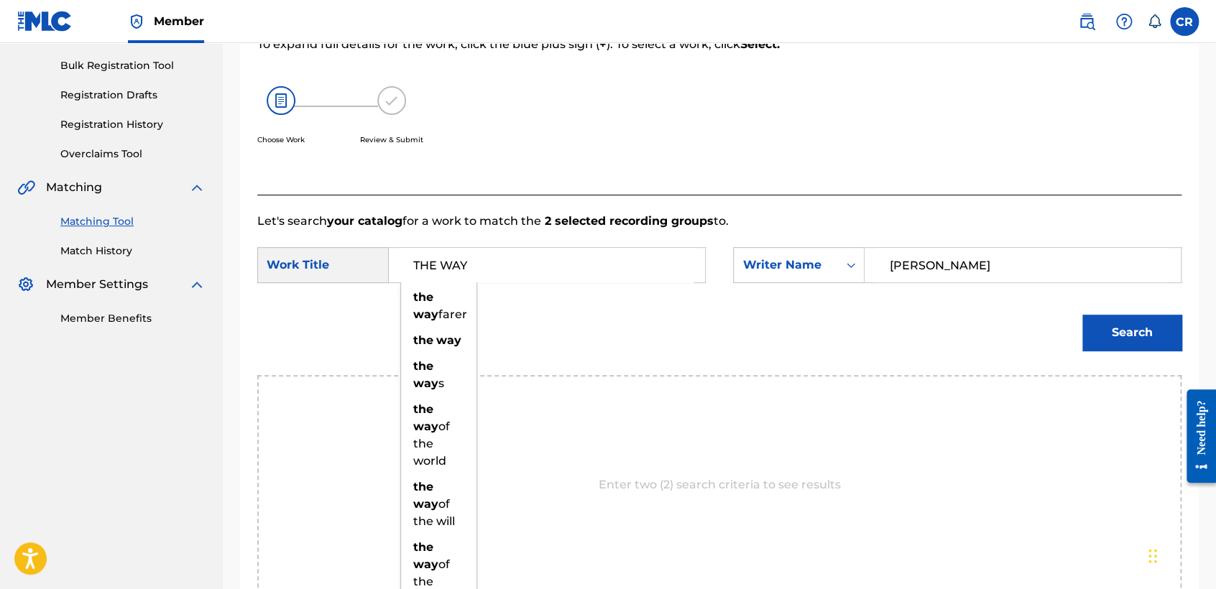
type input "THE WAY"
click at [1125, 327] on button "Search" at bounding box center [1131, 333] width 99 height 36
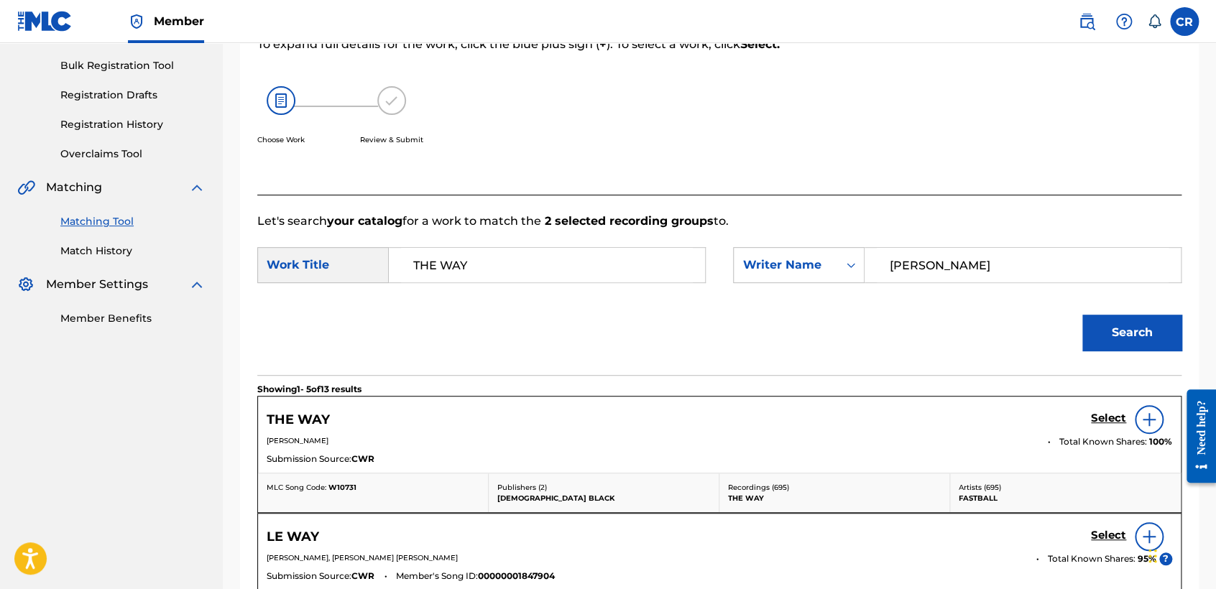
click at [1117, 414] on h5 "Select" at bounding box center [1108, 419] width 35 height 14
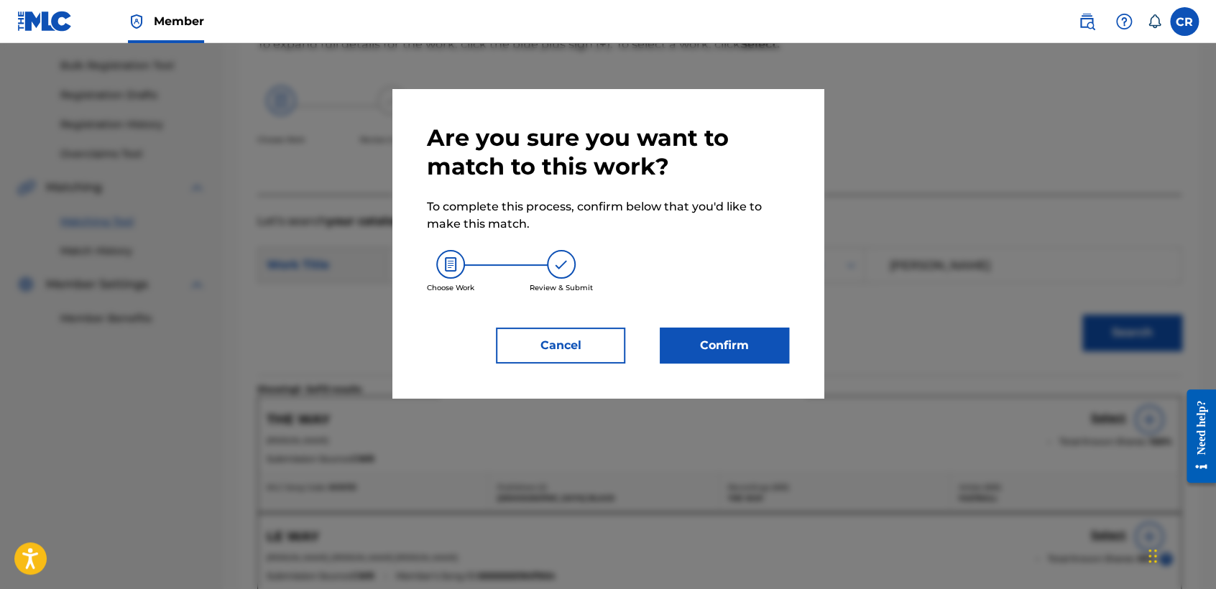
click at [707, 351] on button "Confirm" at bounding box center [724, 346] width 129 height 36
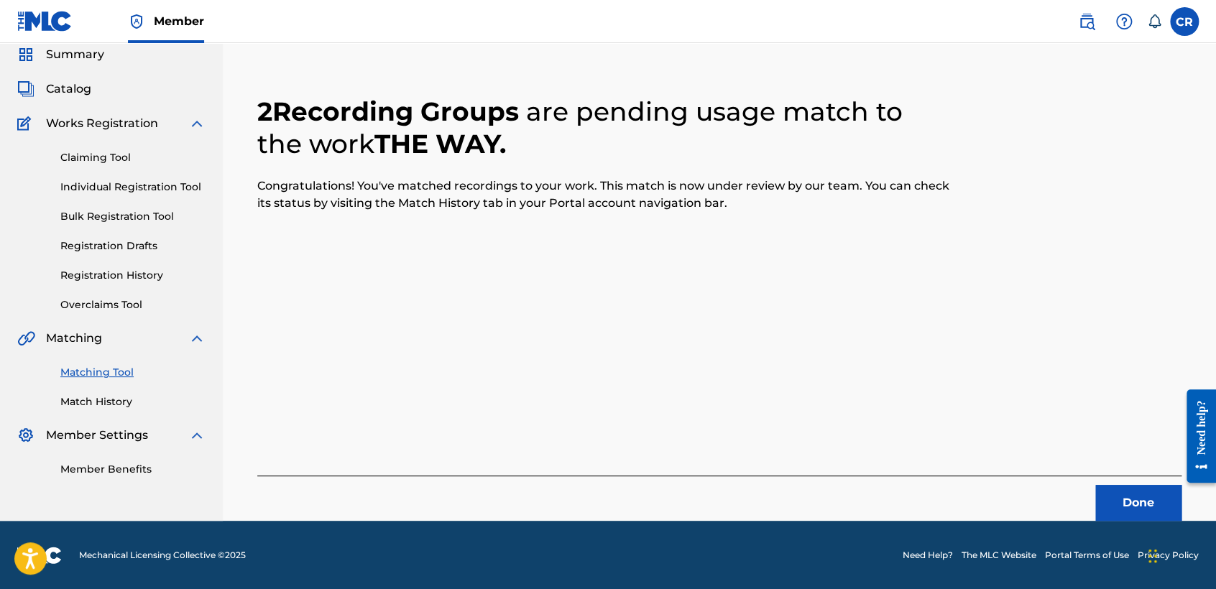
click at [1145, 509] on button "Done" at bounding box center [1138, 503] width 86 height 36
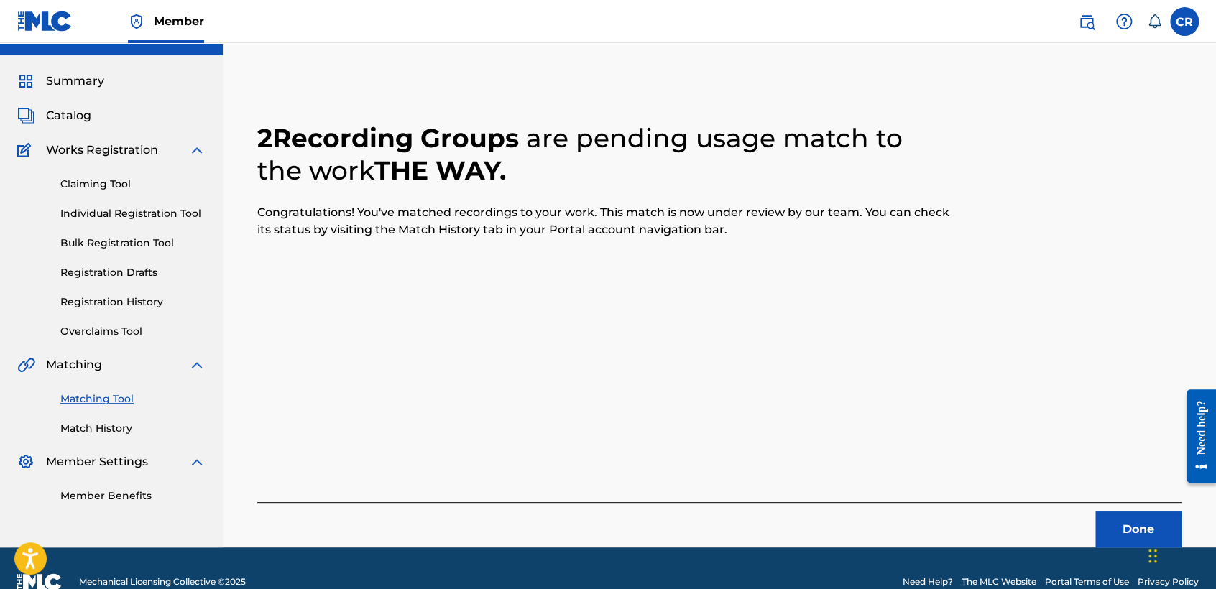
scroll to position [54, 0]
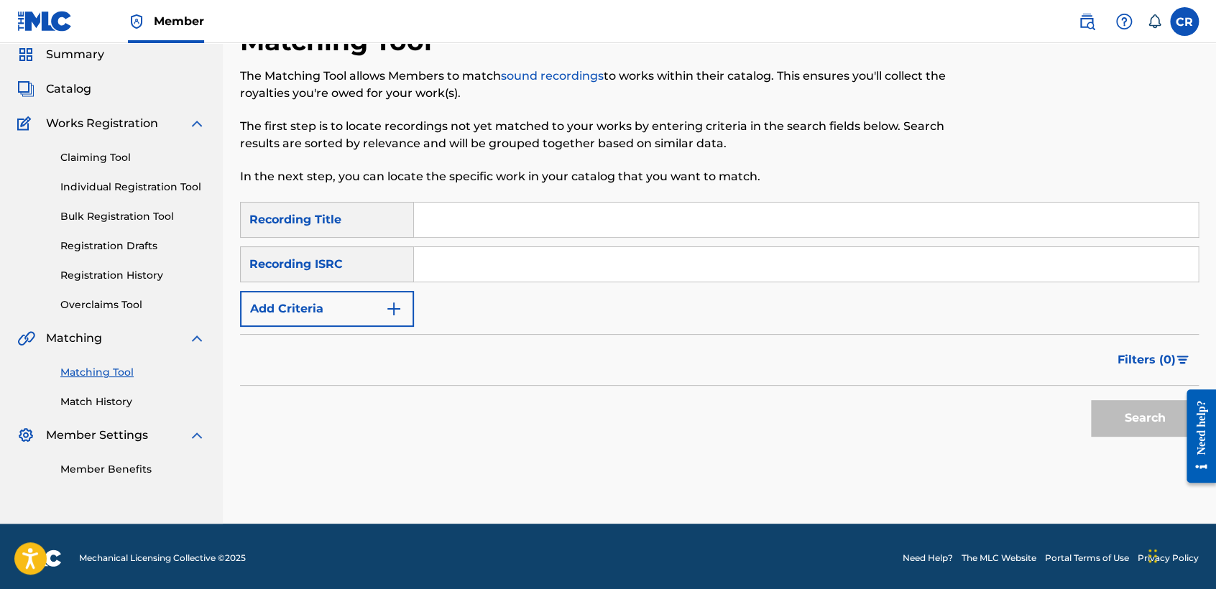
click at [658, 267] on input "Search Form" at bounding box center [806, 264] width 784 height 34
paste input "QM42K1830304"
type input "QM42K1830304"
click at [616, 209] on input "Search Form" at bounding box center [806, 220] width 784 height 34
paste input "REVERSE"
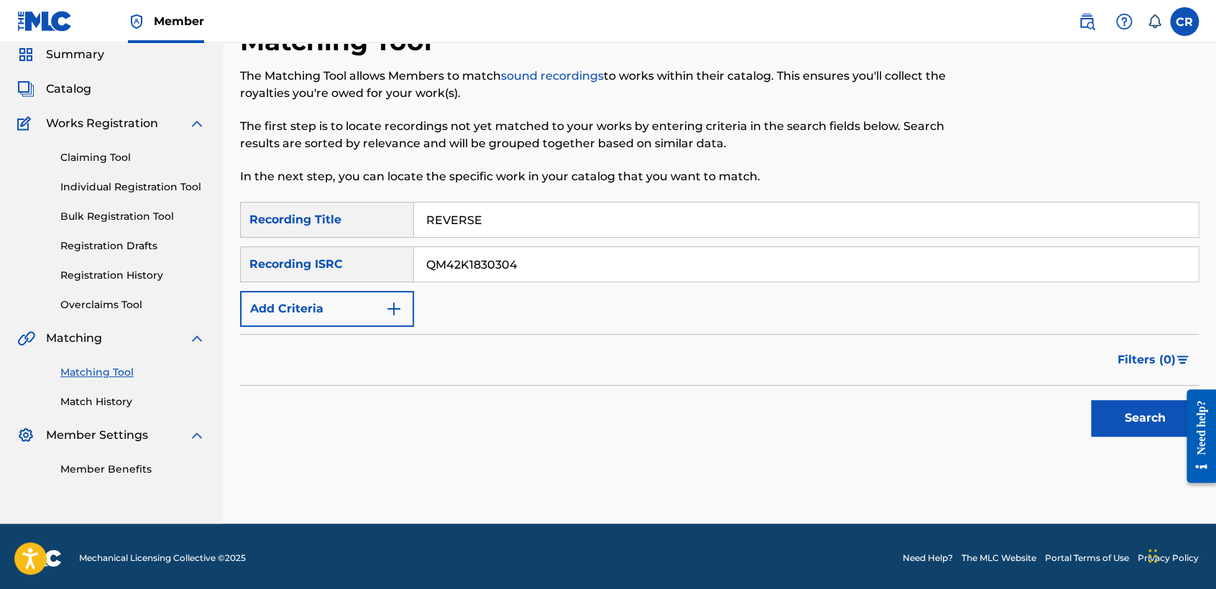
type input "REVERSE"
drag, startPoint x: 1102, startPoint y: 423, endPoint x: 1087, endPoint y: 415, distance: 16.7
click at [1104, 420] on button "Search" at bounding box center [1145, 418] width 108 height 36
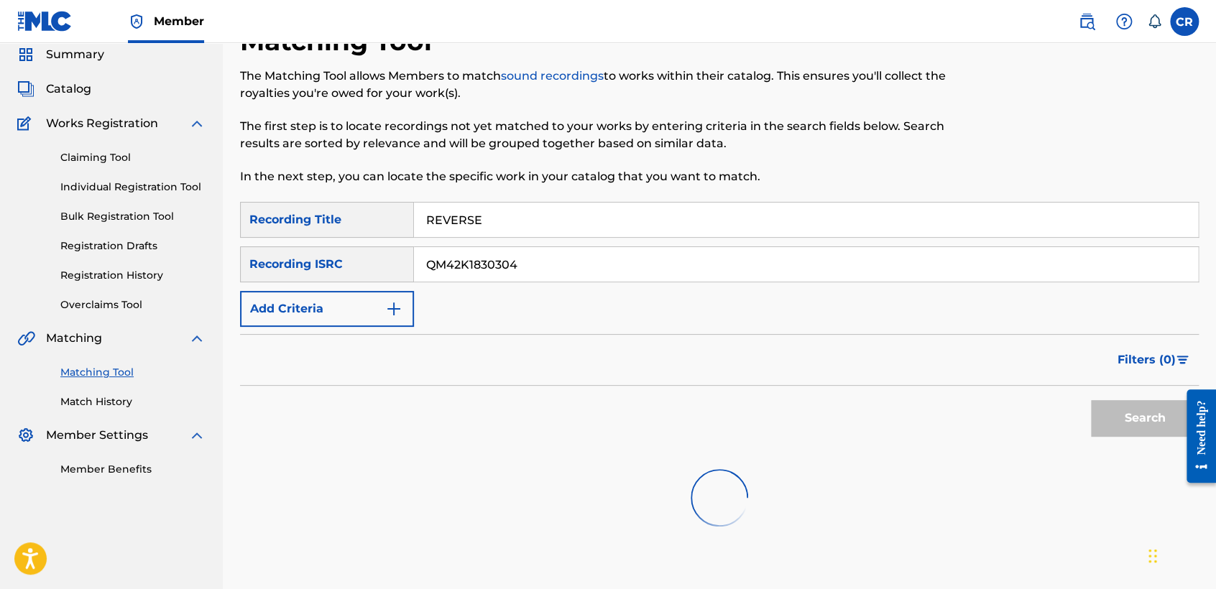
scroll to position [149, 0]
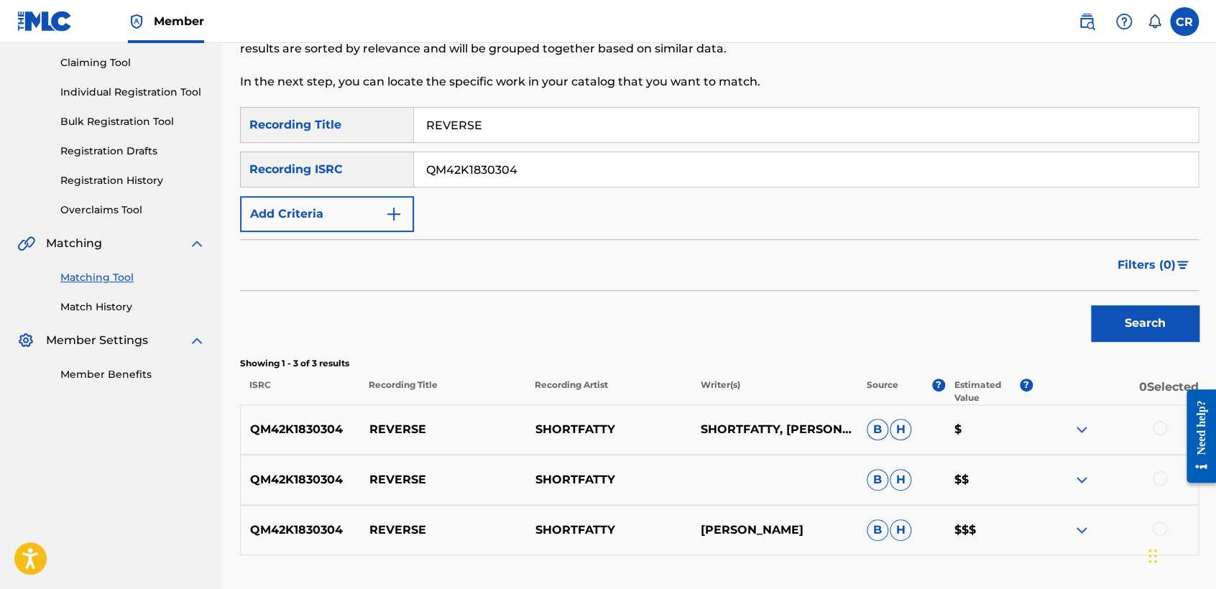
click at [742, 434] on p "SHORTFATTY, [PERSON_NAME]" at bounding box center [774, 429] width 166 height 17
click at [741, 434] on p "SHORTFATTY, [PERSON_NAME]" at bounding box center [774, 429] width 166 height 17
copy p "SHAHID"
click at [1153, 430] on div at bounding box center [1160, 428] width 14 height 14
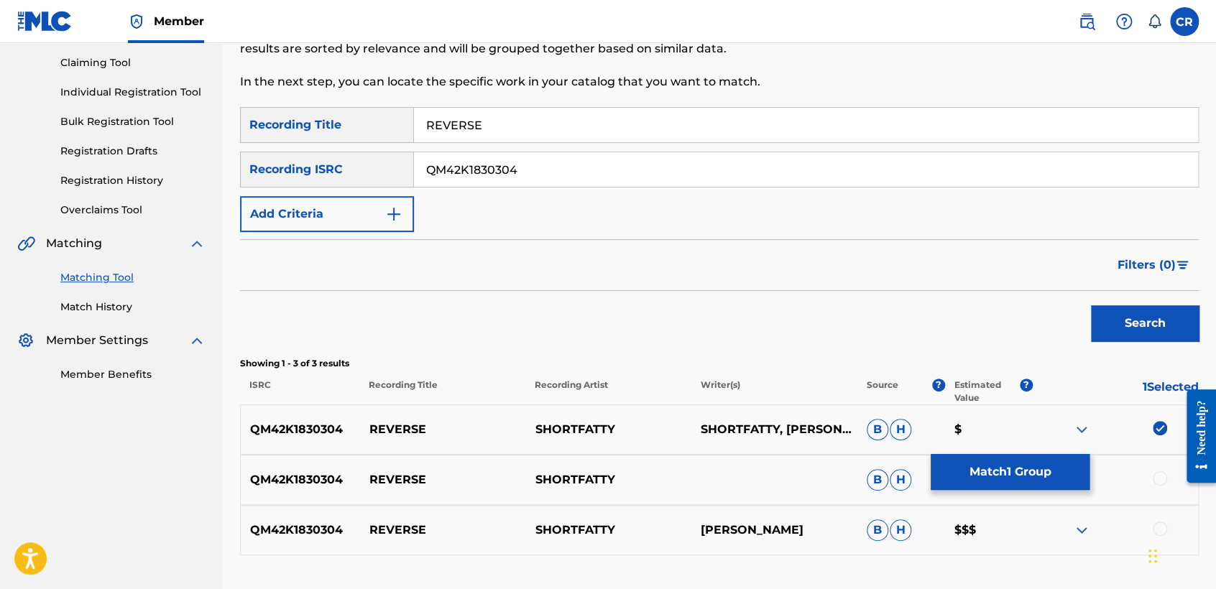
click at [1152, 469] on div "QM42K1830304 REVERSE SHORTFATTY B H $$" at bounding box center [719, 480] width 959 height 50
click at [1153, 474] on div at bounding box center [1160, 478] width 14 height 14
click at [1155, 519] on div "QM42K1830304 REVERSE SHORTFATTY [PERSON_NAME] [PERSON_NAME] $$$" at bounding box center [719, 530] width 959 height 50
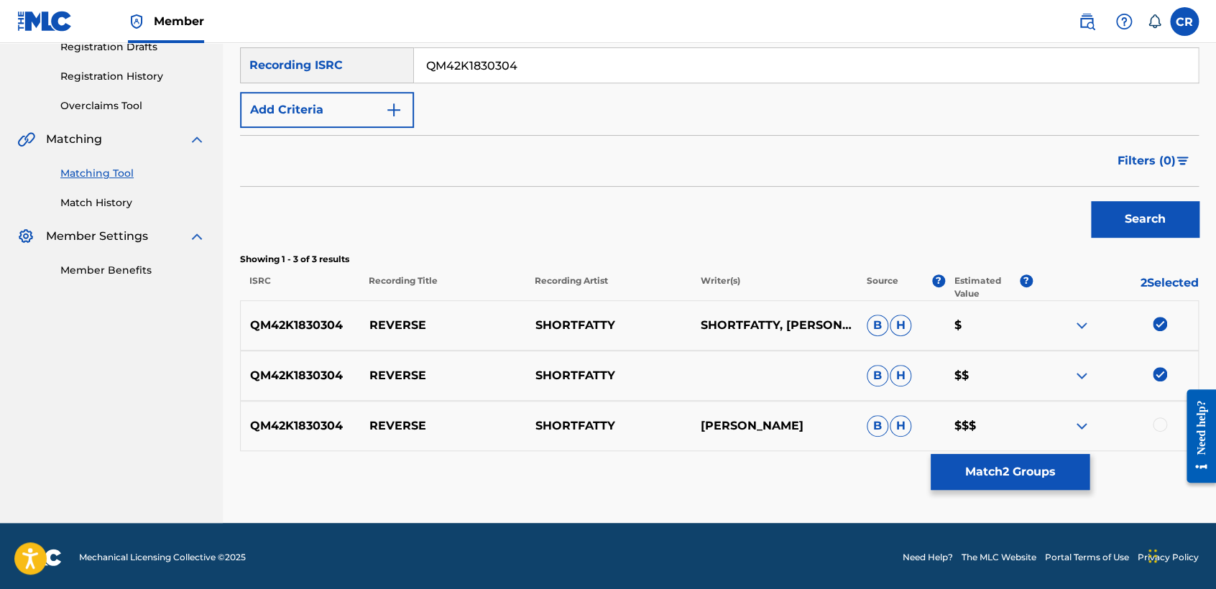
scroll to position [255, 0]
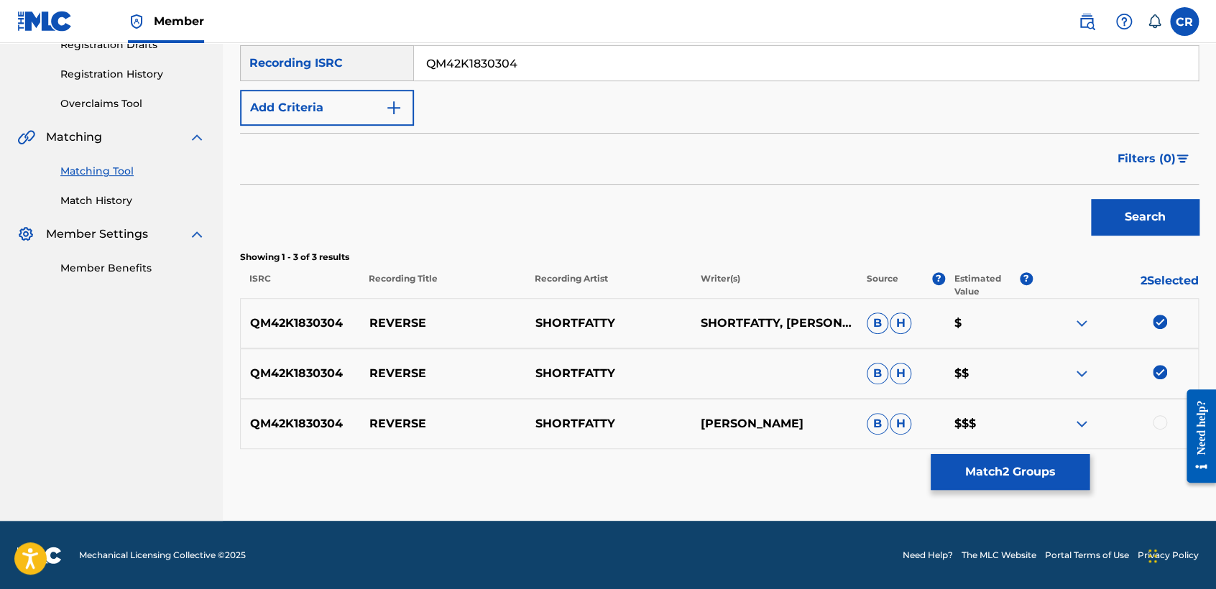
click at [1160, 420] on div at bounding box center [1160, 422] width 14 height 14
click at [1018, 467] on button "Match 3 Groups" at bounding box center [1010, 472] width 159 height 36
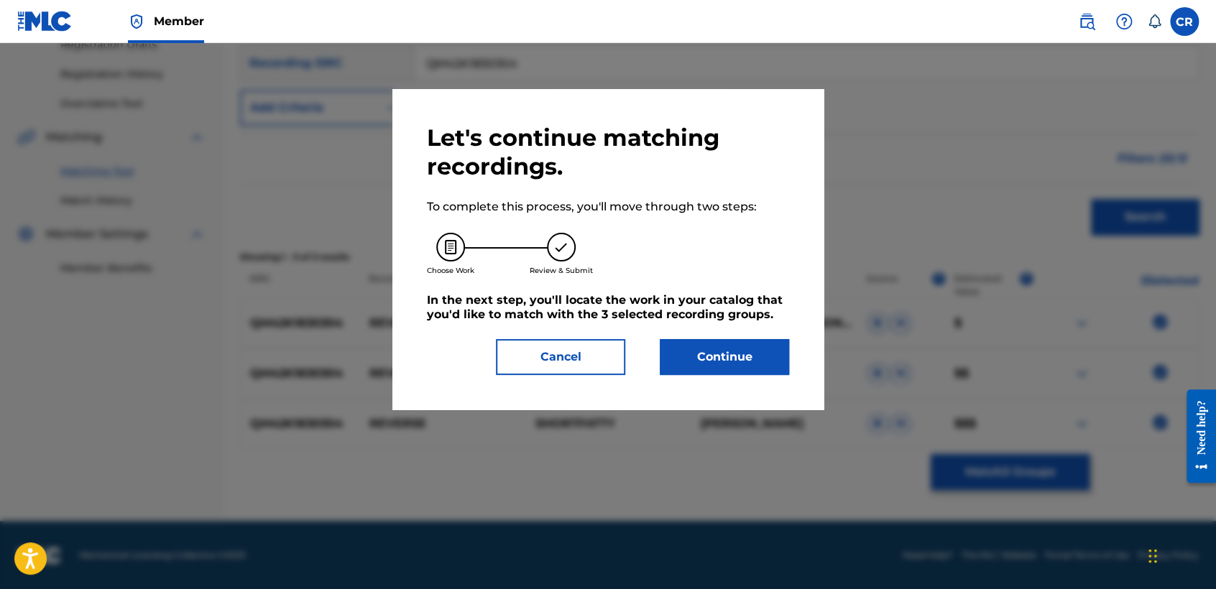
click at [763, 364] on button "Continue" at bounding box center [724, 357] width 129 height 36
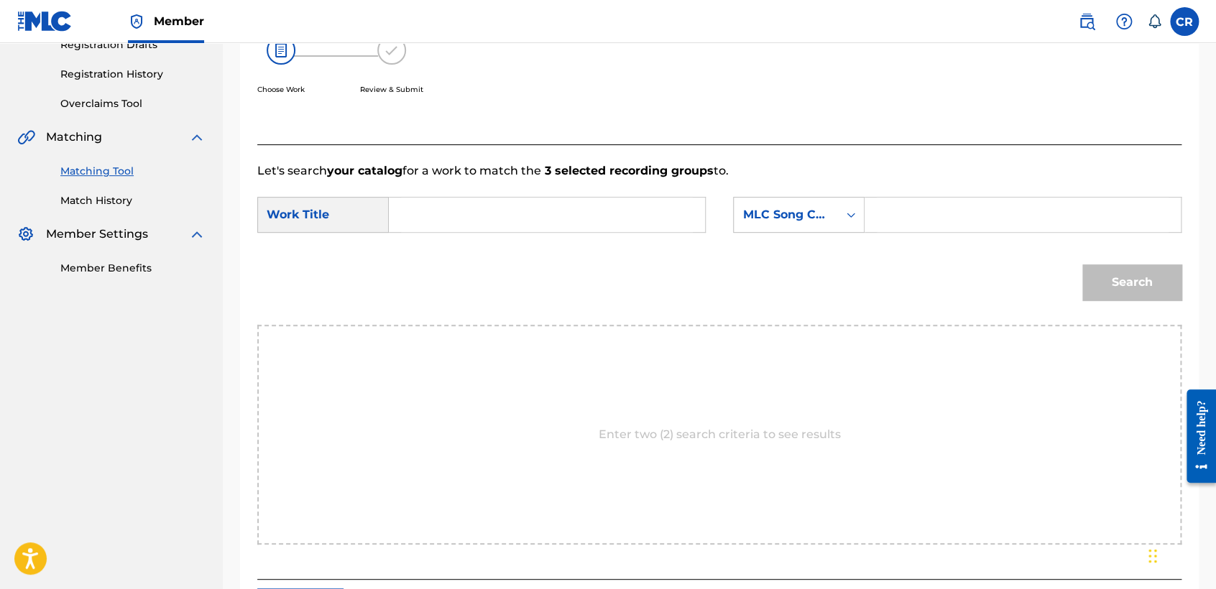
click at [782, 241] on form "SearchWithCriteriababdcce0-9f2b-4b0c-bfe1-cd6bf8d5fd1c Work Title SearchWithCri…" at bounding box center [719, 252] width 924 height 145
click at [783, 216] on div "MLC Song Code" at bounding box center [785, 214] width 87 height 17
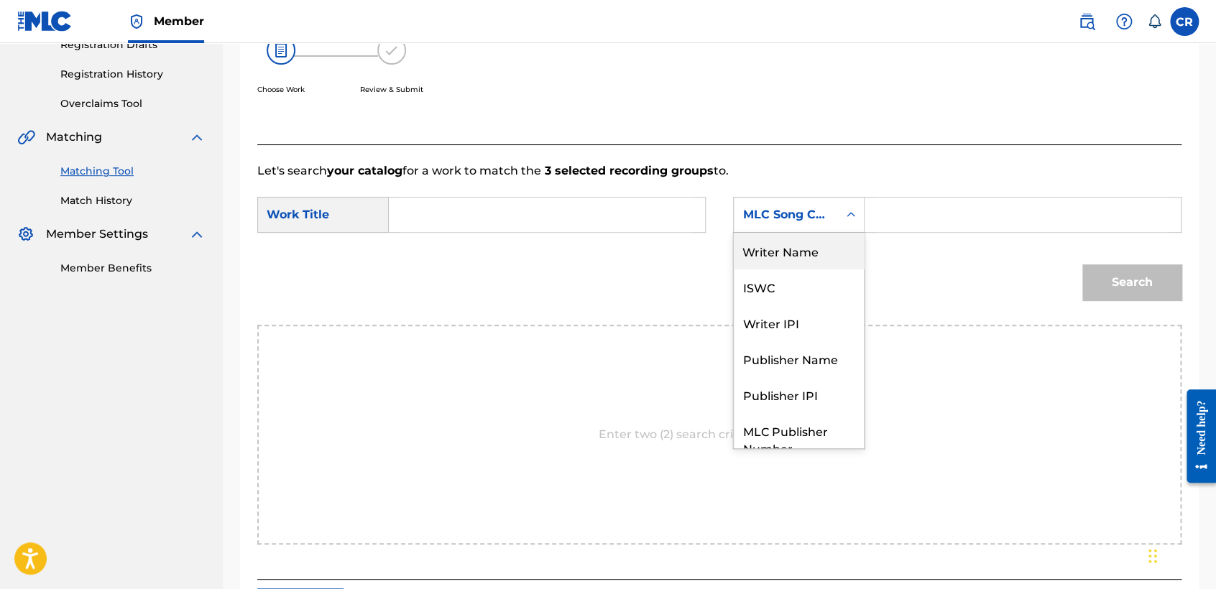
drag, startPoint x: 786, startPoint y: 266, endPoint x: 803, endPoint y: 262, distance: 17.1
click at [797, 262] on div "Writer Name" at bounding box center [799, 251] width 130 height 36
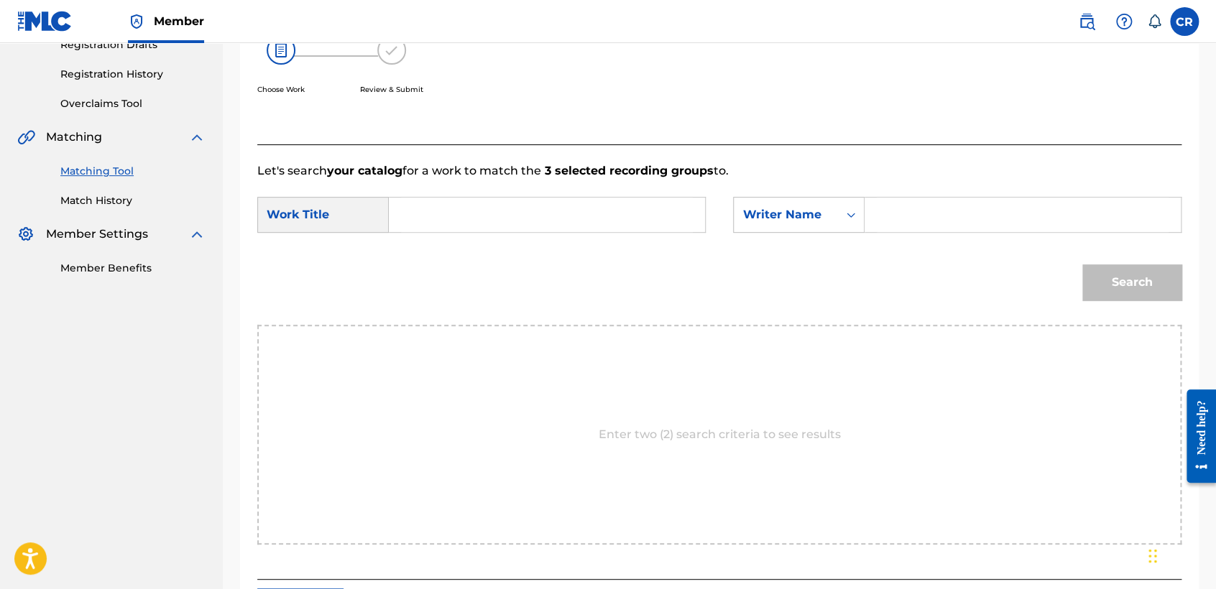
click at [967, 204] on input "Search Form" at bounding box center [1023, 215] width 292 height 34
paste input "SHAHID"
type input "SHAHID"
click at [615, 231] on input "Search Form" at bounding box center [547, 215] width 292 height 34
click at [619, 219] on input "Search Form" at bounding box center [547, 215] width 292 height 34
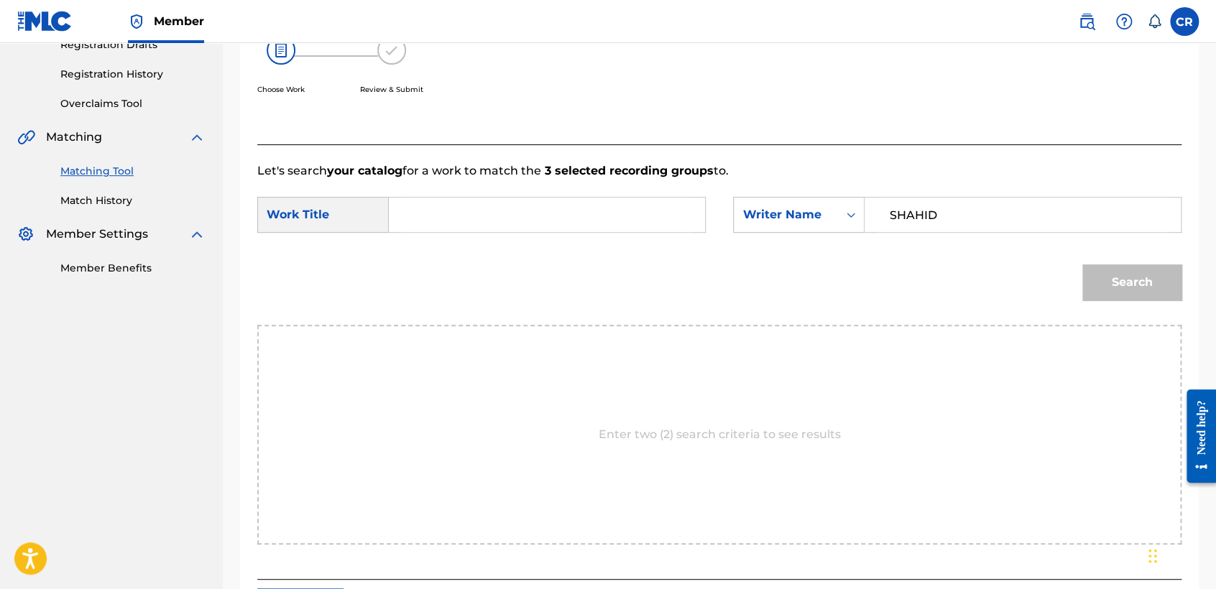
paste input "REVERSE"
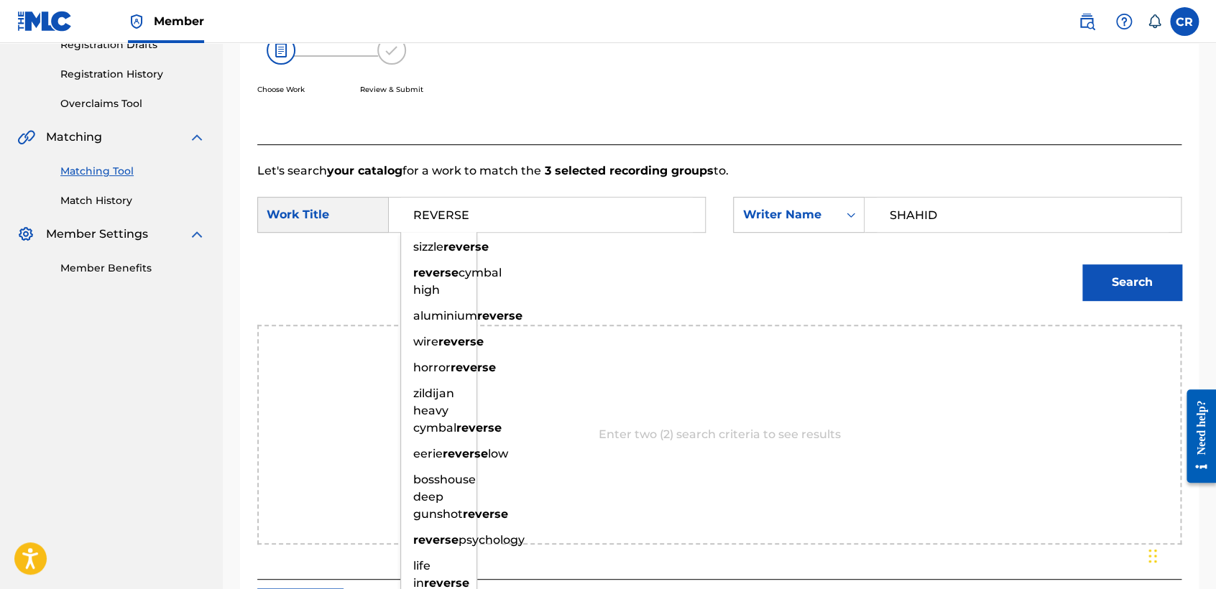
type input "REVERSE"
click at [1139, 303] on div "Search" at bounding box center [1128, 278] width 106 height 57
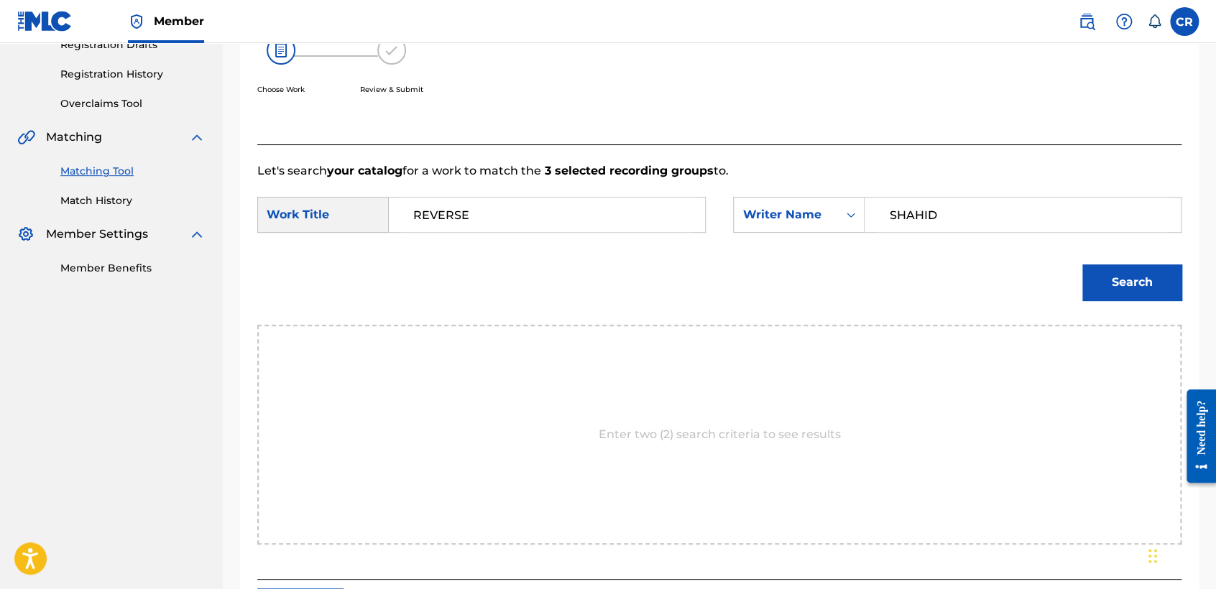
click at [1140, 295] on button "Search" at bounding box center [1131, 282] width 99 height 36
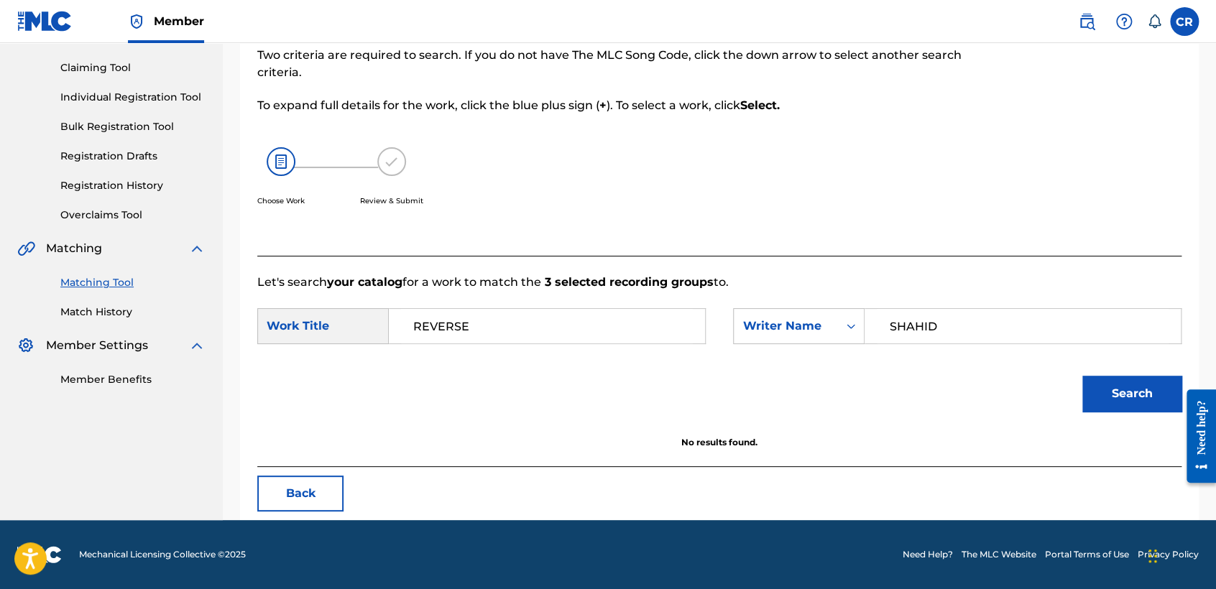
scroll to position [143, 0]
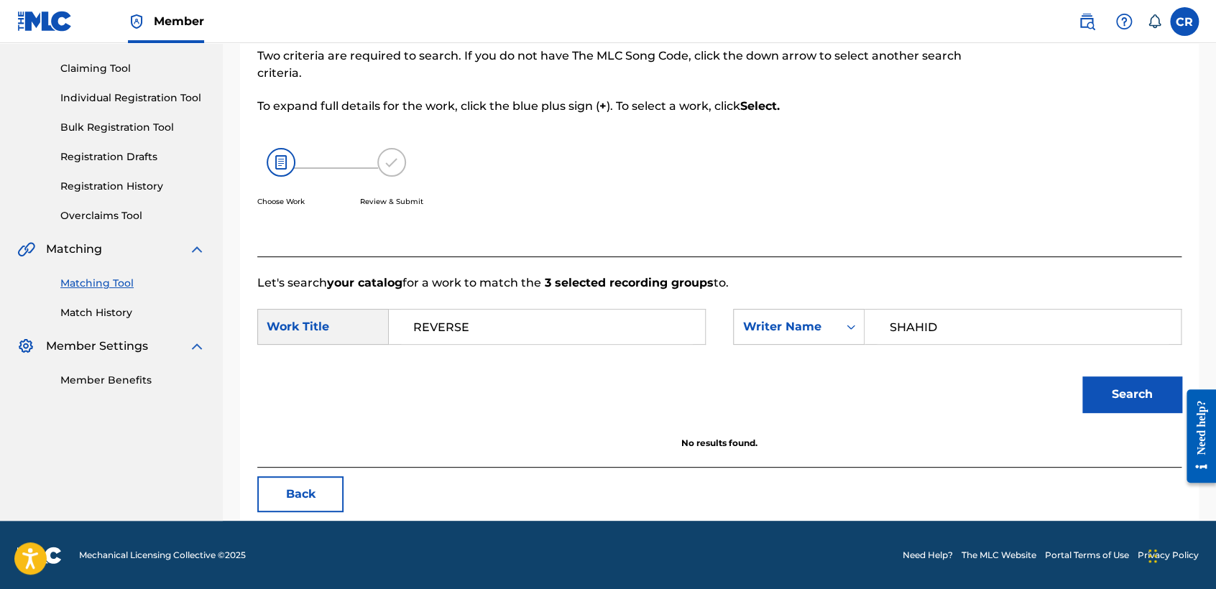
click at [282, 503] on button "Back" at bounding box center [300, 494] width 86 height 36
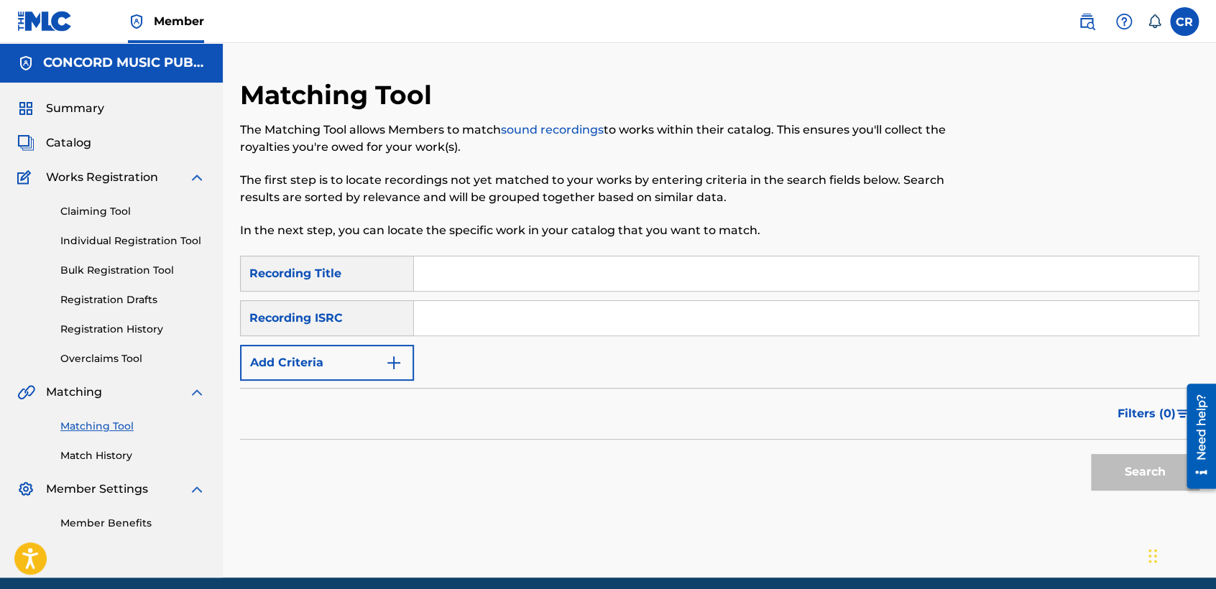
drag, startPoint x: 596, startPoint y: 316, endPoint x: 608, endPoint y: 326, distance: 15.8
click at [596, 316] on input "Search Form" at bounding box center [806, 318] width 784 height 34
paste input "TCABG1204105"
type input "TCABG1204105"
drag, startPoint x: 664, startPoint y: 283, endPoint x: 920, endPoint y: 365, distance: 268.6
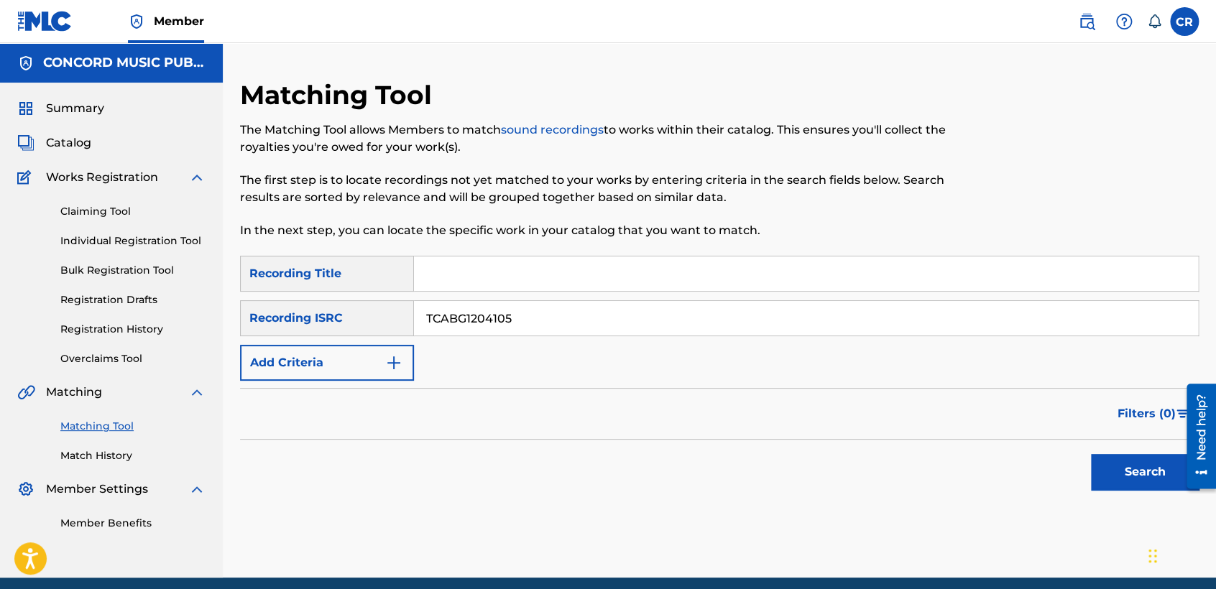
click at [665, 282] on input "Search Form" at bounding box center [806, 274] width 784 height 34
paste input "ALIVE"
type input "ALIVE"
click at [1119, 472] on button "Search" at bounding box center [1145, 472] width 108 height 36
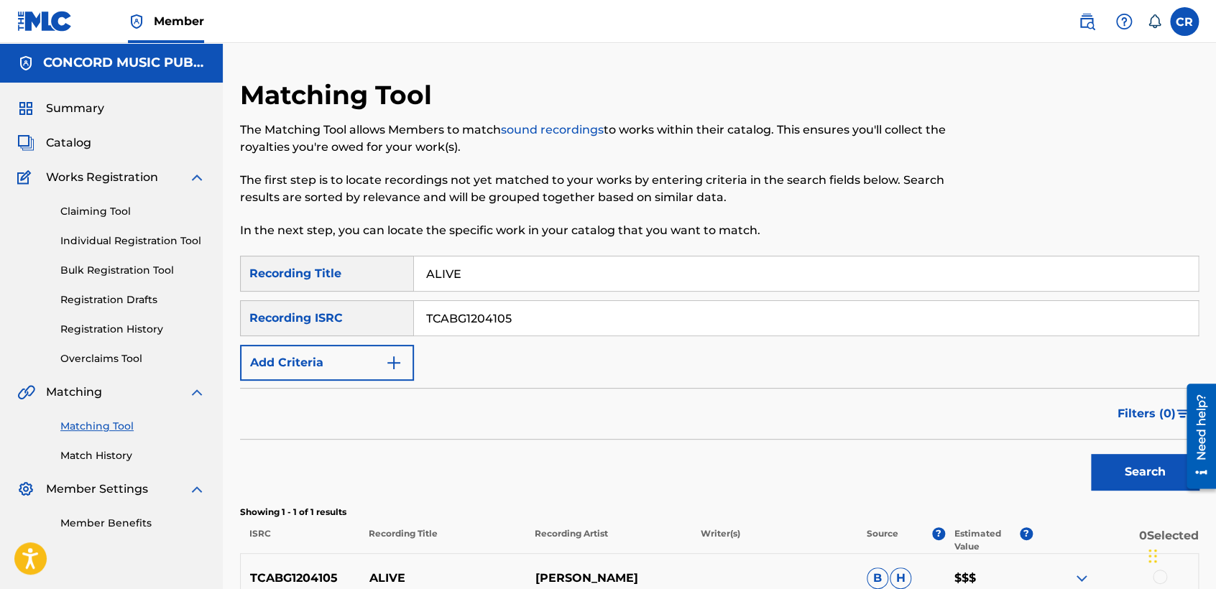
scroll to position [154, 0]
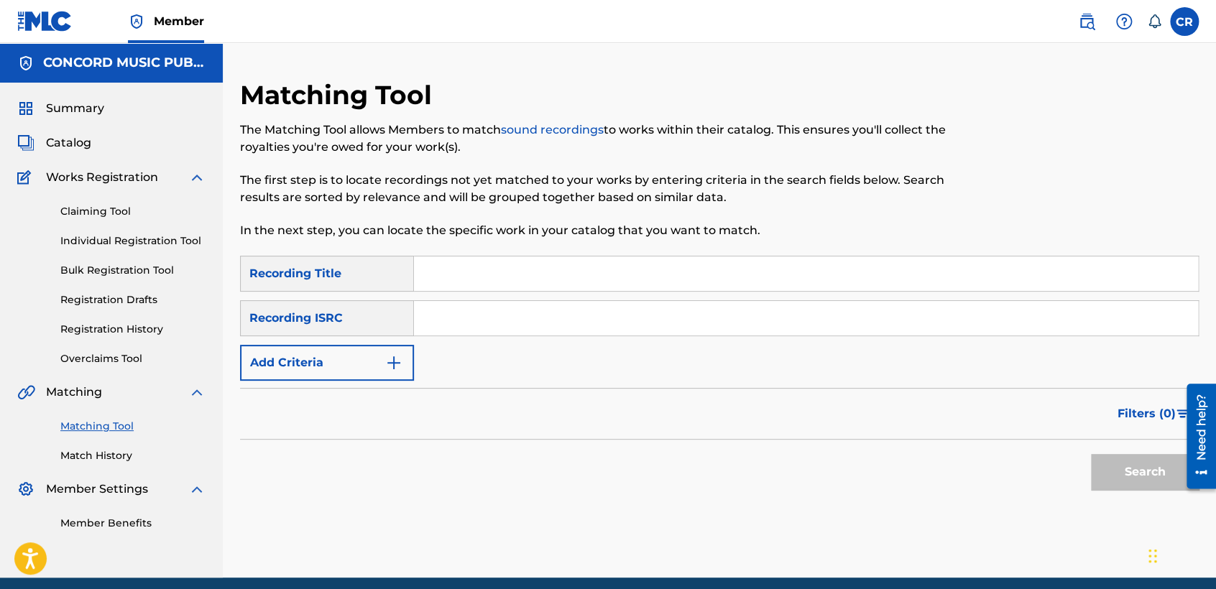
click at [594, 312] on input "Search Form" at bounding box center [806, 318] width 784 height 34
paste input "USCO90132311"
type input "USCO90132311"
drag, startPoint x: 682, startPoint y: 273, endPoint x: 693, endPoint y: 272, distance: 10.8
click at [682, 273] on input "Search Form" at bounding box center [806, 274] width 784 height 34
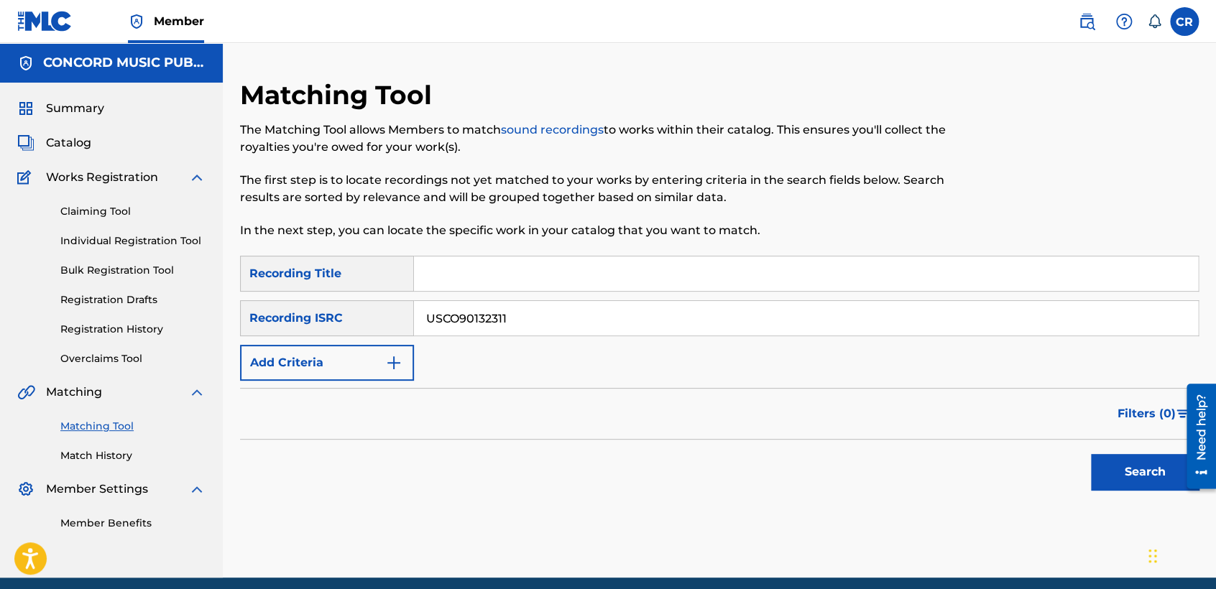
paste input "GOOD PEOPLE"
type input "GOOD PEOPLE"
click at [1122, 471] on button "Search" at bounding box center [1145, 472] width 108 height 36
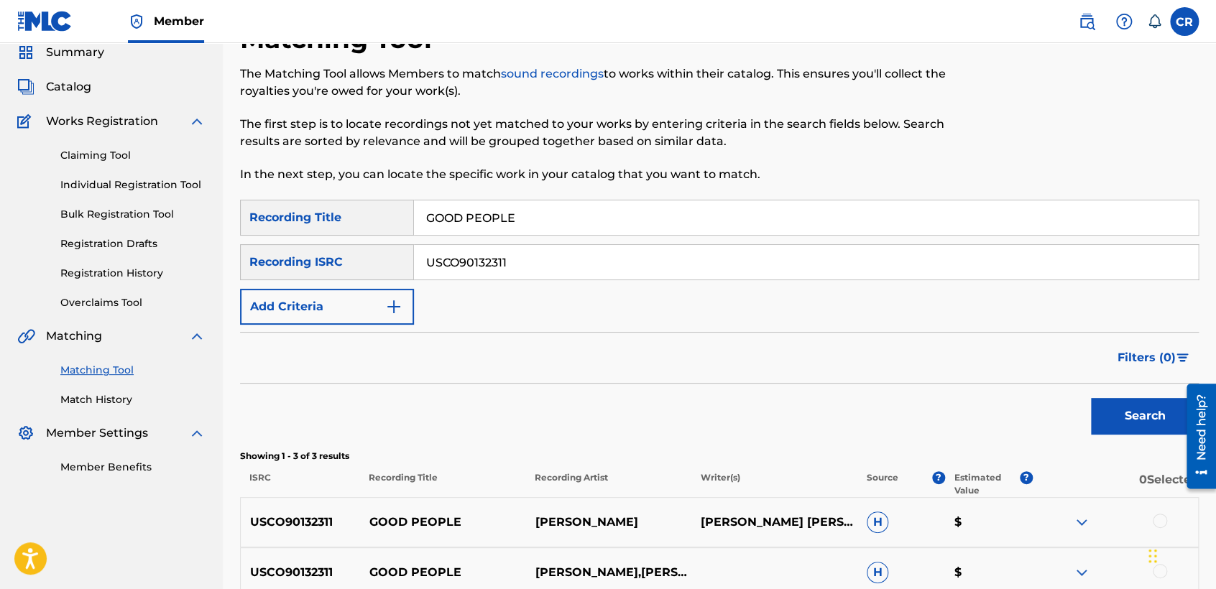
scroll to position [239, 0]
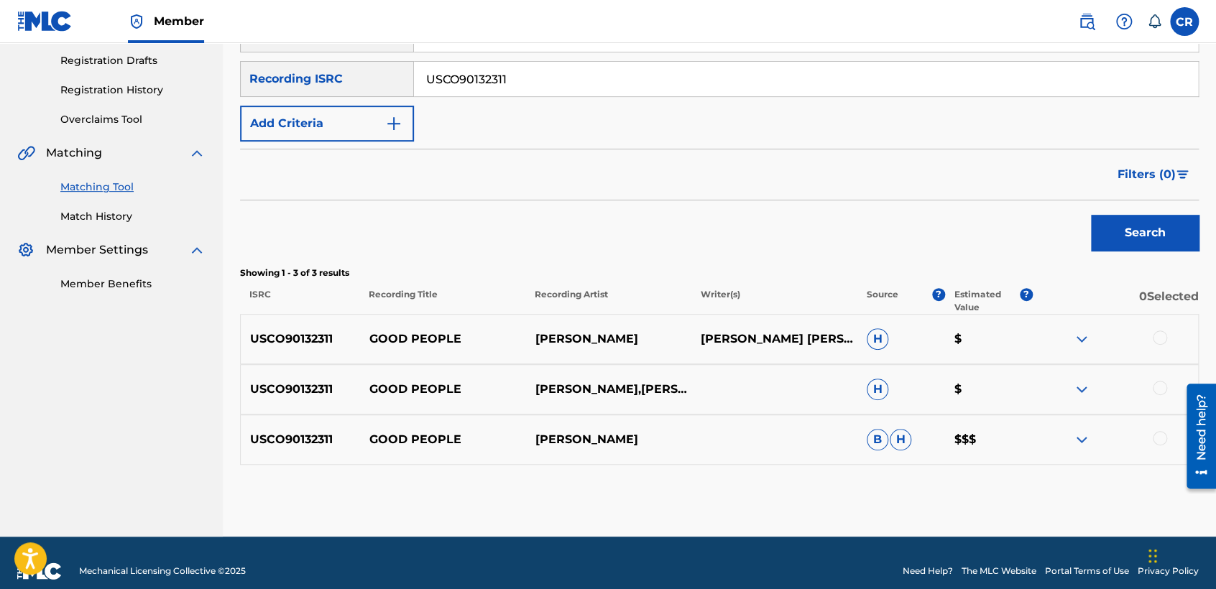
click at [743, 348] on p "VICTOR WOOTEN D. WALKER" at bounding box center [774, 339] width 166 height 17
copy p "WALKER"
click at [1158, 335] on div at bounding box center [1160, 338] width 14 height 14
click at [1160, 394] on div at bounding box center [1160, 388] width 14 height 14
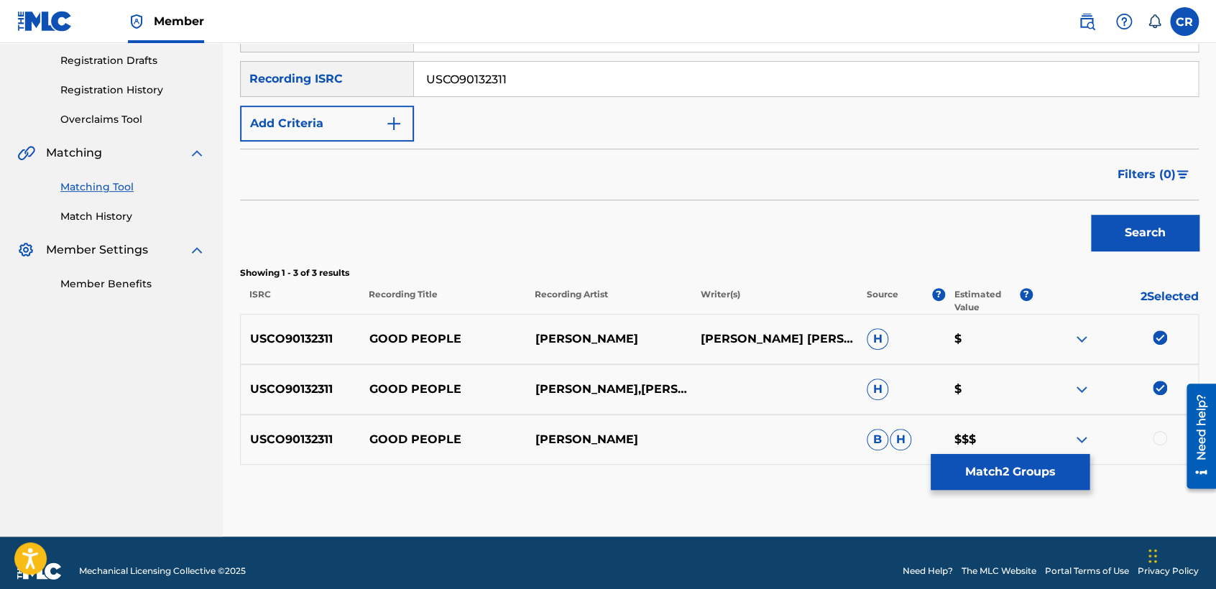
click at [1162, 434] on div at bounding box center [1160, 438] width 14 height 14
click at [1043, 483] on button "Match 3 Groups" at bounding box center [1010, 472] width 159 height 36
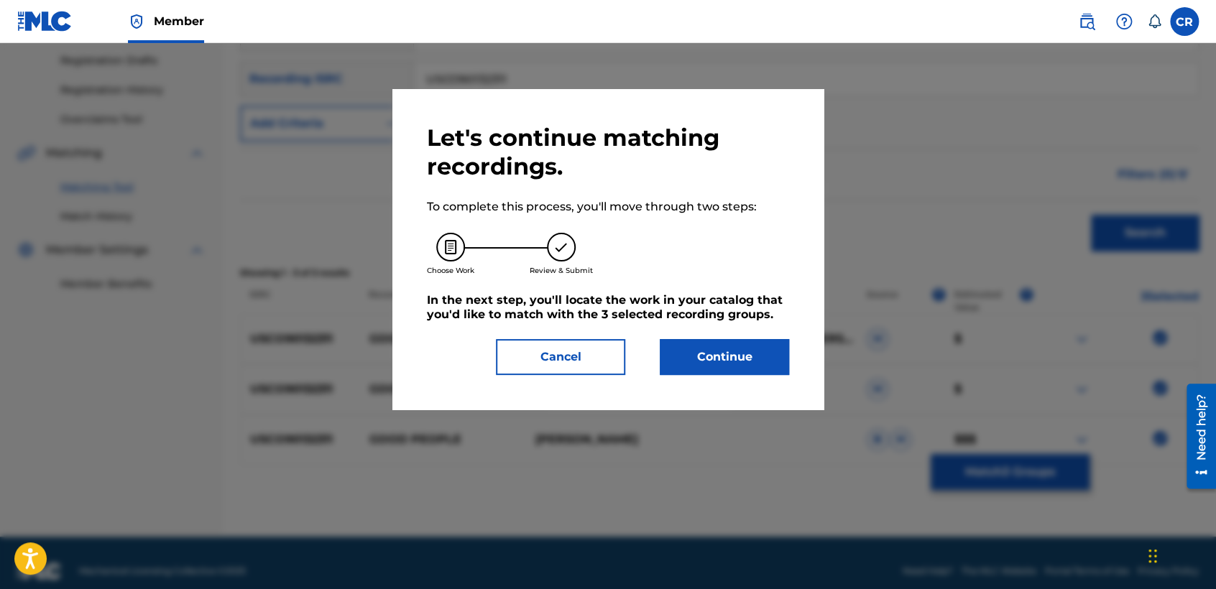
click at [763, 368] on button "Continue" at bounding box center [724, 357] width 129 height 36
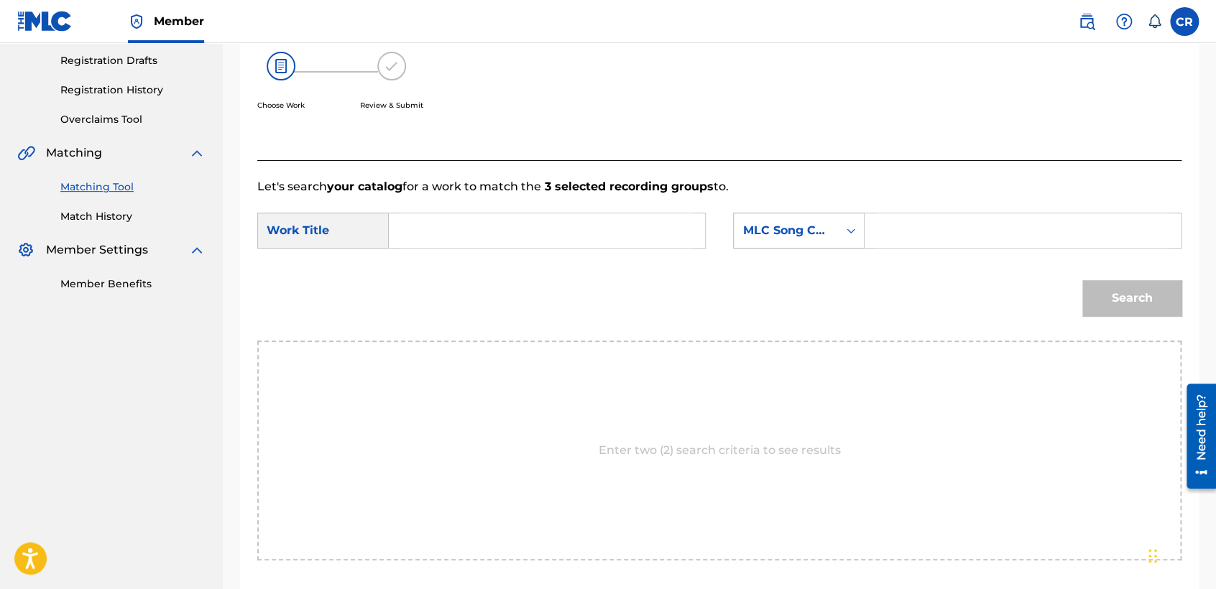
click at [769, 232] on div "MLC Song Code" at bounding box center [785, 230] width 87 height 17
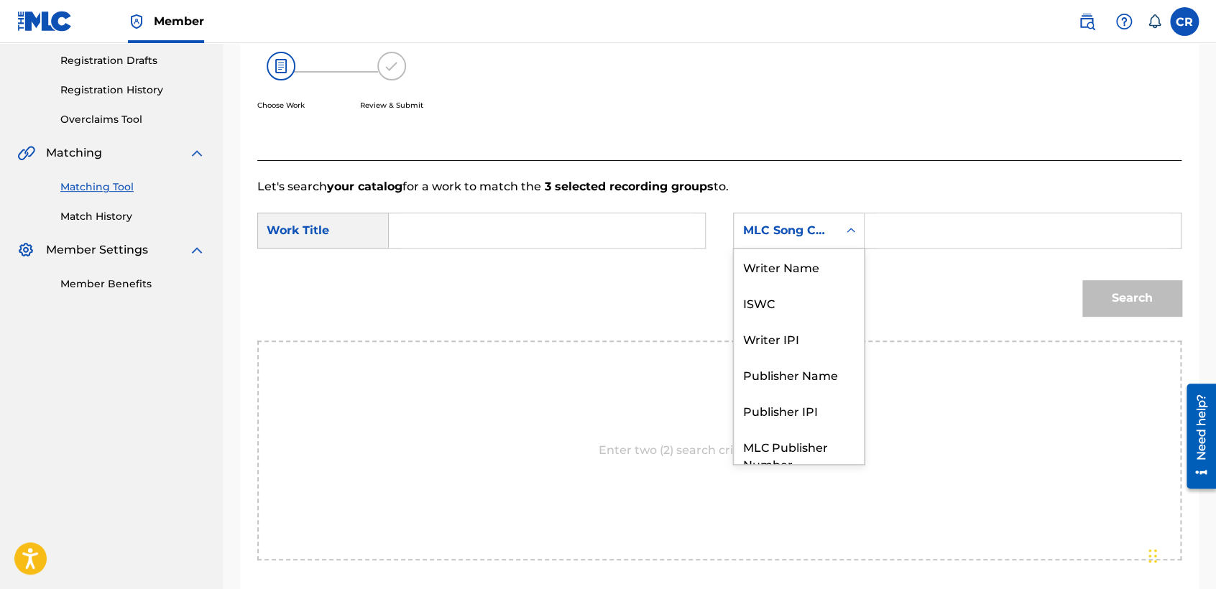
scroll to position [0, 0]
drag, startPoint x: 774, startPoint y: 285, endPoint x: 791, endPoint y: 281, distance: 17.6
click at [788, 282] on div "Writer Name ISWC Writer IPI Publisher Name Publisher IPI MLC Publisher Number M…" at bounding box center [799, 357] width 130 height 216
click at [795, 279] on div "Writer Name" at bounding box center [799, 267] width 130 height 36
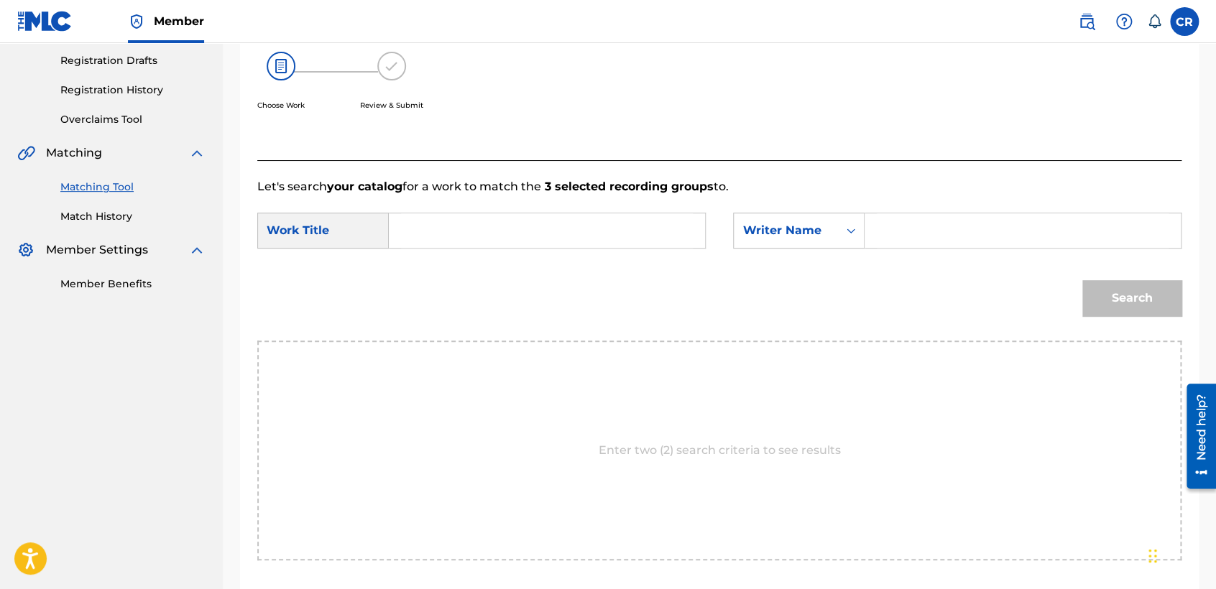
click at [892, 233] on input "Search Form" at bounding box center [1023, 230] width 292 height 34
paste input "WALKER"
type input "WALKER"
click at [569, 241] on input "Search Form" at bounding box center [547, 230] width 292 height 34
paste input "GOOD PEOPLE"
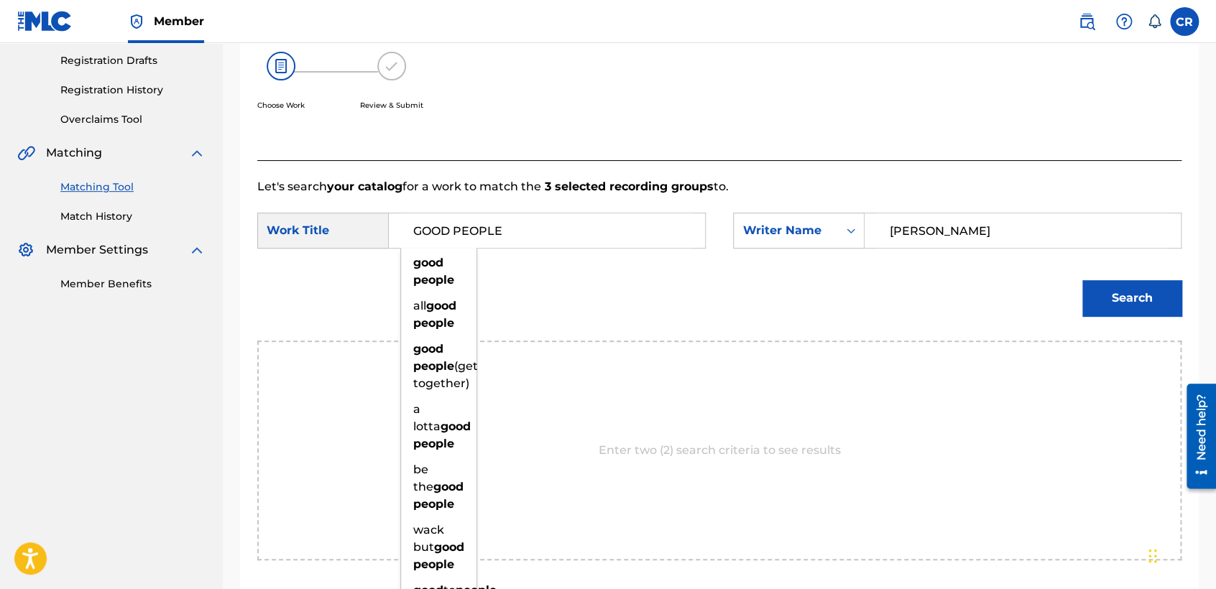
type input "GOOD PEOPLE"
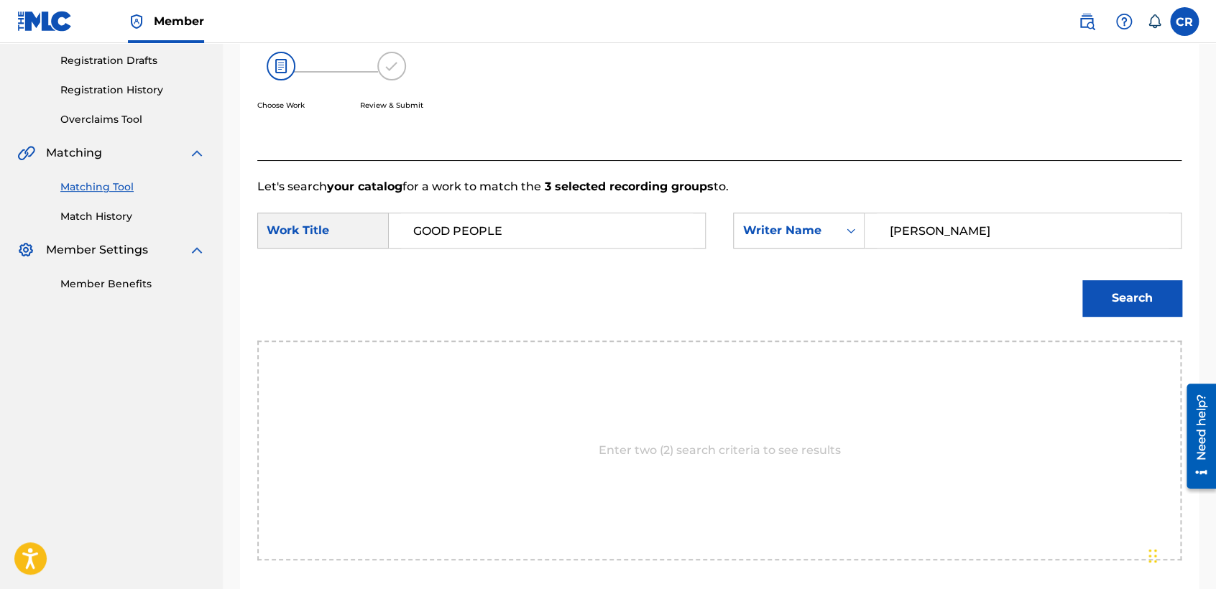
click at [1172, 293] on button "Search" at bounding box center [1131, 298] width 99 height 36
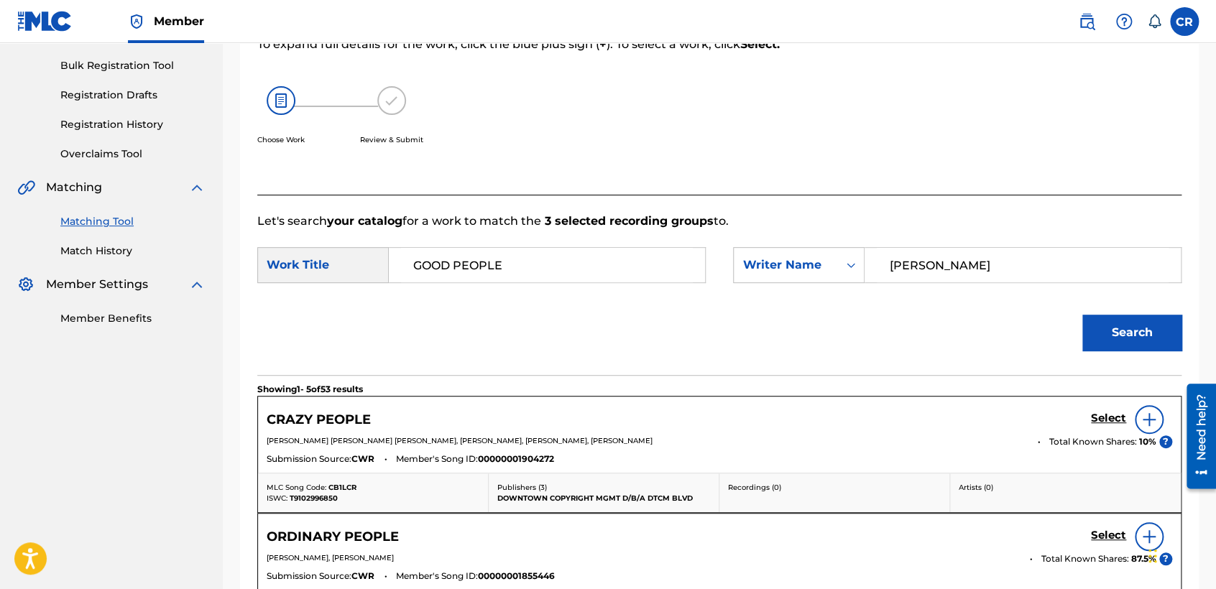
scroll to position [239, 0]
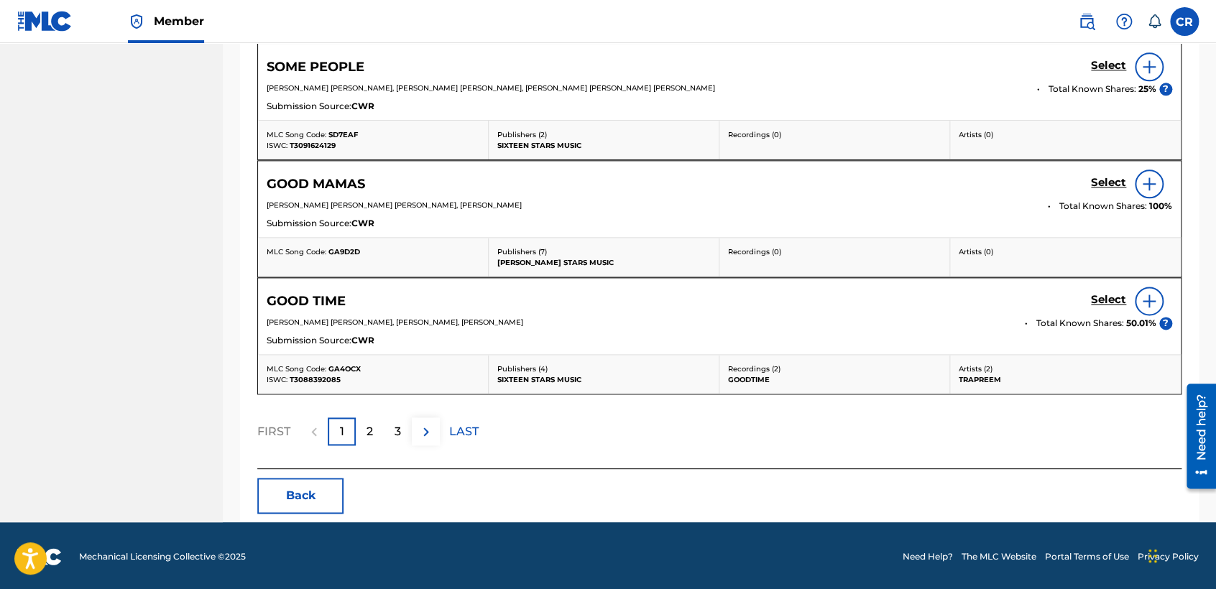
click at [334, 503] on button "Back" at bounding box center [300, 496] width 86 height 36
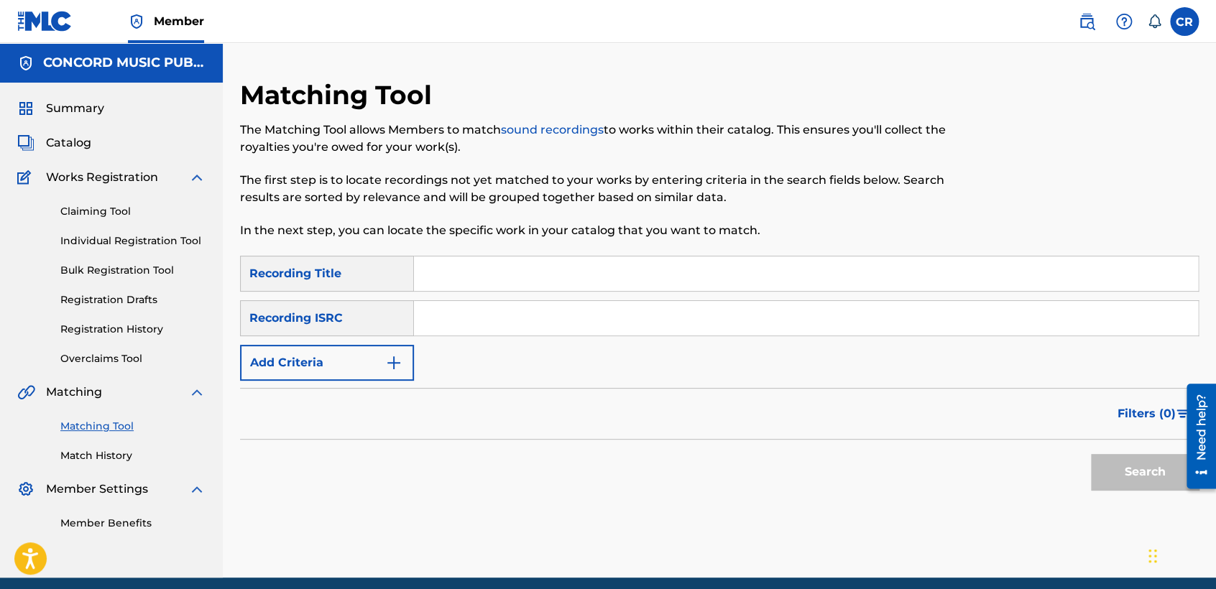
click at [654, 319] on input "Search Form" at bounding box center [806, 318] width 784 height 34
paste input "USUYG1183961"
type input "USUYG1183961"
click at [681, 264] on input "Search Form" at bounding box center [806, 274] width 784 height 34
paste input "FWM"
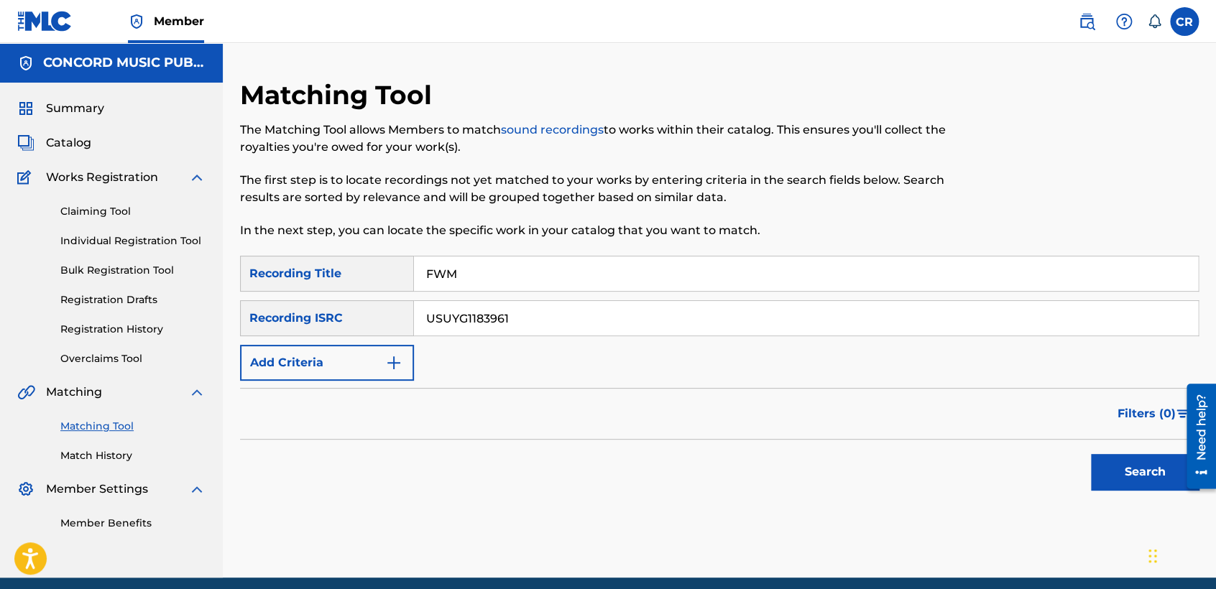
type input "FWM"
click at [1102, 457] on button "Search" at bounding box center [1145, 472] width 108 height 36
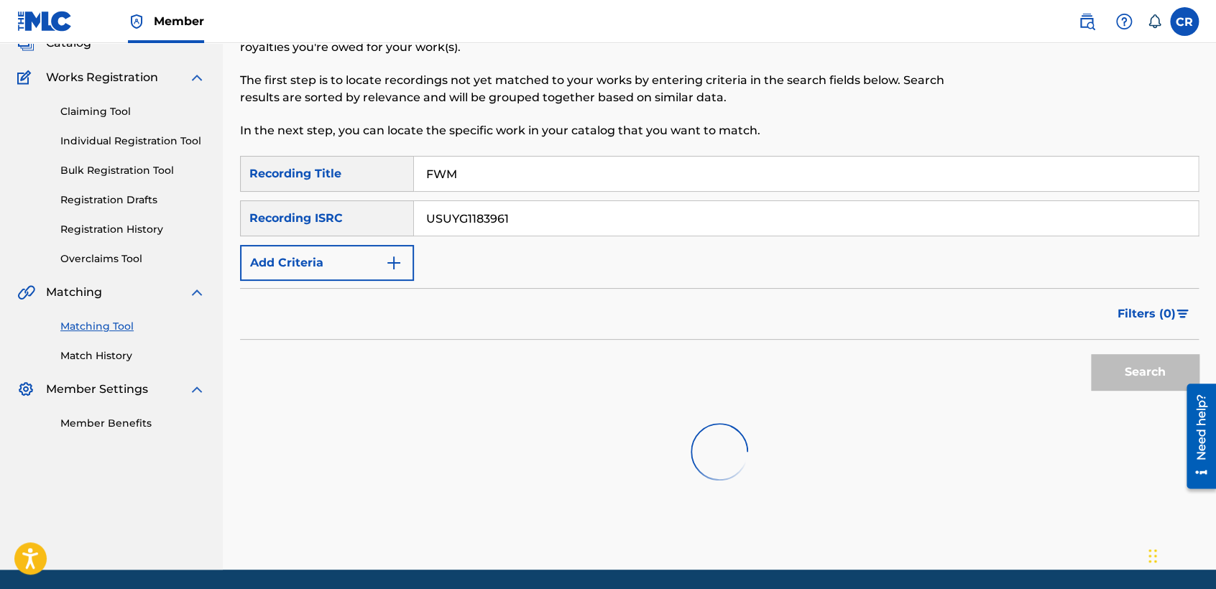
scroll to position [149, 0]
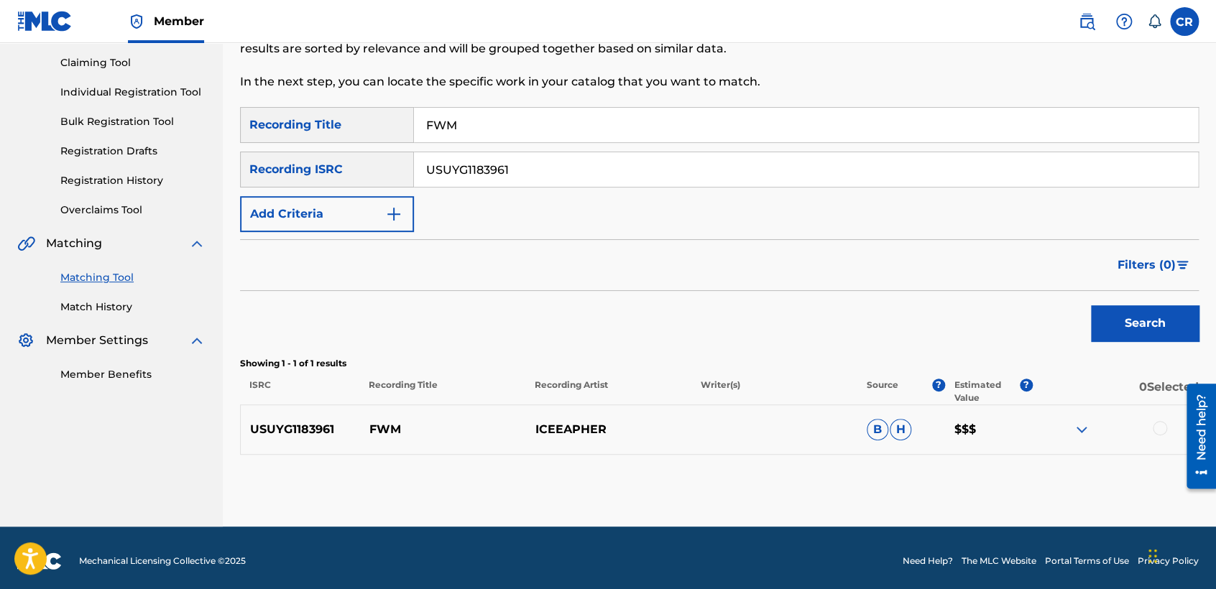
click at [600, 167] on input "USUYG1183961" at bounding box center [806, 169] width 784 height 34
paste input "QZNMU2032323"
type input "QZNMU2032323"
click at [652, 132] on input "FWM" at bounding box center [806, 125] width 784 height 34
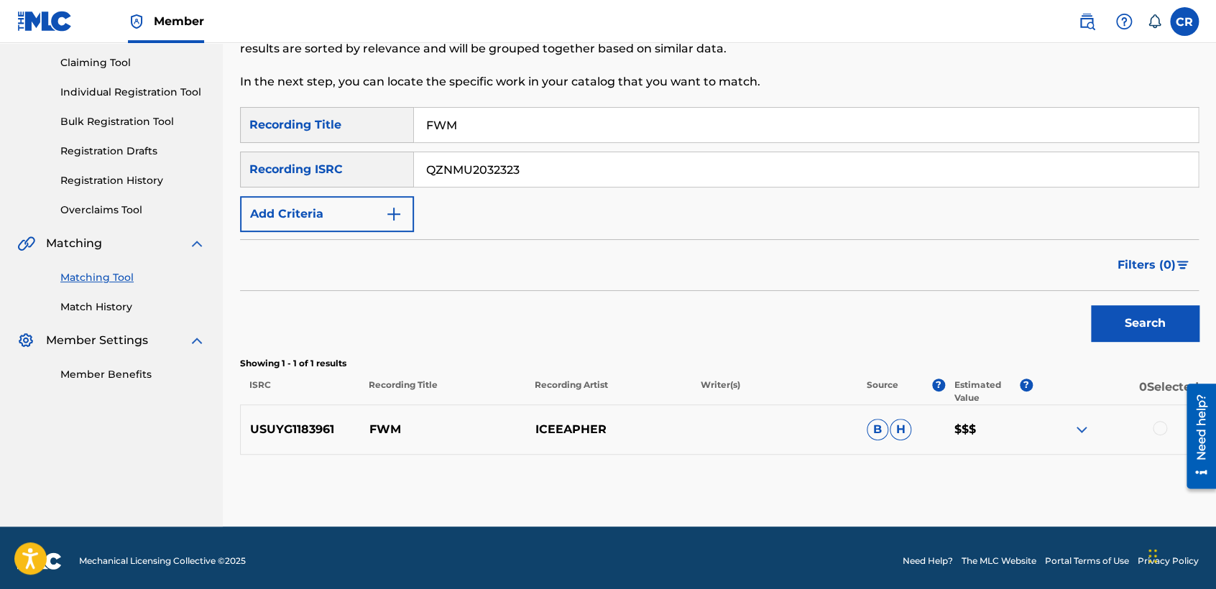
click at [652, 132] on input "FWM" at bounding box center [806, 125] width 784 height 34
paste input "GET RICH"
type input "GET RICH"
click at [1125, 335] on button "Search" at bounding box center [1145, 323] width 108 height 36
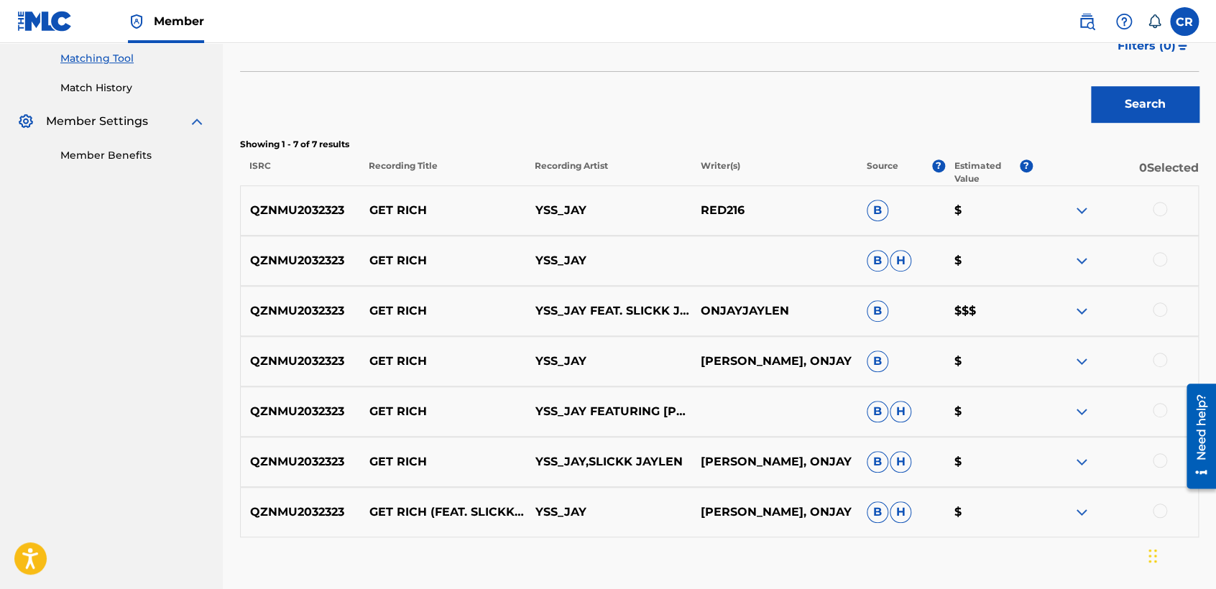
scroll to position [196, 0]
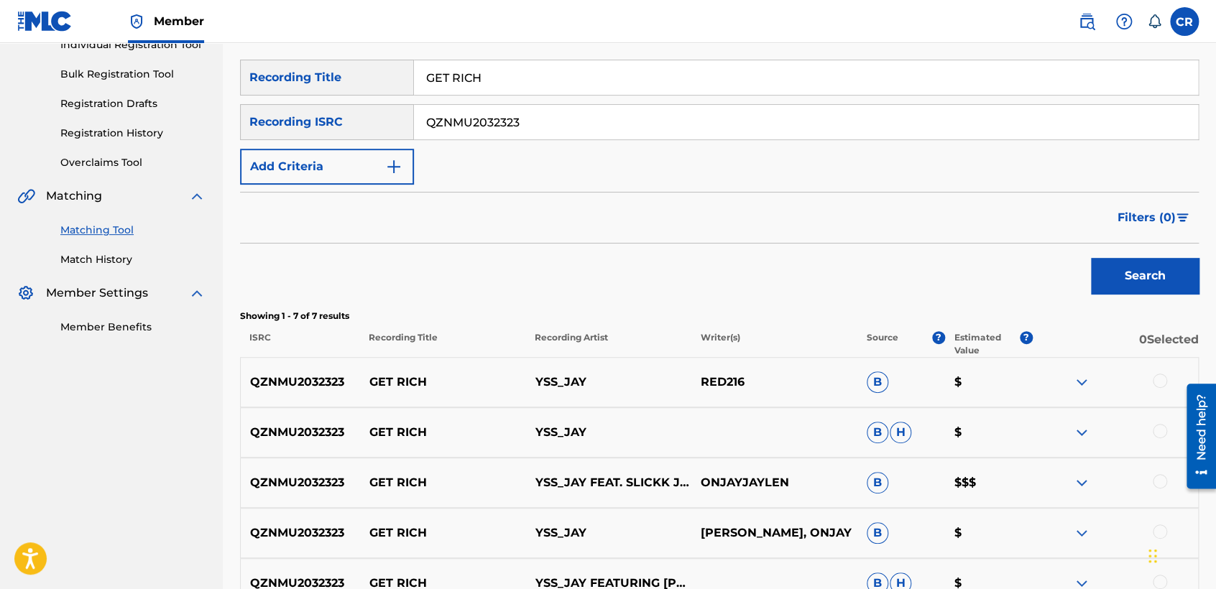
click at [596, 124] on input "QZNMU2032323" at bounding box center [806, 122] width 784 height 34
paste input "TCADJ1719361"
type input "TCADJ1719361"
click at [671, 97] on div "SearchWithCriteria9c556800-7a5c-48c5-a5ab-a0c3fd2a6178 Recording Title GET RICH…" at bounding box center [719, 122] width 959 height 125
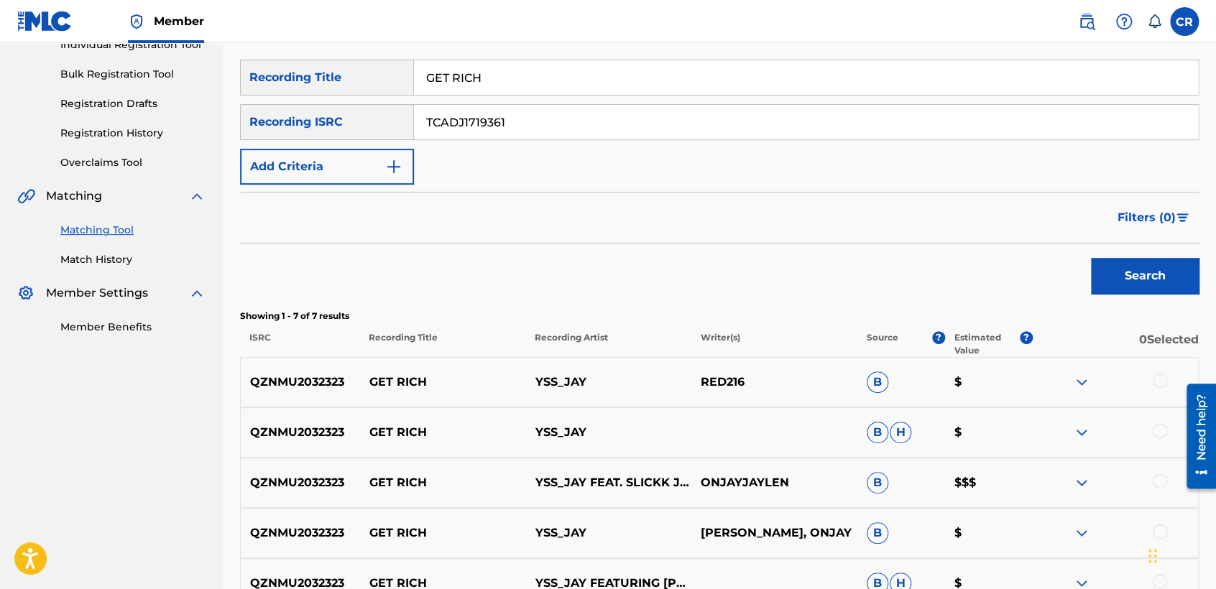
click at [671, 97] on div "SearchWithCriteria9c556800-7a5c-48c5-a5ab-a0c3fd2a6178 Recording Title GET RICH…" at bounding box center [719, 122] width 959 height 125
click at [673, 91] on input "GET RICH" at bounding box center [806, 77] width 784 height 34
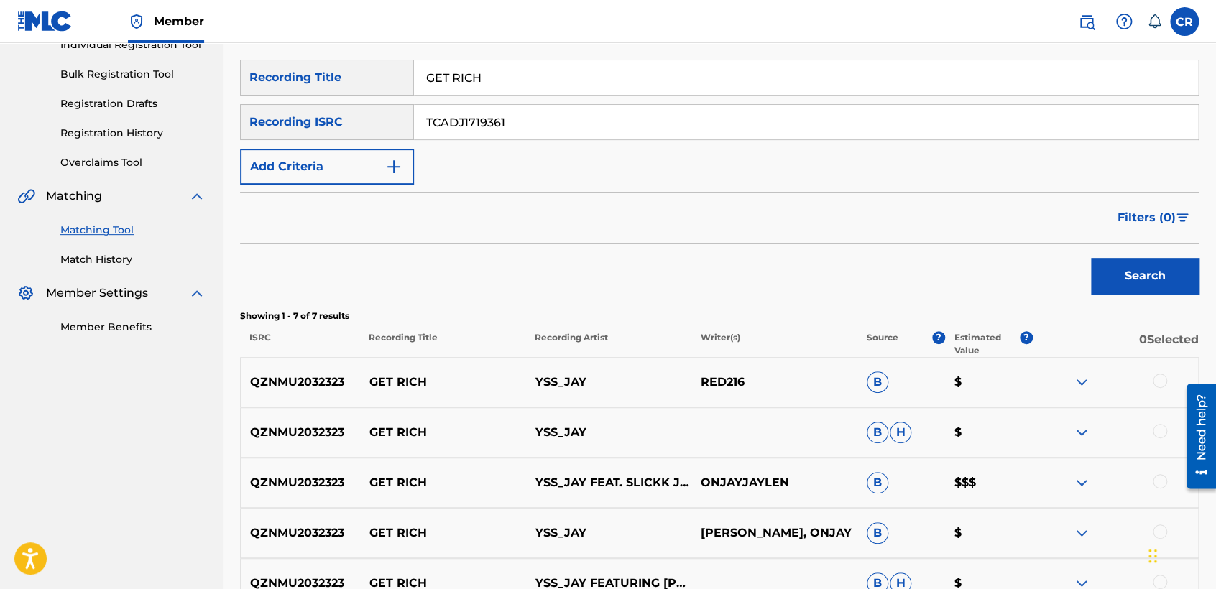
paste input "DYNAMITE"
type input "DYNAMITE"
click at [1123, 269] on button "Search" at bounding box center [1145, 276] width 108 height 36
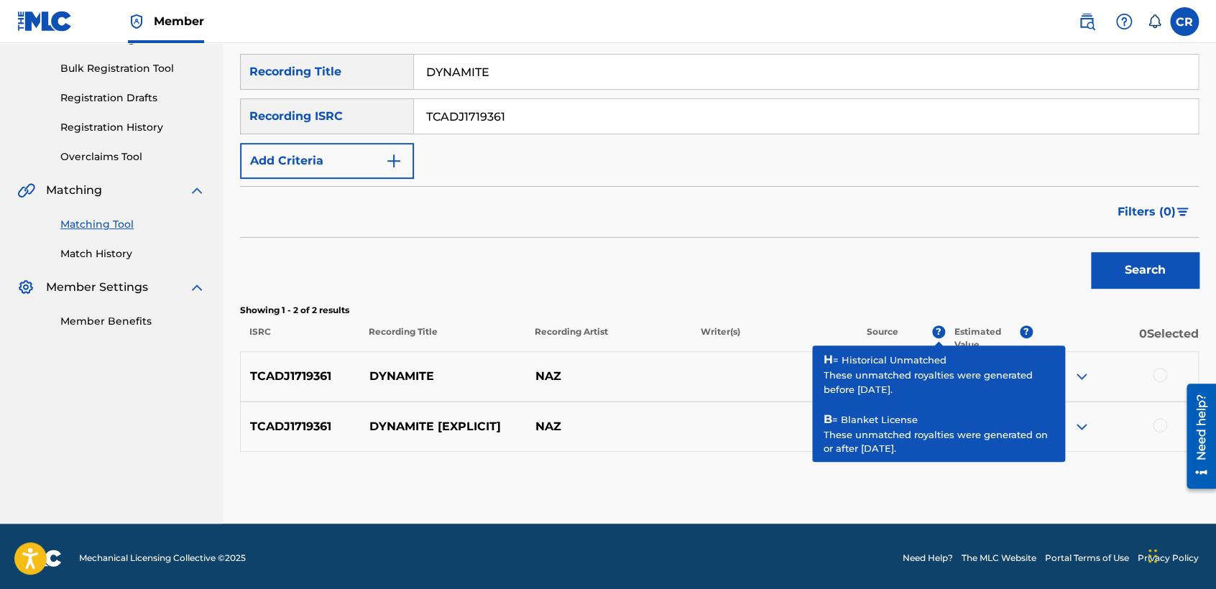
scroll to position [205, 0]
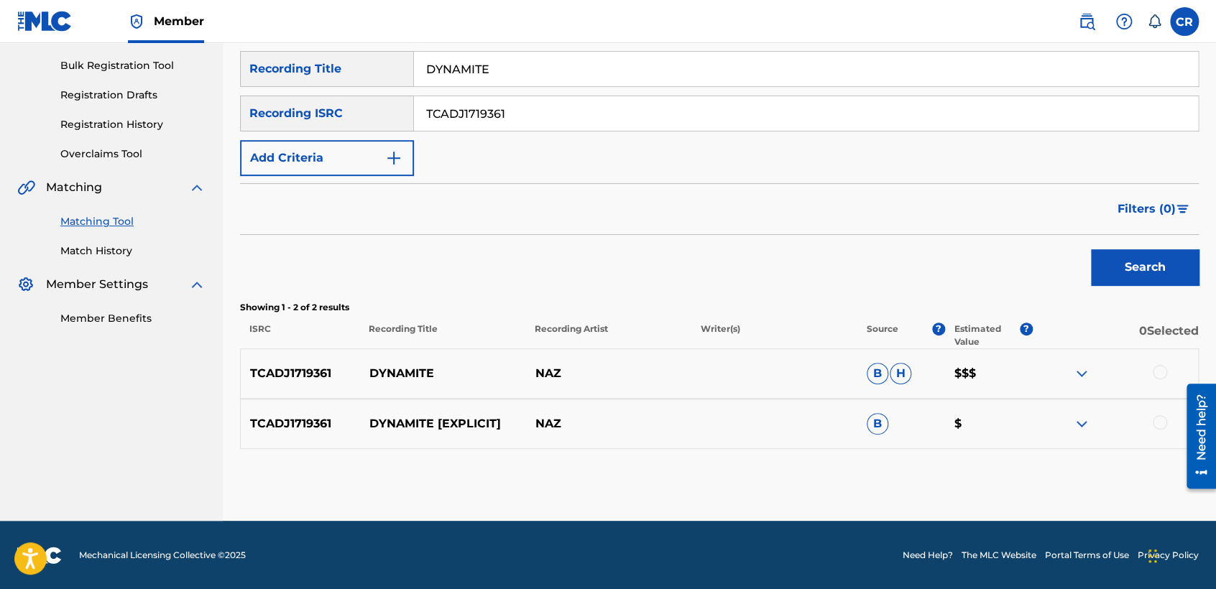
click at [568, 116] on input "TCADJ1719361" at bounding box center [806, 113] width 784 height 34
paste input "Y1812005"
type input "TCADY1812005"
click at [673, 80] on input "DYNAMITE" at bounding box center [806, 69] width 784 height 34
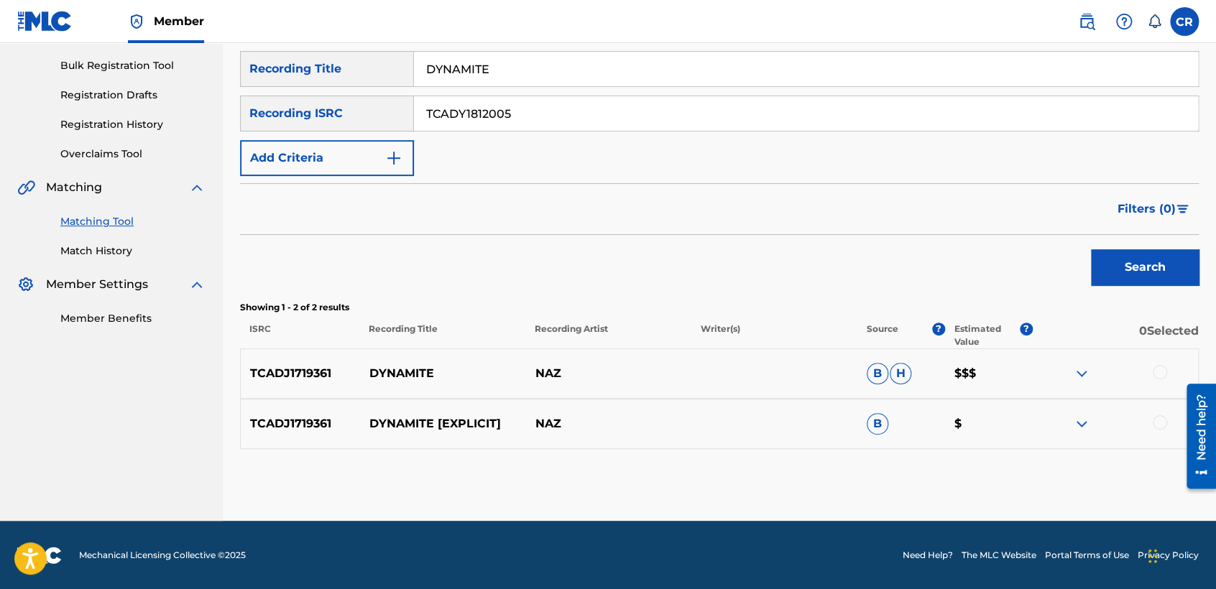
click at [673, 80] on input "DYNAMITE" at bounding box center [806, 69] width 784 height 34
paste input "MINUS"
type input "MINUS"
click at [1117, 257] on button "Search" at bounding box center [1145, 267] width 108 height 36
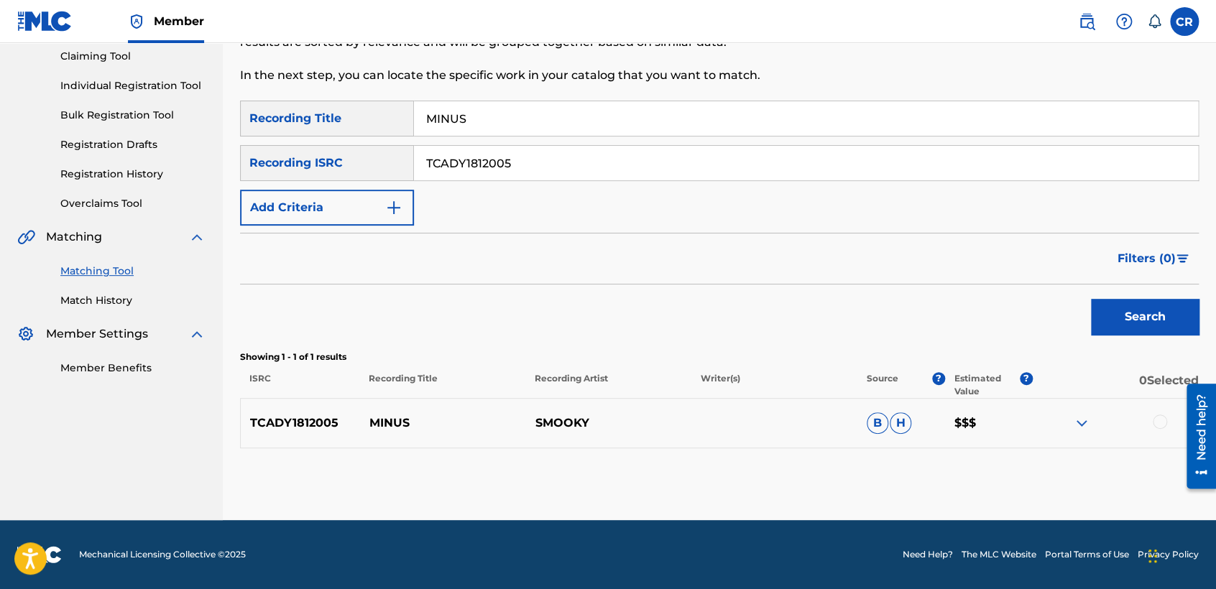
scroll to position [154, 0]
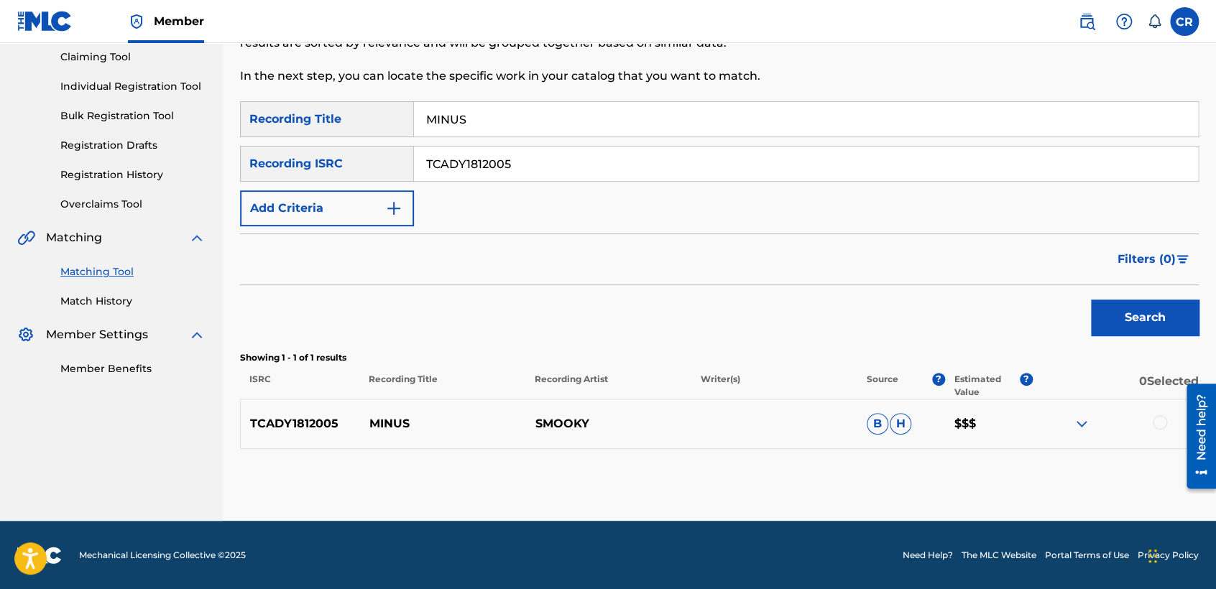
click at [564, 152] on input "TCADY1812005" at bounding box center [806, 164] width 784 height 34
paste input "USFNL0700044"
type input "USFNL0700044"
click at [669, 106] on input "MINUS" at bounding box center [806, 119] width 784 height 34
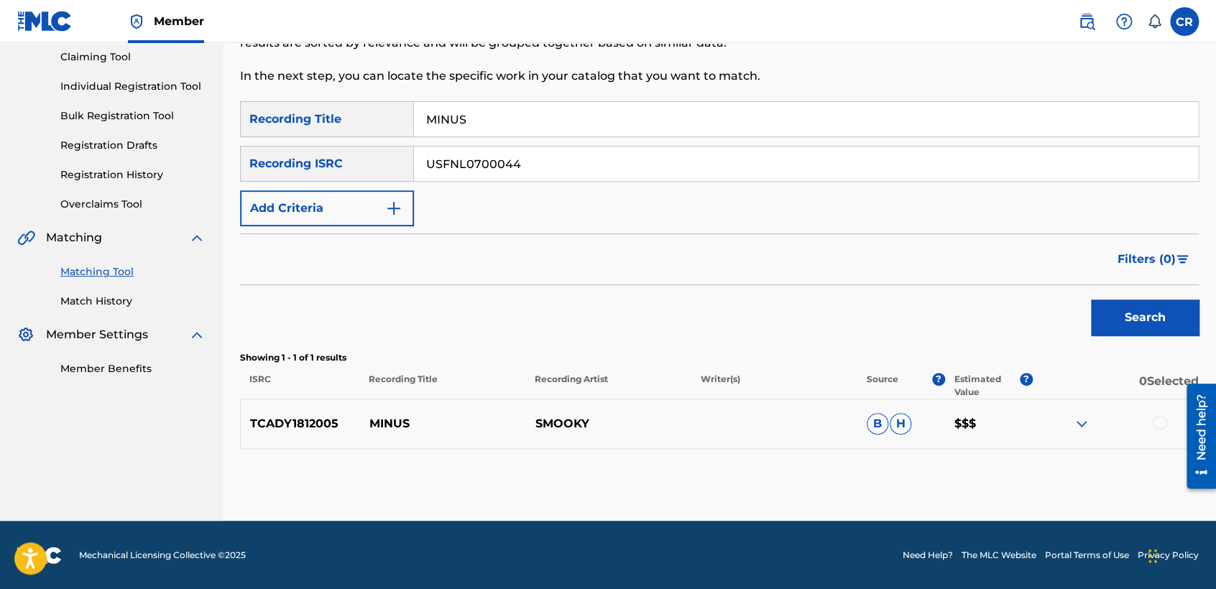
click at [669, 106] on input "MINUS" at bounding box center [806, 119] width 784 height 34
paste input "SOUTHERN COMFORT"
type input "SOUTHERN COMFORT"
click at [1136, 332] on button "Search" at bounding box center [1145, 318] width 108 height 36
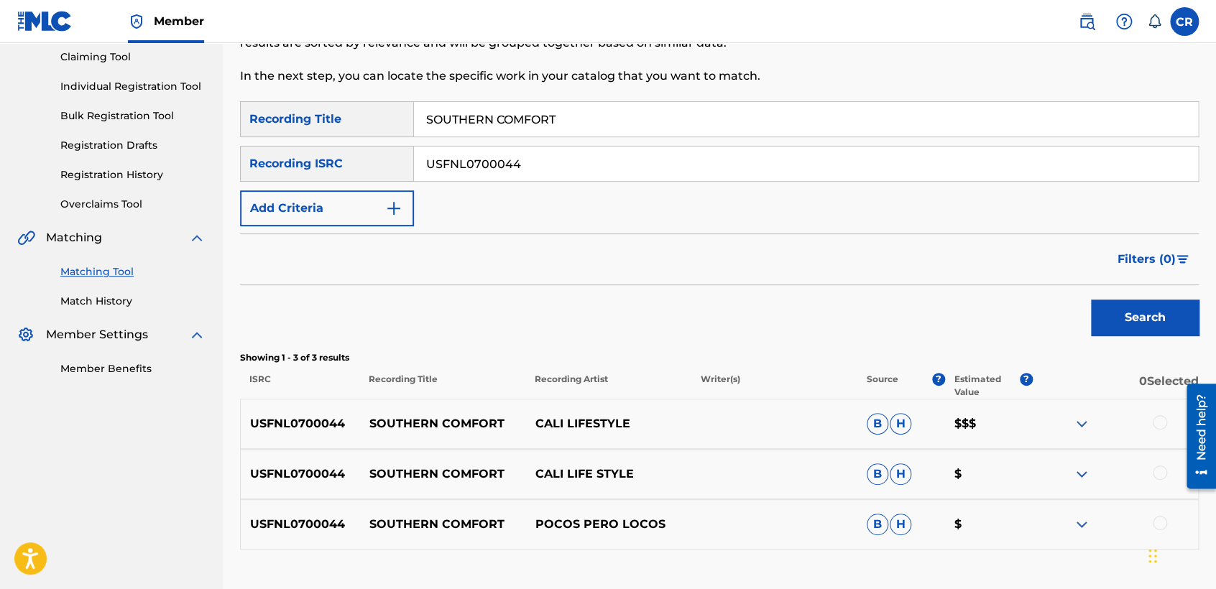
click at [551, 165] on input "USFNL0700044" at bounding box center [806, 164] width 784 height 34
paste input "BAE3361753"
type input "USBAE3361753"
click at [639, 116] on input "SOUTHERN COMFORT" at bounding box center [806, 119] width 784 height 34
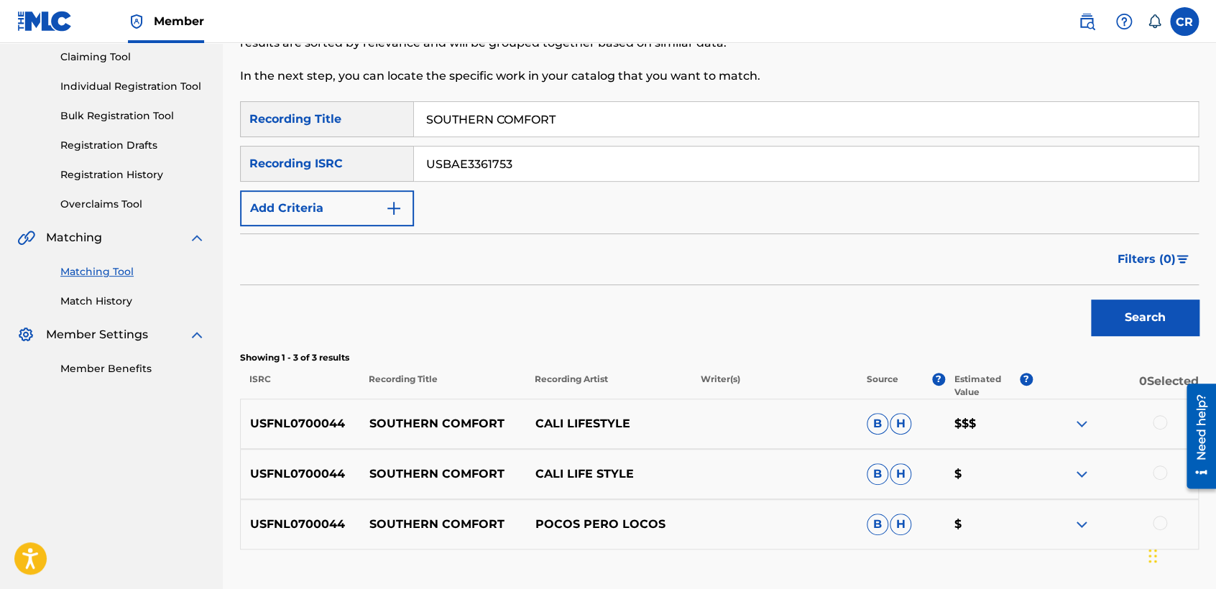
click at [639, 116] on input "SOUTHERN COMFORT" at bounding box center [806, 119] width 784 height 34
click at [639, 115] on input "SOUTHERN COMFORT" at bounding box center [806, 119] width 784 height 34
paste input "GOTTA GET I"
type input "GOTTA GET IT"
click at [1161, 329] on button "Search" at bounding box center [1145, 318] width 108 height 36
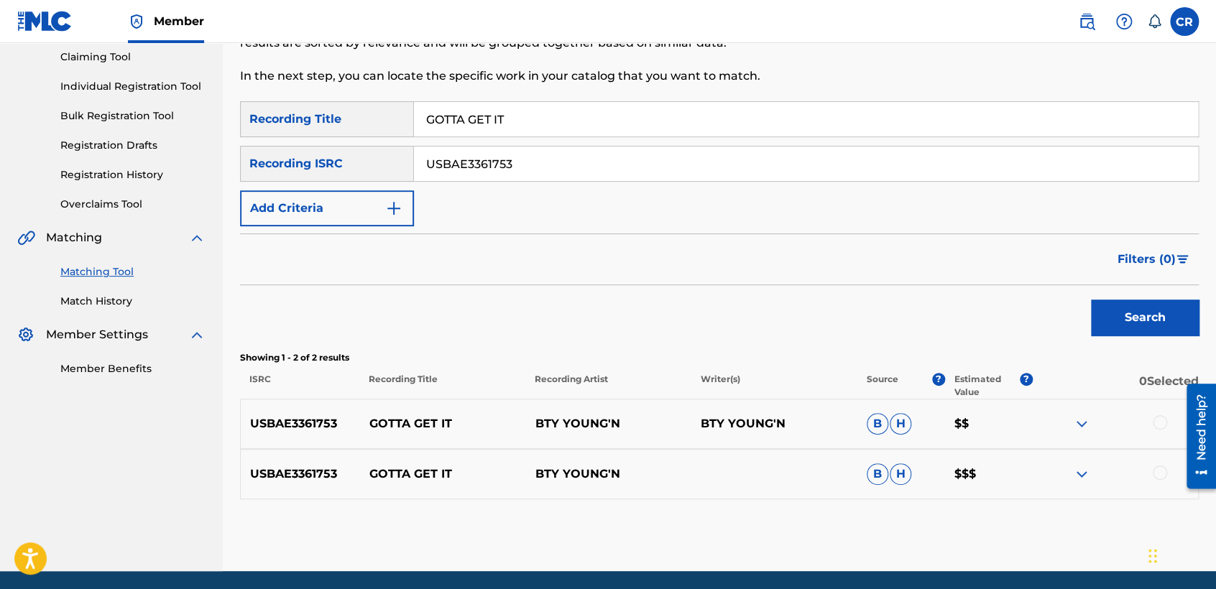
click at [589, 147] on input "USBAE3361753" at bounding box center [806, 164] width 784 height 34
paste input "EV90700054"
type input "USEV90700054"
click at [670, 117] on input "GOTTA GET IT" at bounding box center [806, 119] width 784 height 34
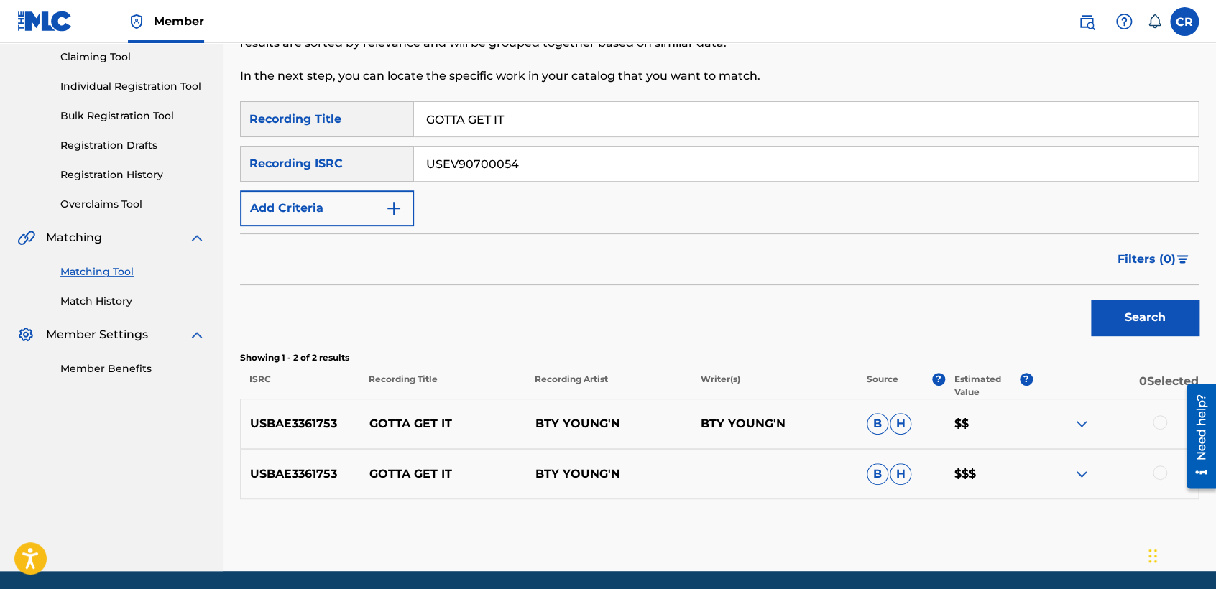
click at [670, 117] on input "GOTTA GET IT" at bounding box center [806, 119] width 784 height 34
paste input "I SURRENDER"
type input "I SURRENDER"
click at [1135, 315] on button "Search" at bounding box center [1145, 318] width 108 height 36
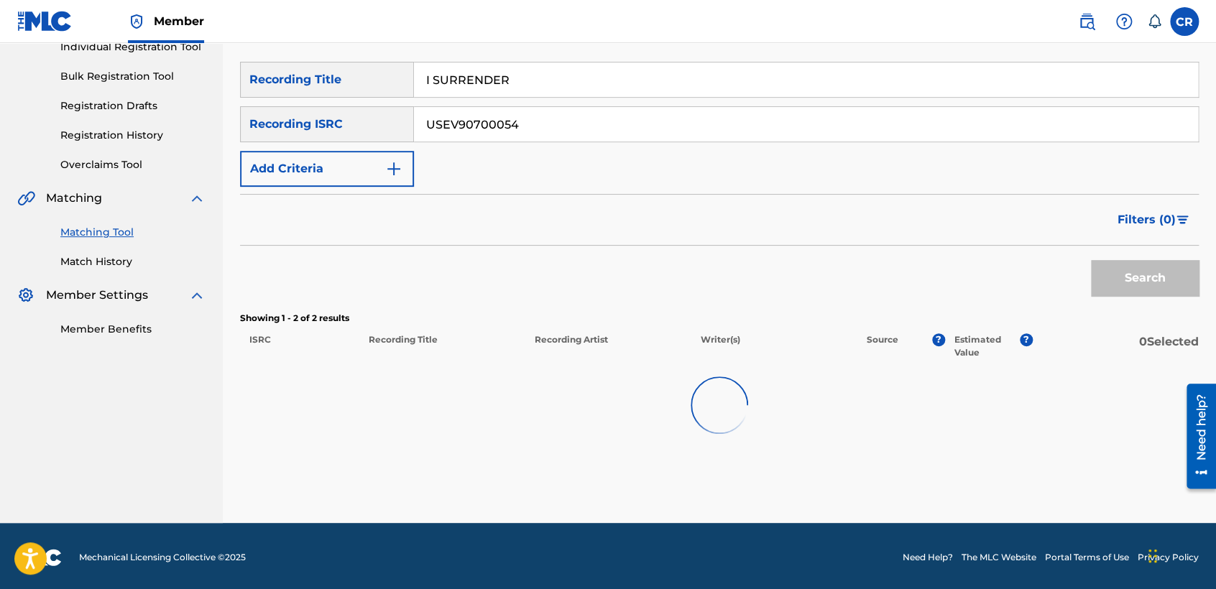
scroll to position [196, 0]
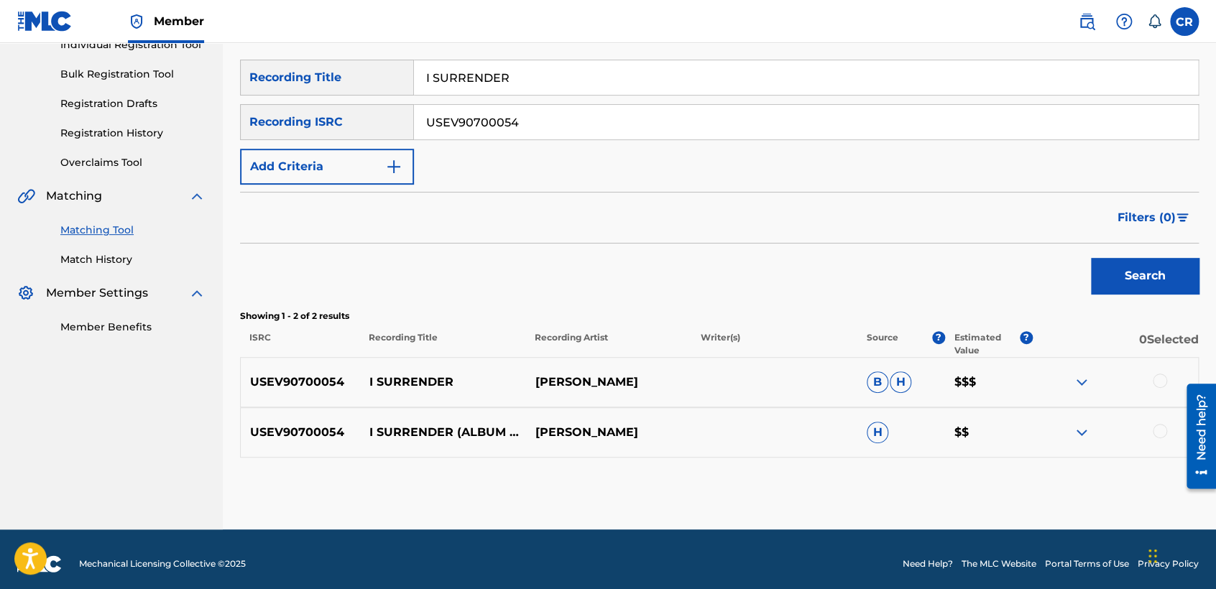
click at [598, 388] on p "[PERSON_NAME]" at bounding box center [608, 382] width 166 height 17
copy p "[PERSON_NAME]"
click at [1166, 382] on div at bounding box center [1115, 382] width 166 height 17
click at [1161, 379] on div at bounding box center [1160, 381] width 14 height 14
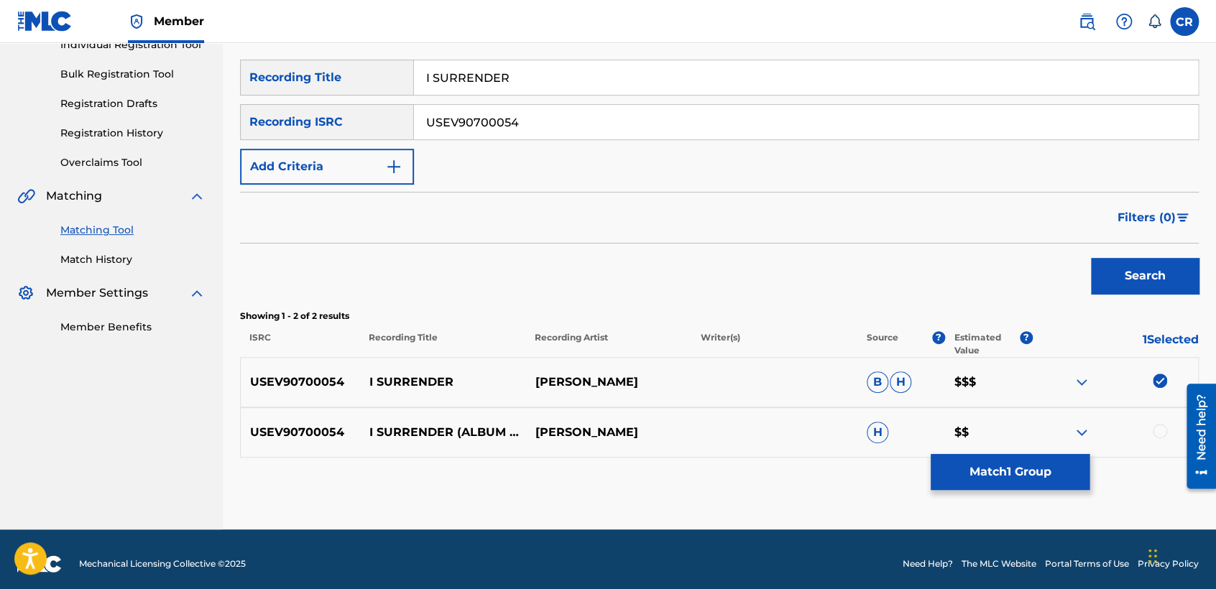
drag, startPoint x: 1161, startPoint y: 425, endPoint x: 1112, endPoint y: 453, distance: 57.0
click at [1161, 426] on div at bounding box center [1160, 431] width 14 height 14
click at [1053, 472] on button "Match 2 Groups" at bounding box center [1010, 472] width 159 height 36
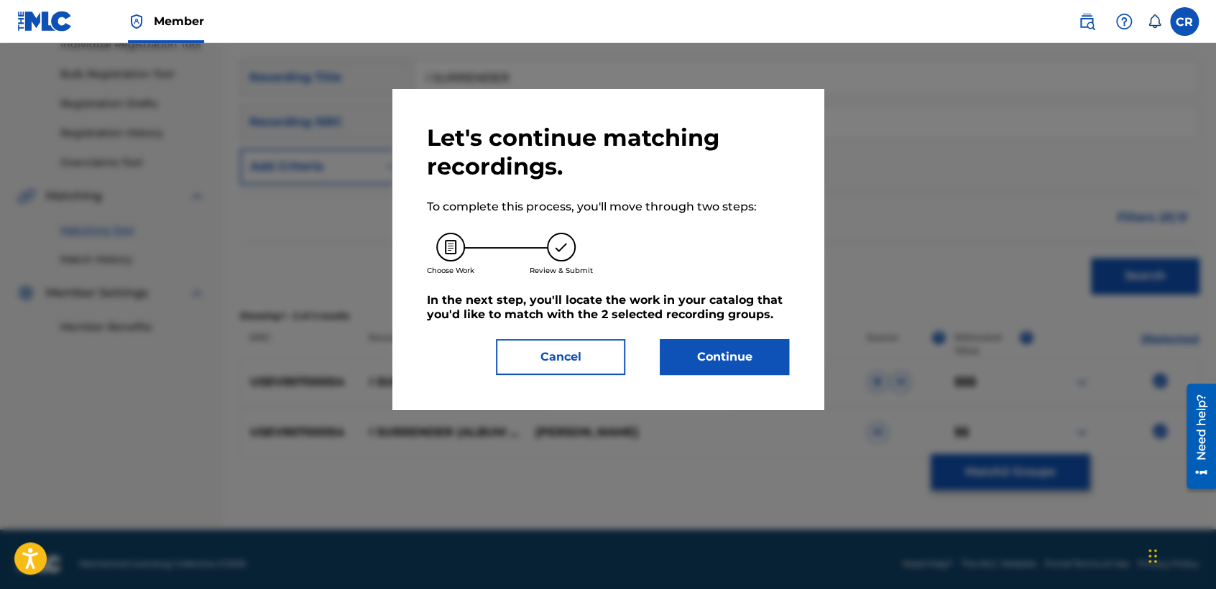
click at [716, 346] on button "Continue" at bounding box center [724, 357] width 129 height 36
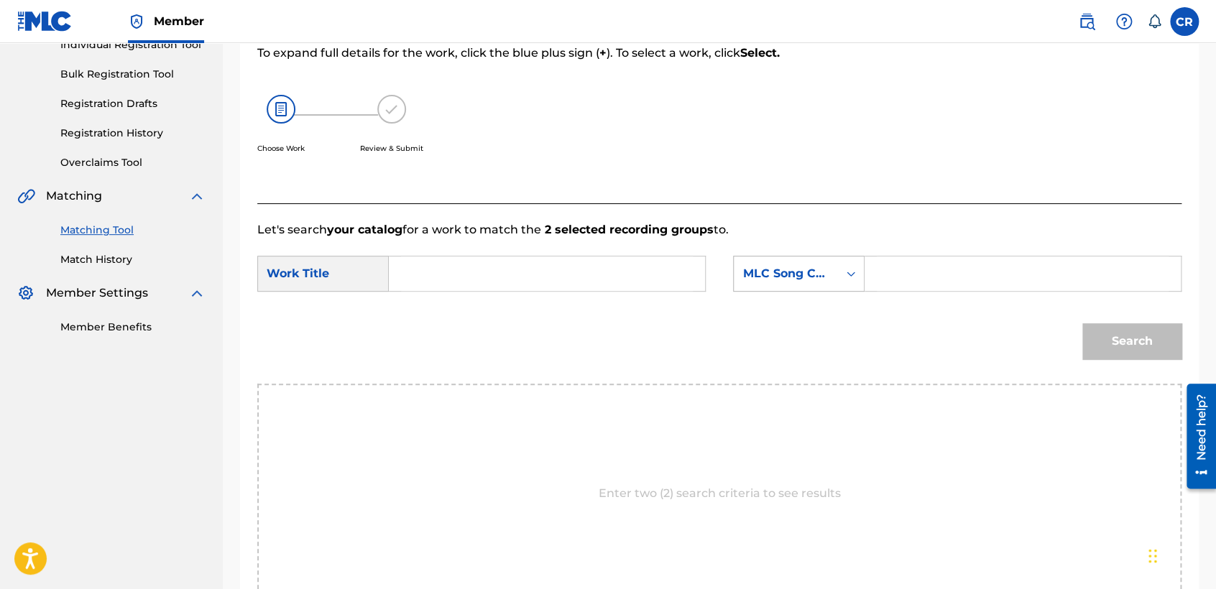
click at [803, 281] on div "MLC Song Code" at bounding box center [785, 273] width 87 height 17
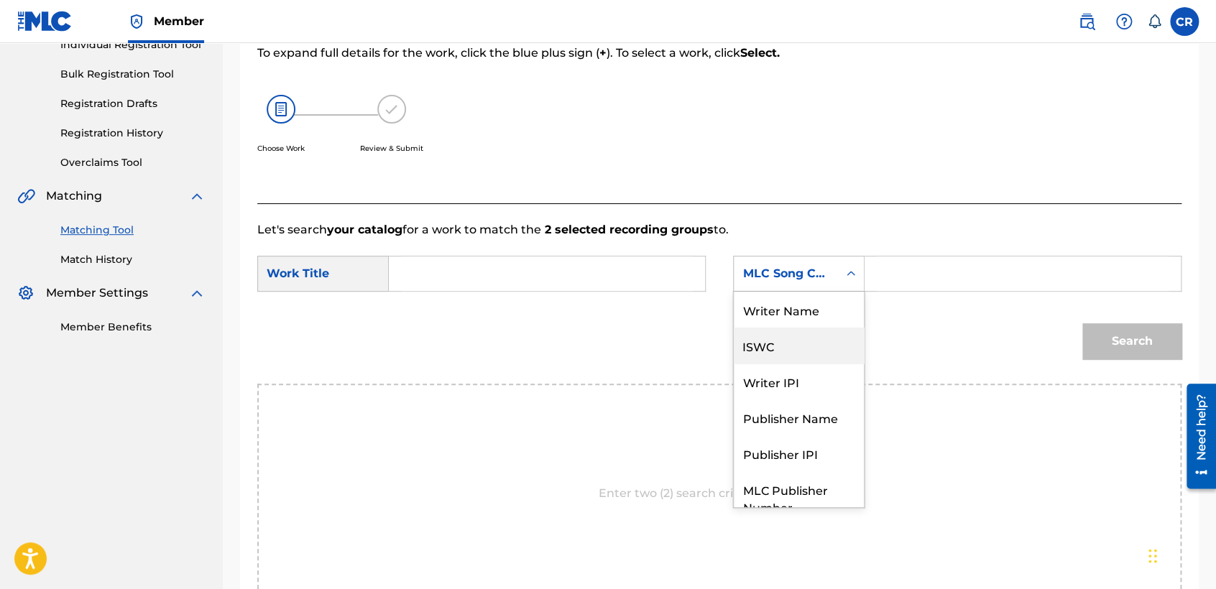
scroll to position [0, 0]
drag, startPoint x: 802, startPoint y: 296, endPoint x: 831, endPoint y: 291, distance: 29.9
click at [807, 296] on div "Writer Name" at bounding box center [799, 310] width 130 height 36
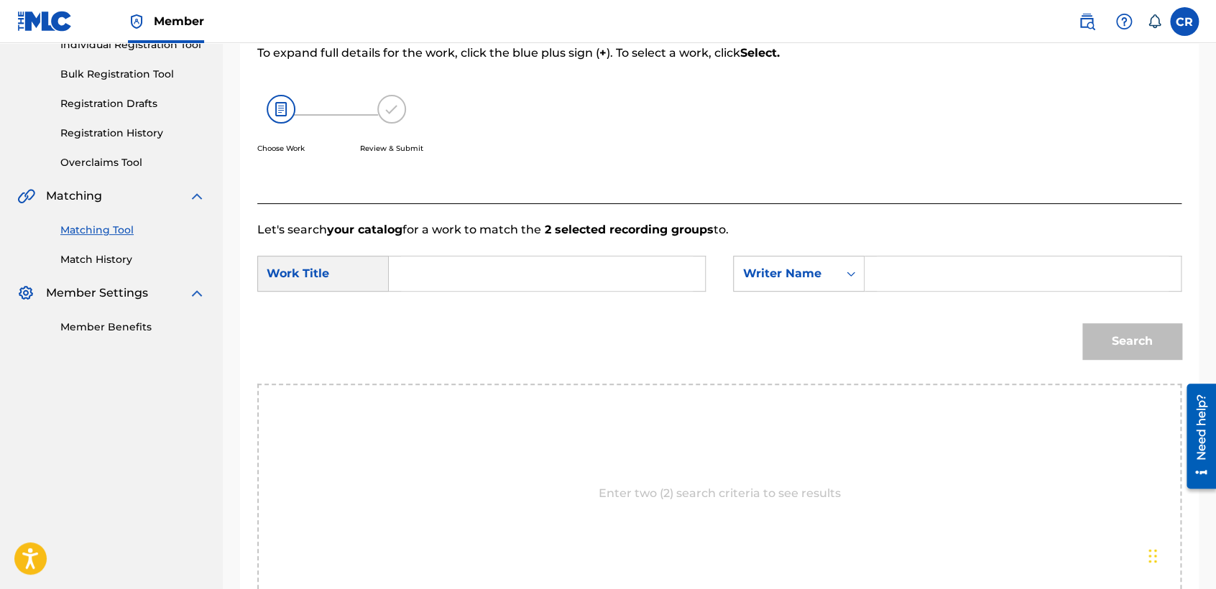
click at [921, 268] on input "Search Form" at bounding box center [1023, 274] width 292 height 34
type input "SNEED"
click at [648, 260] on input "Search Form" at bounding box center [547, 274] width 292 height 34
paste input "I SURRENDER"
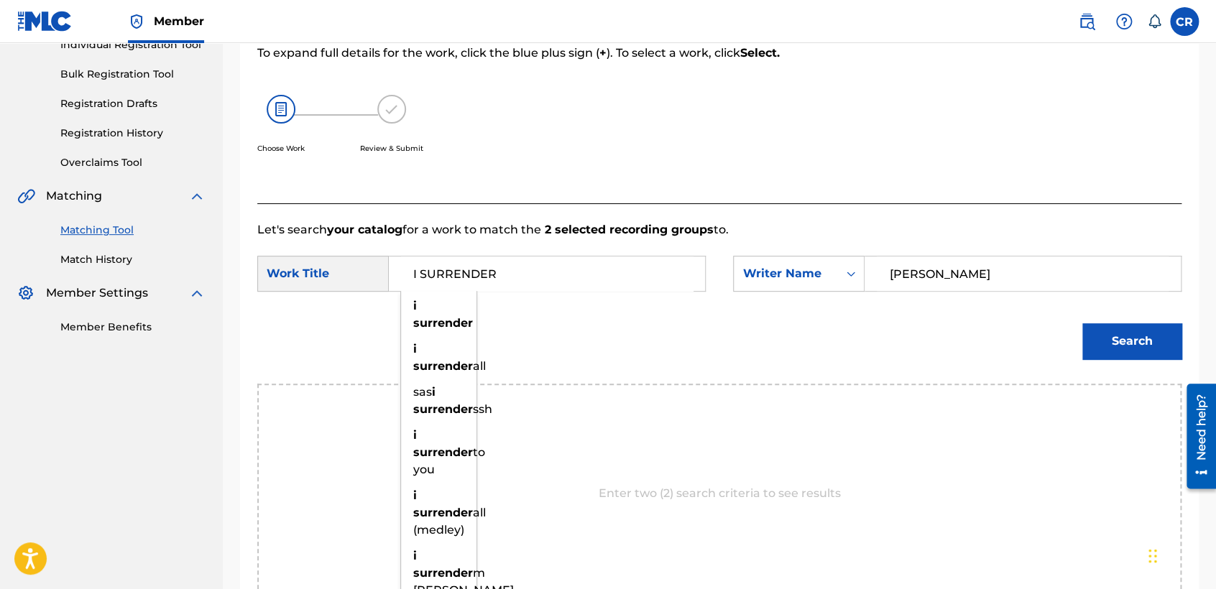
type input "I SURRENDER"
click at [1098, 332] on button "Search" at bounding box center [1131, 341] width 99 height 36
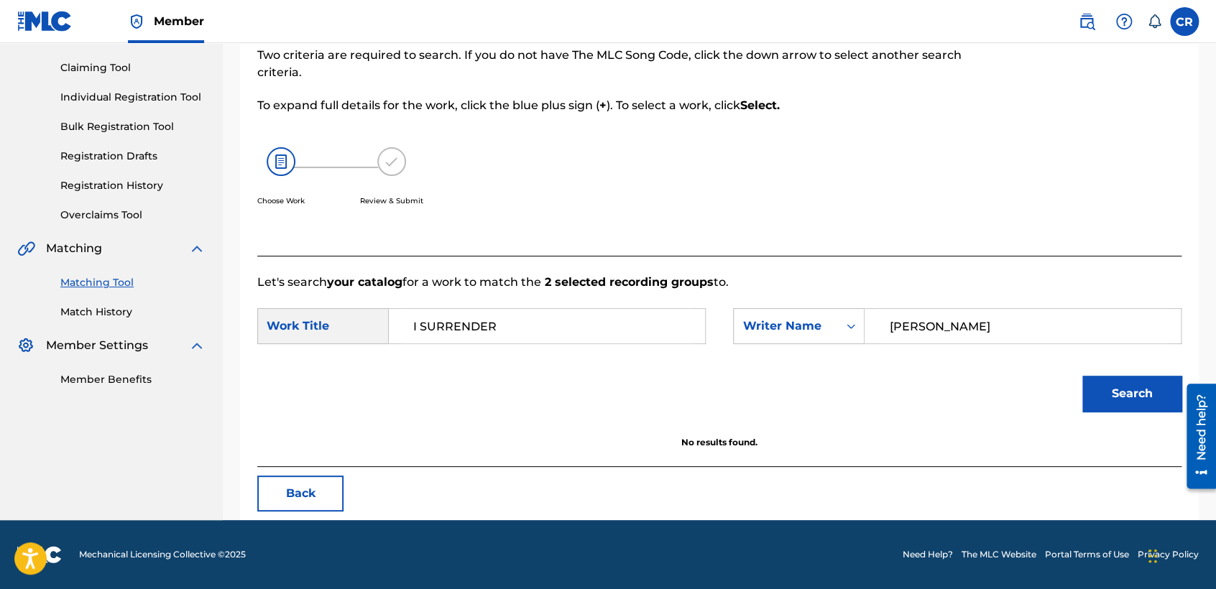
scroll to position [143, 0]
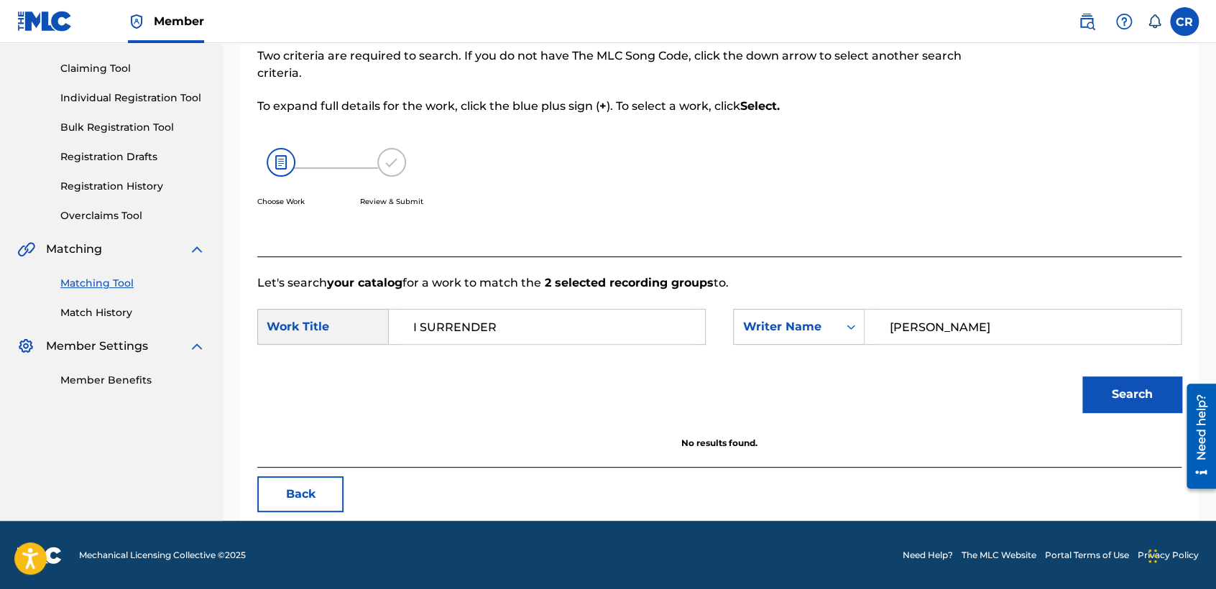
click at [293, 503] on button "Back" at bounding box center [300, 494] width 86 height 36
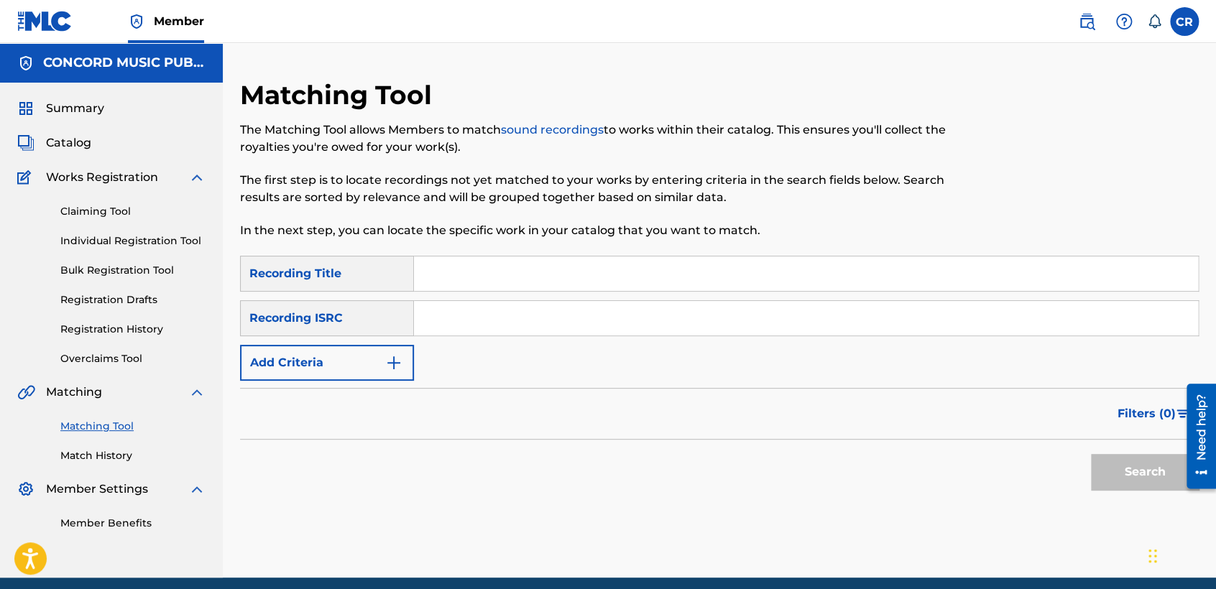
click at [612, 302] on input "Search Form" at bounding box center [806, 318] width 784 height 34
paste input "QMFMF1459462"
type input "QMFMF1459462"
click at [692, 261] on input "Search Form" at bounding box center [806, 274] width 784 height 34
paste input "NINETEEN"
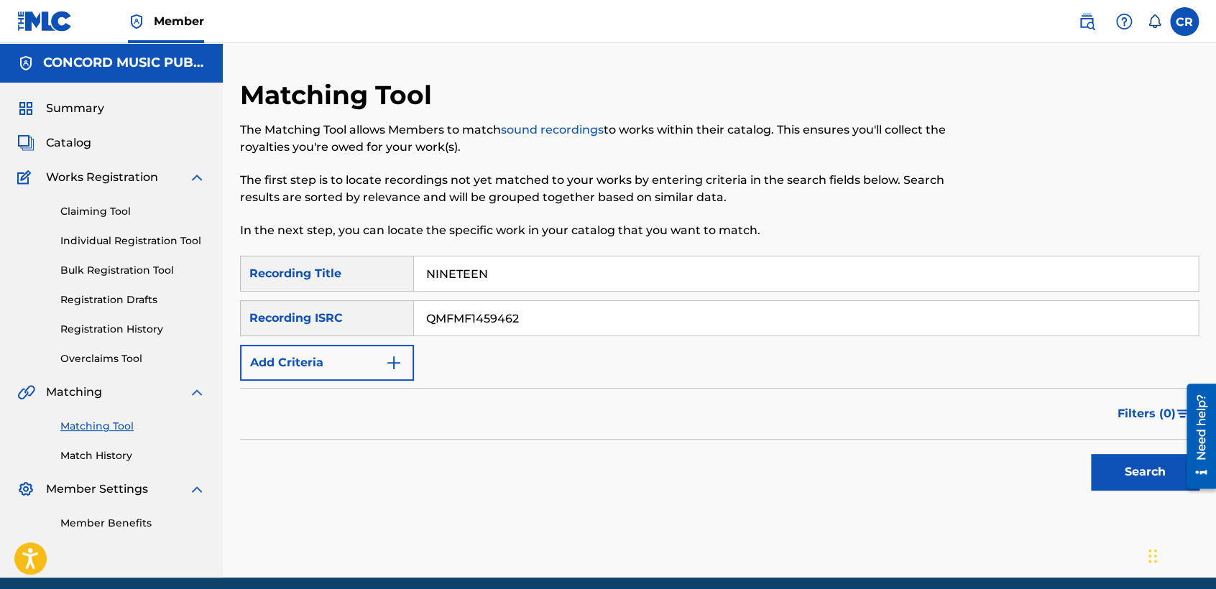
type input "NINETEEN"
click at [1178, 474] on div at bounding box center [1196, 436] width 40 height 116
click at [1171, 474] on button "Search" at bounding box center [1145, 472] width 108 height 36
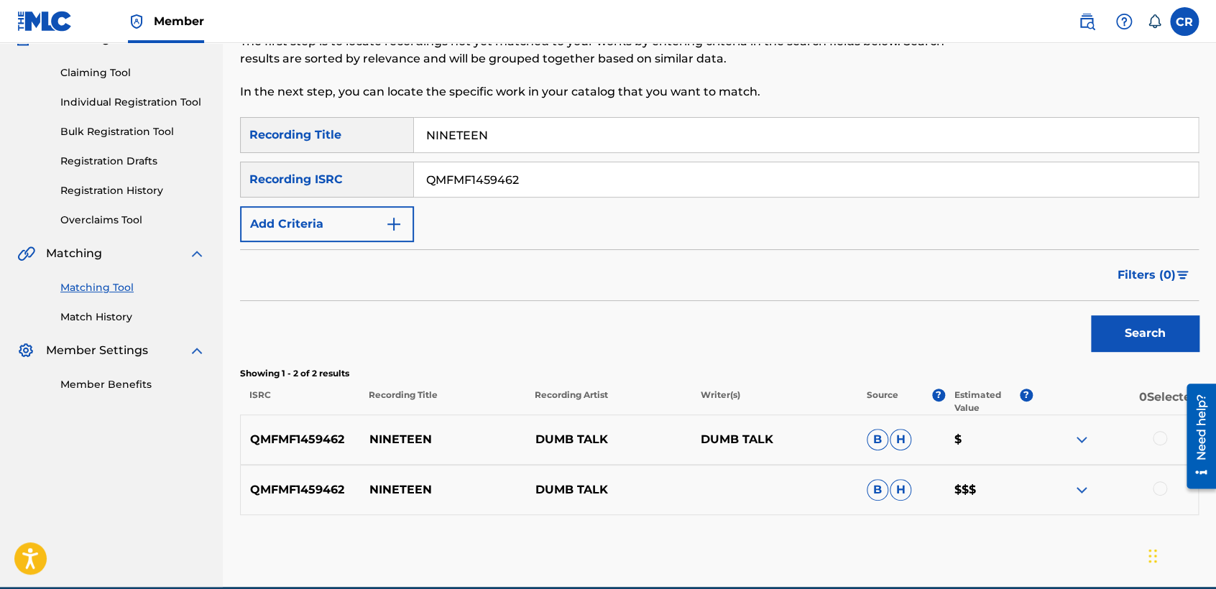
scroll to position [205, 0]
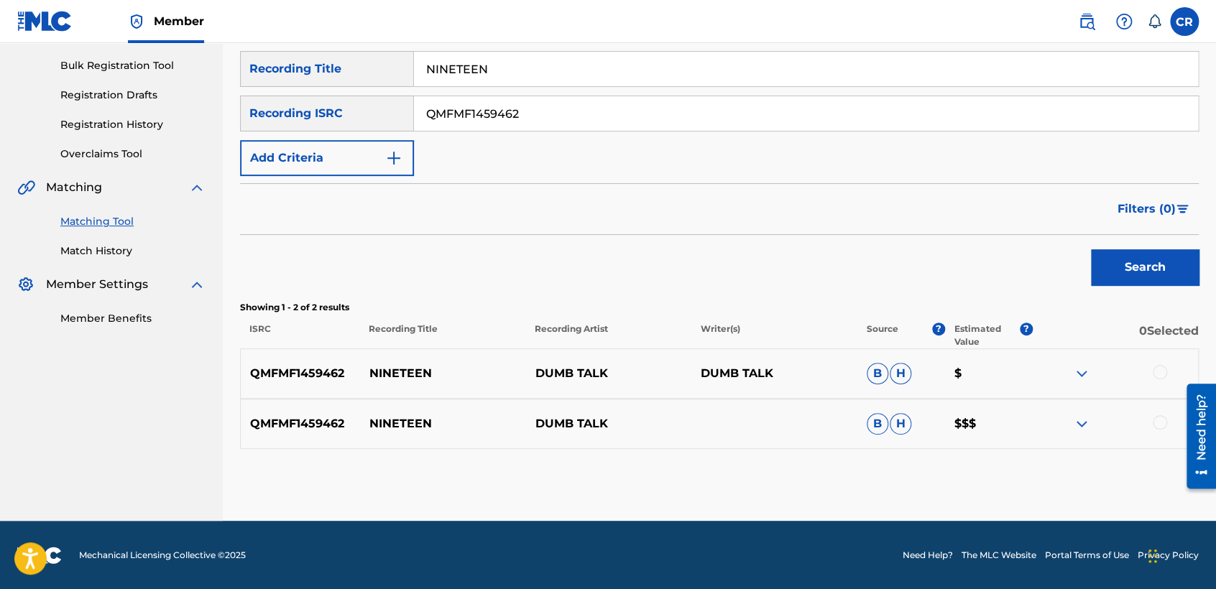
click at [565, 129] on input "QMFMF1459462" at bounding box center [806, 113] width 784 height 34
type input "USX9P1119620"
click at [665, 78] on input "NINETEEN" at bounding box center [806, 69] width 784 height 34
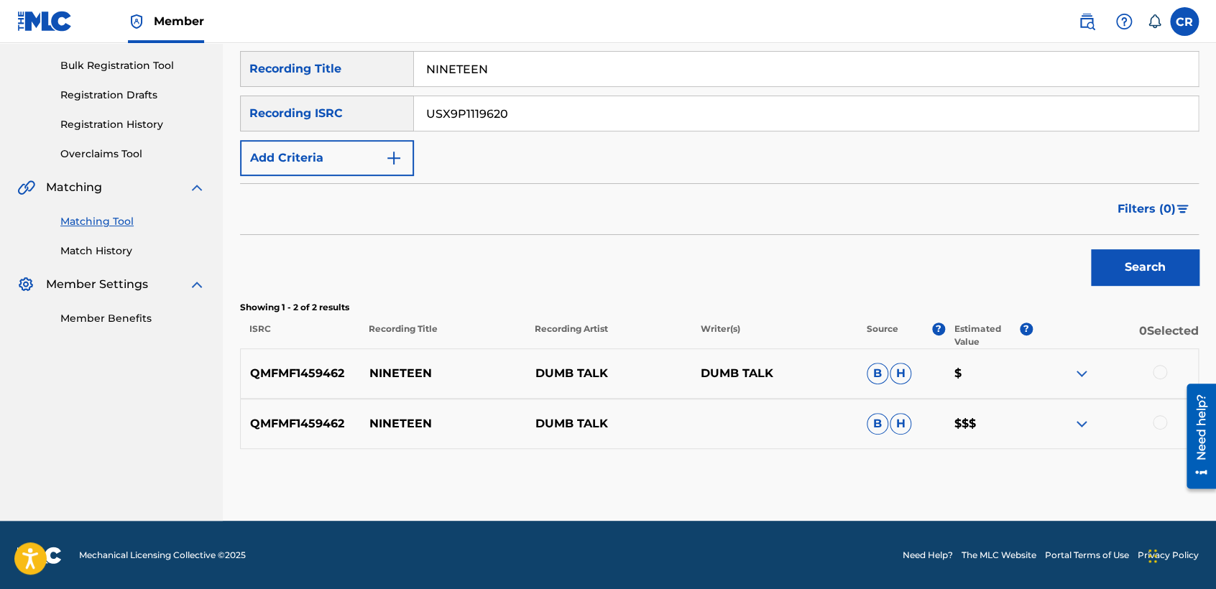
click at [665, 78] on input "NINETEEN" at bounding box center [806, 69] width 784 height 34
paste input "MARIANNE"
type input "MARIANNE"
click at [1106, 269] on button "Search" at bounding box center [1145, 267] width 108 height 36
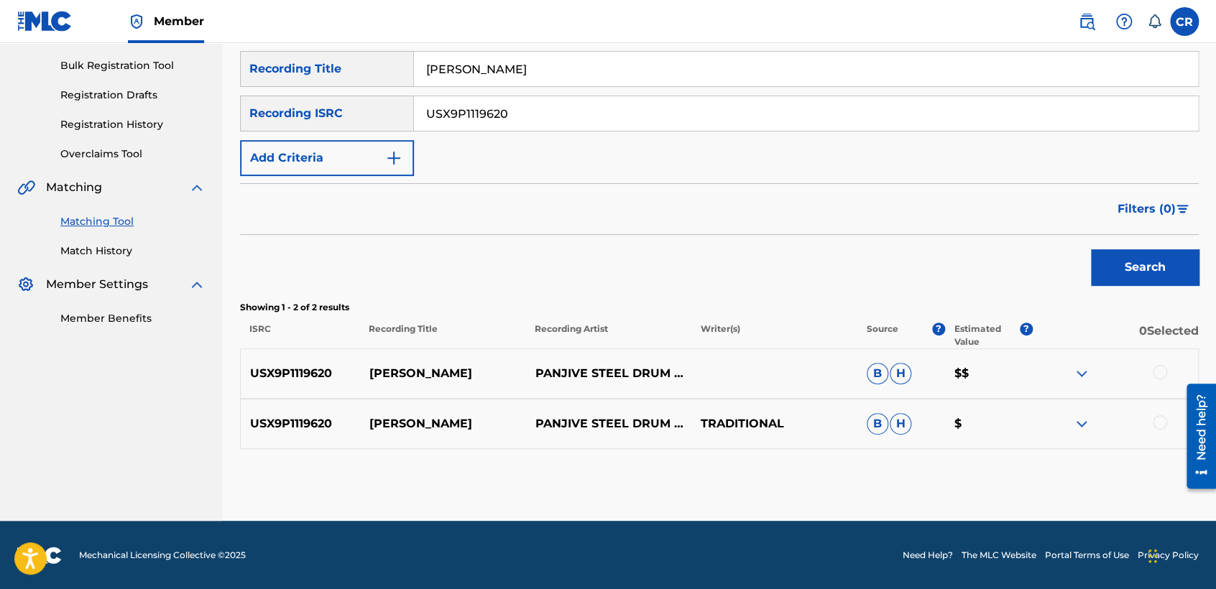
click at [560, 119] on input "USX9P1119620" at bounding box center [806, 113] width 784 height 34
paste input "QZDQH181537"
type input "QZDQH1815370"
click at [581, 57] on input "MARIANNE" at bounding box center [806, 69] width 784 height 34
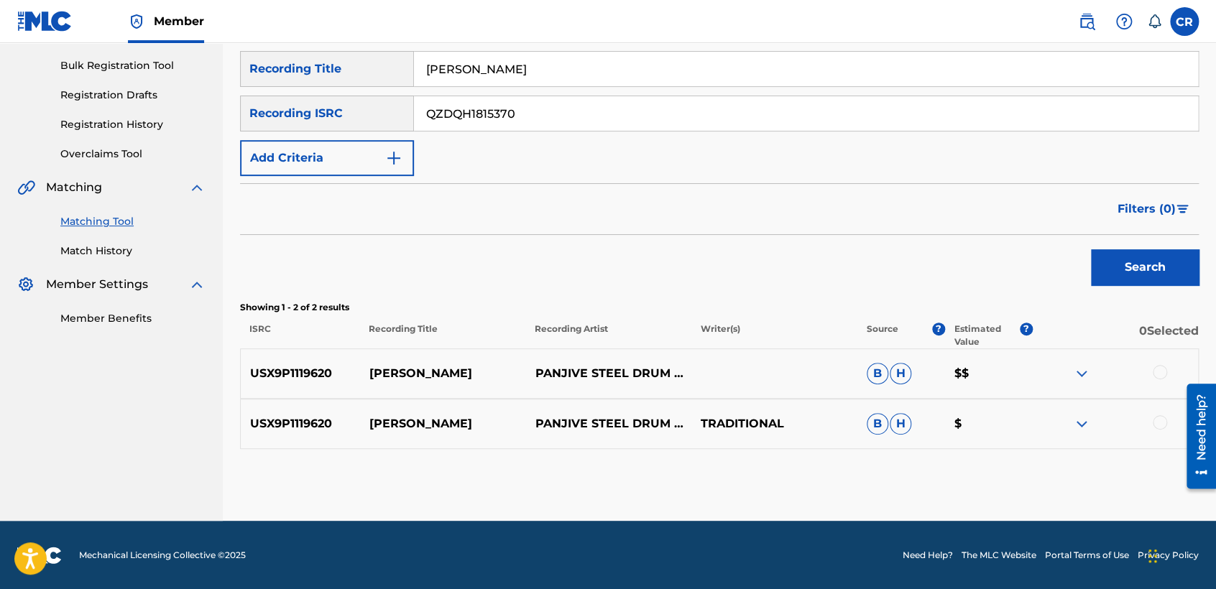
click at [581, 57] on input "MARIANNE" at bounding box center [806, 69] width 784 height 34
paste input "EL CORRIDO DE LINO RODART"
type input "EL CORRIDO DE LINO RODARTE"
click at [1126, 265] on button "Search" at bounding box center [1145, 267] width 108 height 36
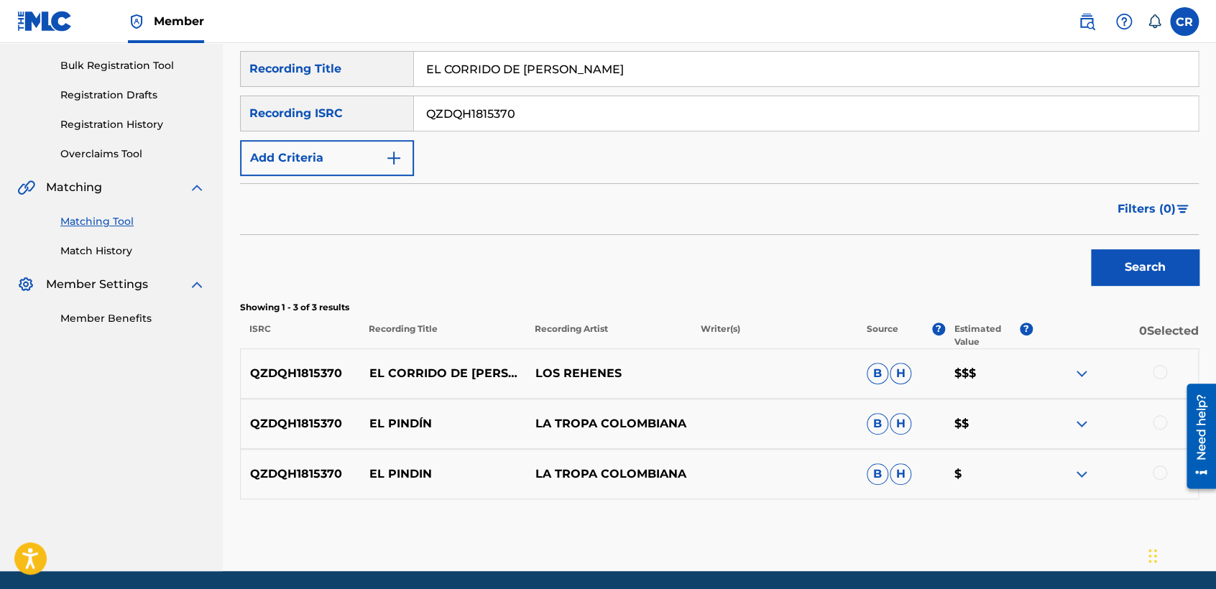
click at [593, 119] on input "QZDQH1815370" at bounding box center [806, 113] width 784 height 34
paste input "DEF055331002"
click at [551, 110] on input "DEF055331002" at bounding box center [806, 113] width 784 height 34
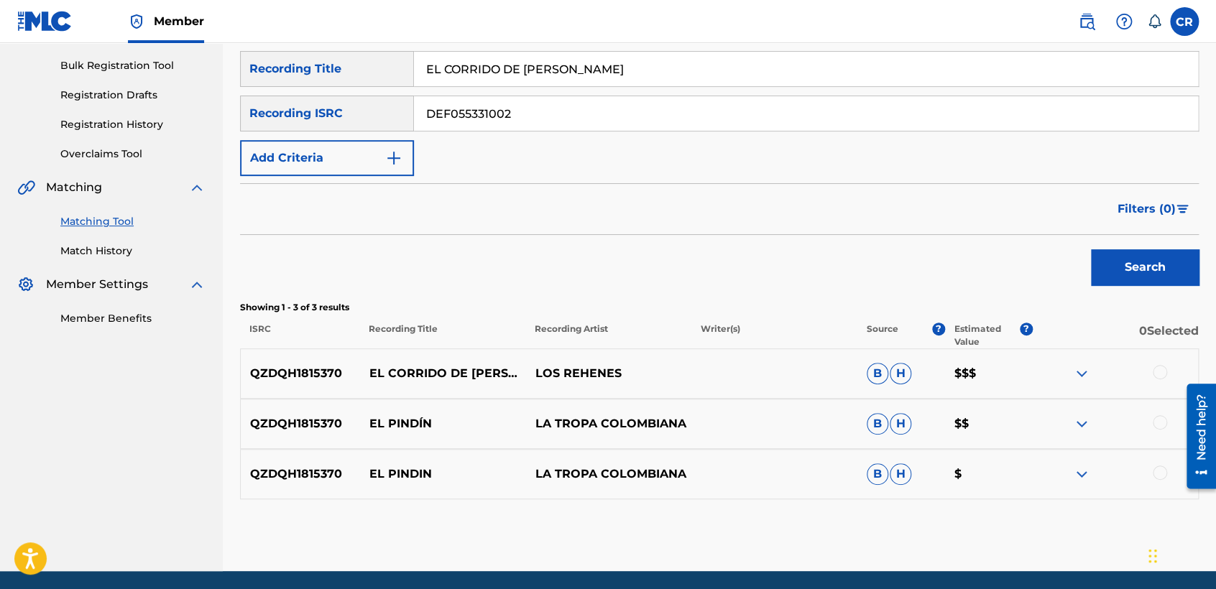
paste input "NZRI12103180"
type input "NZRI12103180"
click at [640, 79] on input "EL CORRIDO DE LINO RODARTE" at bounding box center [806, 69] width 784 height 34
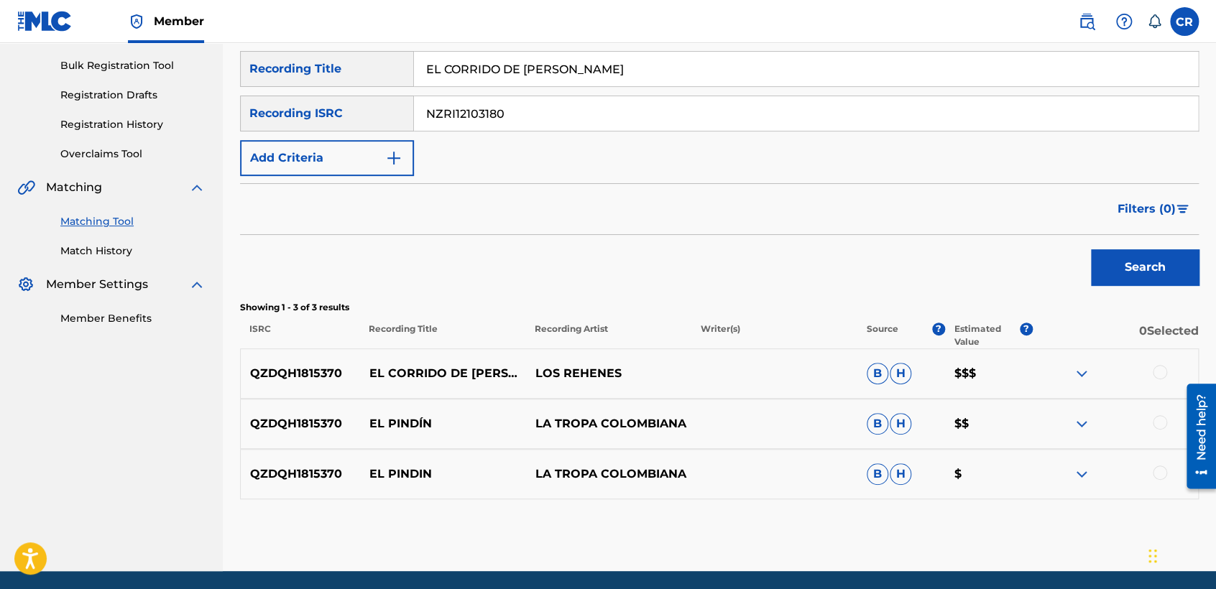
paste input "IF YOU WANT TO FIND"
type input "IF YOU WANT TO FIND"
click at [1115, 266] on button "Search" at bounding box center [1145, 267] width 108 height 36
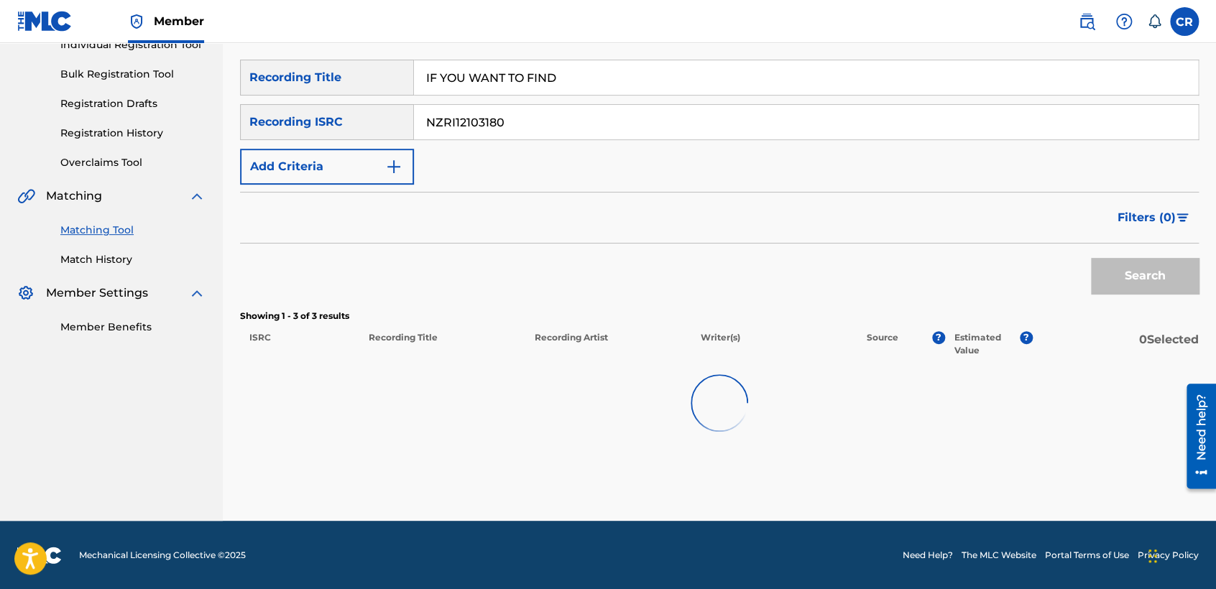
scroll to position [154, 0]
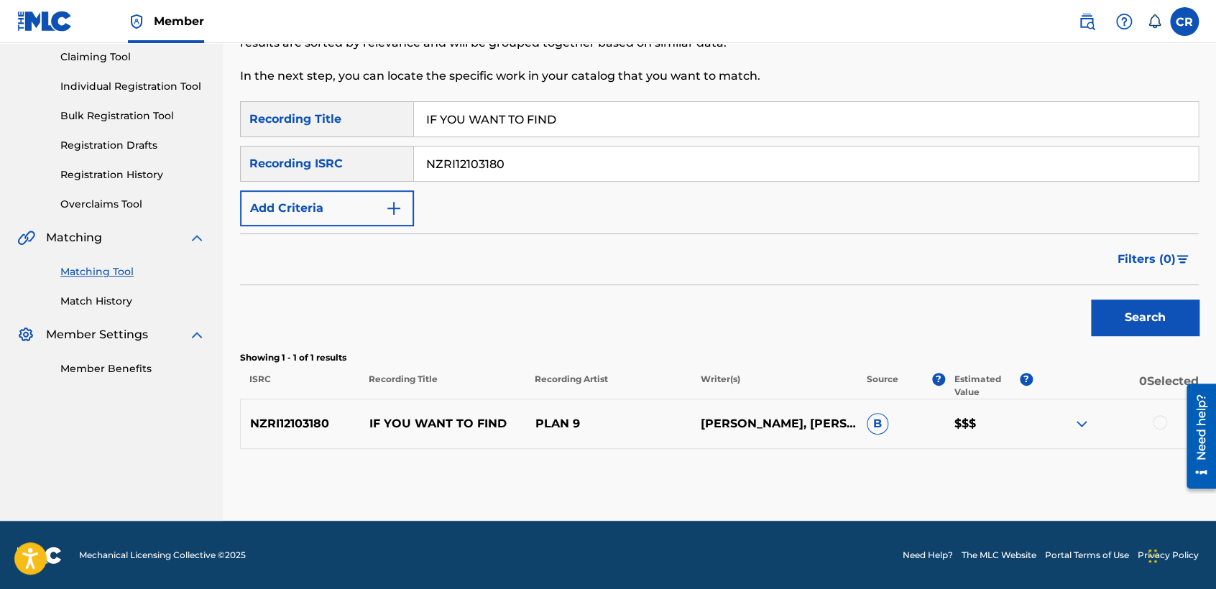
click at [770, 433] on p "DAVID DONALDSON, JANET RODDICK, STEPHEN ROCHE" at bounding box center [774, 423] width 166 height 17
copy p "ROCHE"
click at [1150, 417] on div at bounding box center [1115, 423] width 166 height 17
click at [1159, 423] on div at bounding box center [1160, 422] width 14 height 14
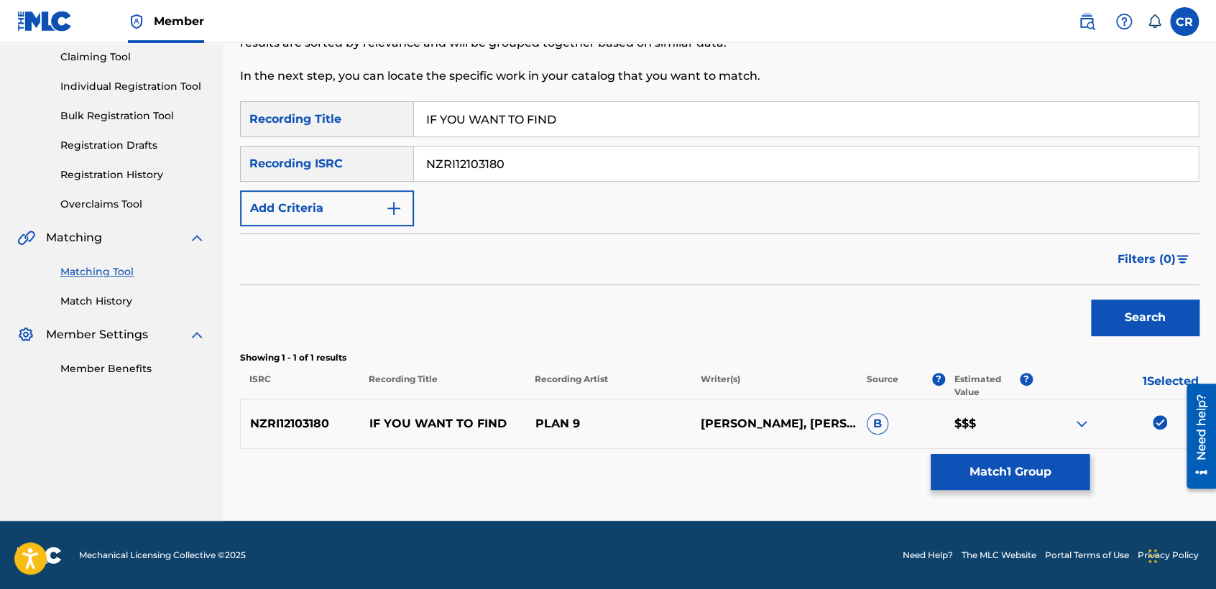
click at [1056, 464] on button "Match 1 Group" at bounding box center [1010, 472] width 159 height 36
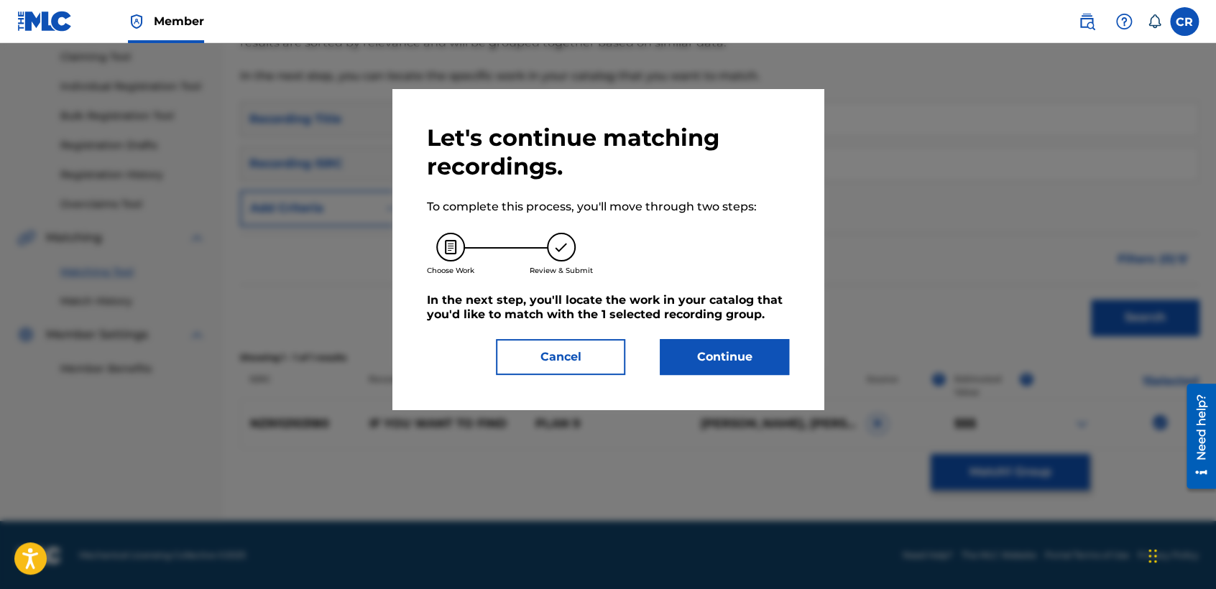
click at [754, 359] on button "Continue" at bounding box center [724, 357] width 129 height 36
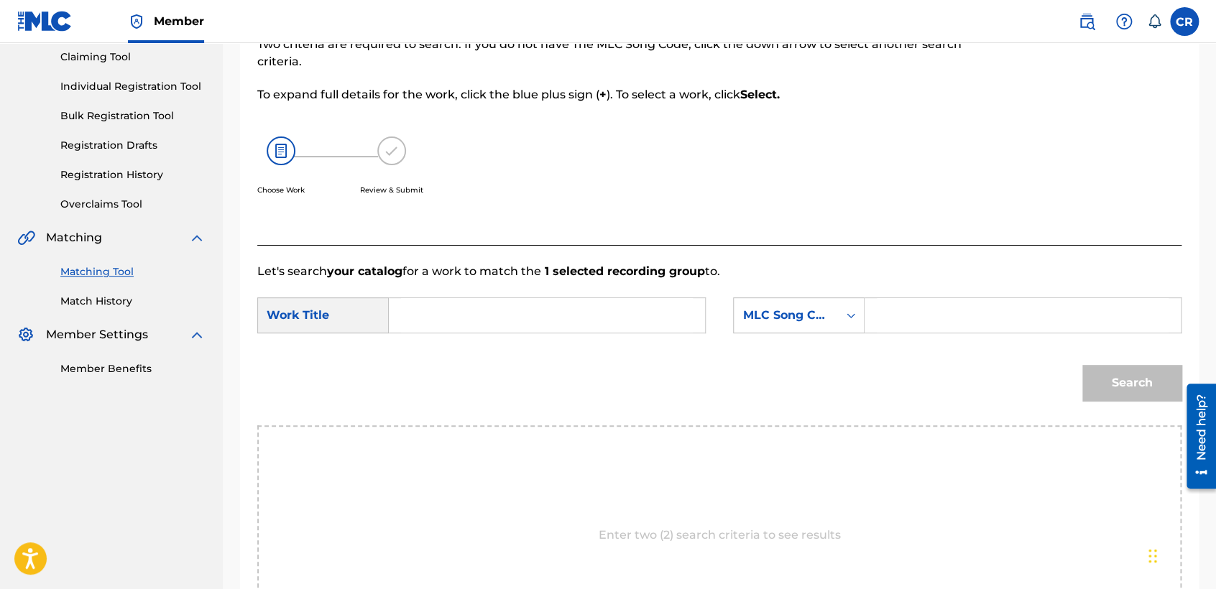
click at [770, 340] on div "SearchWithCriteriade69a016-a13b-41c2-aed3-ffd1a3a089aa Work Title SearchWithCri…" at bounding box center [719, 319] width 924 height 45
click at [782, 331] on div "SearchWithCriteriade69a016-a13b-41c2-aed3-ffd1a3a089aa Work Title SearchWithCri…" at bounding box center [719, 319] width 924 height 45
click at [782, 331] on div "MLC Song Code" at bounding box center [799, 315] width 132 height 36
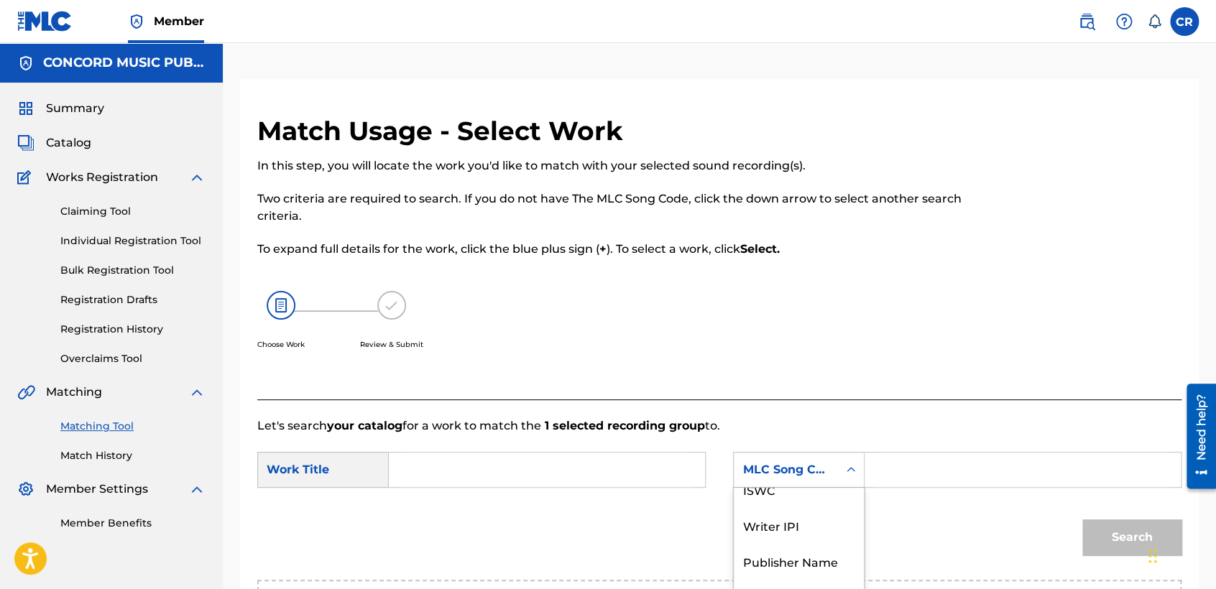
scroll to position [0, 0]
click at [763, 502] on div "Writer Name" at bounding box center [799, 506] width 130 height 36
click at [943, 435] on form "SearchWithCriteriade69a016-a13b-41c2-aed3-ffd1a3a089aa Work Title SearchWithCri…" at bounding box center [719, 507] width 924 height 145
click at [937, 465] on input "Search Form" at bounding box center [1023, 470] width 292 height 34
paste input "ROCHE"
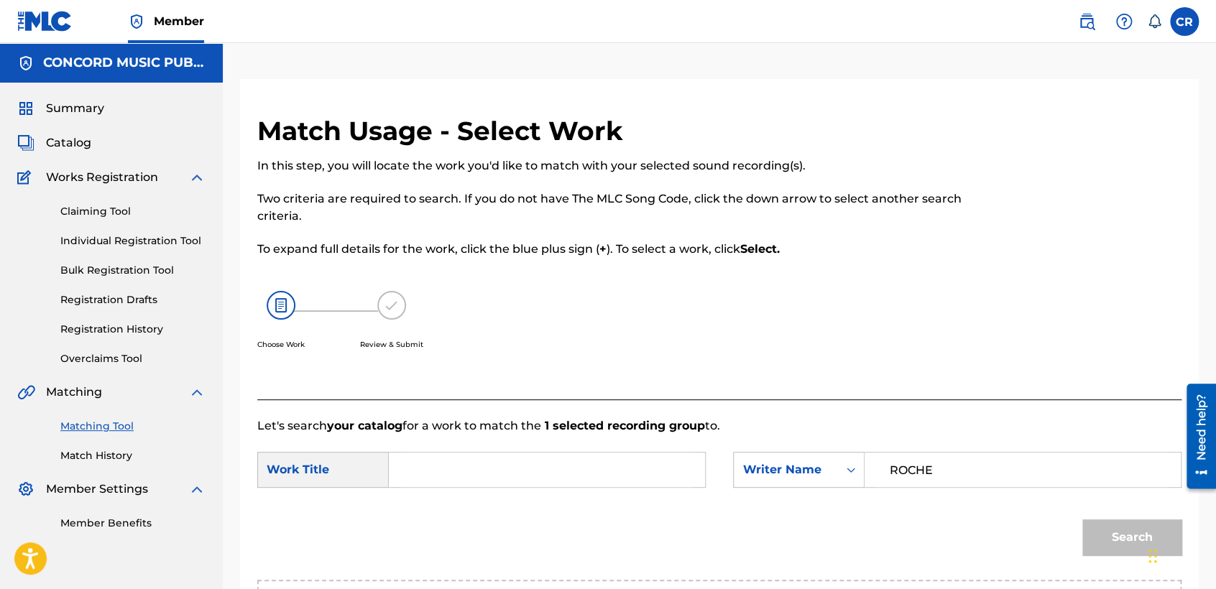
type input "ROCHE"
click at [586, 473] on input "Search Form" at bounding box center [547, 470] width 292 height 34
paste input "IF YOU WANT TO FIND"
type input "IF YOU WANT TO FIND"
drag, startPoint x: 1120, startPoint y: 527, endPoint x: 1102, endPoint y: 499, distance: 34.3
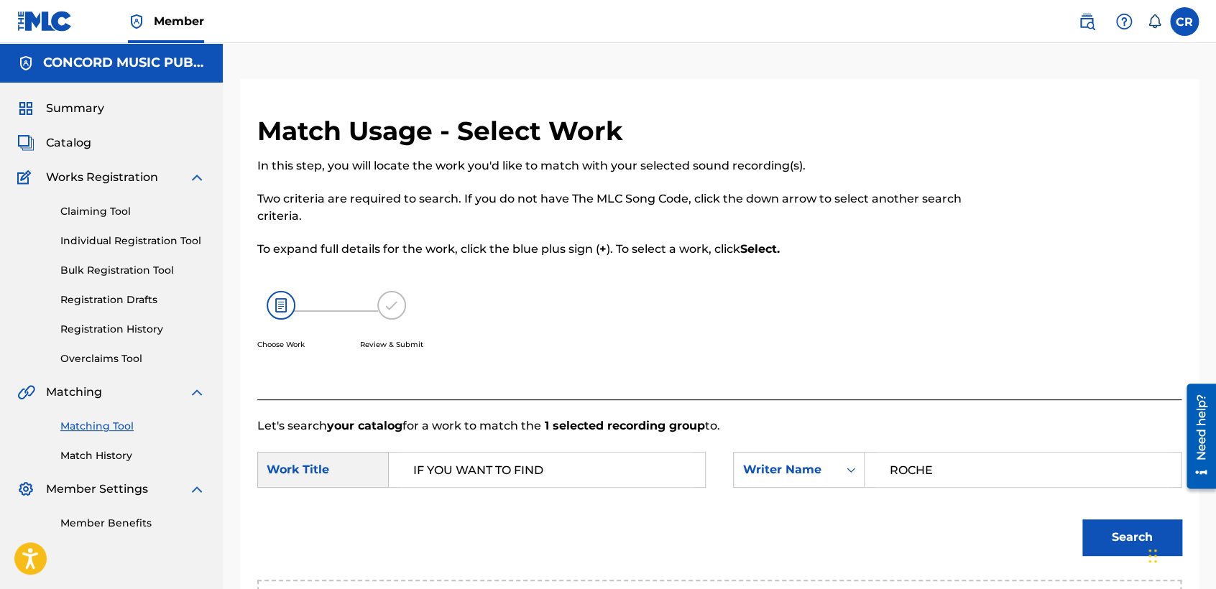
click at [1120, 527] on button "Search" at bounding box center [1131, 538] width 99 height 36
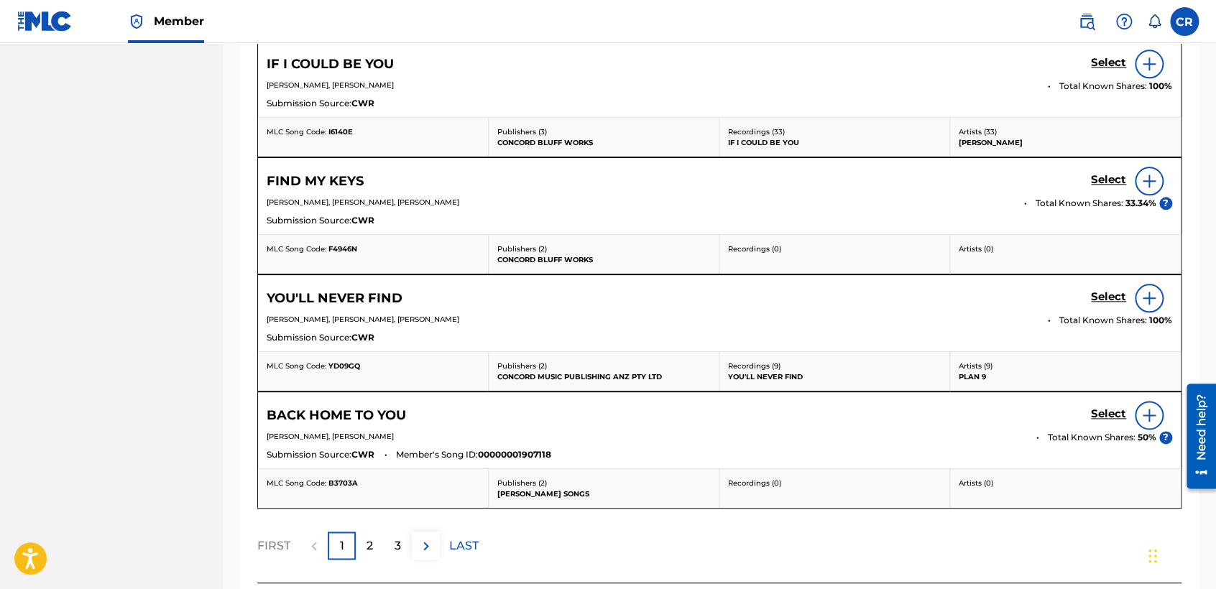
scroll to position [792, 0]
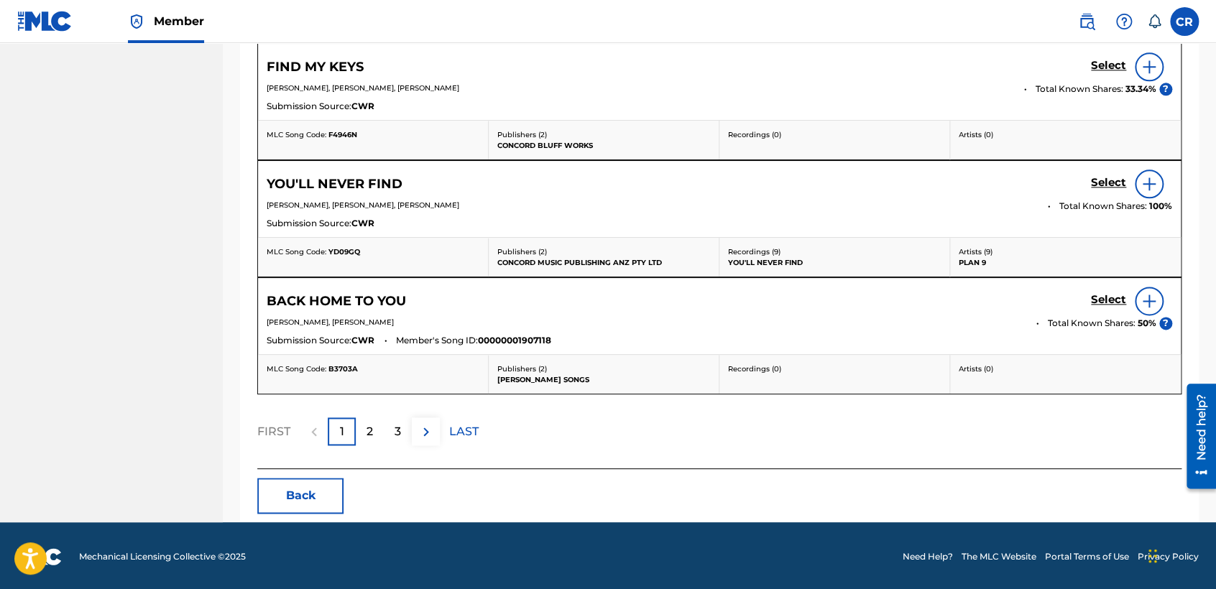
click at [341, 504] on button "Back" at bounding box center [300, 496] width 86 height 36
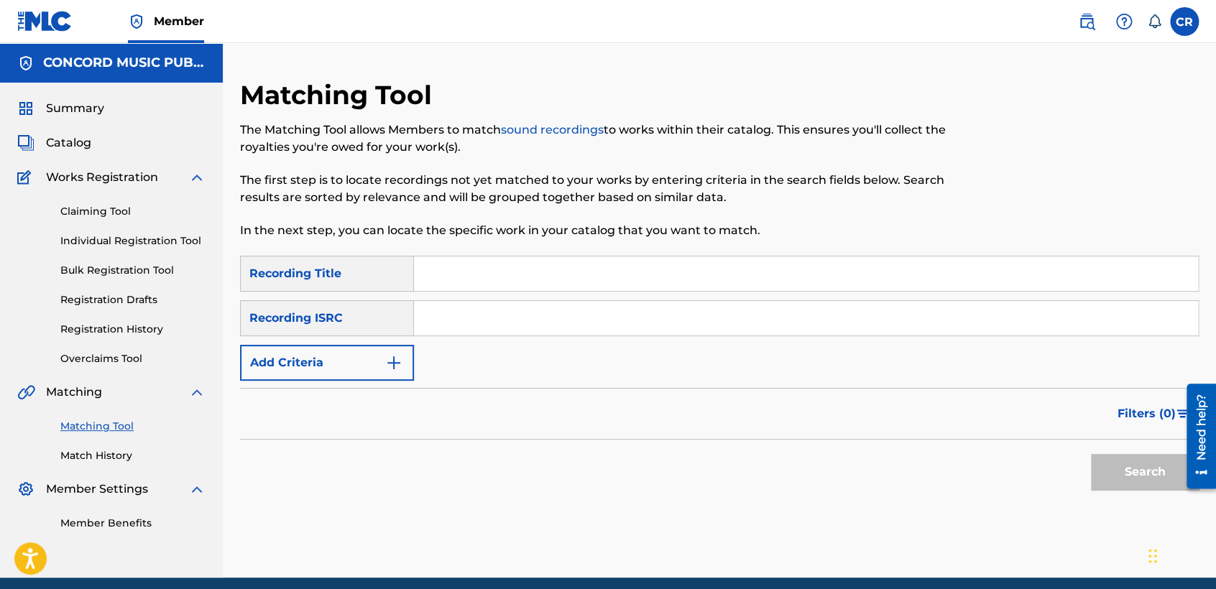
click at [555, 315] on input "Search Form" at bounding box center [806, 318] width 784 height 34
paste input "DEF055331002"
click at [634, 331] on input "DEF055331002" at bounding box center [806, 318] width 784 height 34
paste input "USHM81723301"
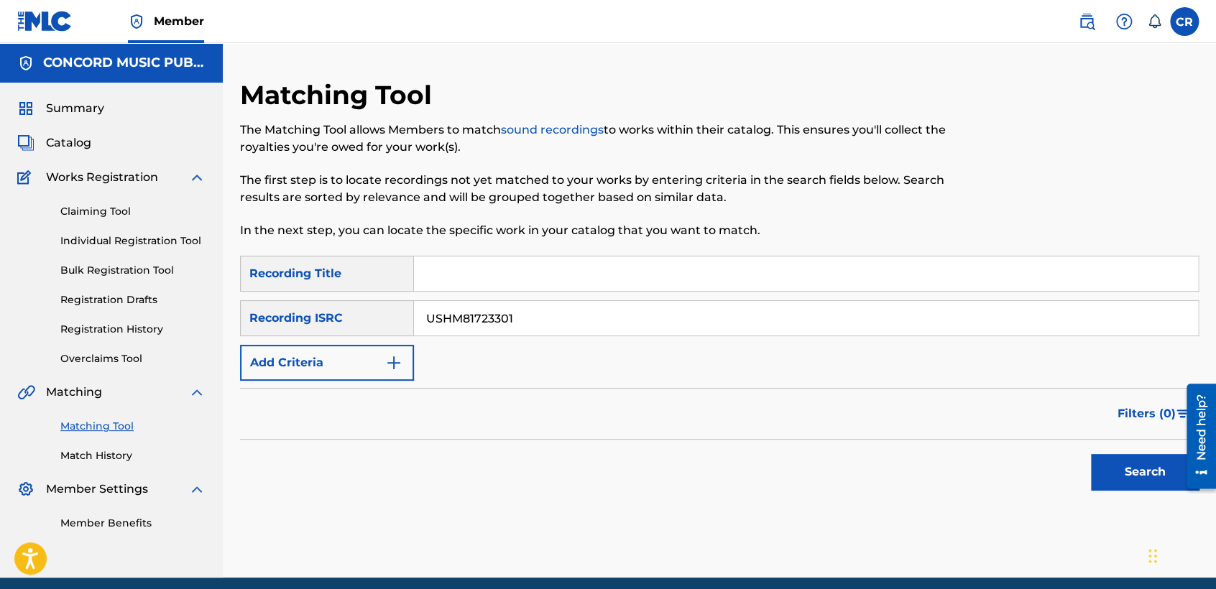
type input "USHM81723301"
drag, startPoint x: 725, startPoint y: 285, endPoint x: 736, endPoint y: 287, distance: 10.9
click at [725, 285] on input "Search Form" at bounding box center [806, 274] width 784 height 34
paste input "RABBIT HOLE"
type input "RABBIT HOLE"
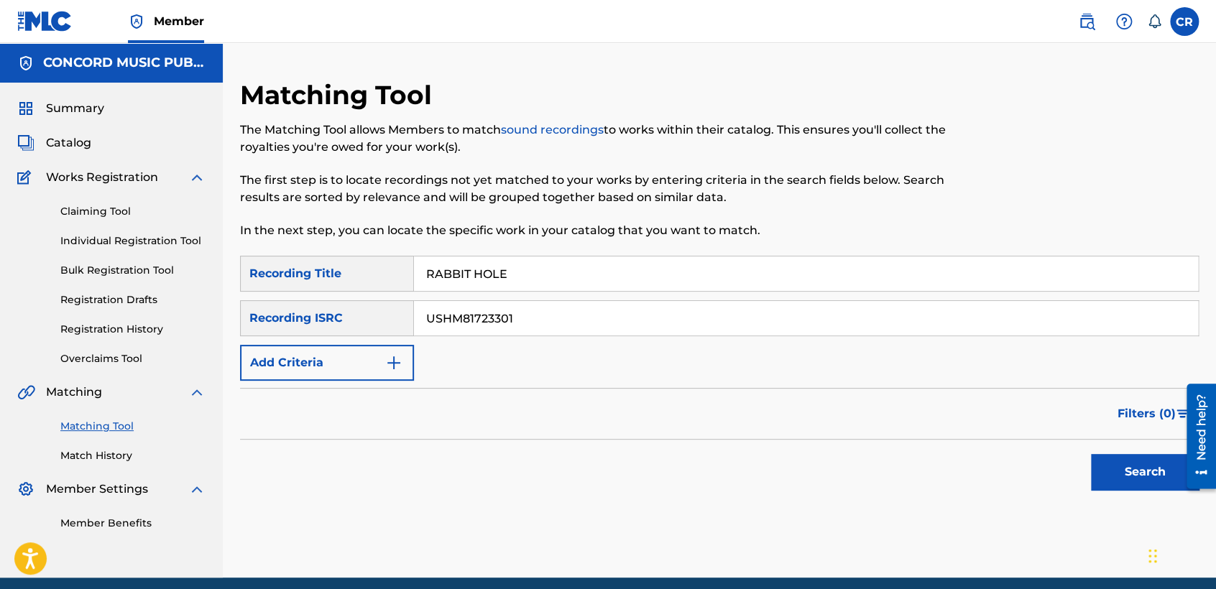
click at [1100, 478] on button "Search" at bounding box center [1145, 472] width 108 height 36
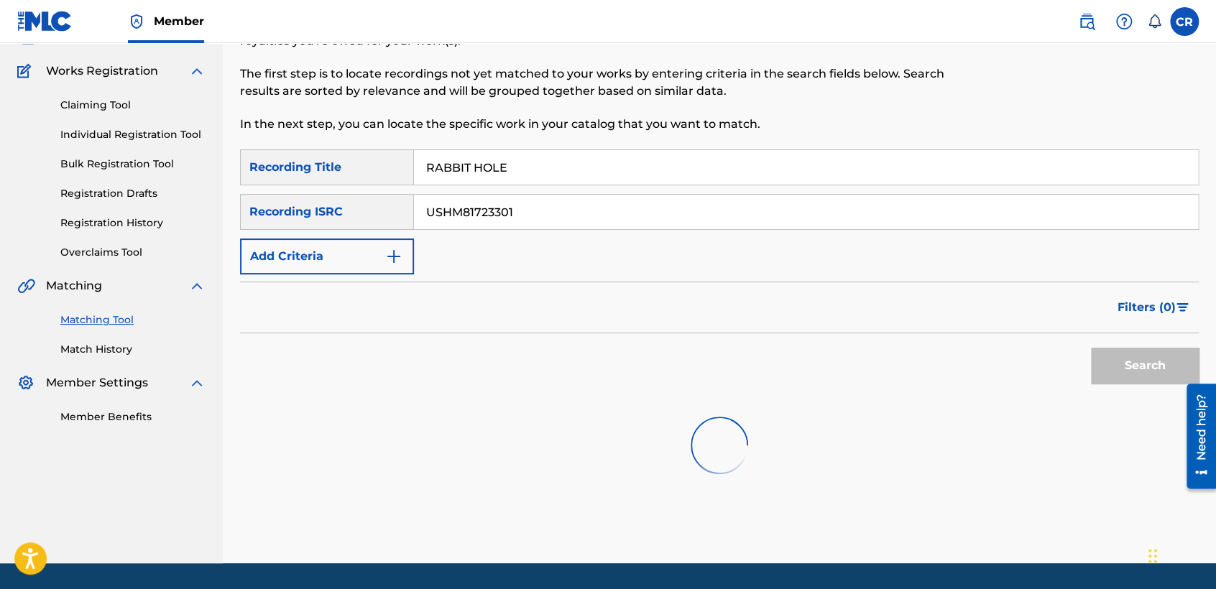
scroll to position [149, 0]
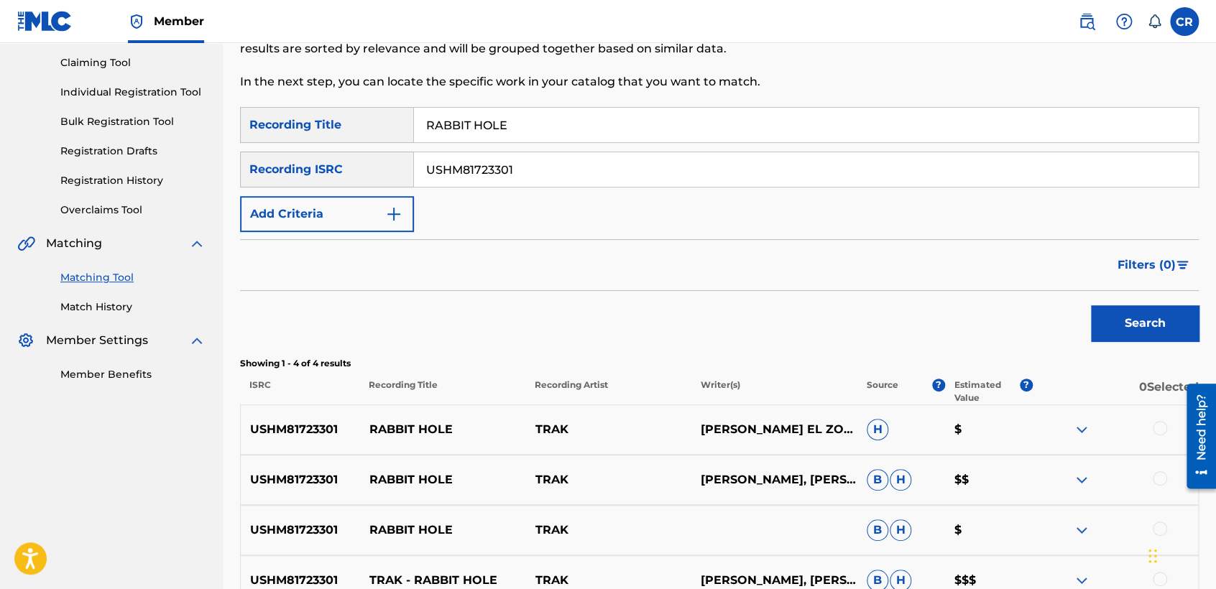
click at [789, 428] on p "OMAR EL ZOHEERY" at bounding box center [774, 429] width 166 height 17
copy p "ZOHEERY"
click at [1156, 428] on div at bounding box center [1160, 428] width 14 height 14
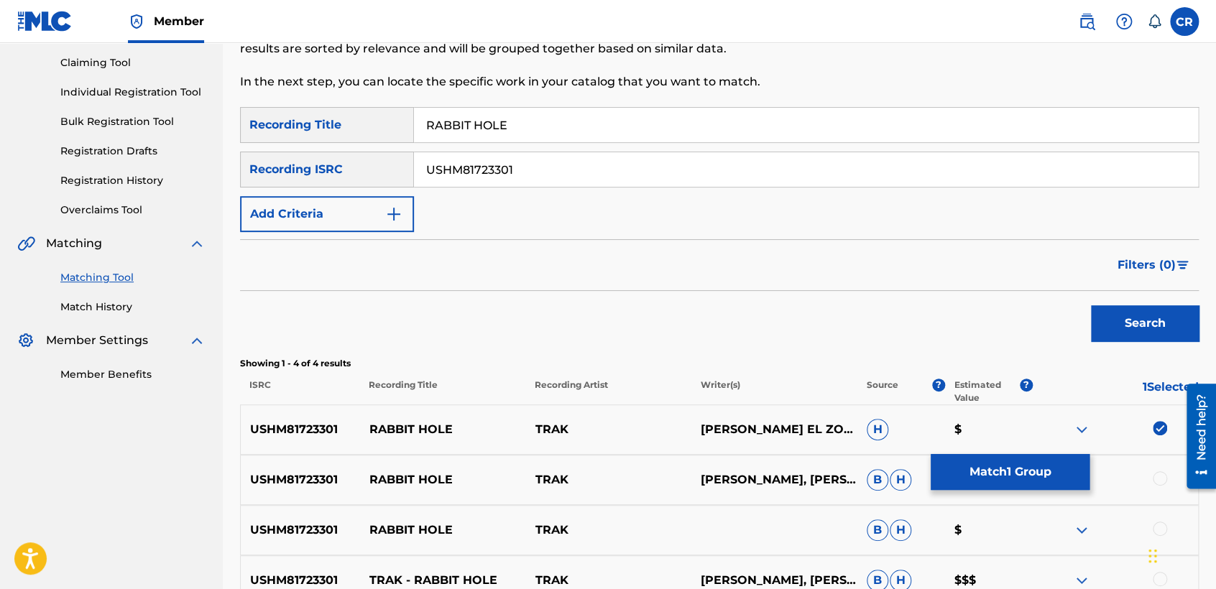
drag, startPoint x: 1154, startPoint y: 493, endPoint x: 1155, endPoint y: 480, distance: 13.0
click at [1154, 492] on div "USHM81723301 RABBIT HOLE TRAK NATHAN WILLIAM RHOADS, OMAR EL ZOHEERY B H $$" at bounding box center [719, 480] width 959 height 50
click at [1156, 479] on div at bounding box center [1160, 478] width 14 height 14
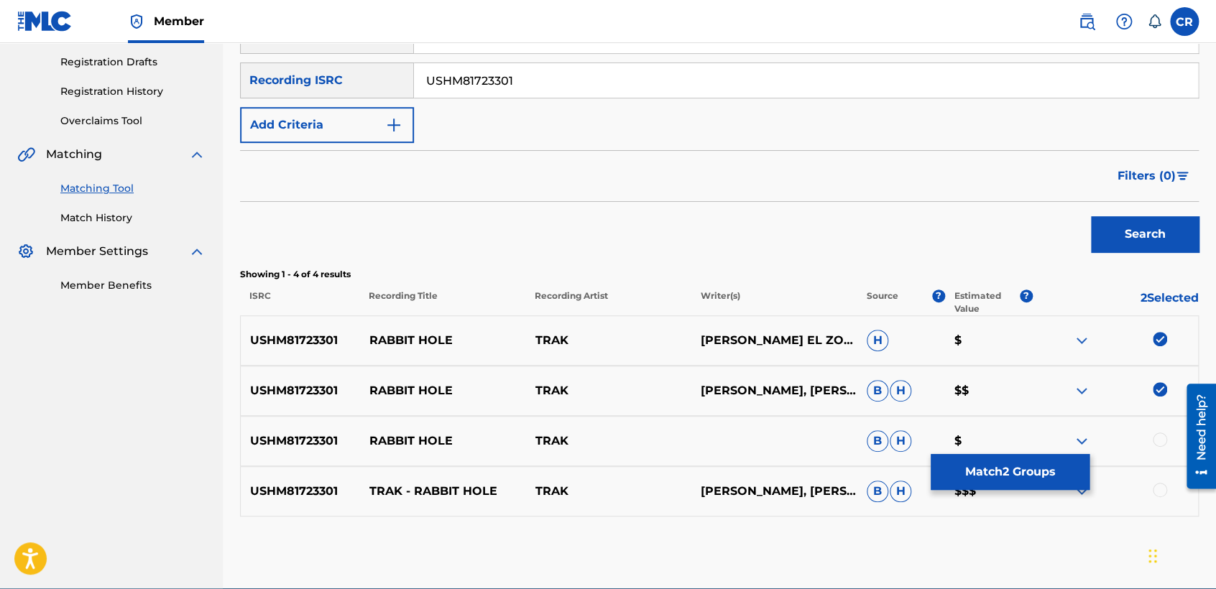
scroll to position [305, 0]
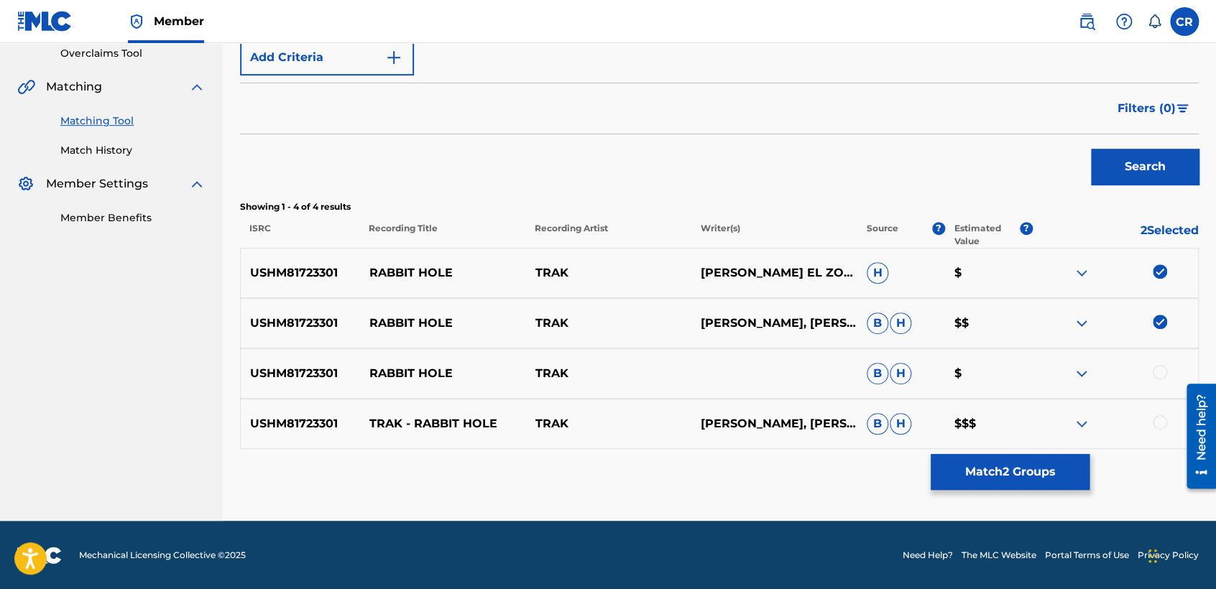
click at [1154, 365] on div at bounding box center [1115, 373] width 166 height 17
click at [1155, 373] on div at bounding box center [1160, 372] width 14 height 14
click at [1155, 427] on div at bounding box center [1160, 422] width 14 height 14
click at [1018, 456] on button "Match 4 Groups" at bounding box center [1010, 472] width 159 height 36
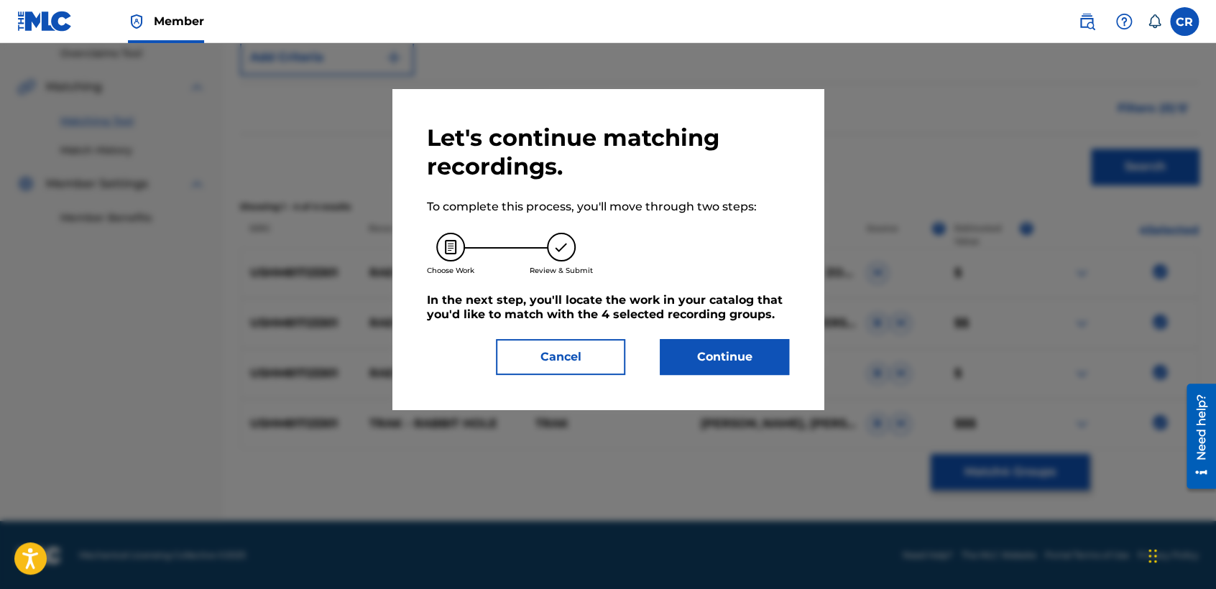
click at [730, 346] on button "Continue" at bounding box center [724, 357] width 129 height 36
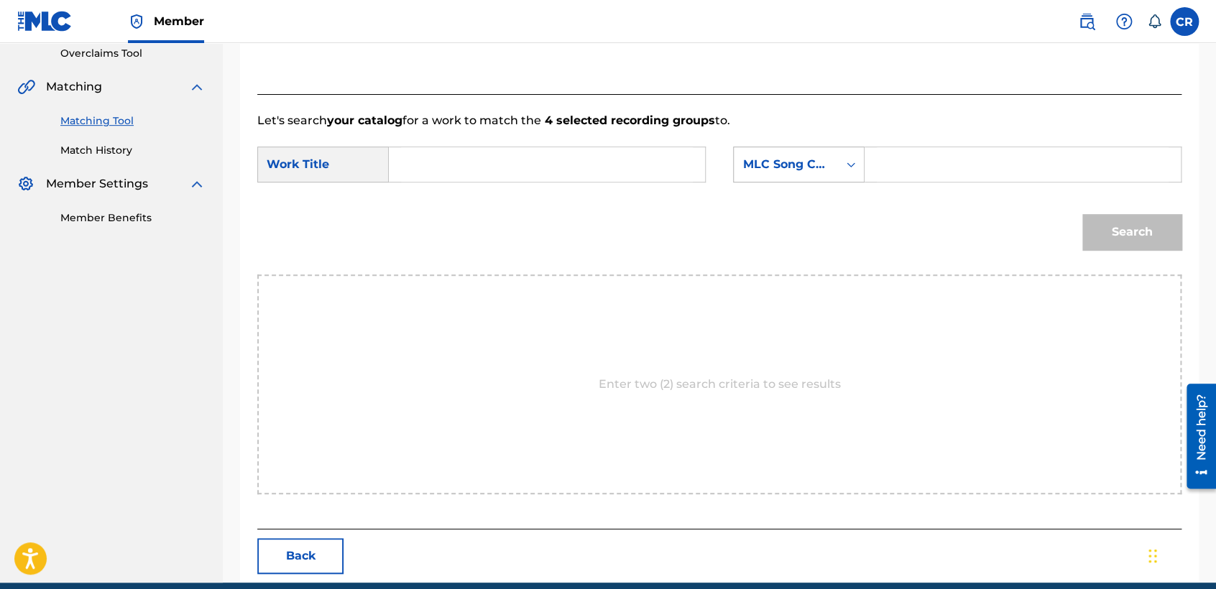
click at [803, 171] on div "MLC Song Code" at bounding box center [785, 164] width 87 height 17
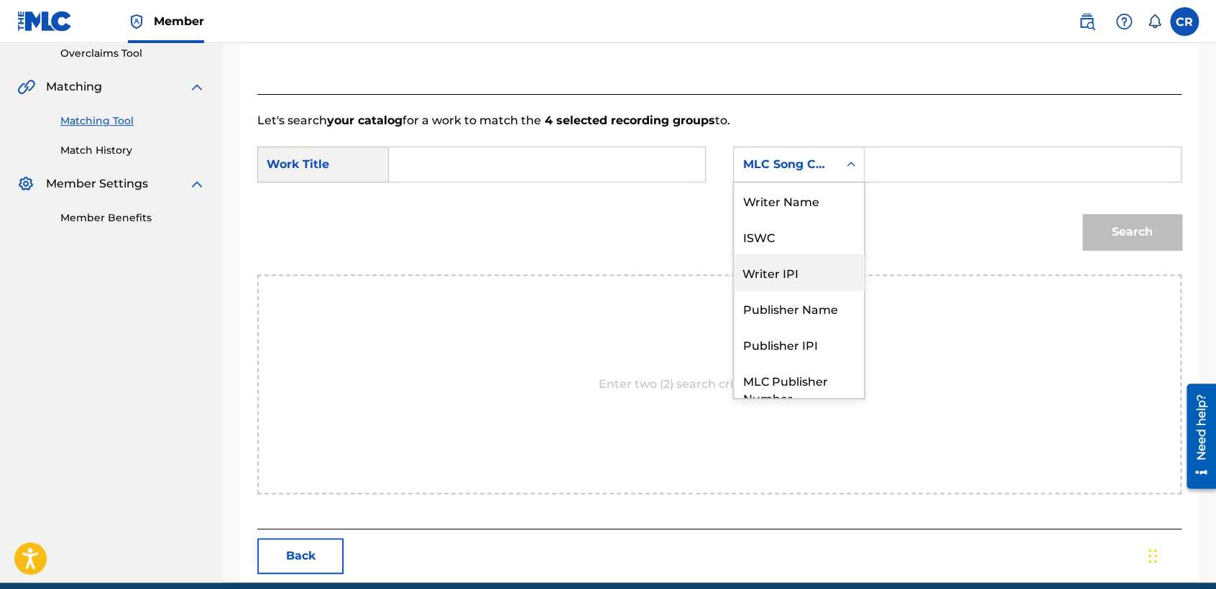
scroll to position [0, 0]
click at [792, 207] on div "Writer Name" at bounding box center [799, 201] width 130 height 36
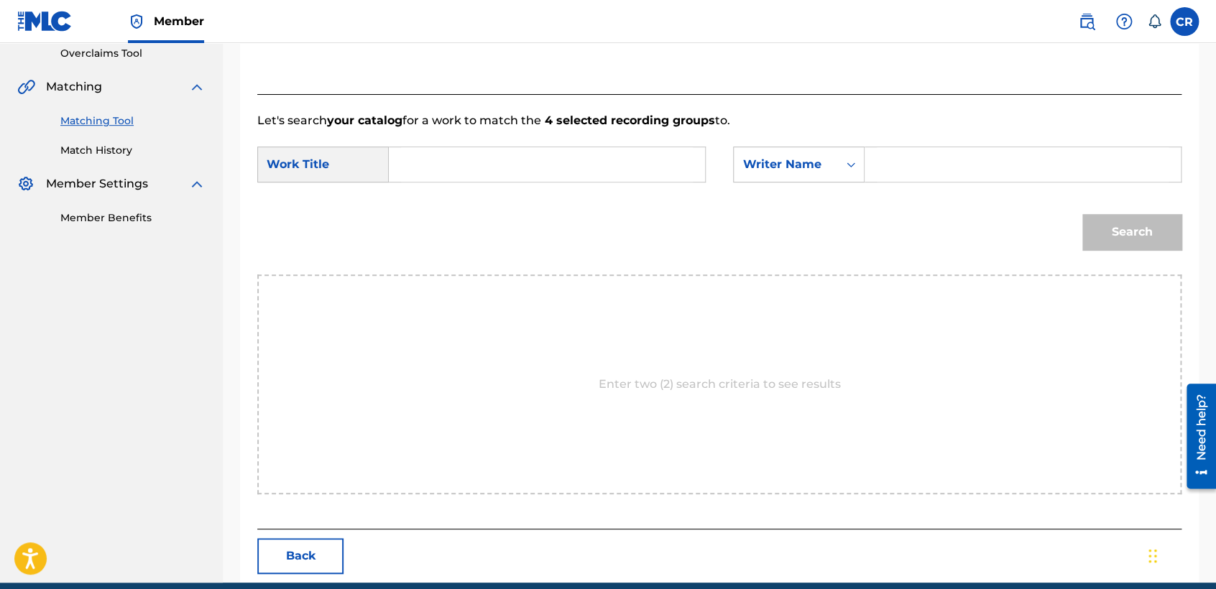
click at [911, 170] on input "Search Form" at bounding box center [1023, 164] width 292 height 34
paste input "ZOHEERY"
type input "ZOHEERY"
click at [592, 189] on div "SearchWithCriteriaa8b7052d-a266-46de-9394-2f4dff9c5cf3 Work Title SearchWithCri…" at bounding box center [719, 169] width 924 height 45
click at [605, 173] on input "Search Form" at bounding box center [547, 164] width 292 height 34
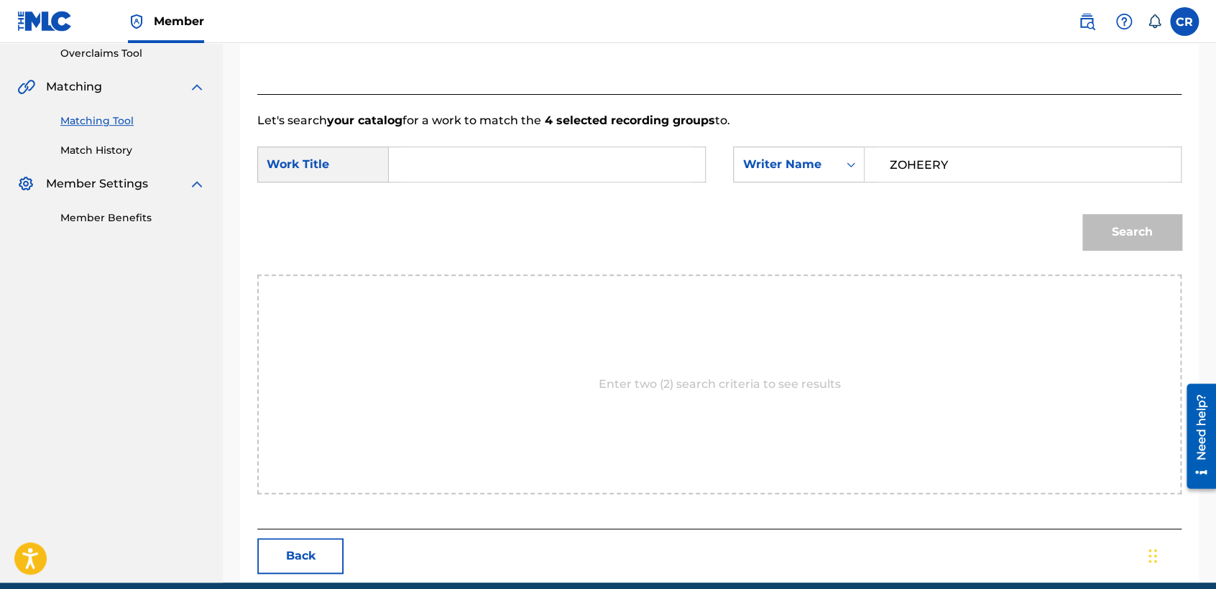
paste input "RABBIT HOLE"
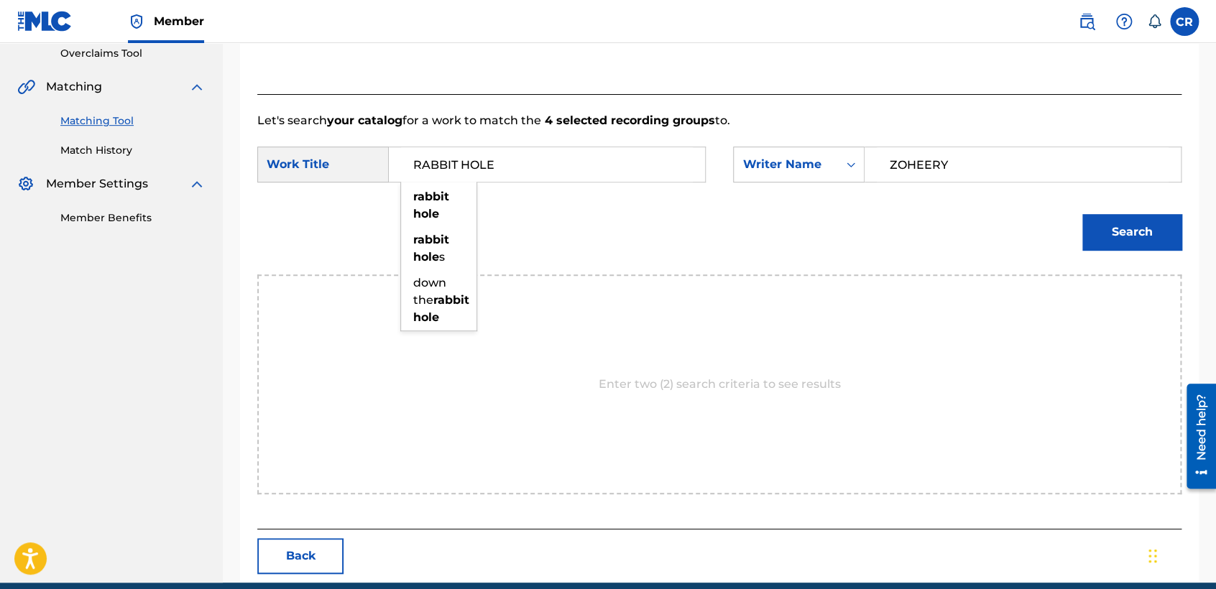
type input "RABBIT HOLE"
click at [1139, 231] on button "Search" at bounding box center [1131, 232] width 99 height 36
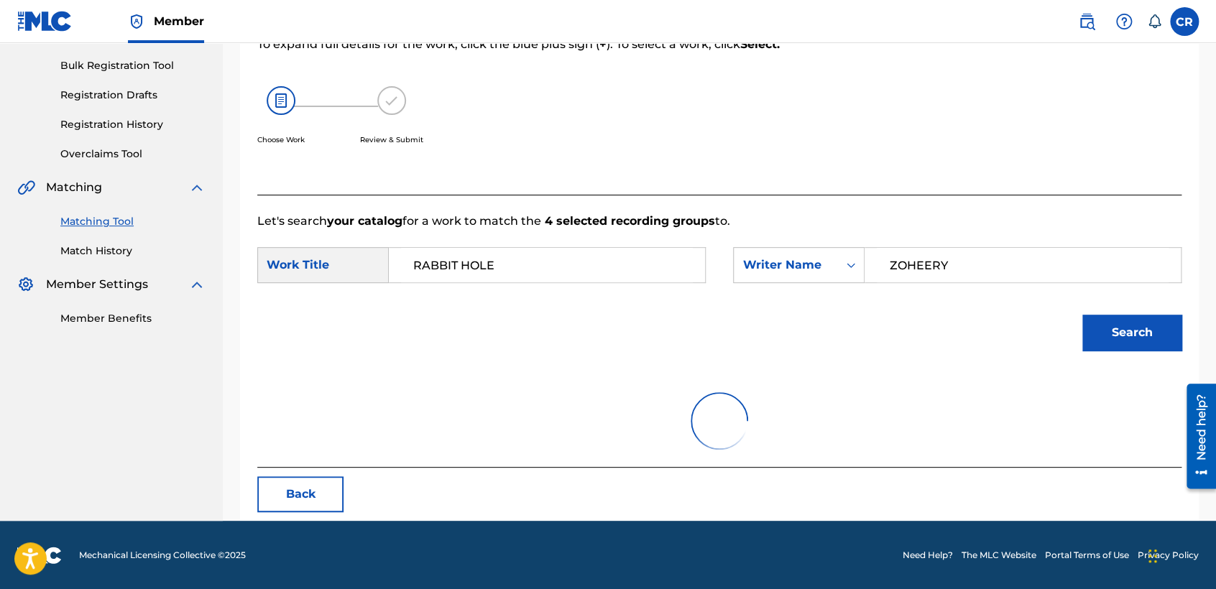
scroll to position [143, 0]
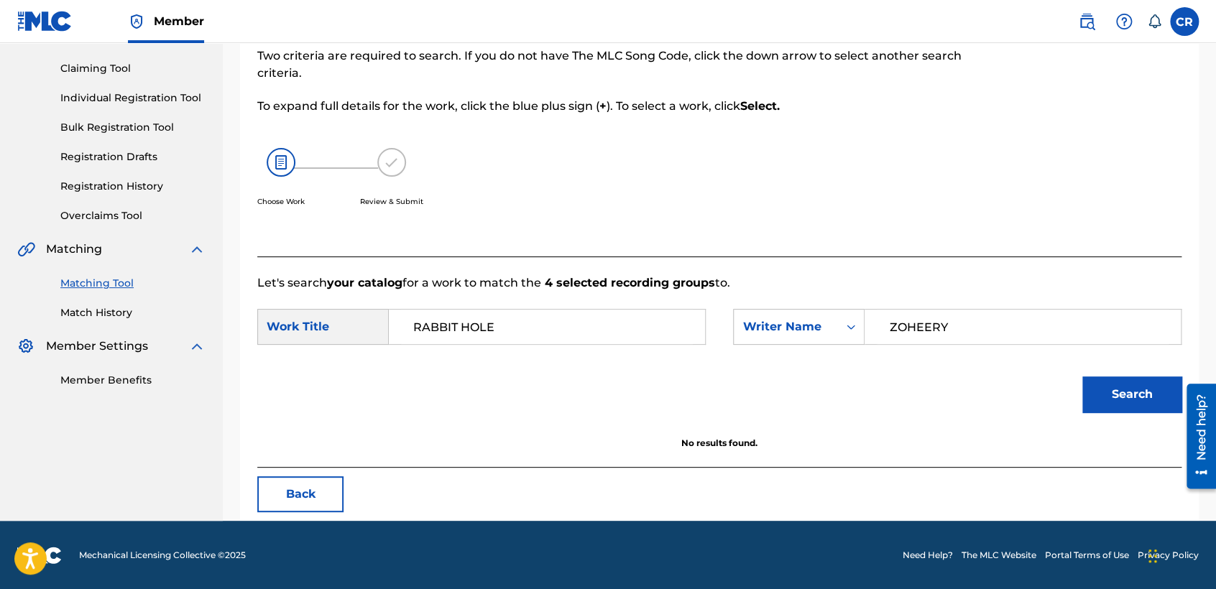
click at [288, 488] on button "Back" at bounding box center [300, 494] width 86 height 36
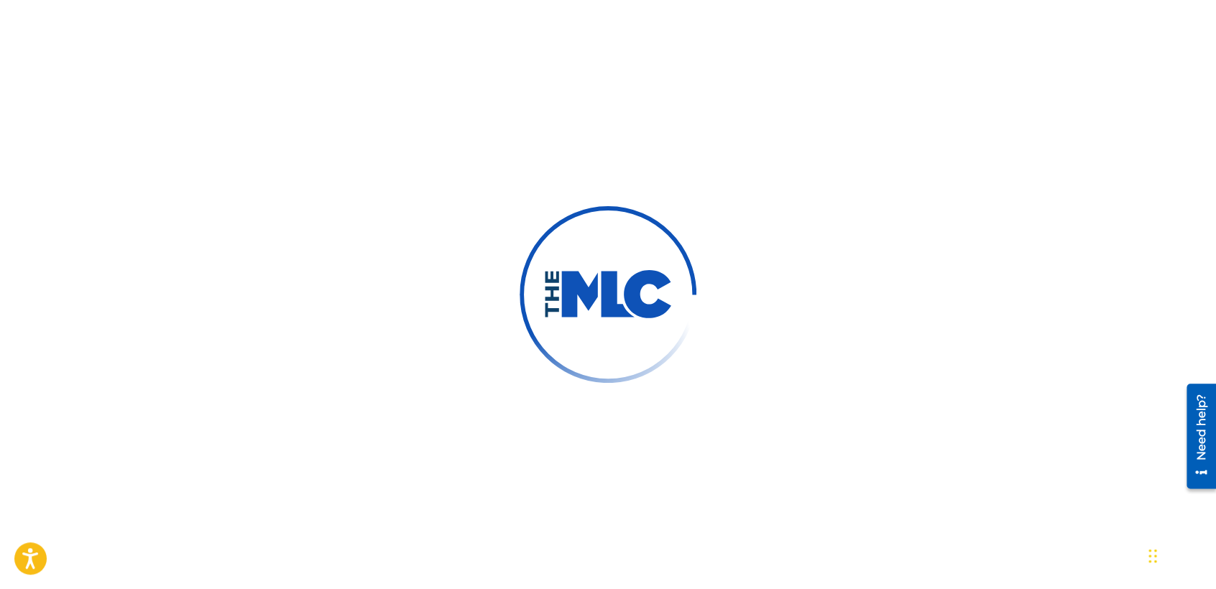
click at [262, 187] on div at bounding box center [608, 294] width 1216 height 589
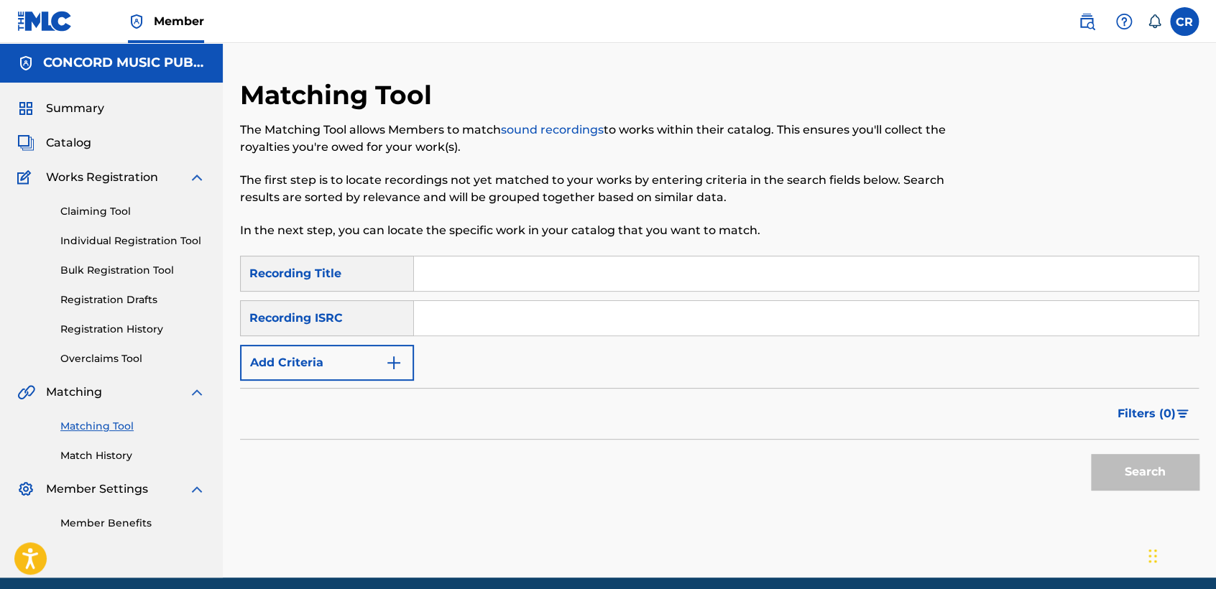
drag, startPoint x: 528, startPoint y: 313, endPoint x: 535, endPoint y: 325, distance: 13.2
click at [528, 313] on input "Search Form" at bounding box center [806, 318] width 784 height 34
paste input "QM6MZ1431613"
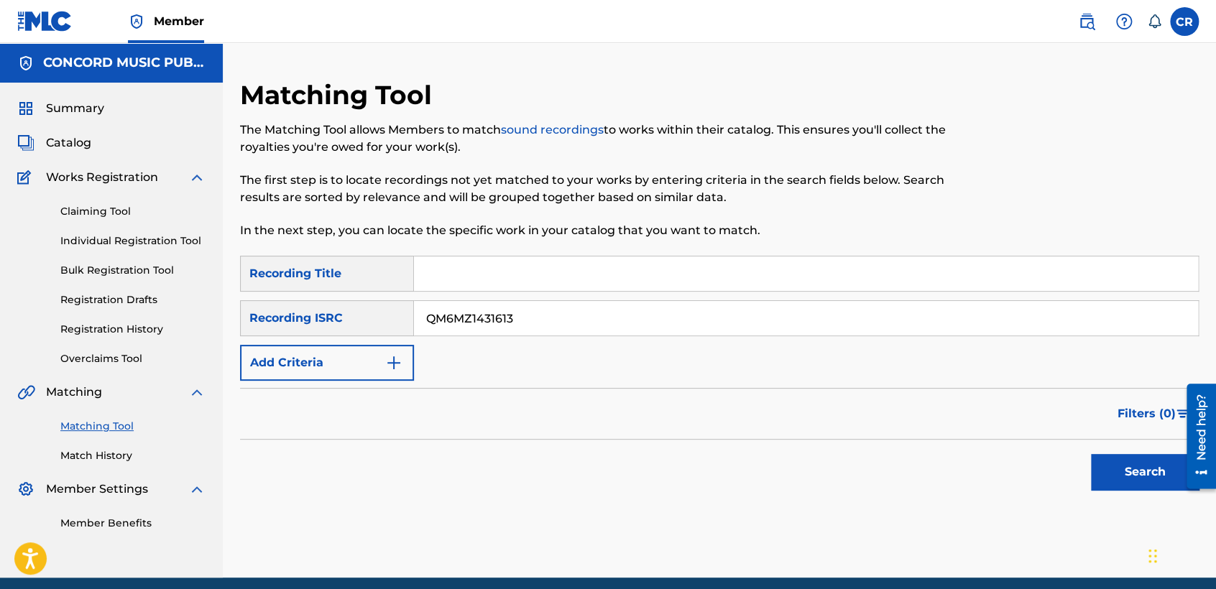
type input "QM6MZ1431613"
click at [718, 272] on input "Search Form" at bounding box center [806, 274] width 784 height 34
paste input "MARIA DE LA LUZ"
type input "MARIA DE LA LUZ"
click at [1120, 456] on button "Search" at bounding box center [1145, 472] width 108 height 36
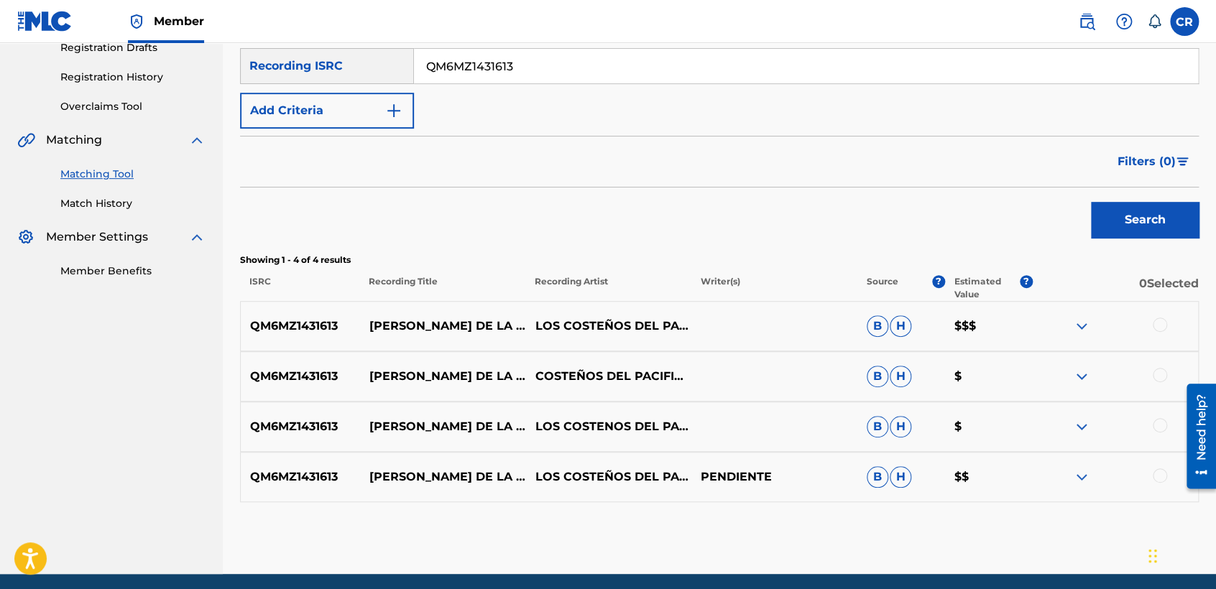
scroll to position [226, 0]
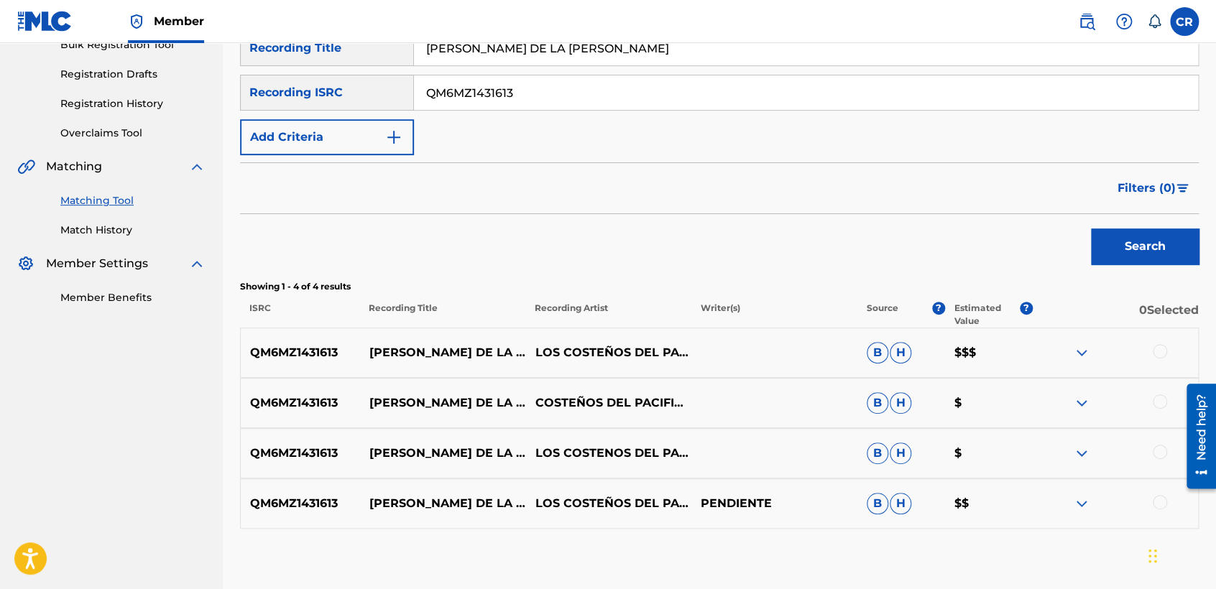
click at [535, 85] on input "QM6MZ1431613" at bounding box center [806, 92] width 784 height 34
paste input "USHM81723301"
type input "USHM81723301"
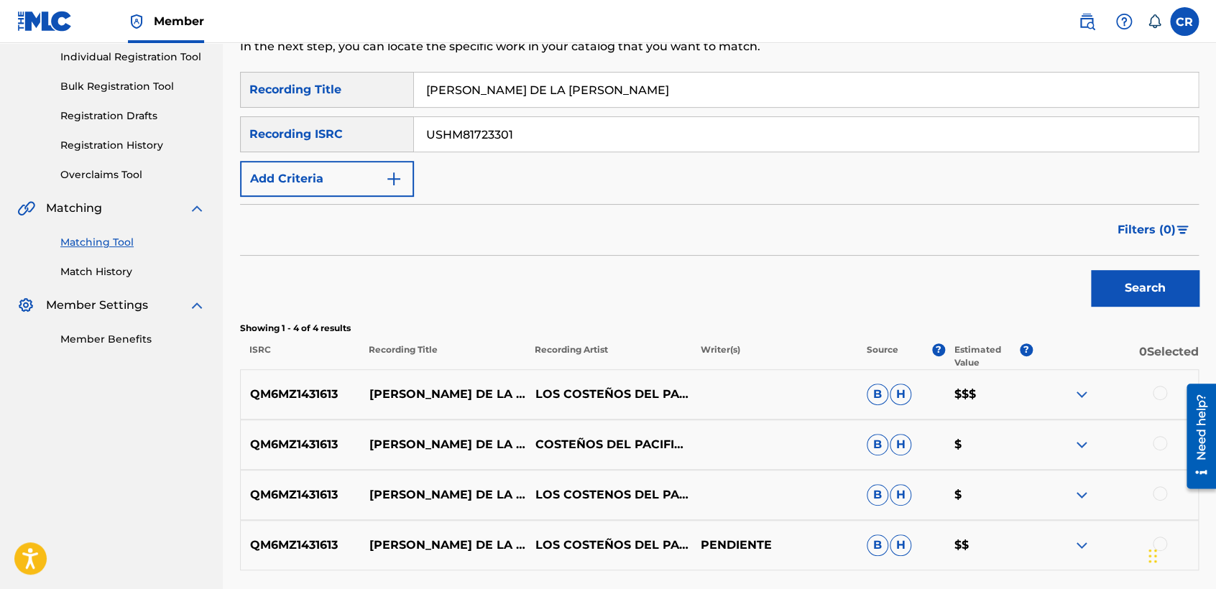
scroll to position [146, 0]
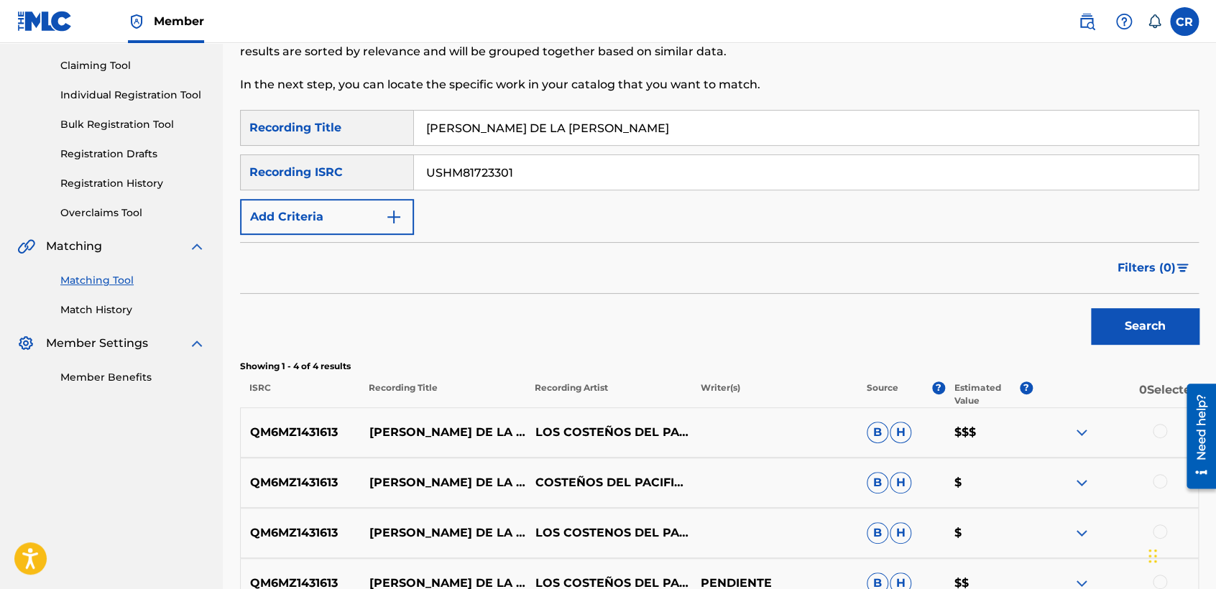
click at [624, 121] on input "MARIA DE LA LUZ" at bounding box center [806, 128] width 784 height 34
paste input "RABBIT HOLE"
type input "RABBIT HOLE"
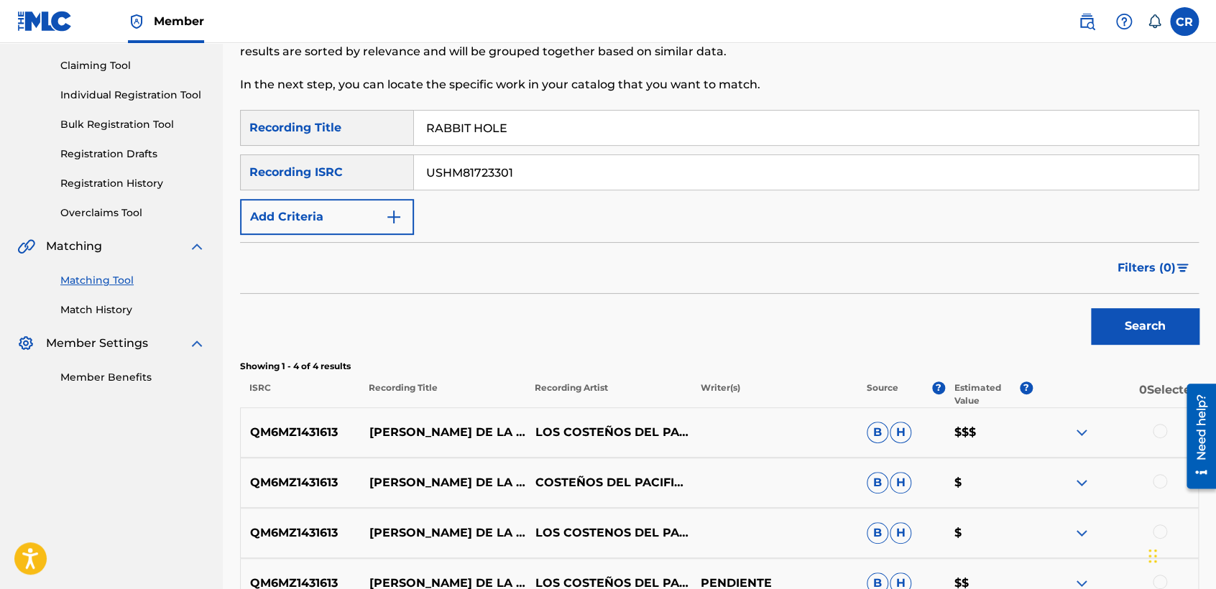
click at [1161, 322] on button "Search" at bounding box center [1145, 326] width 108 height 36
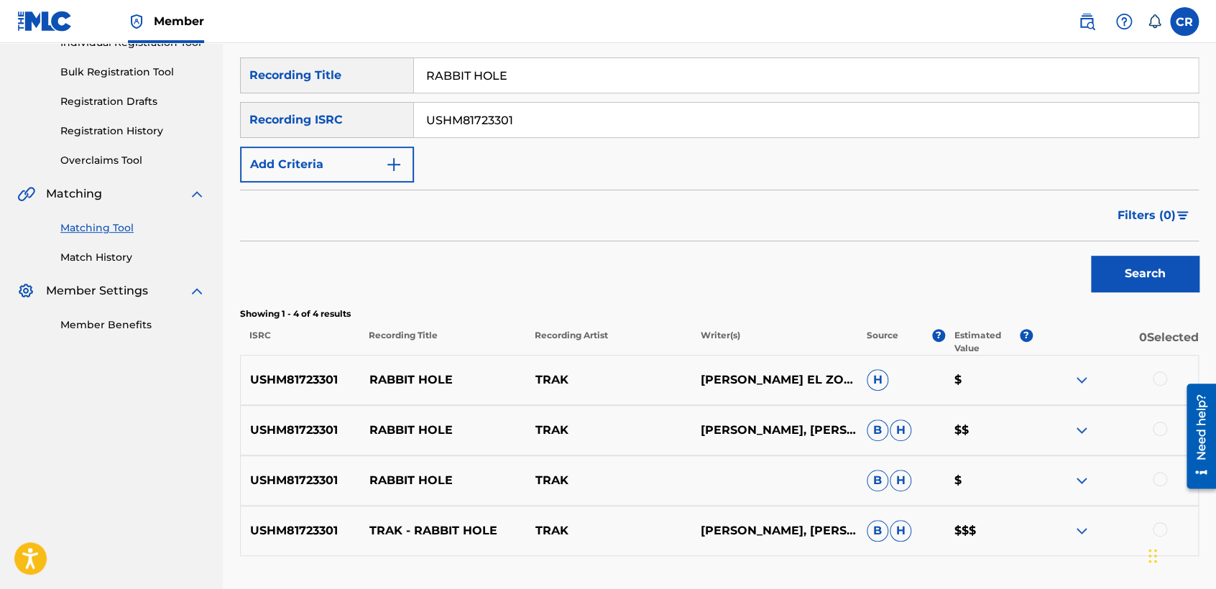
scroll to position [226, 0]
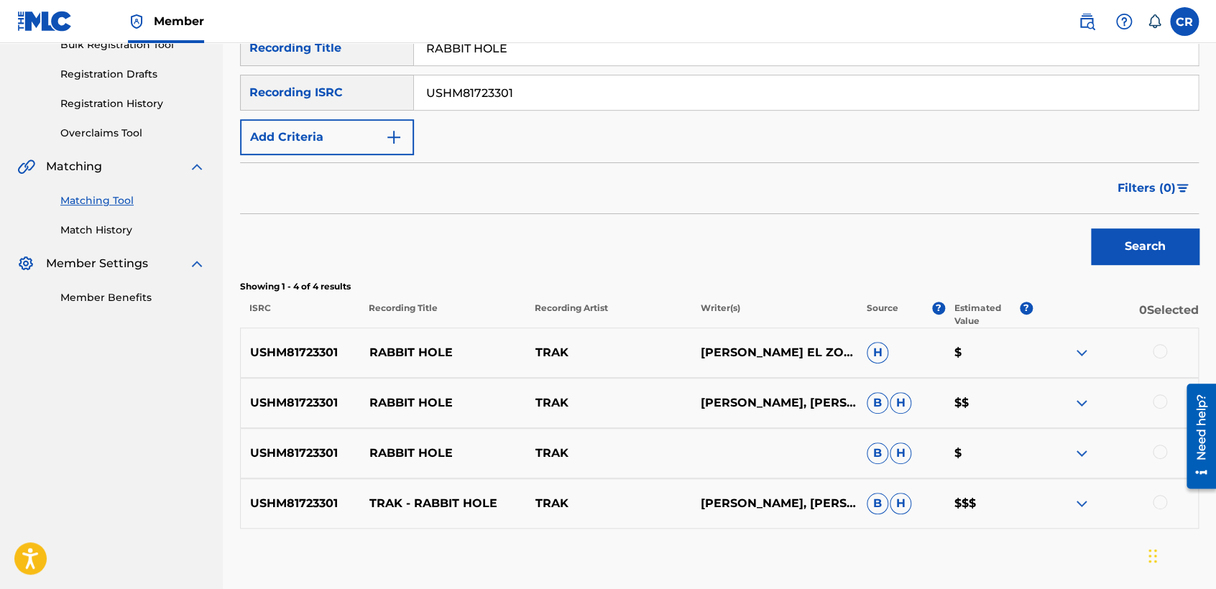
click at [753, 344] on p "OMAR EL ZOHEERY" at bounding box center [774, 352] width 166 height 17
click at [769, 344] on p "OMAR EL ZOHEERY" at bounding box center [774, 352] width 166 height 17
copy p "ZOHEERY"
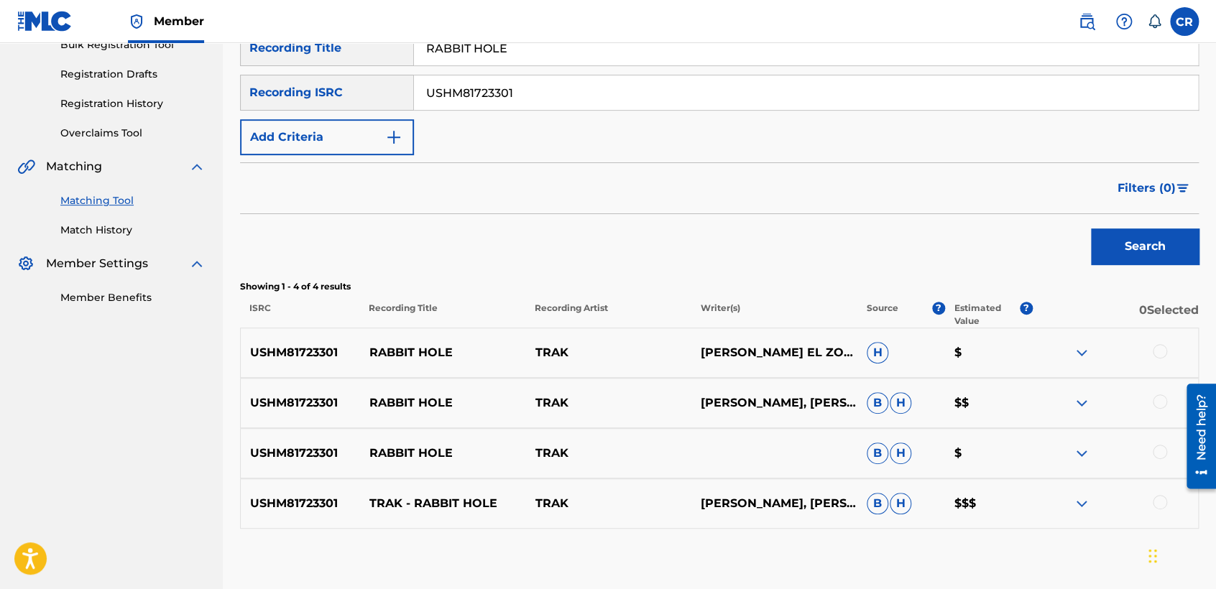
click at [1159, 349] on div at bounding box center [1160, 351] width 14 height 14
click at [1152, 399] on div at bounding box center [1115, 403] width 166 height 17
click at [1155, 400] on div at bounding box center [1160, 402] width 14 height 14
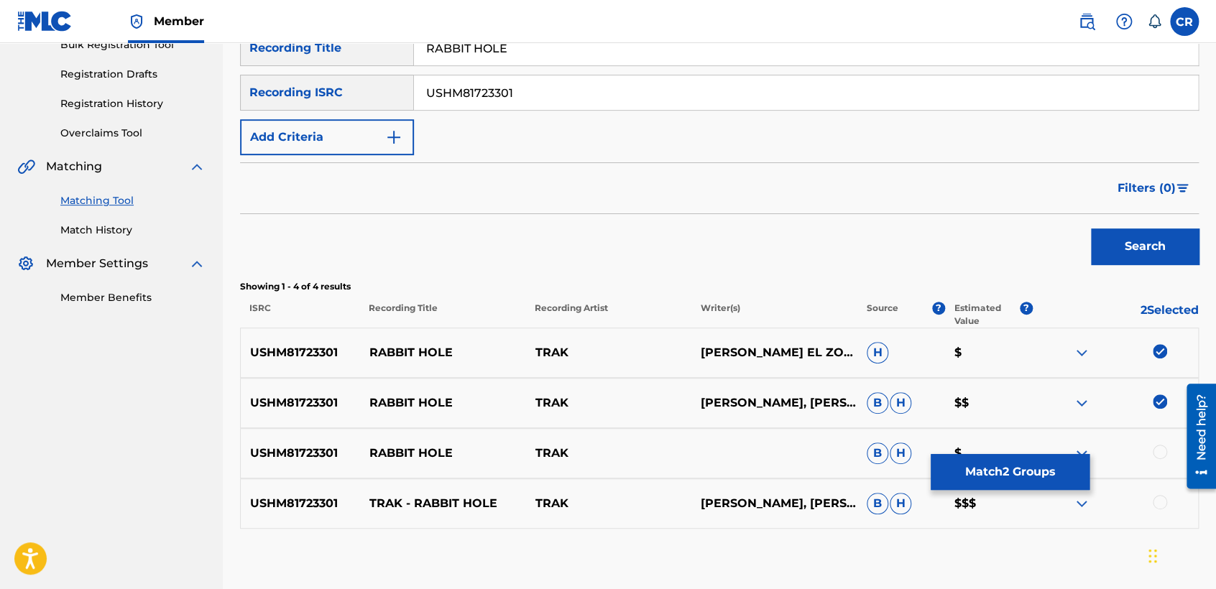
click at [1153, 450] on div at bounding box center [1160, 452] width 14 height 14
click at [1157, 495] on div at bounding box center [1160, 502] width 14 height 14
click at [1005, 477] on button "Match 4 Groups" at bounding box center [1010, 472] width 159 height 36
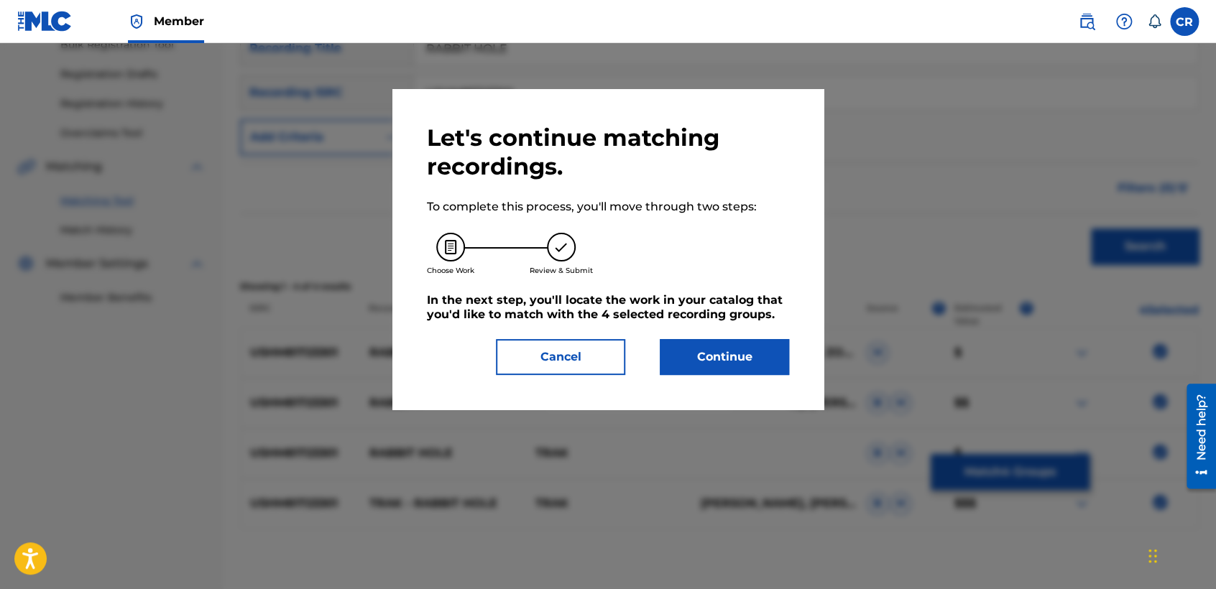
click at [748, 366] on button "Continue" at bounding box center [724, 357] width 129 height 36
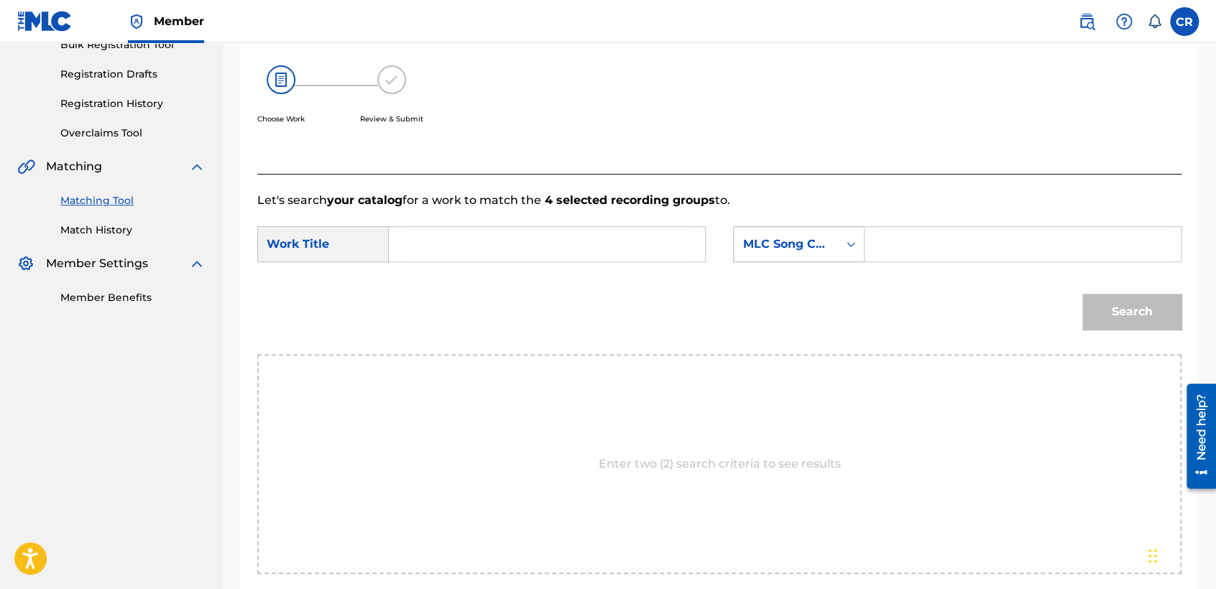
click at [806, 257] on div "MLC Song Code" at bounding box center [786, 244] width 104 height 27
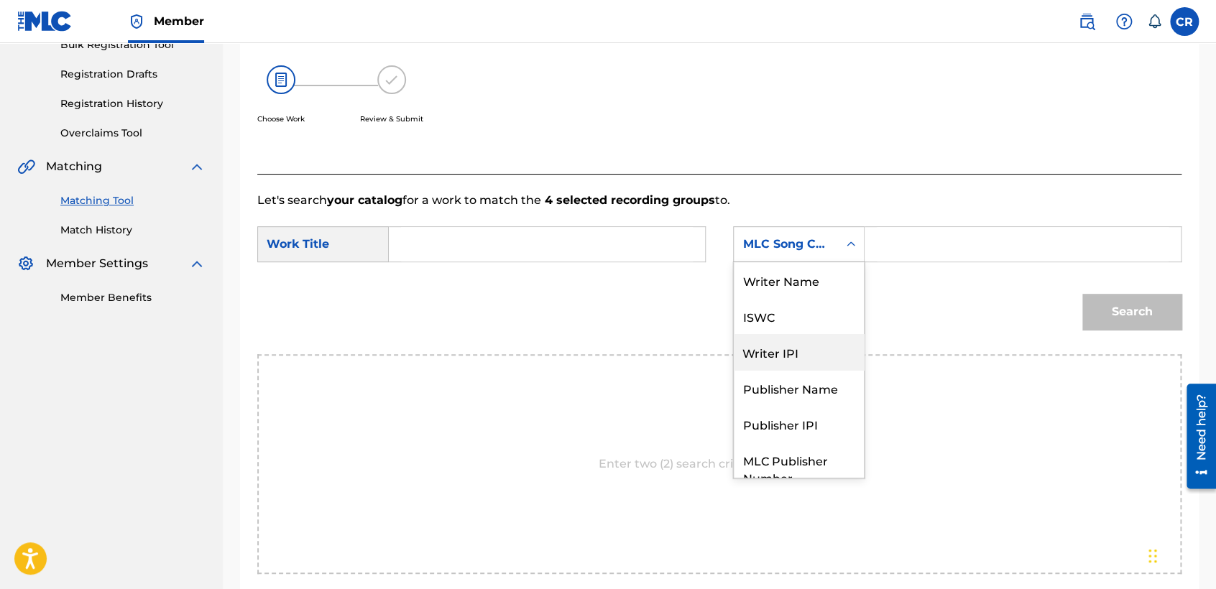
scroll to position [0, 0]
drag, startPoint x: 795, startPoint y: 284, endPoint x: 862, endPoint y: 267, distance: 69.7
click at [795, 285] on div "Writer Name" at bounding box center [799, 280] width 130 height 36
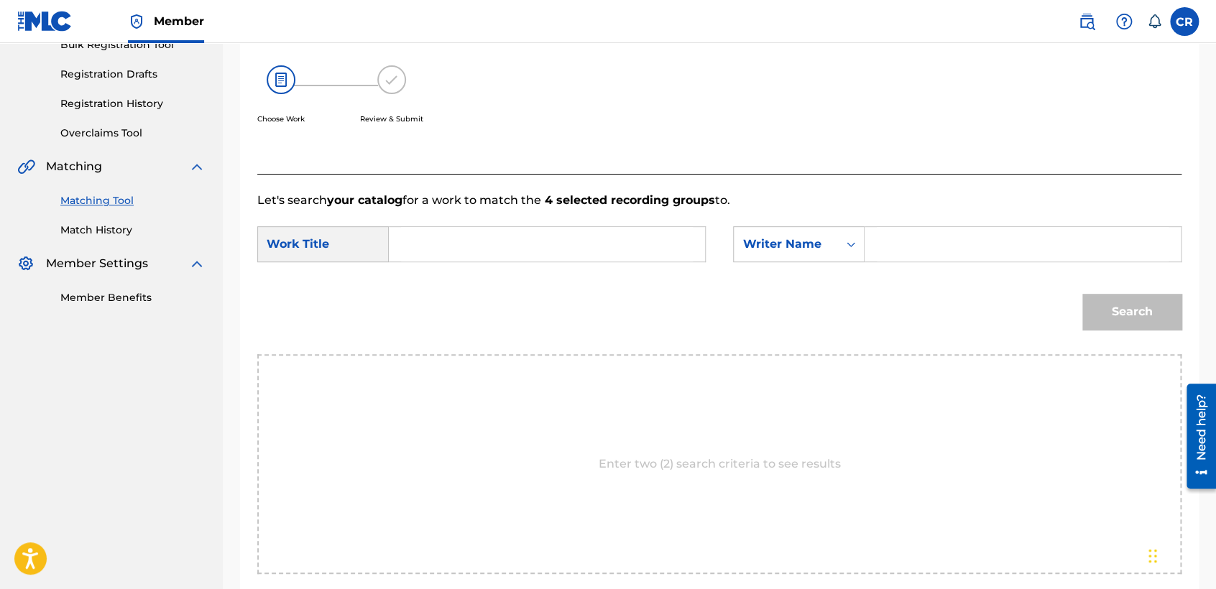
click at [894, 255] on input "Search Form" at bounding box center [1023, 244] width 292 height 34
type input "ZOHEERY"
click at [653, 254] on input "Search Form" at bounding box center [547, 244] width 292 height 34
paste input "RABBIT HOLE"
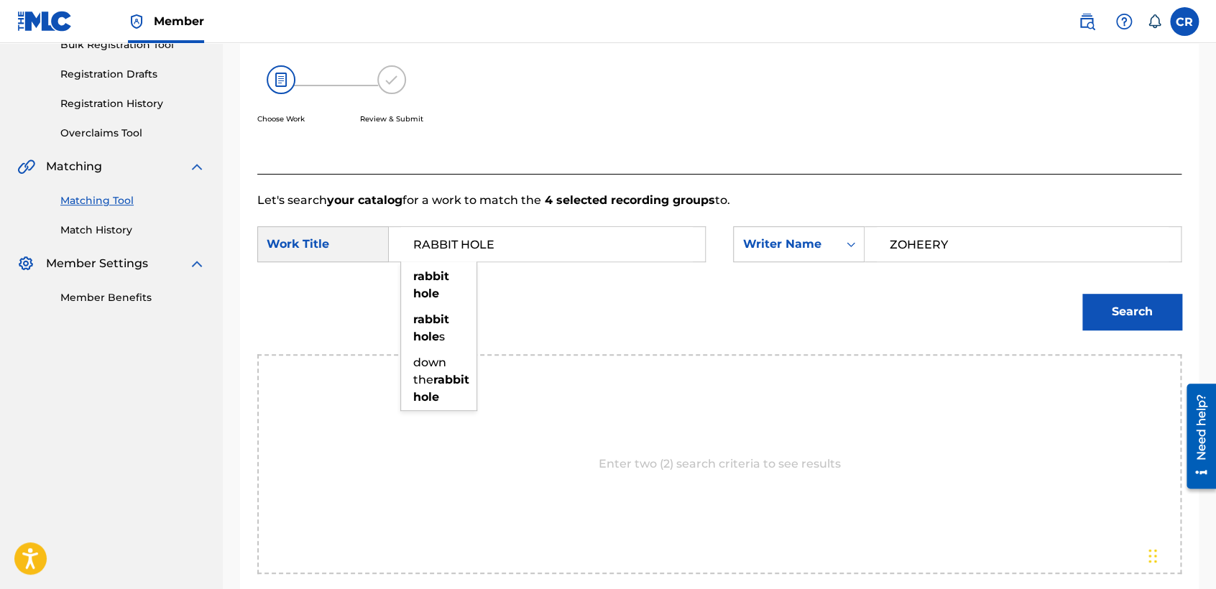
type input "RABBIT HOLE"
click at [1114, 300] on button "Search" at bounding box center [1131, 312] width 99 height 36
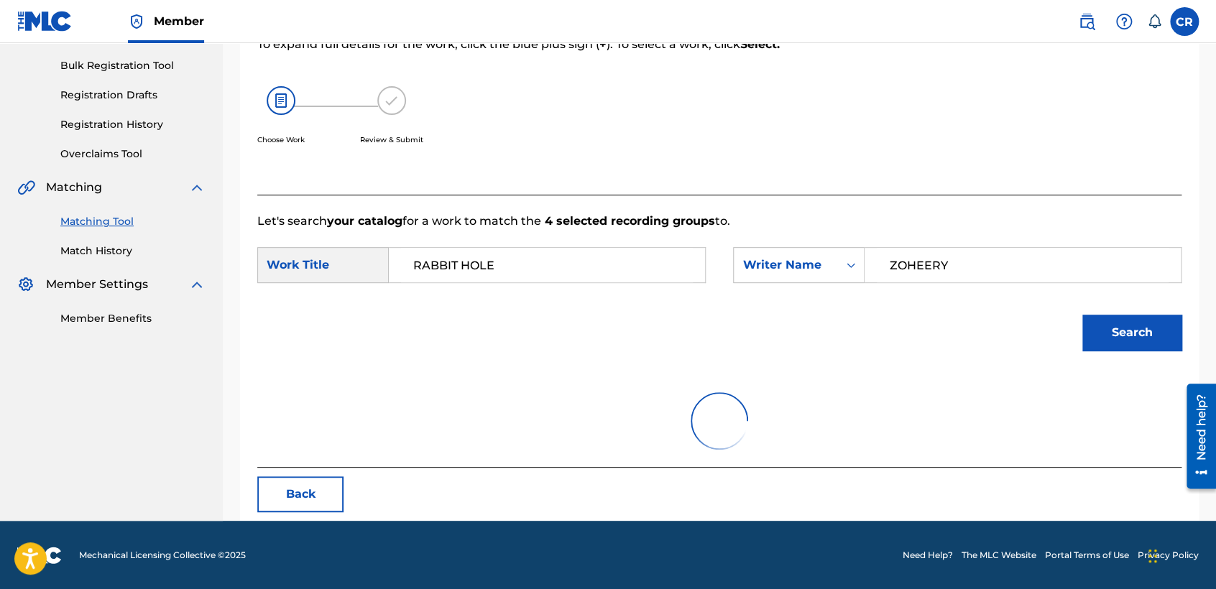
scroll to position [143, 0]
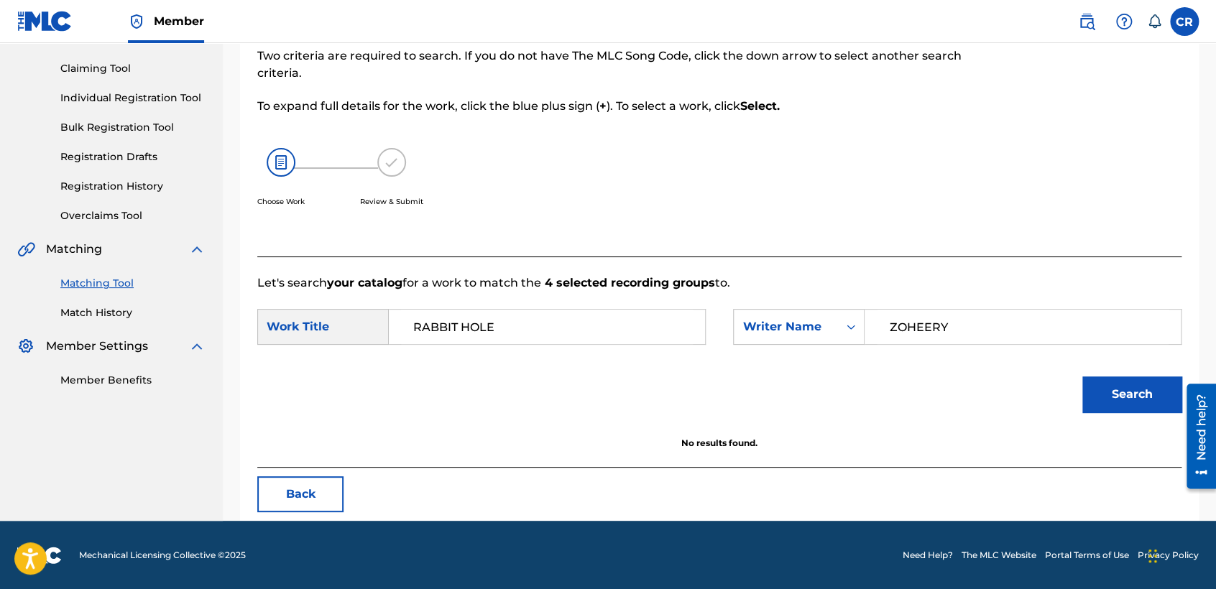
click at [305, 492] on button "Back" at bounding box center [300, 494] width 86 height 36
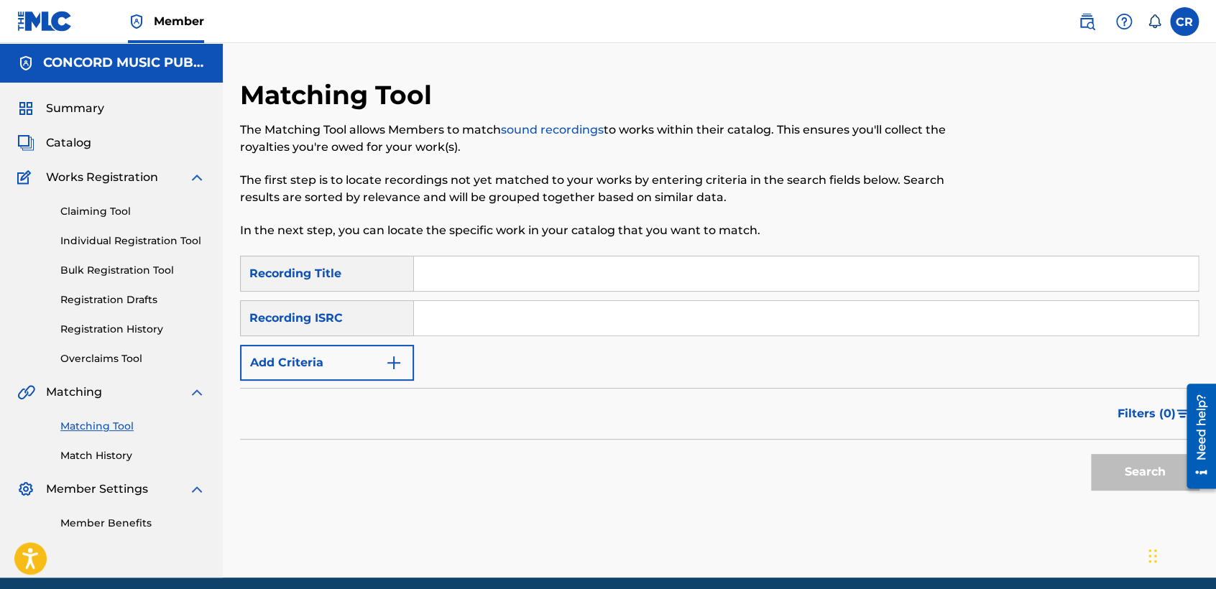
click at [629, 343] on div "SearchWithCriteria85c22eaf-71fe-4be6-9da9-f0f3a09dfc70 Recording Title SearchWi…" at bounding box center [719, 318] width 959 height 125
click at [636, 331] on input "Search Form" at bounding box center [806, 318] width 784 height 34
paste input "ITUM71600566"
type input "ITUM71600566"
